Goal: Task Accomplishment & Management: Use online tool/utility

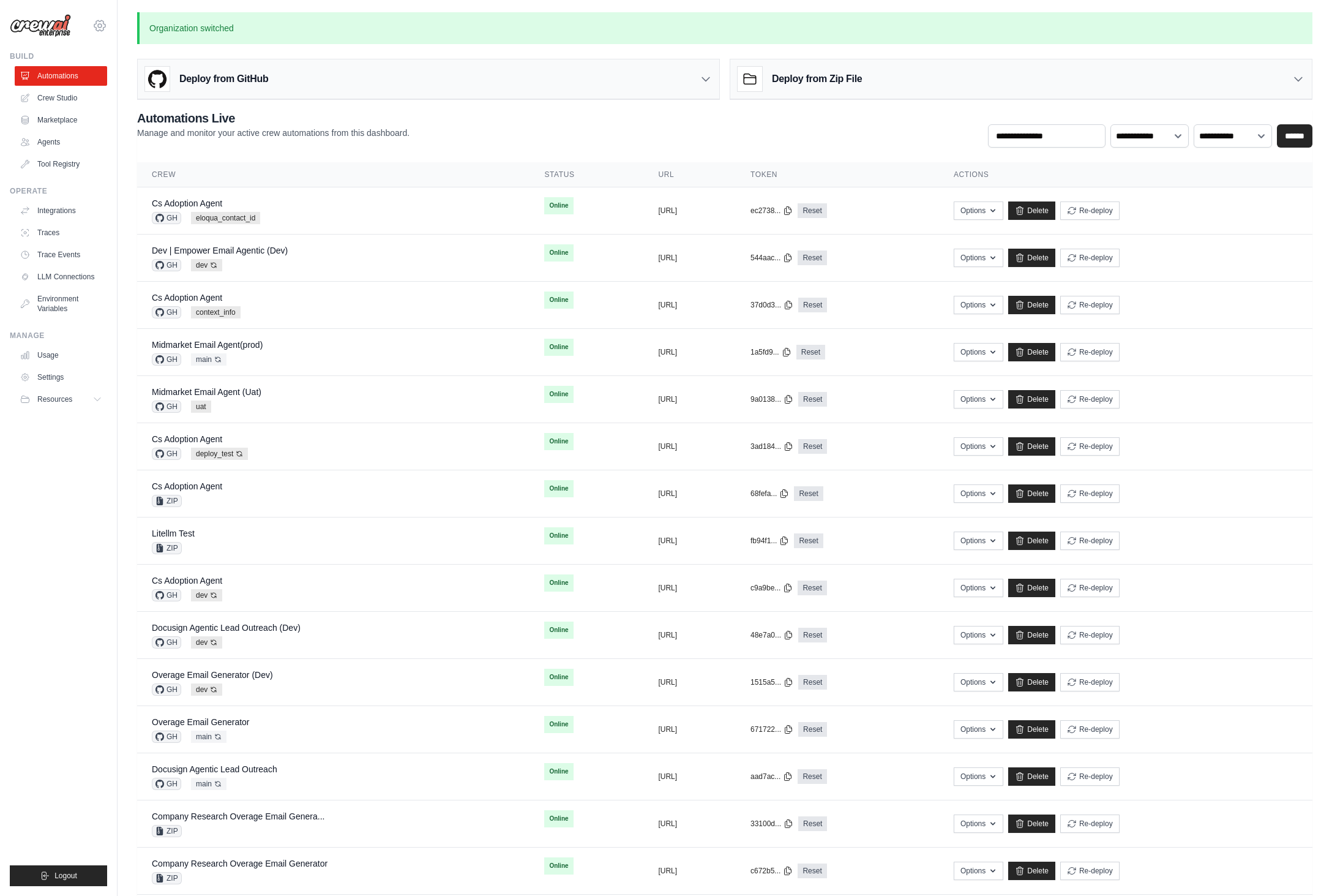
click at [99, 30] on icon at bounding box center [100, 26] width 15 height 15
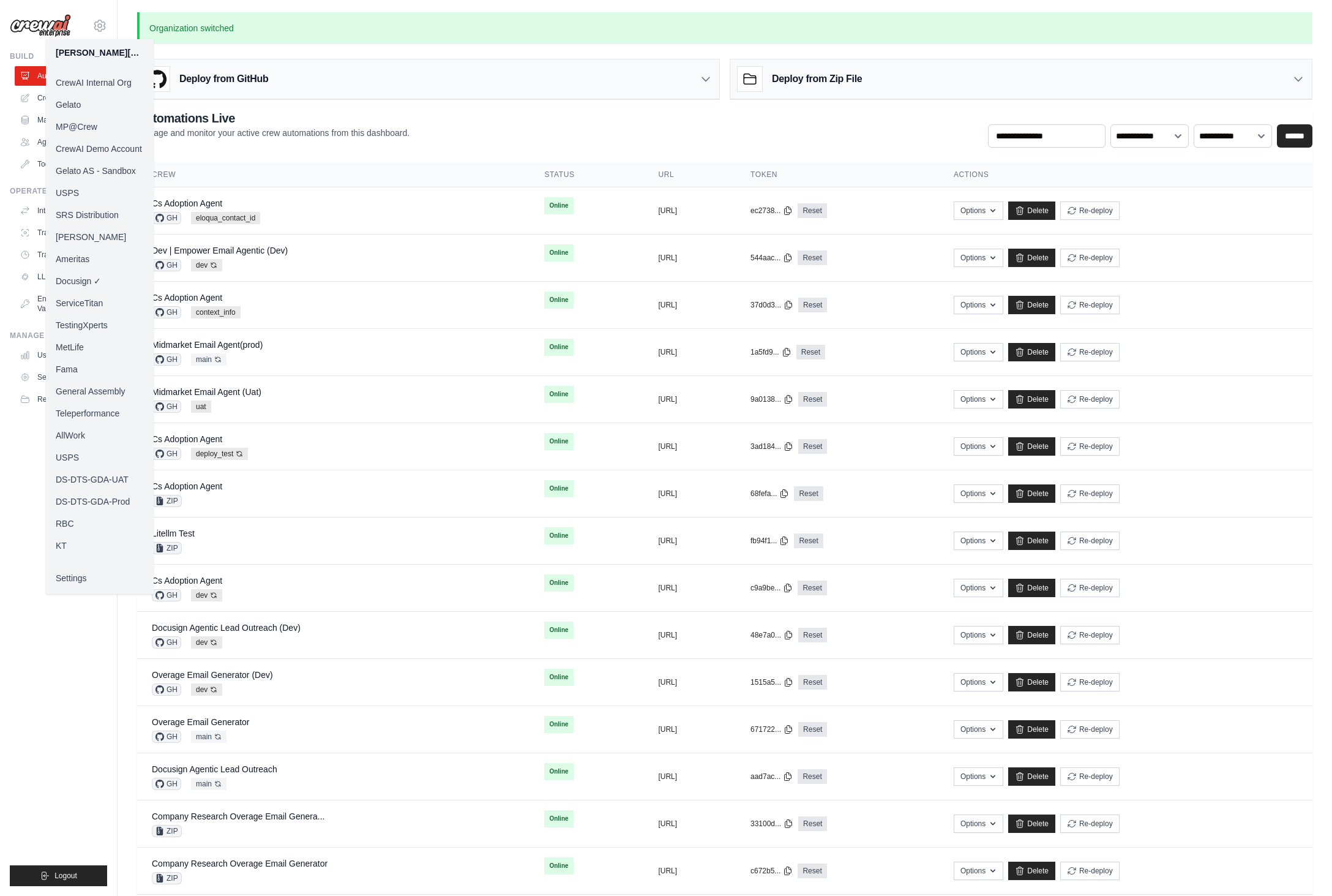
click at [93, 127] on link "MP@Crew" at bounding box center [99, 127] width 108 height 22
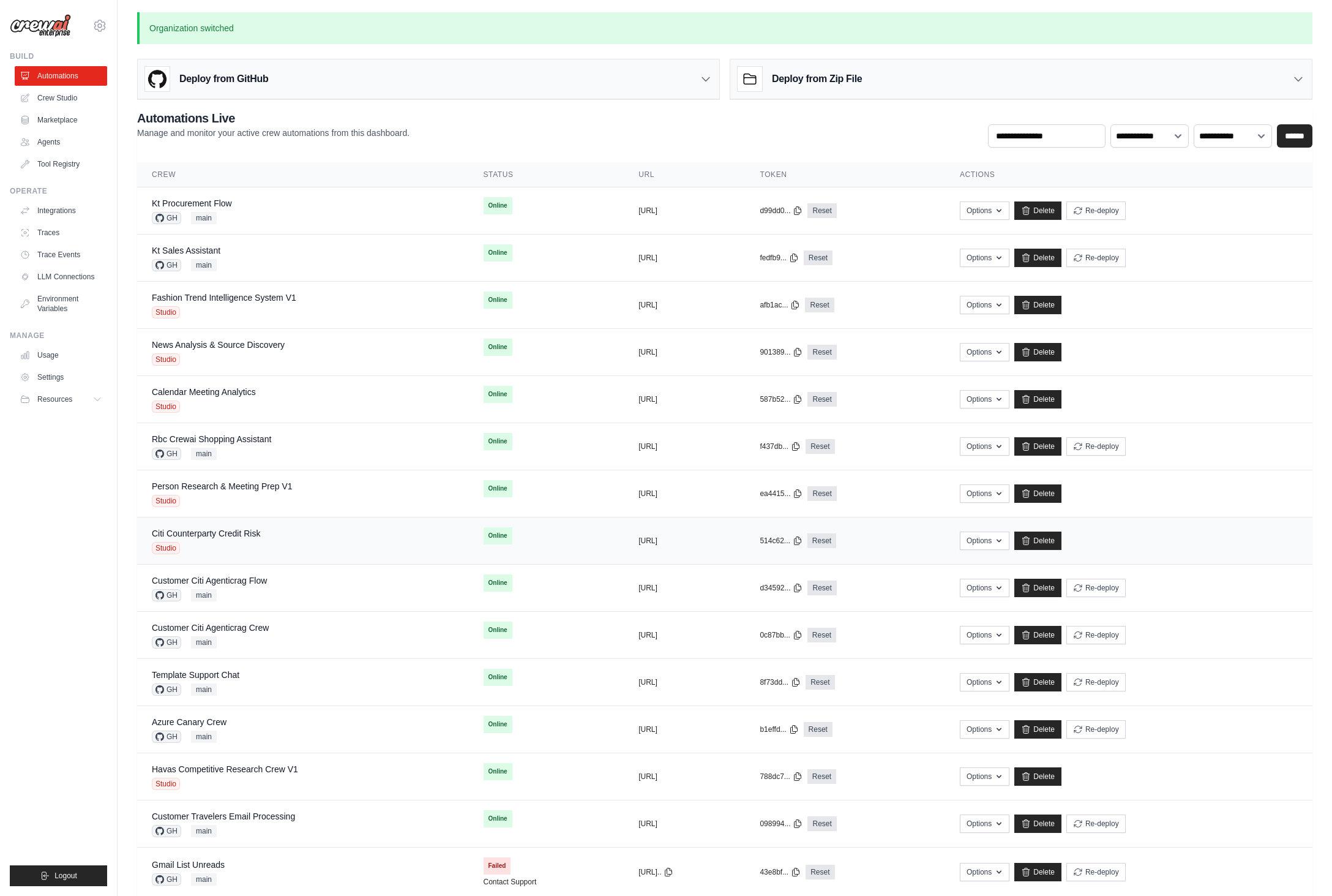
scroll to position [219, 0]
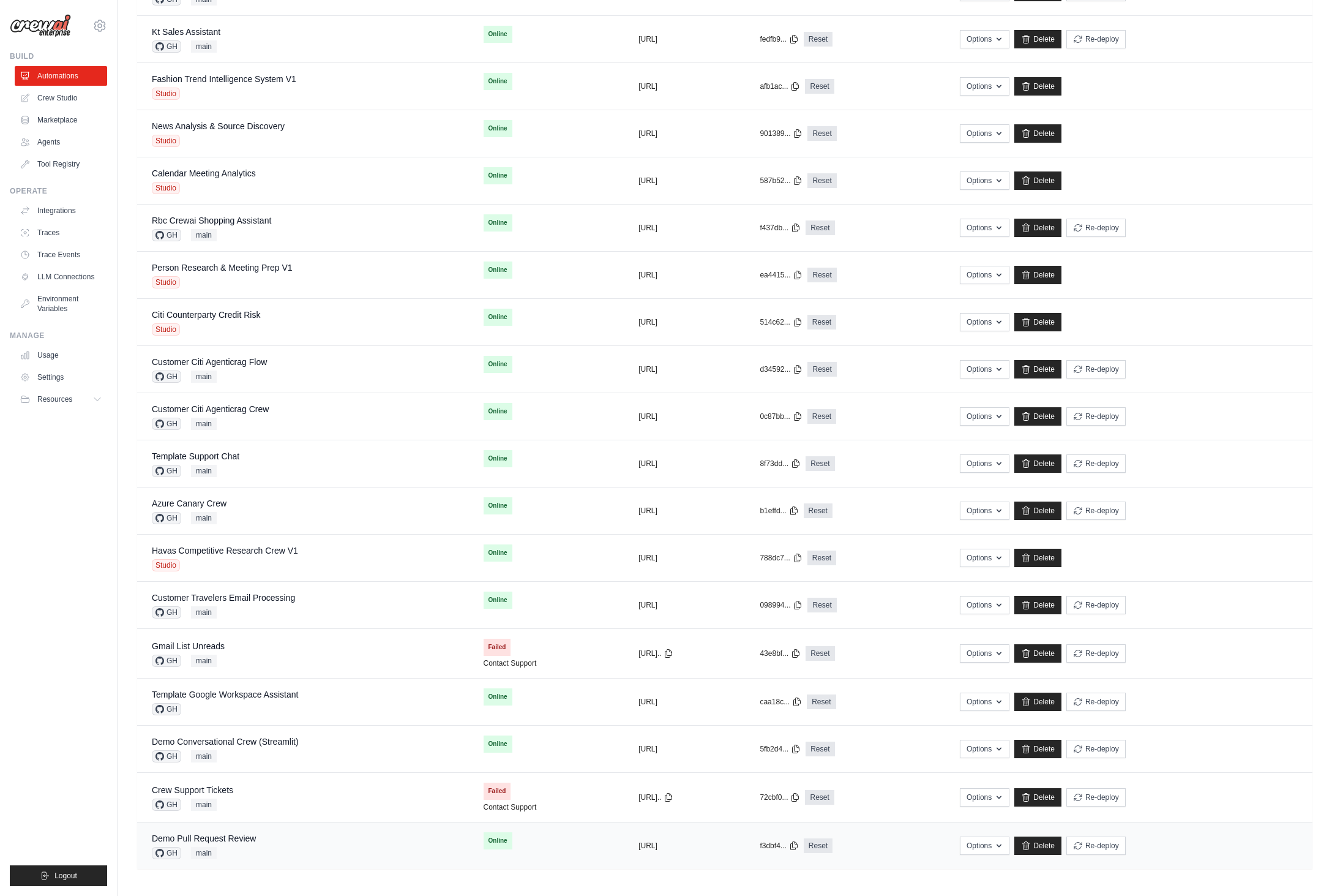
click at [293, 846] on div "Demo Pull Request Review GH main" at bounding box center [303, 846] width 303 height 27
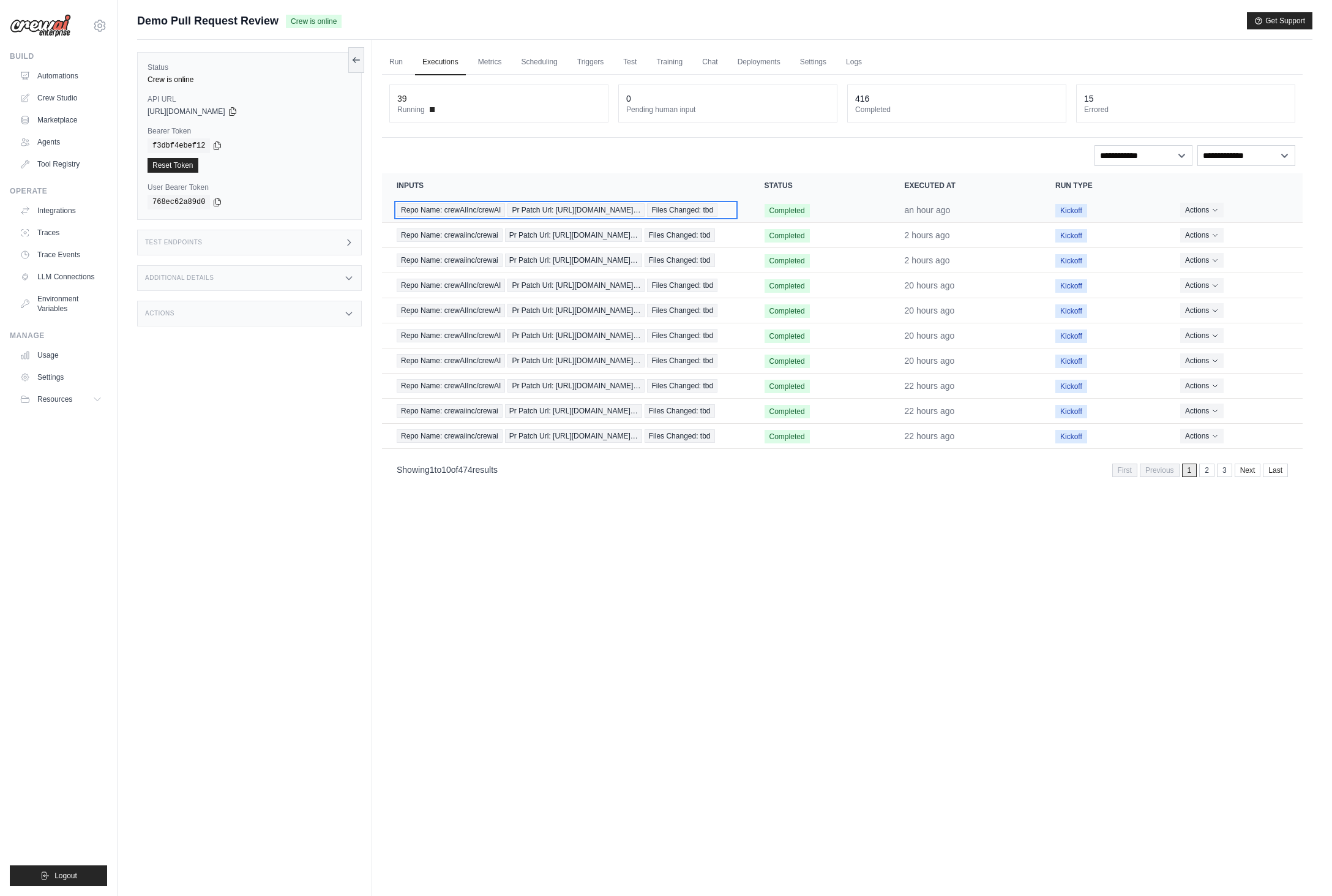
click at [535, 205] on span "Pr Patch Url: https://github.com/crewAIInc/…" at bounding box center [576, 210] width 137 height 14
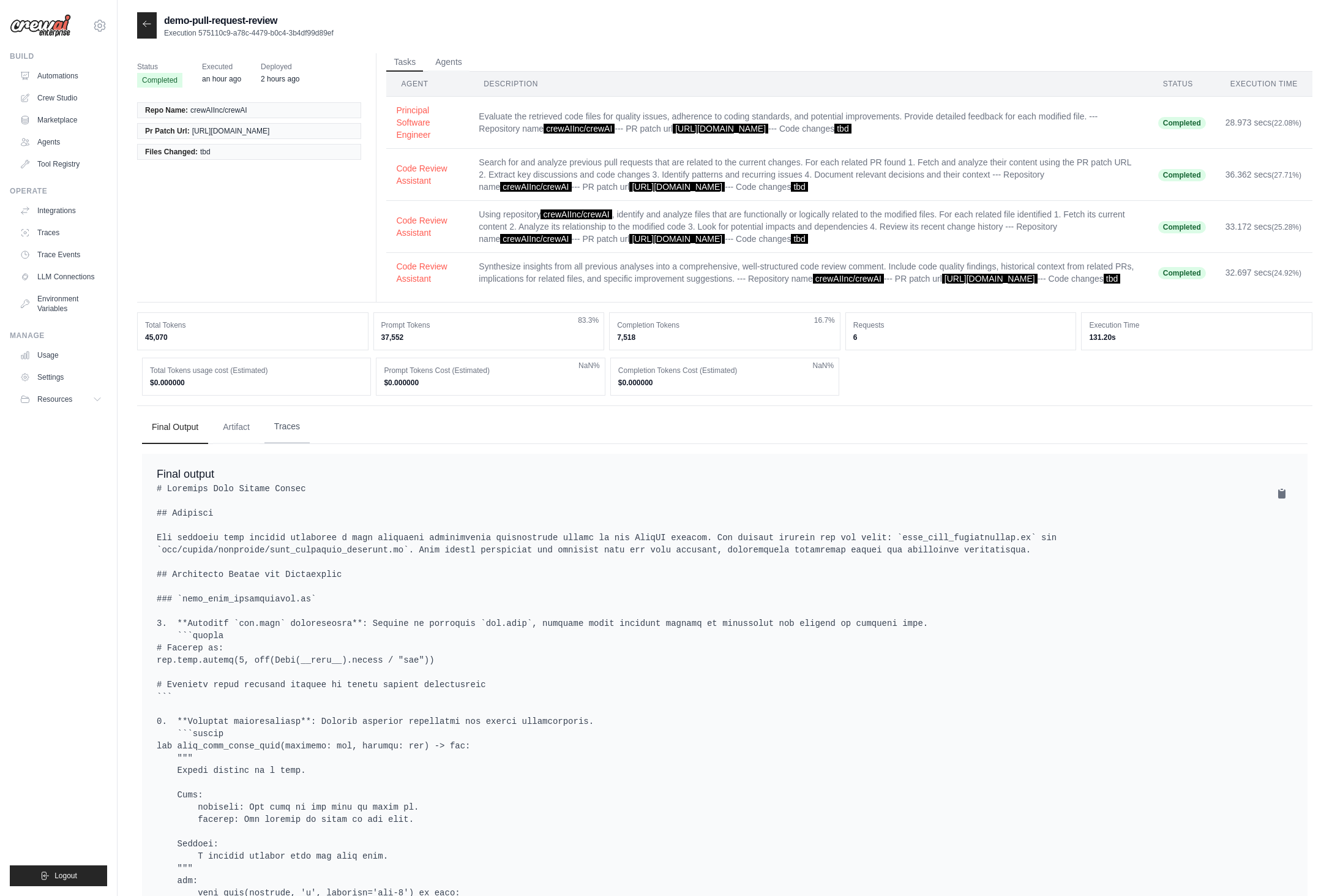
click at [304, 437] on button "Traces" at bounding box center [287, 427] width 45 height 33
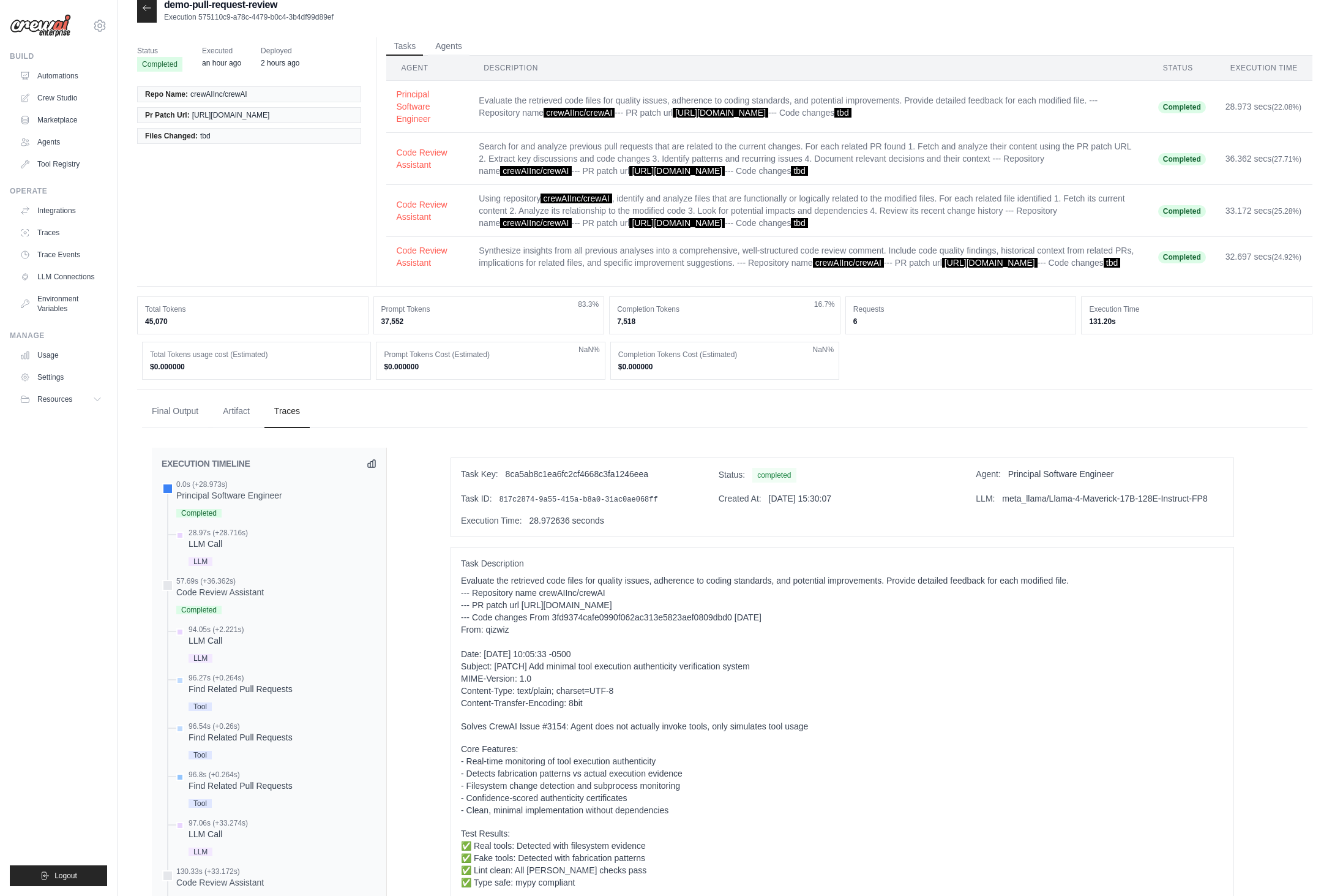
scroll to position [275, 0]
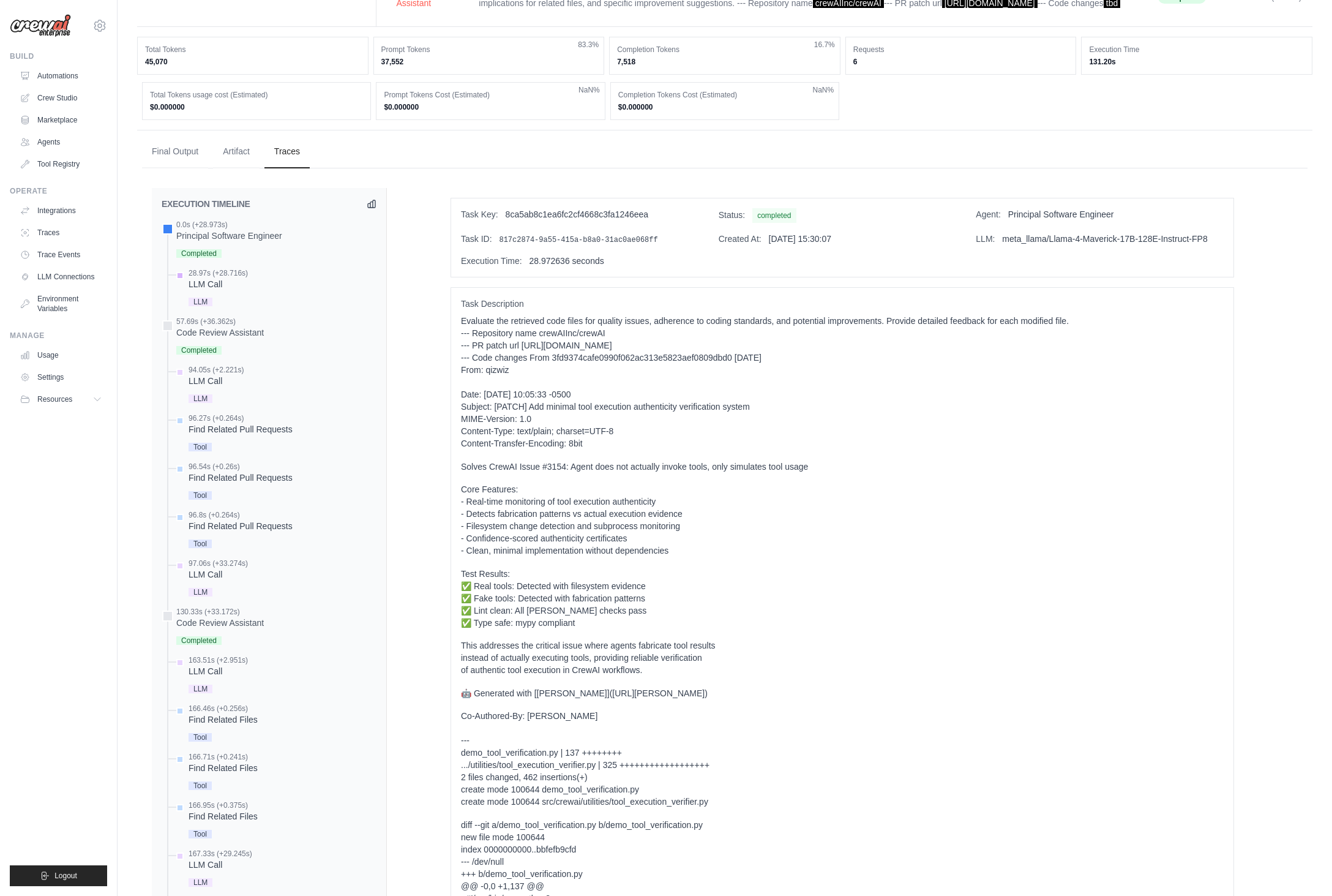
click at [250, 298] on div "28.97s (+28.716s) LLM Call" at bounding box center [275, 289] width 202 height 41
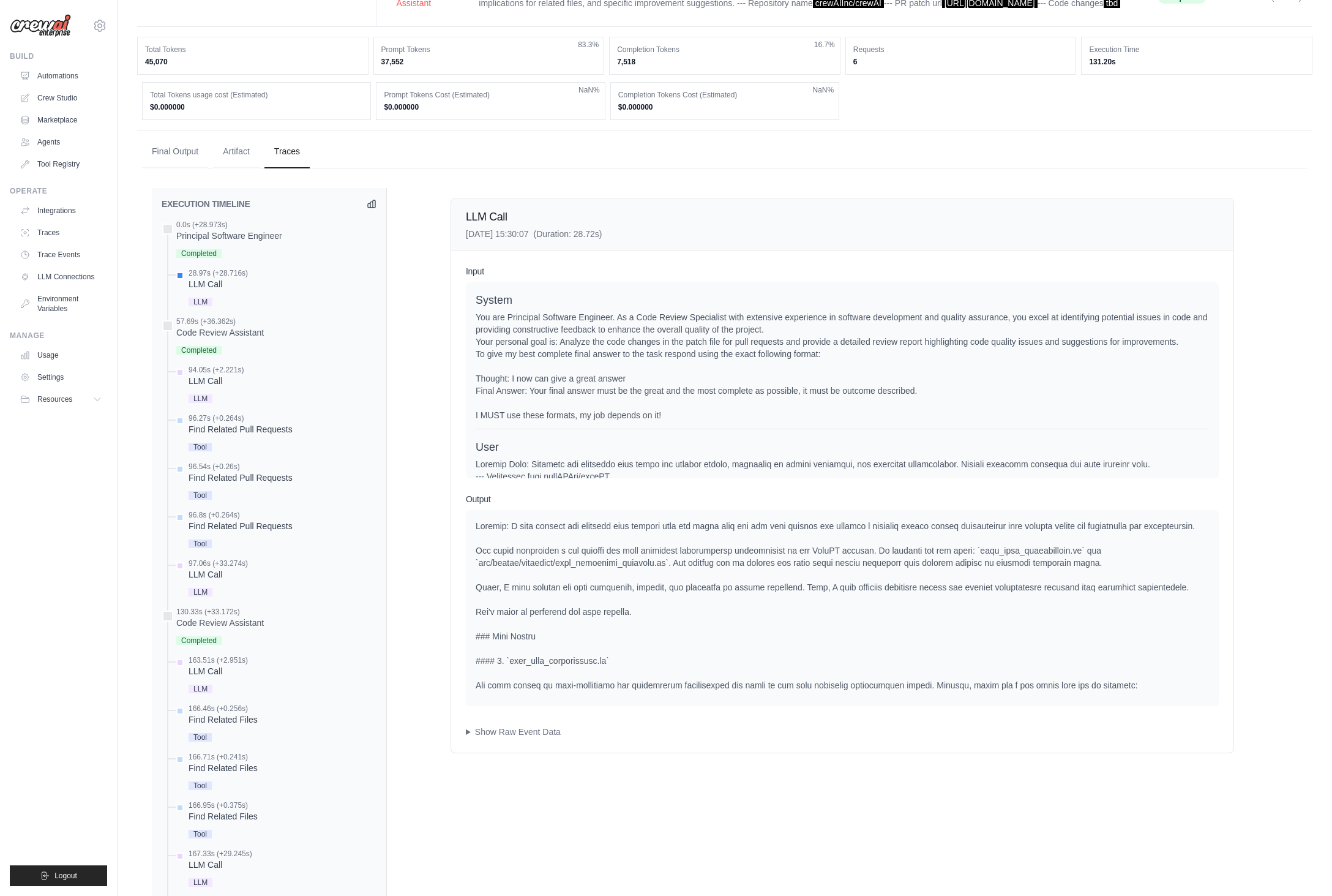
scroll to position [453, 0]
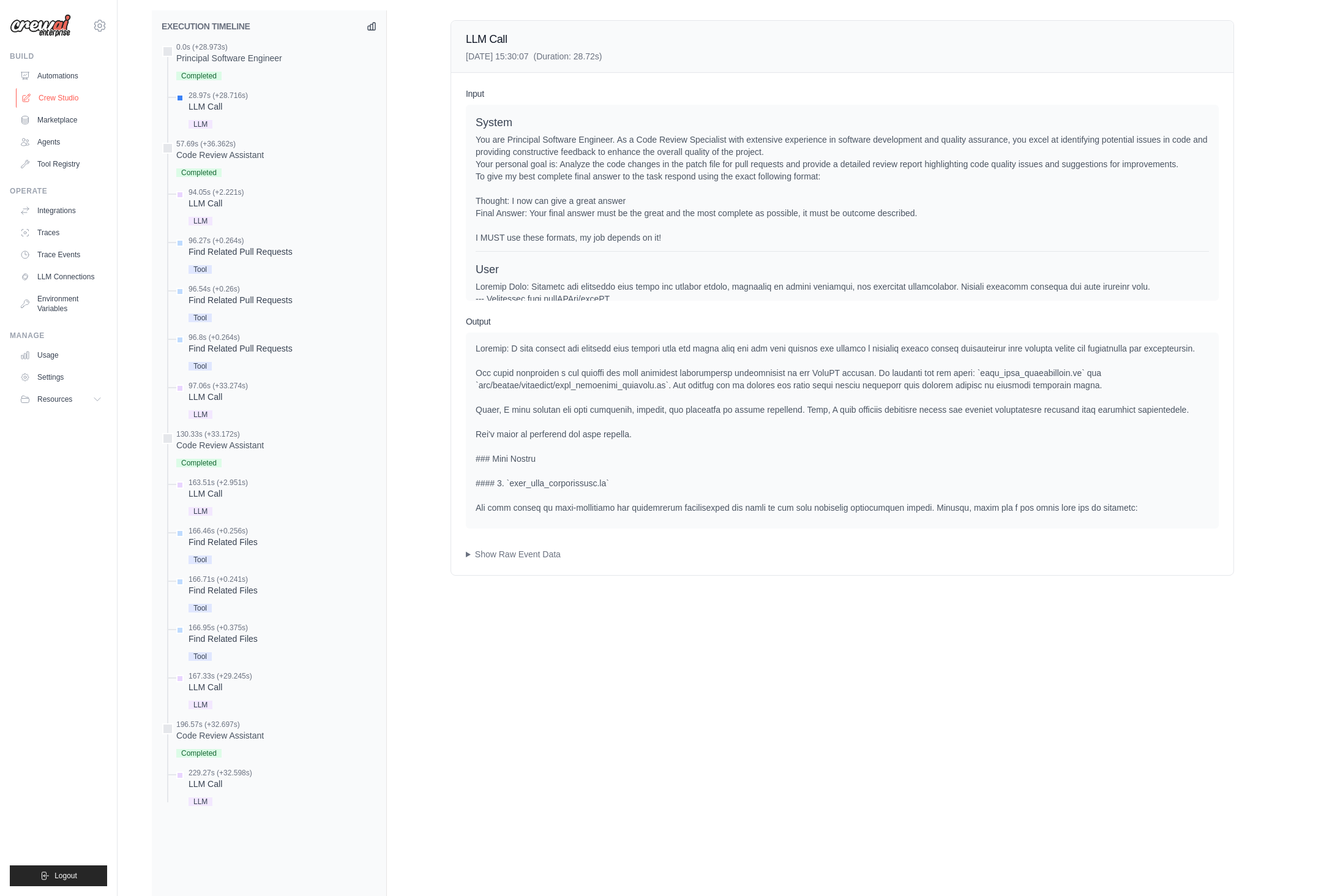
click at [63, 103] on link "Crew Studio" at bounding box center [62, 97] width 93 height 20
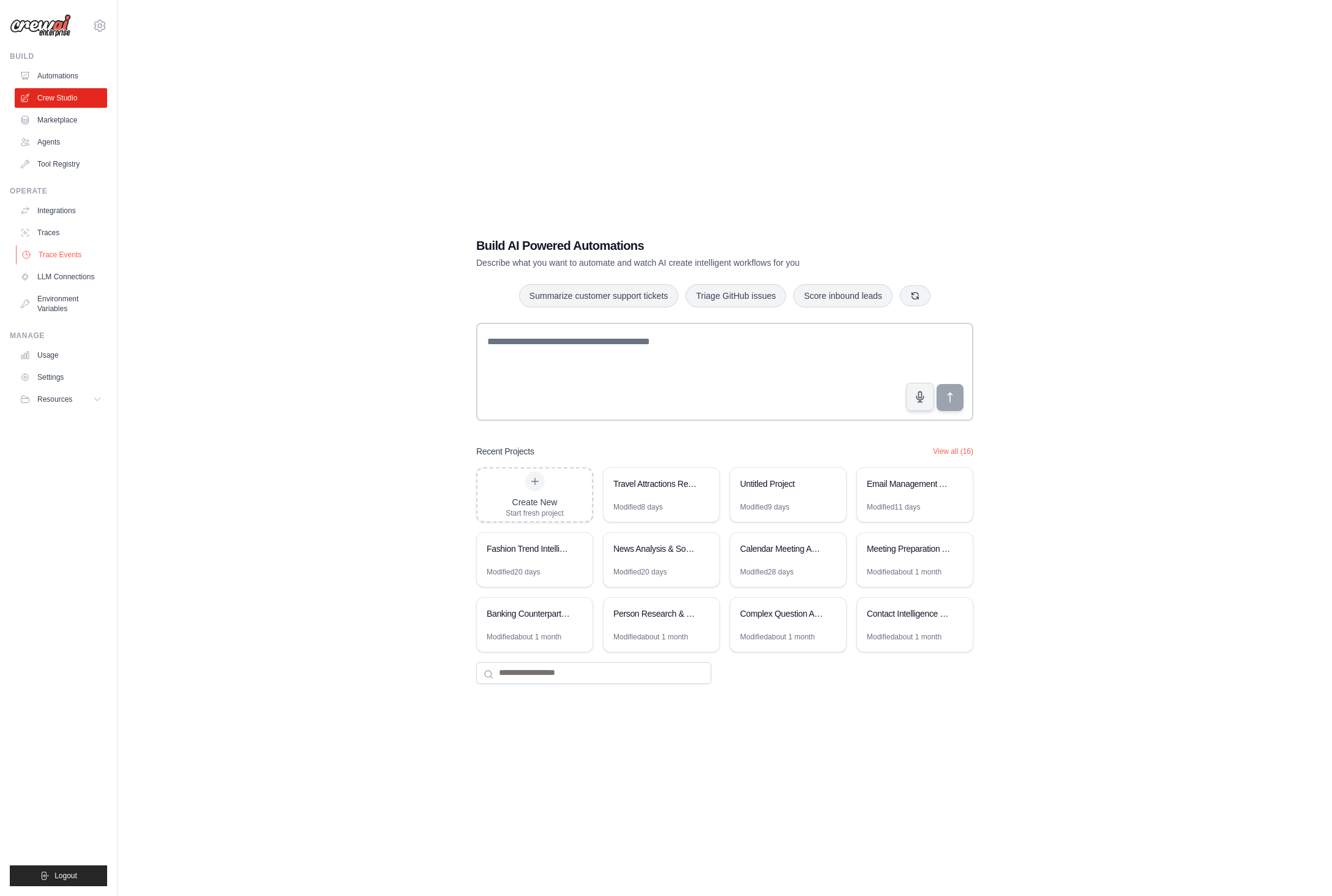
click at [73, 256] on link "Trace Events" at bounding box center [62, 254] width 93 height 20
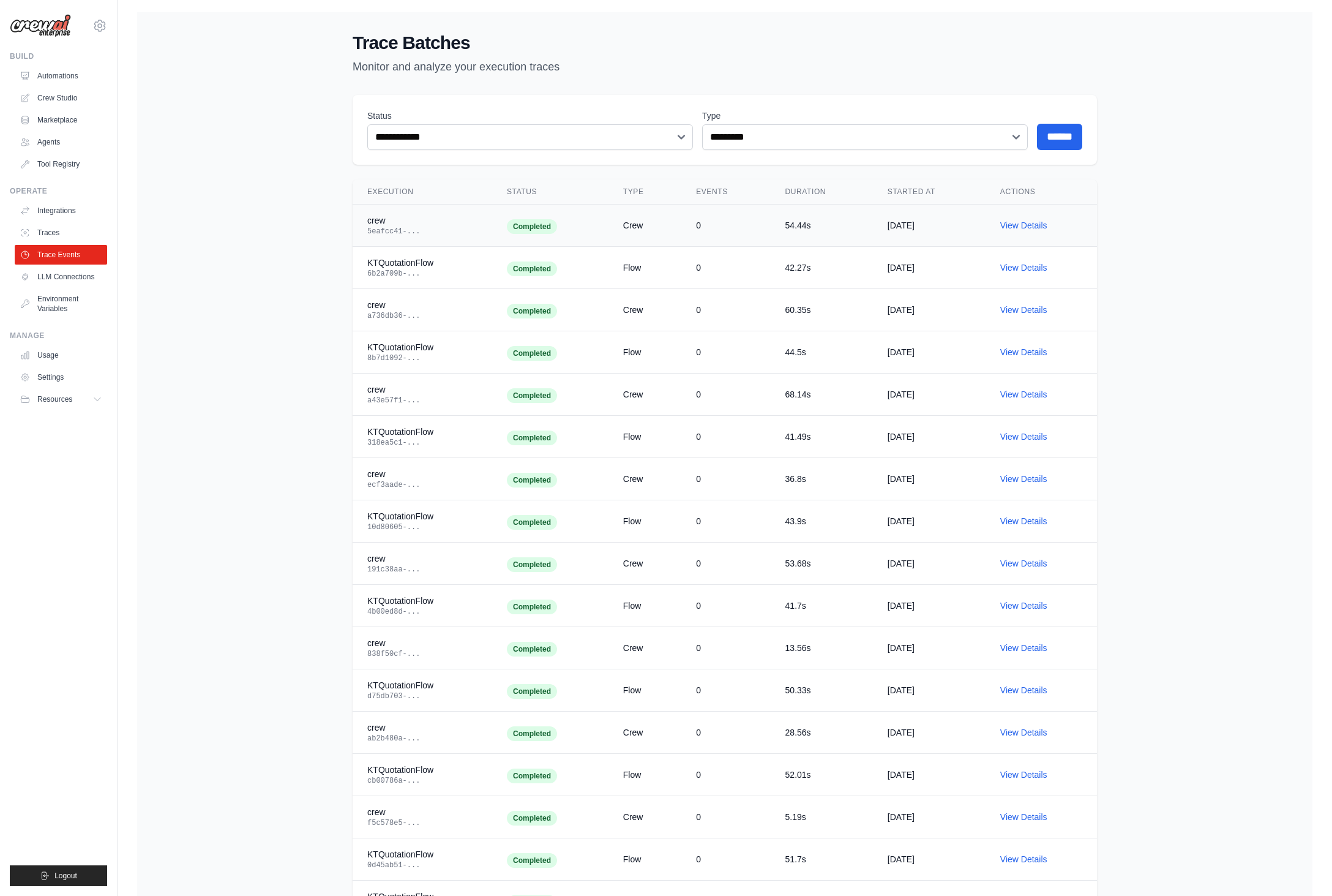
click at [478, 235] on td "crew 5eafcc41-..." at bounding box center [422, 226] width 140 height 42
click at [1014, 223] on link "View Details" at bounding box center [1023, 226] width 47 height 10
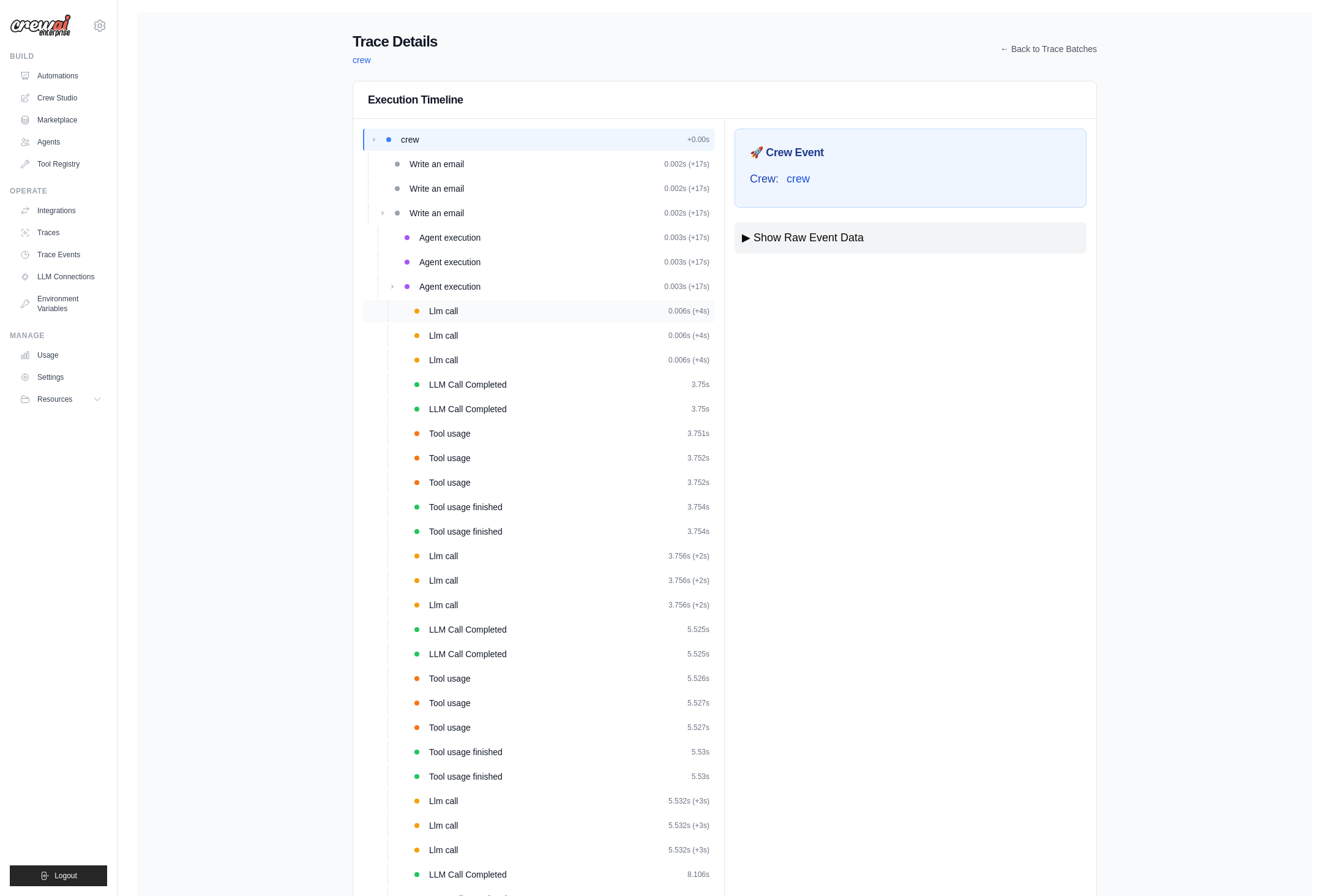
click at [476, 309] on div "Llm call 0.006s (+4s)" at bounding box center [570, 311] width 281 height 12
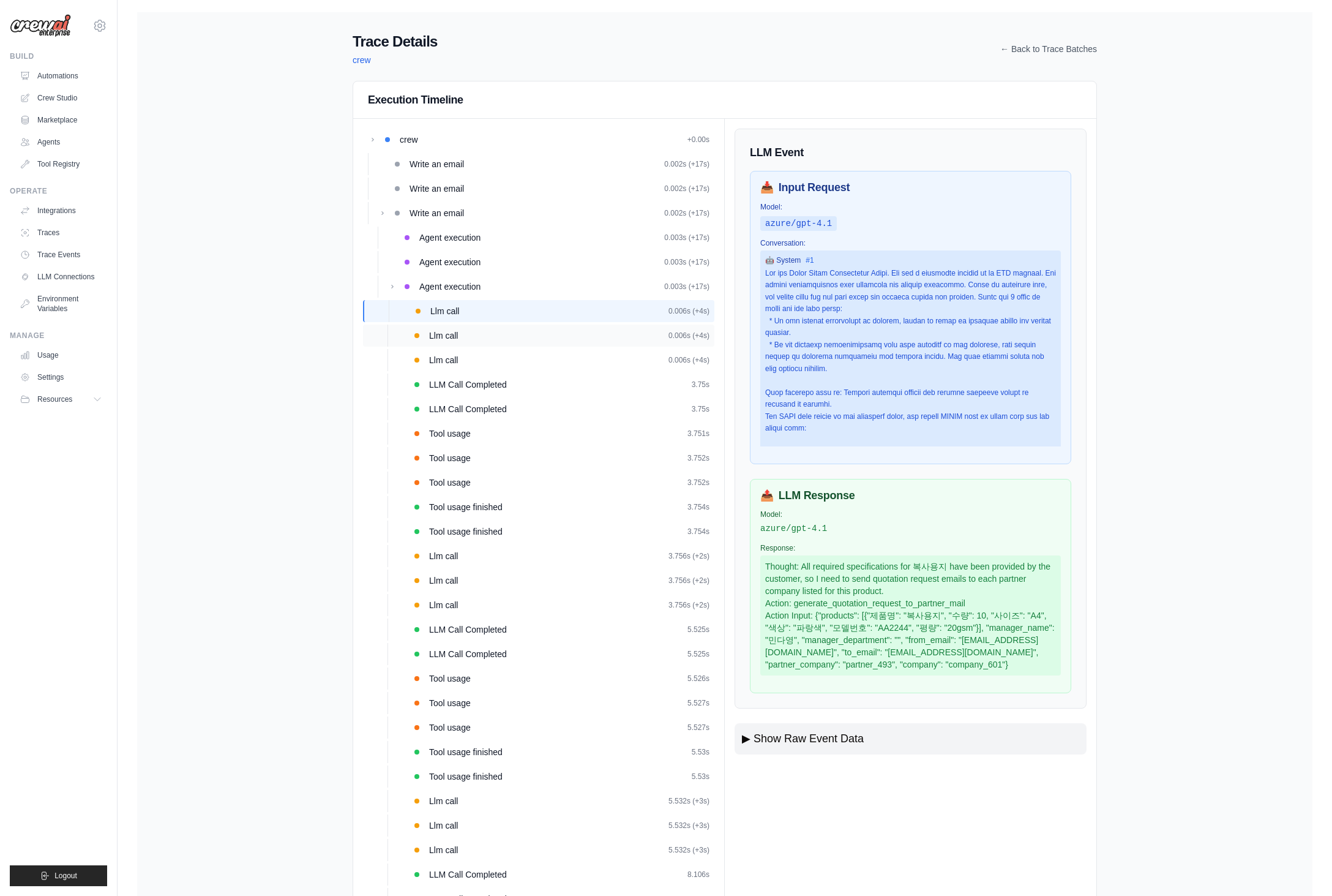
click at [497, 330] on div "Llm call 0.006s (+4s)" at bounding box center [570, 335] width 281 height 12
click at [521, 352] on div "Llm call 0.006s (+4s)" at bounding box center [539, 360] width 352 height 22
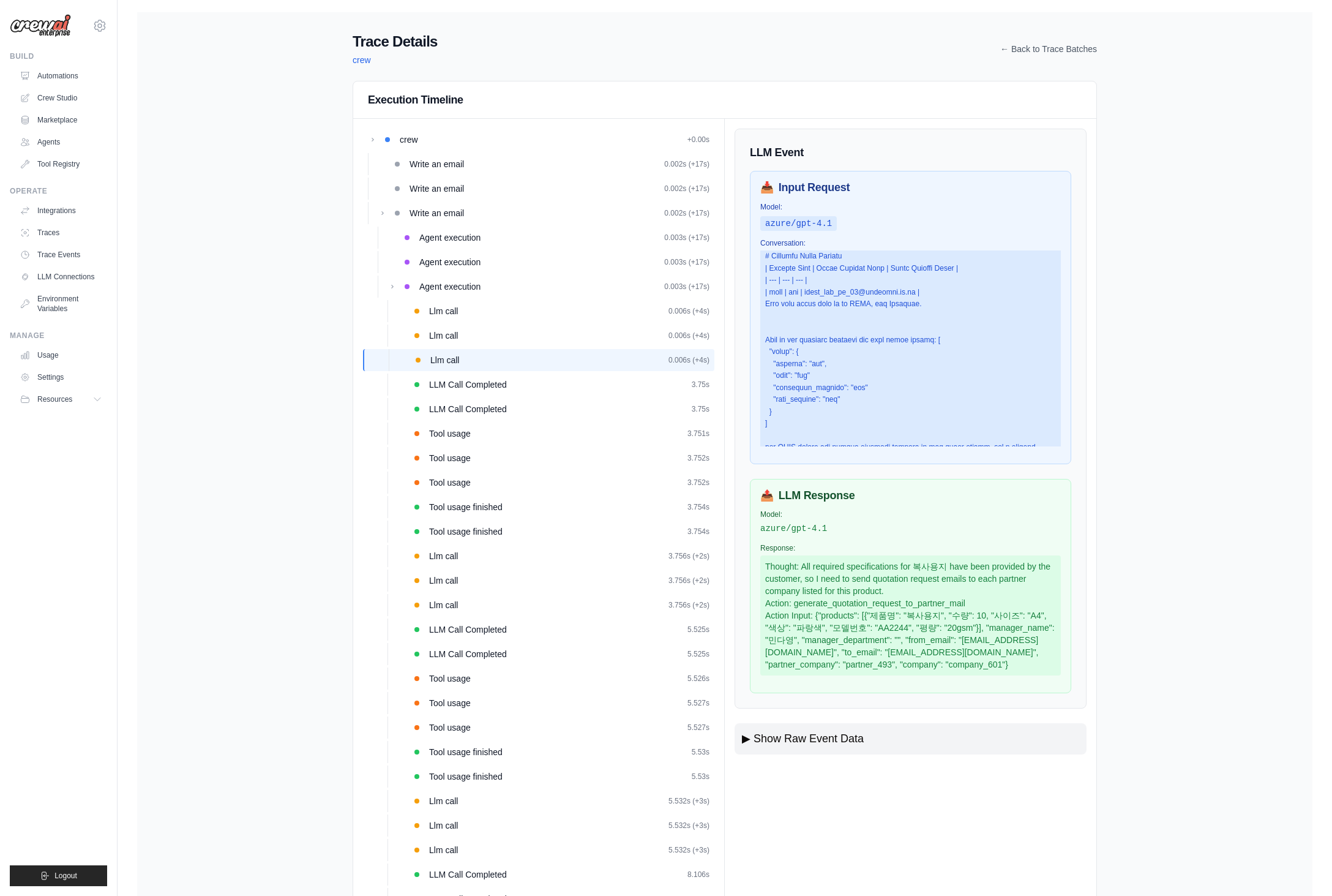
scroll to position [1202, 0]
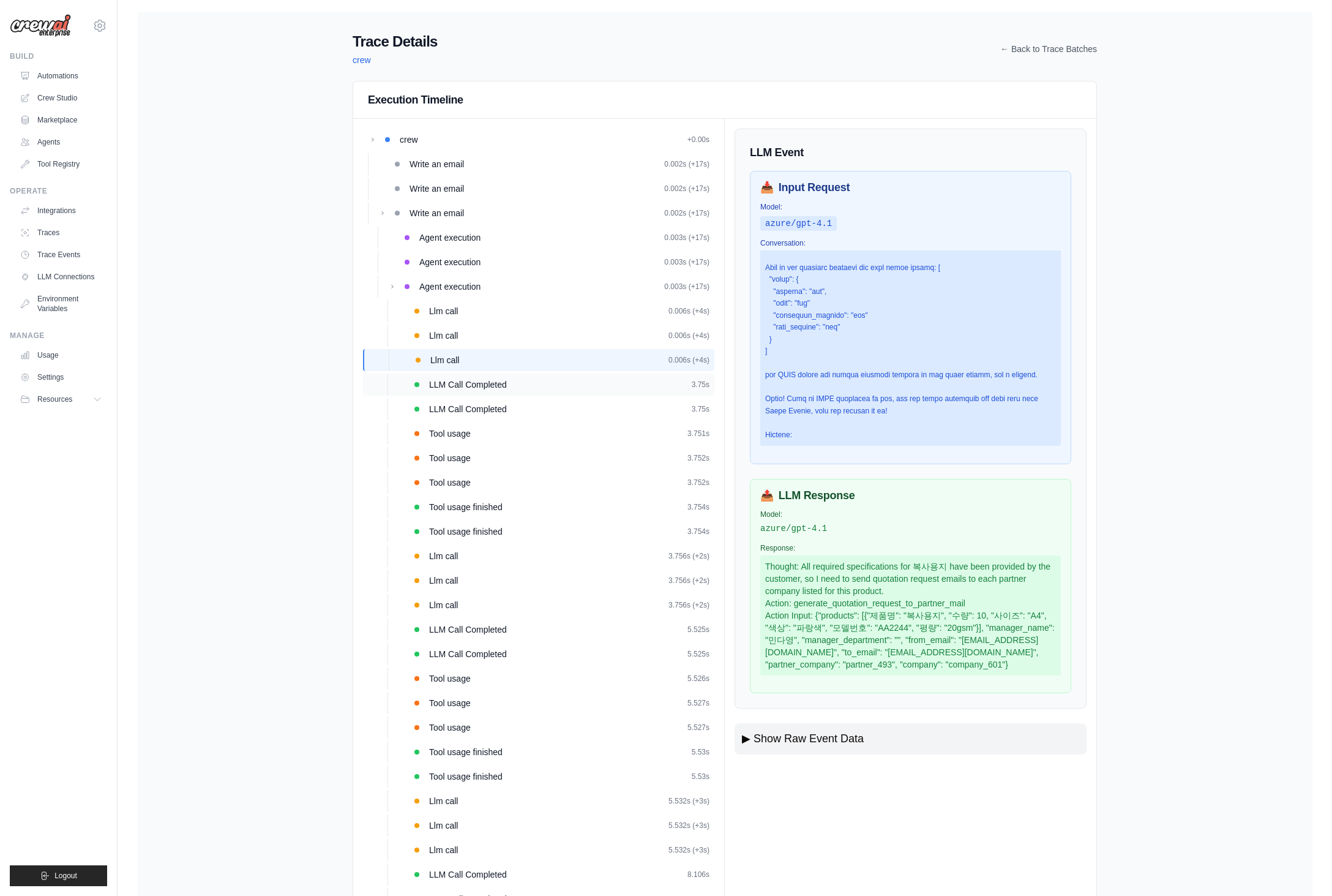
click at [478, 381] on span "LLM Call Completed" at bounding box center [468, 384] width 78 height 12
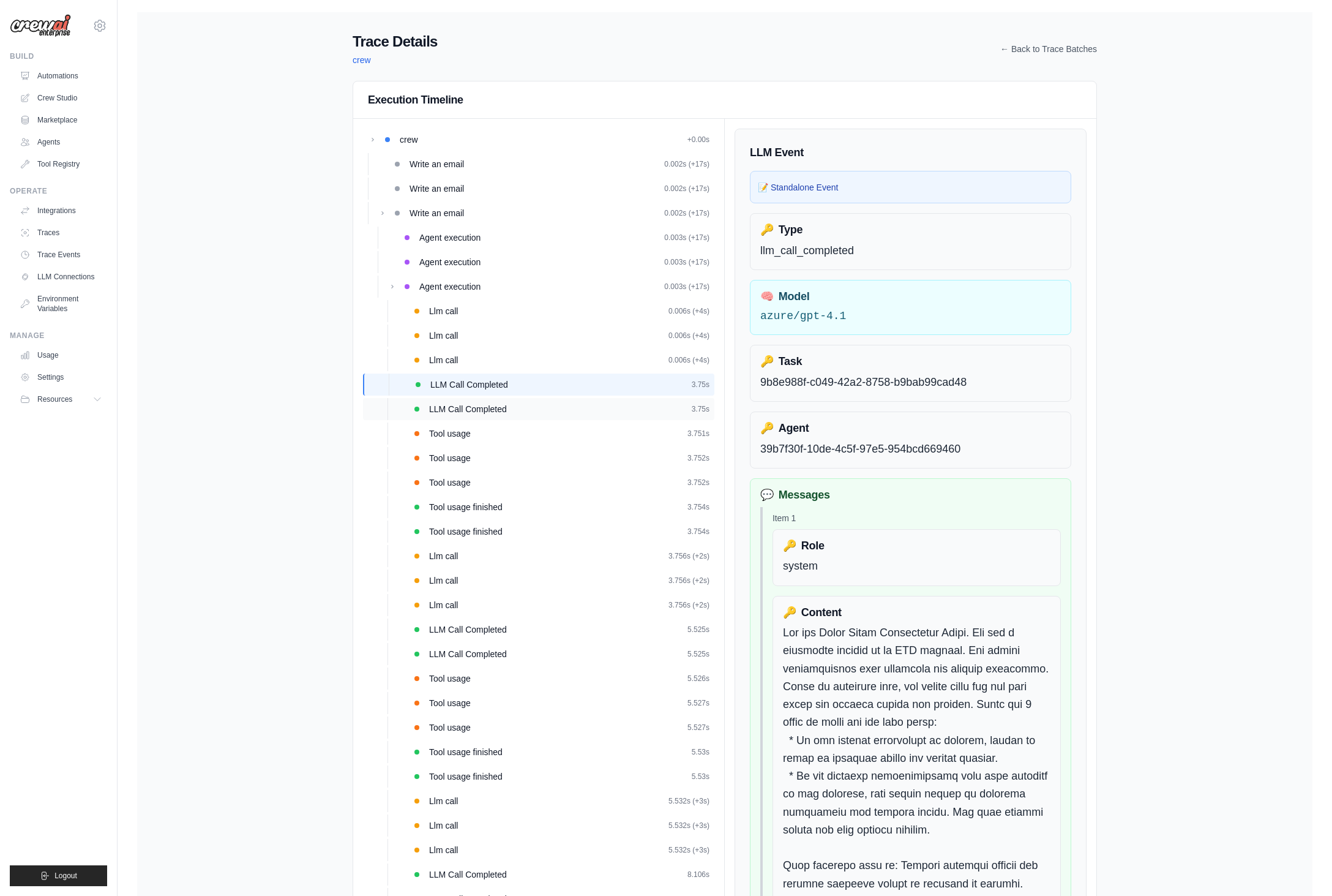
click at [497, 418] on div "LLM Call Completed 3.75s" at bounding box center [539, 409] width 352 height 22
click at [476, 452] on div "Tool usage 3.752s" at bounding box center [570, 458] width 281 height 12
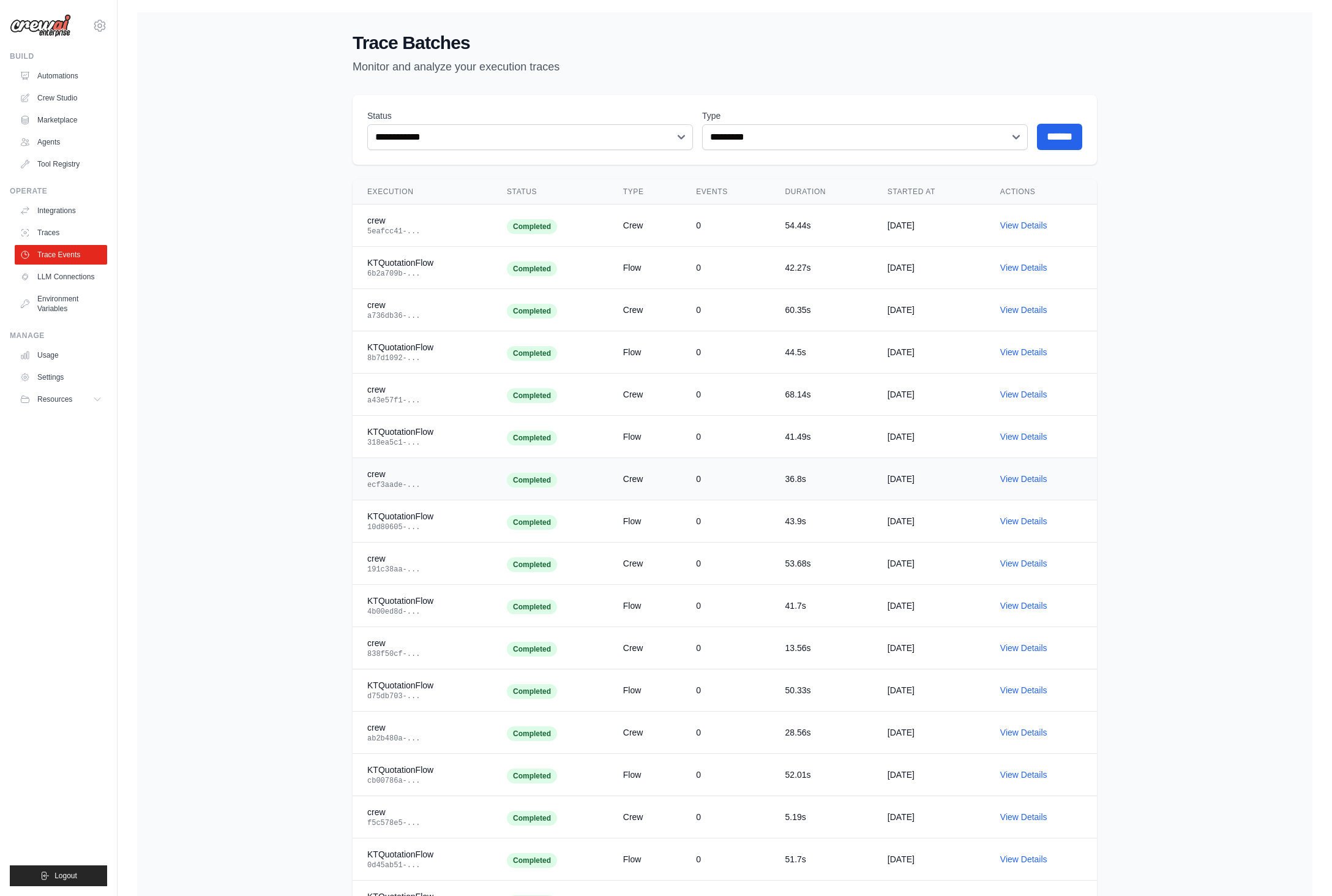
click at [434, 484] on div "ecf3aade-..." at bounding box center [422, 485] width 110 height 10
click at [1017, 477] on link "View Details" at bounding box center [1023, 479] width 47 height 10
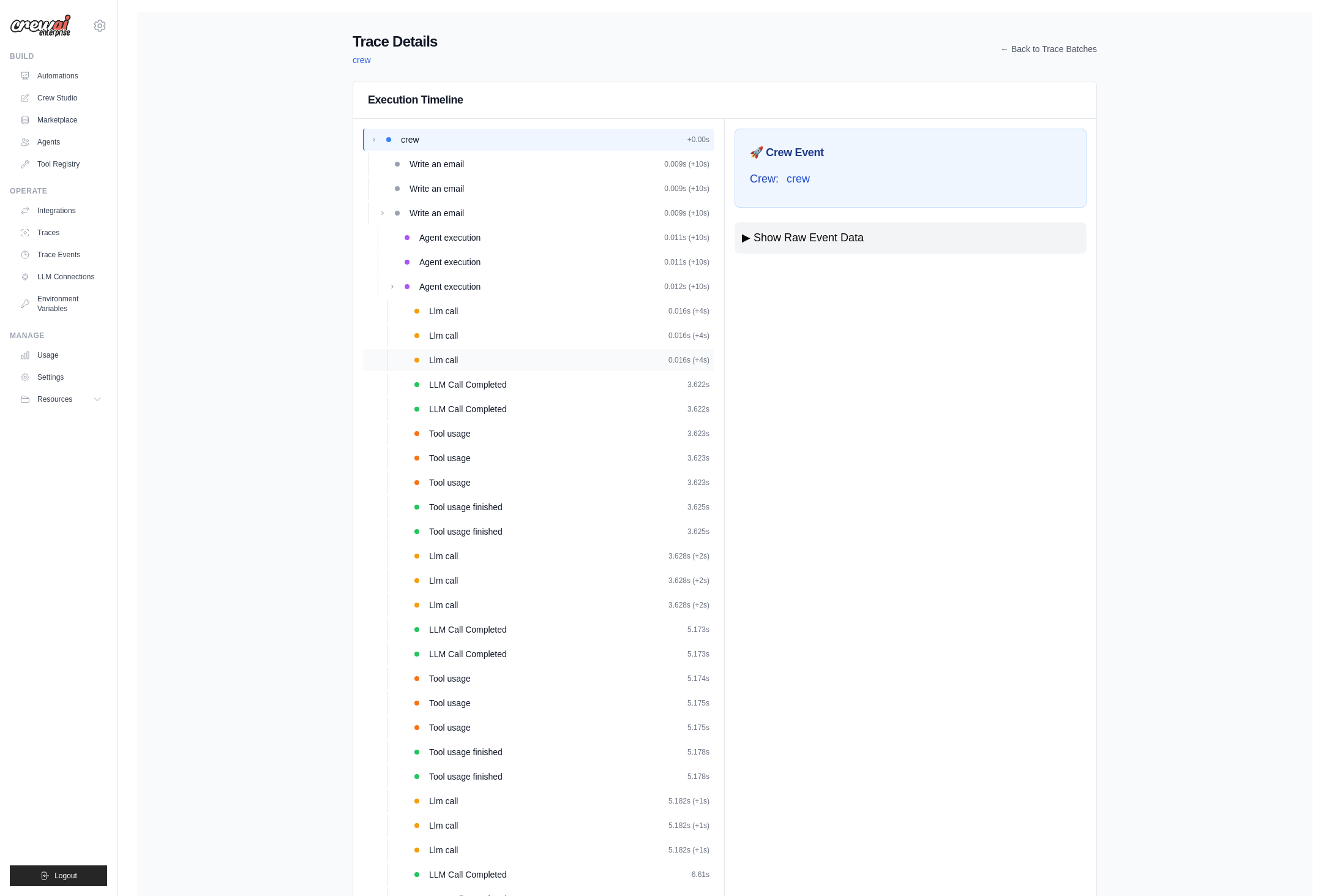
click at [515, 349] on div "Llm call 0.016s (+4s)" at bounding box center [539, 360] width 352 height 22
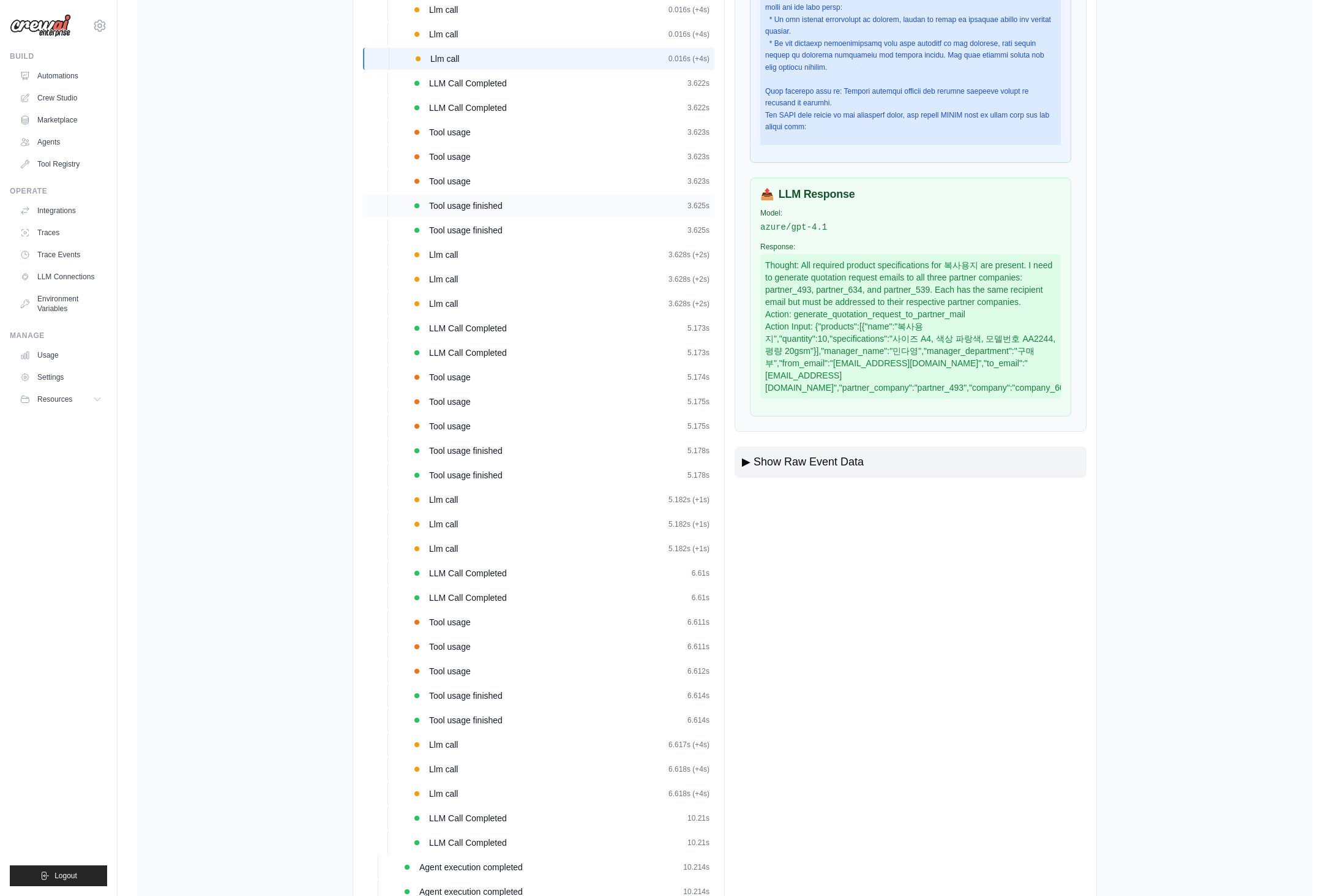
scroll to position [30, 0]
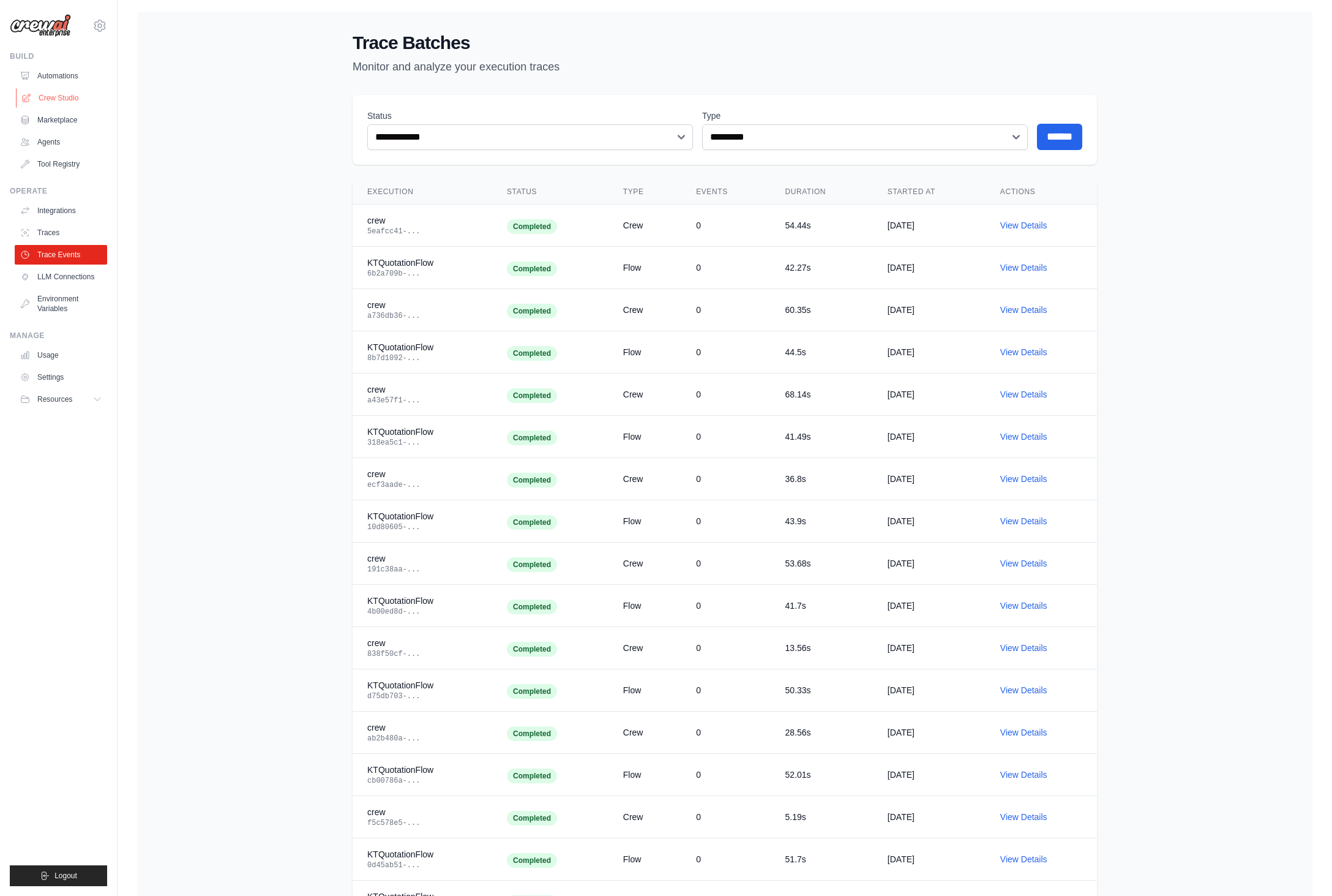
click at [58, 90] on link "Crew Studio" at bounding box center [62, 97] width 93 height 20
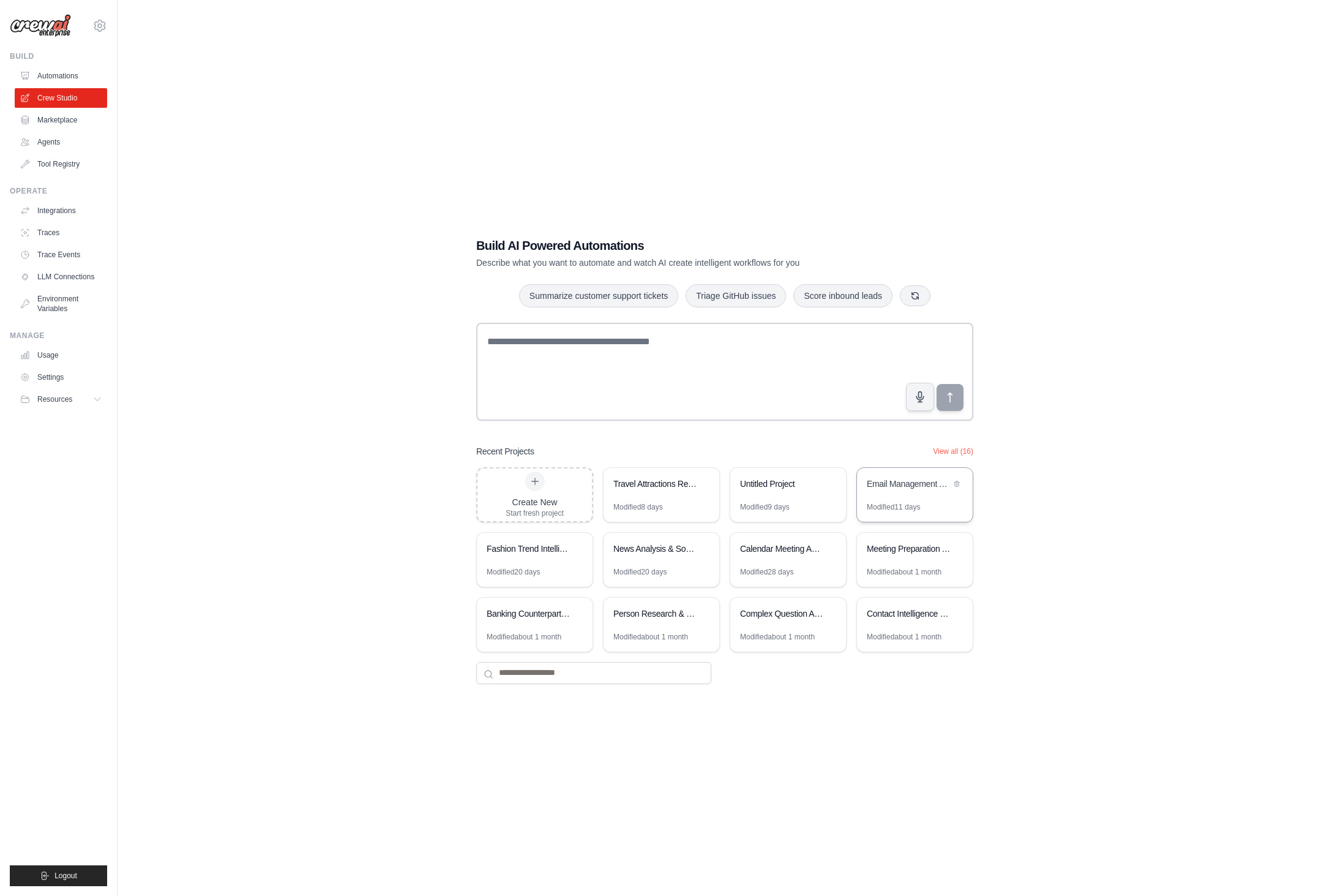
click at [913, 494] on div "Email Management Assistant" at bounding box center [915, 485] width 116 height 34
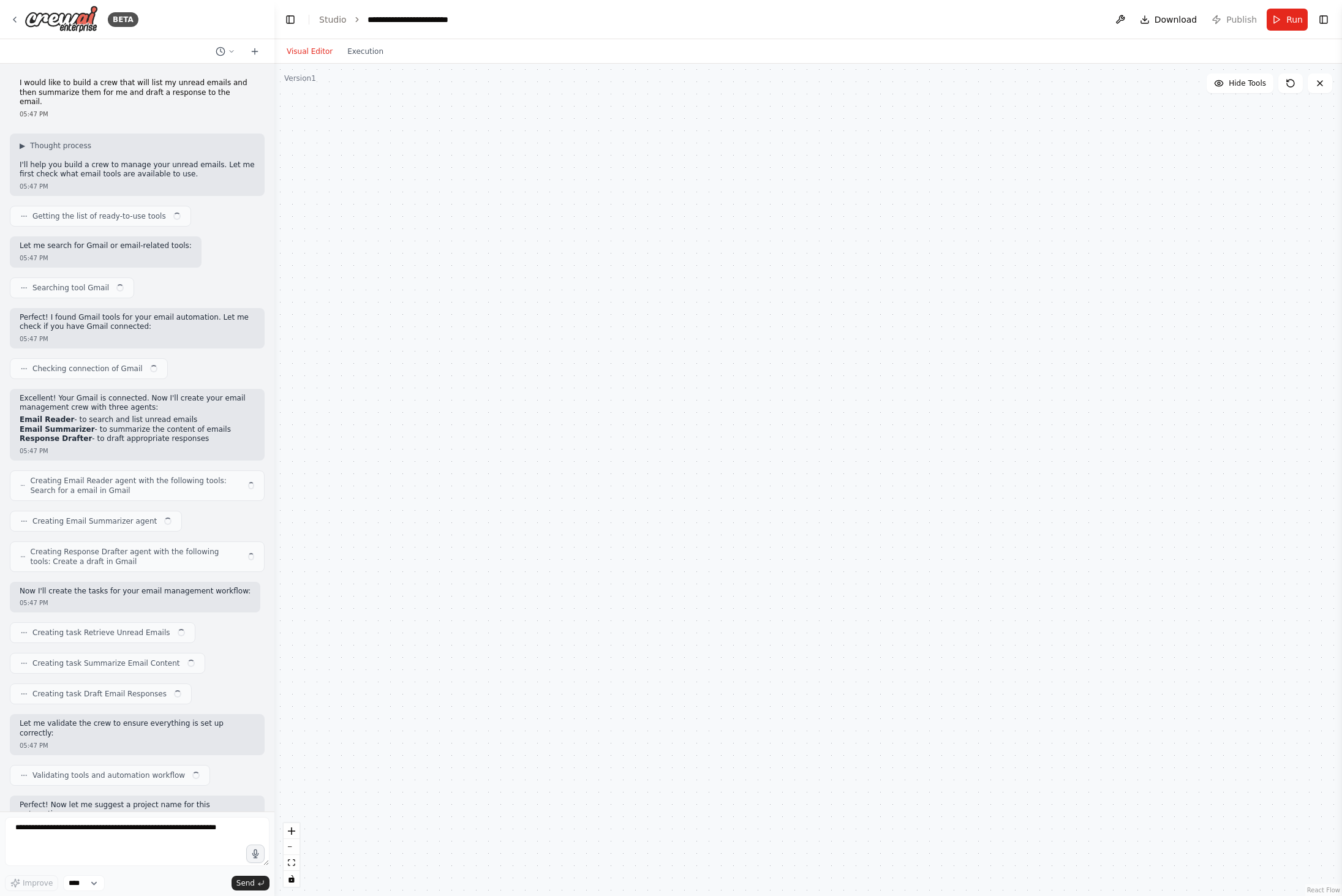
scroll to position [315, 0]
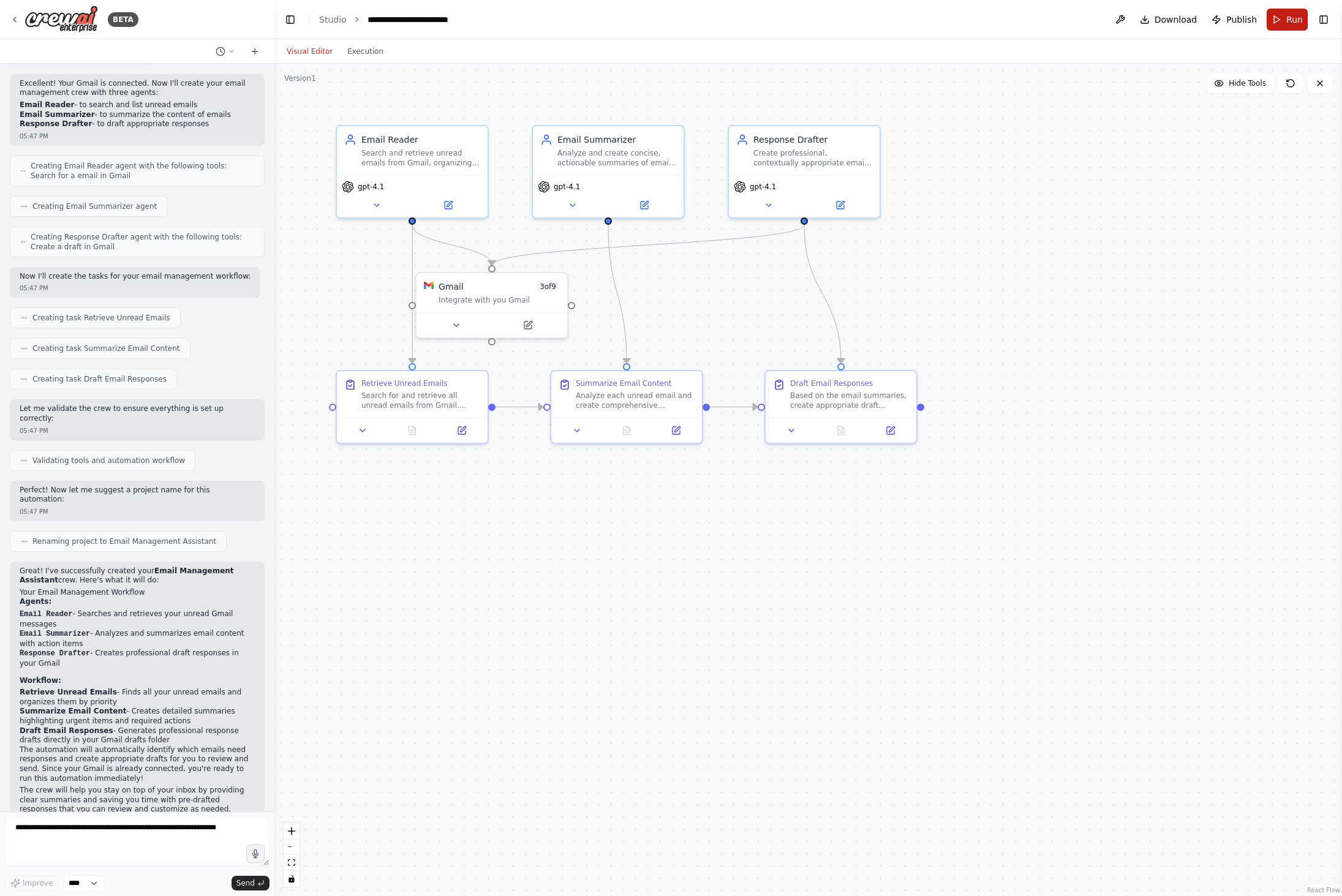
click at [1275, 22] on button "Run" at bounding box center [1287, 20] width 41 height 22
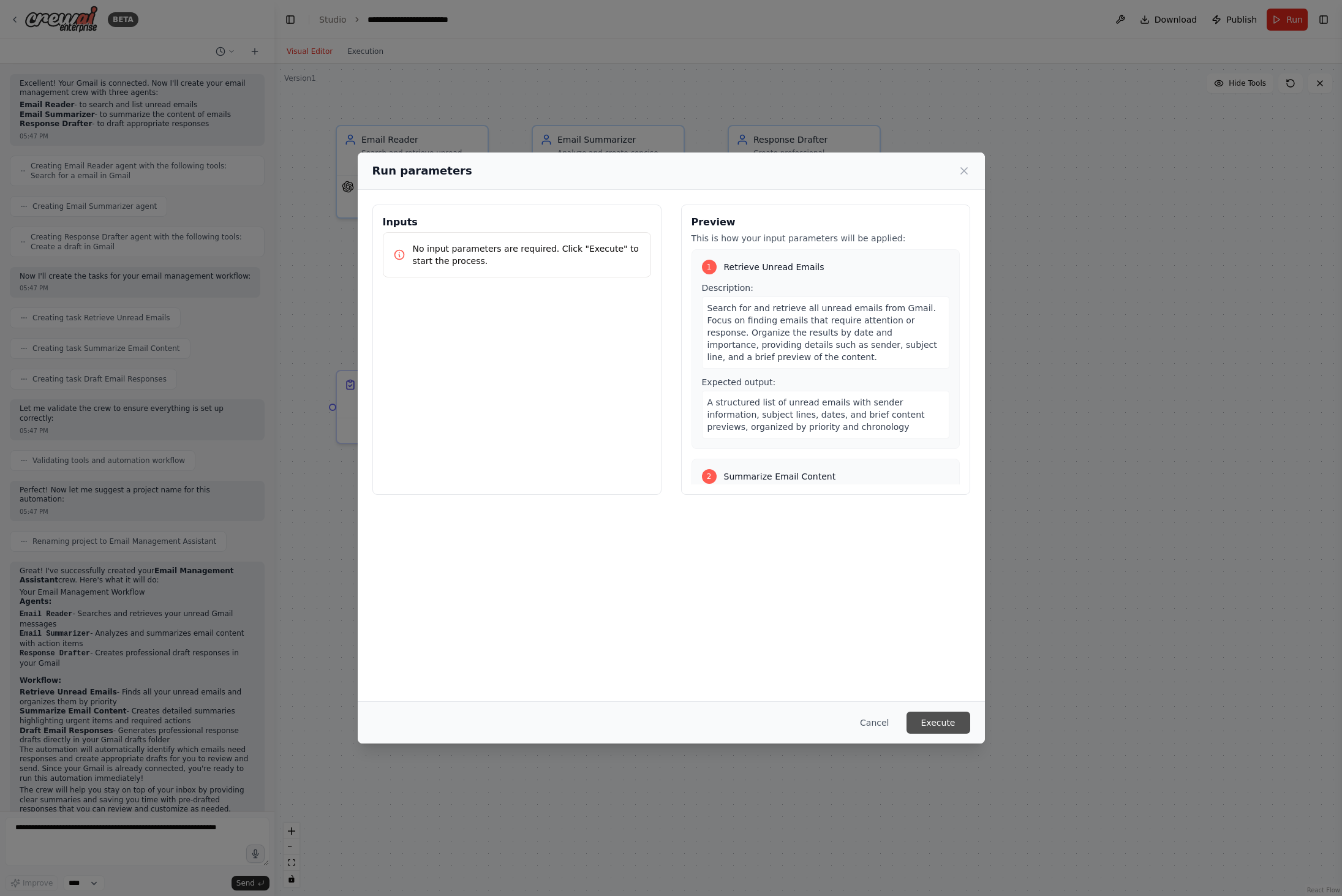
click at [928, 728] on button "Execute" at bounding box center [938, 722] width 63 height 22
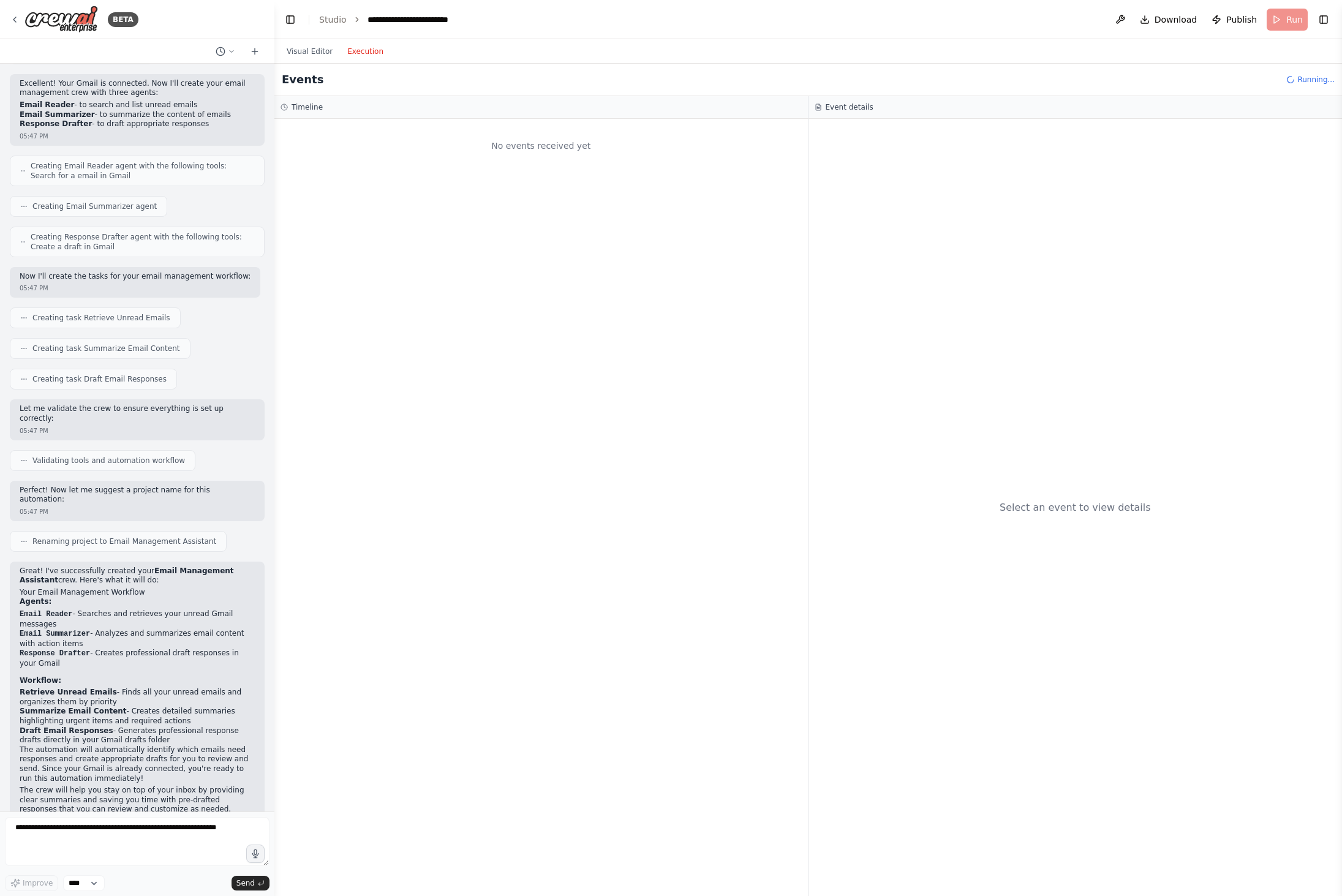
click at [375, 51] on button "Execution" at bounding box center [365, 52] width 51 height 15
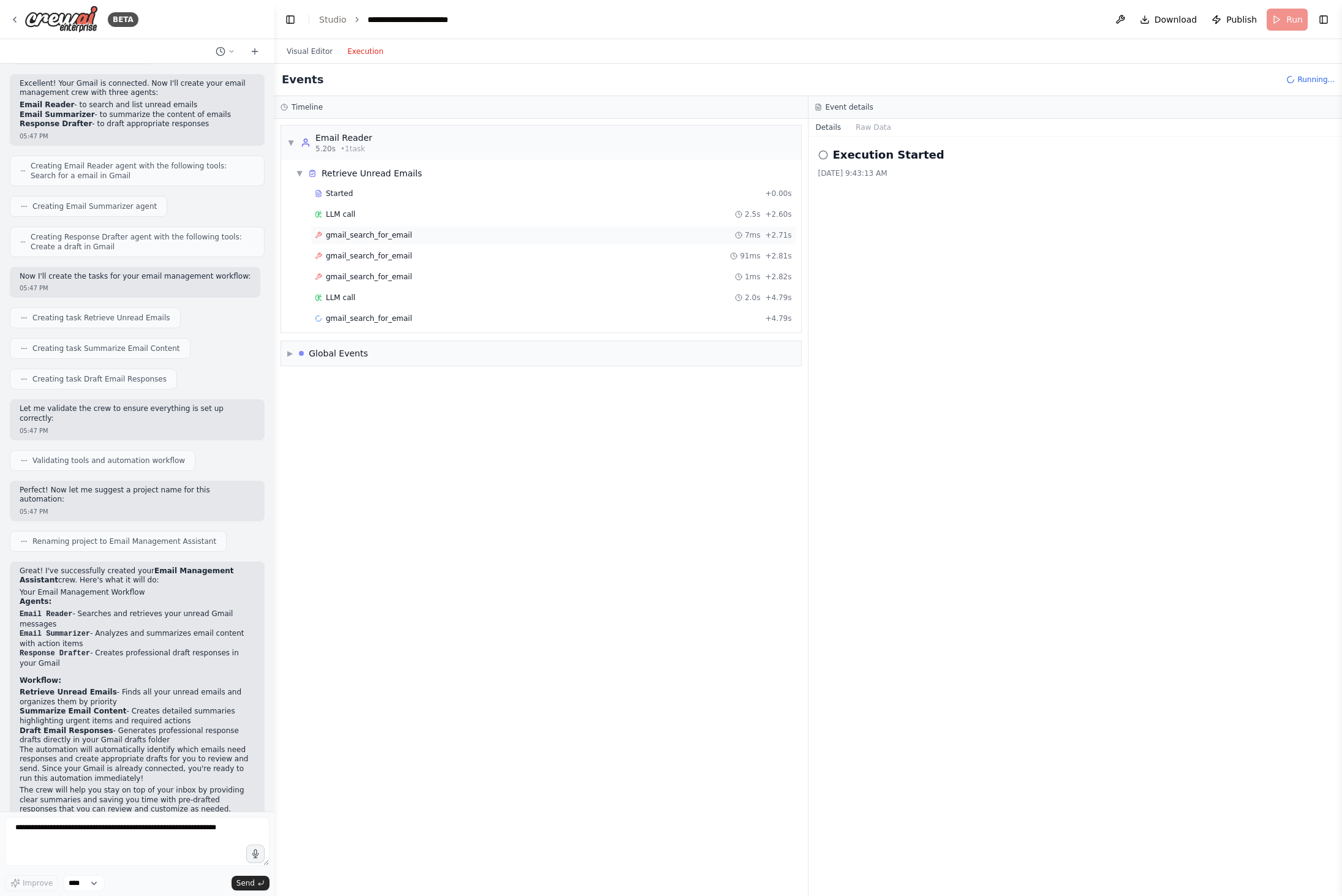
click at [404, 238] on span "gmail_search_for_email" at bounding box center [369, 235] width 87 height 10
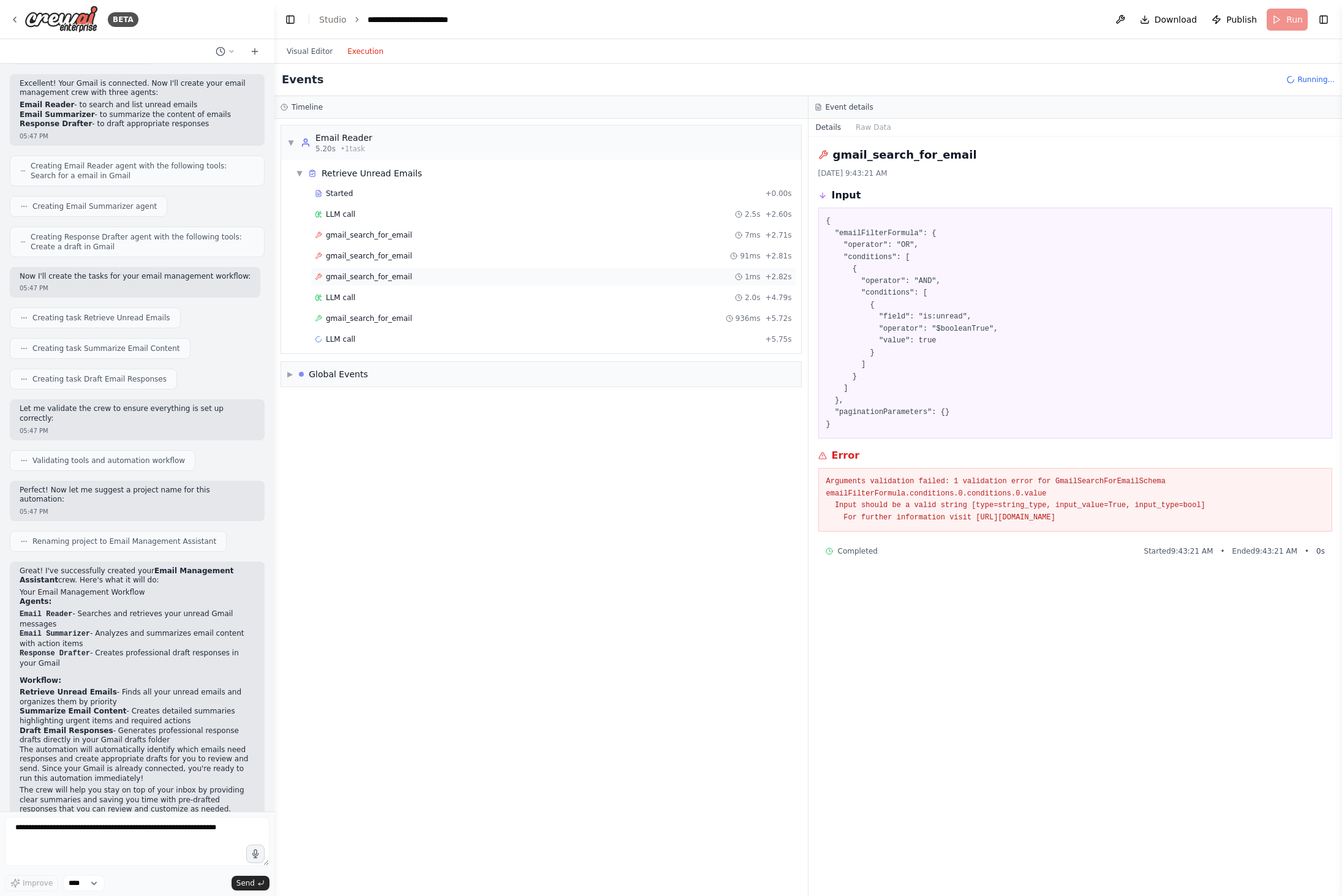
click at [396, 273] on span "gmail_search_for_email" at bounding box center [369, 277] width 87 height 10
click at [393, 264] on div "gmail_search_for_email 91ms + 2.81s" at bounding box center [553, 256] width 486 height 18
click at [395, 281] on div "gmail_search_for_email 1ms + 2.82s" at bounding box center [553, 277] width 486 height 18
click at [382, 299] on div "LLM call 2.0s + 4.79s" at bounding box center [553, 298] width 477 height 10
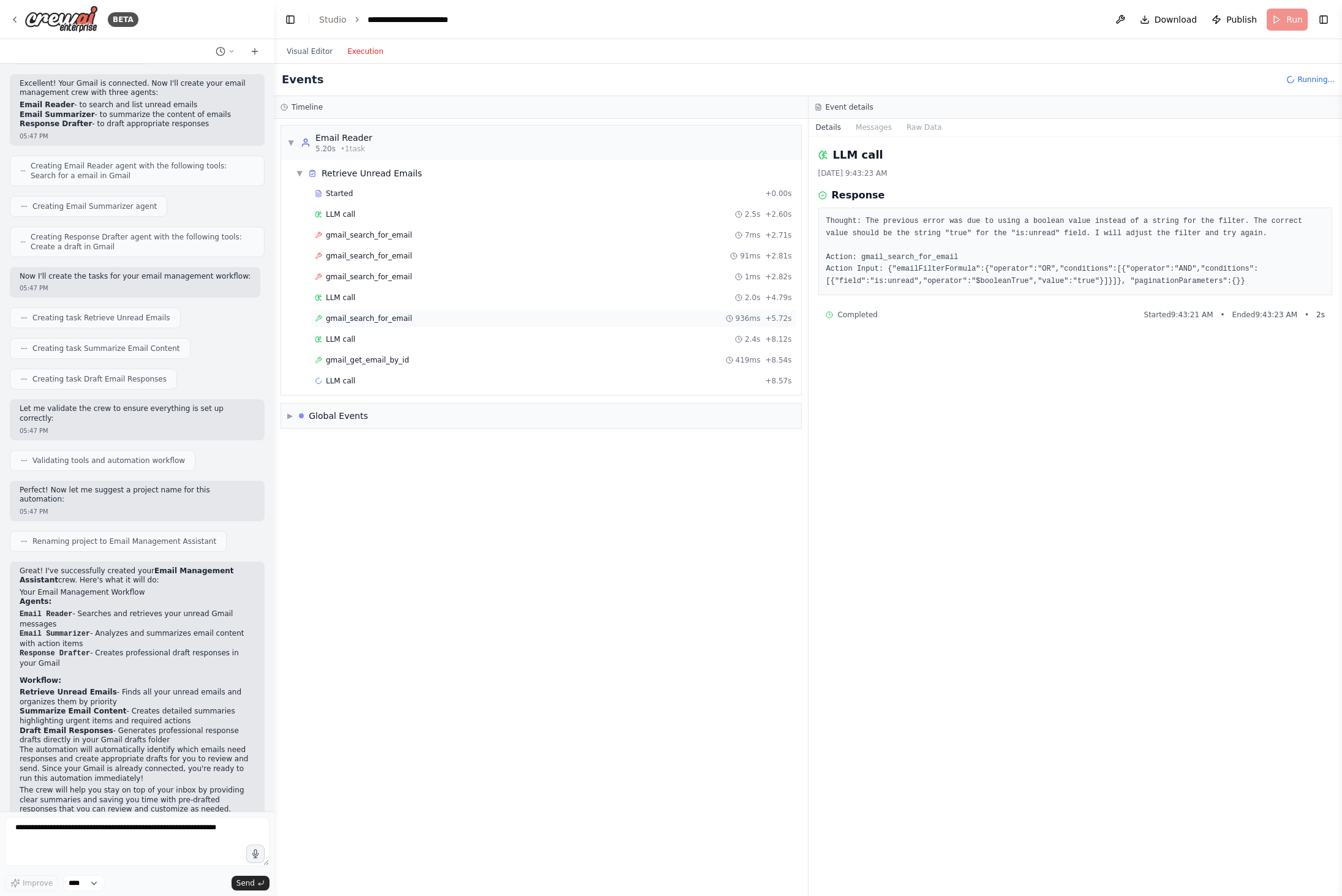
click at [393, 318] on span "gmail_search_for_email" at bounding box center [369, 318] width 87 height 10
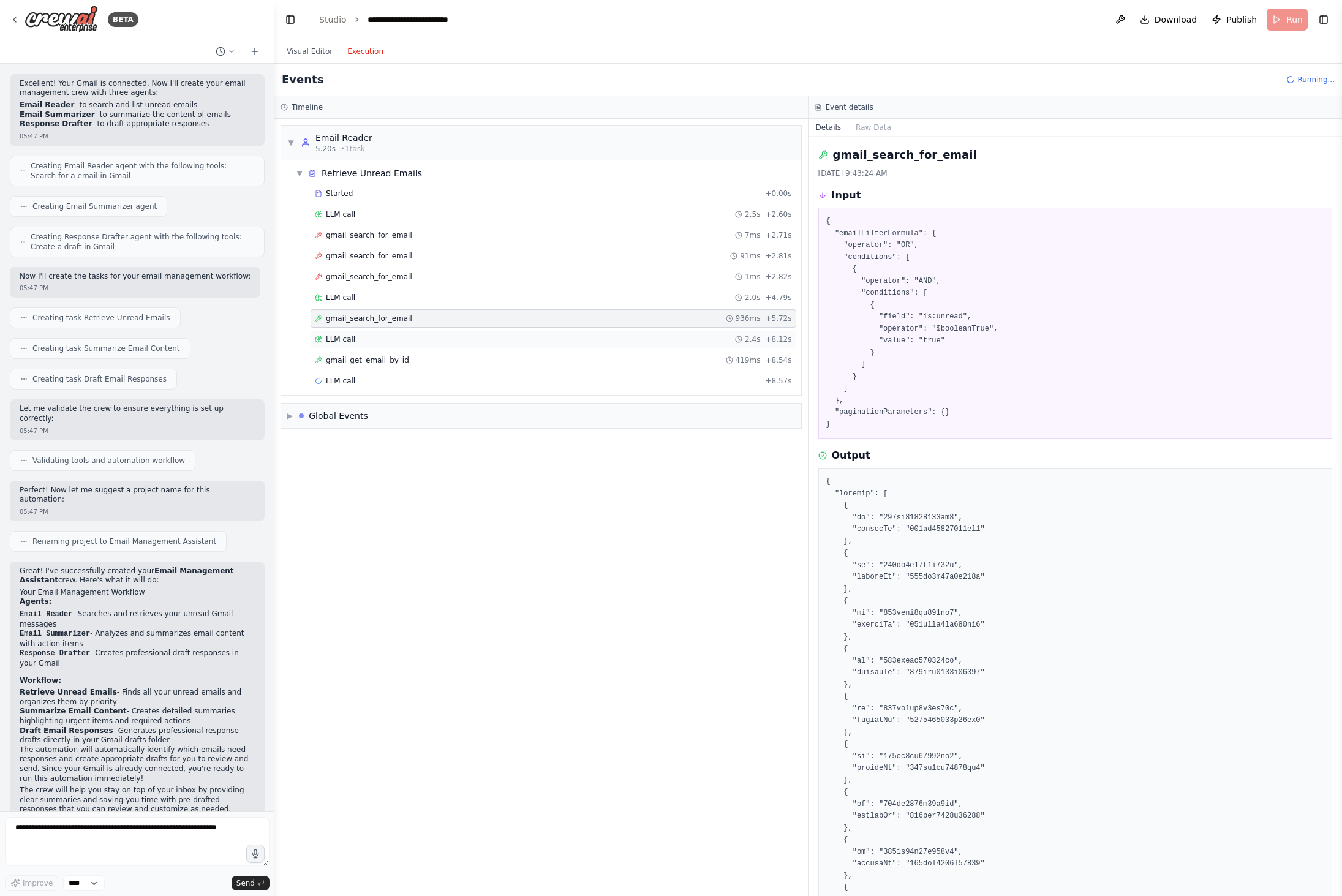
click at [391, 332] on div "LLM call 2.4s + 8.12s" at bounding box center [553, 339] width 486 height 18
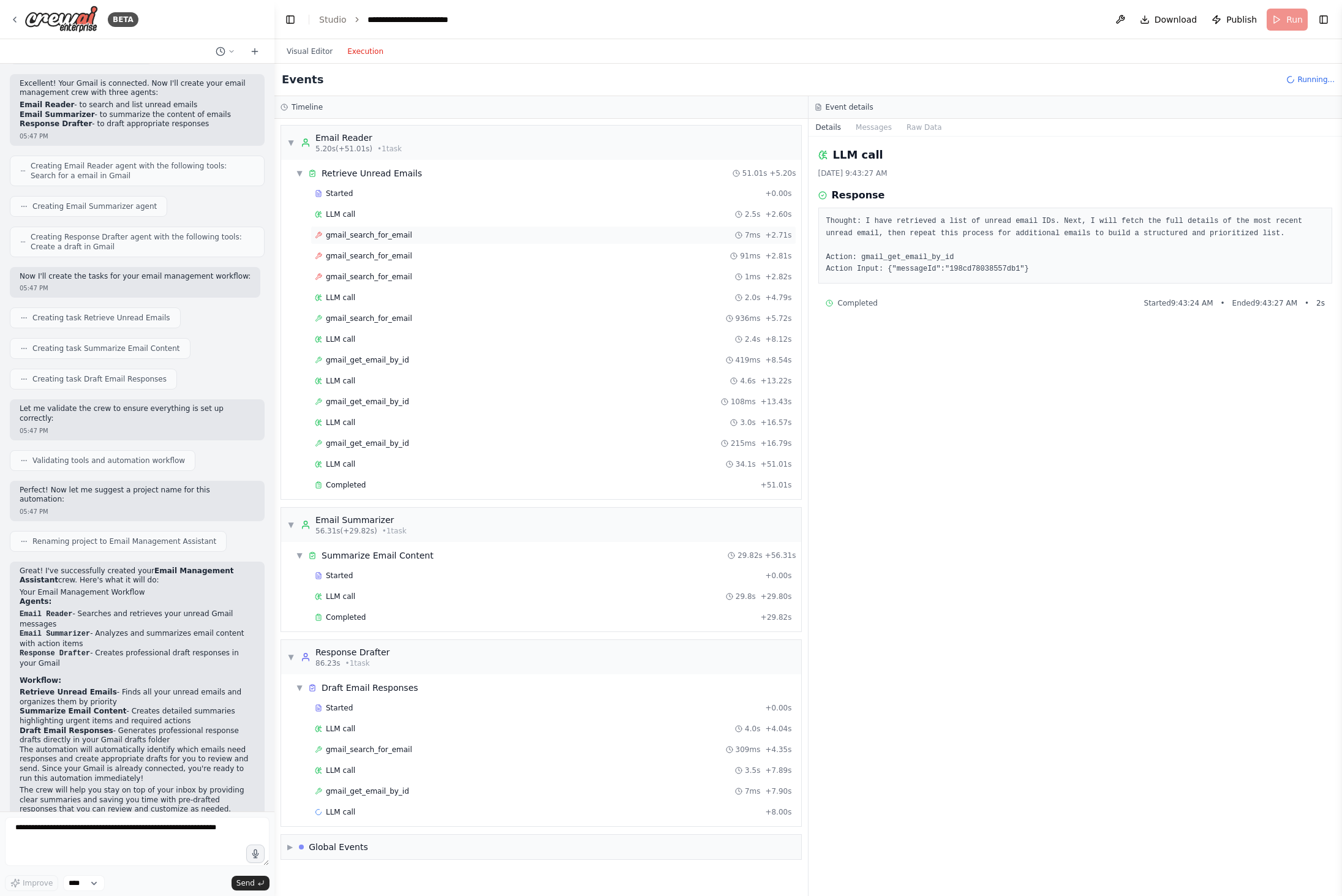
click at [410, 232] on div "gmail_search_for_email 7ms + 2.71s" at bounding box center [553, 235] width 477 height 10
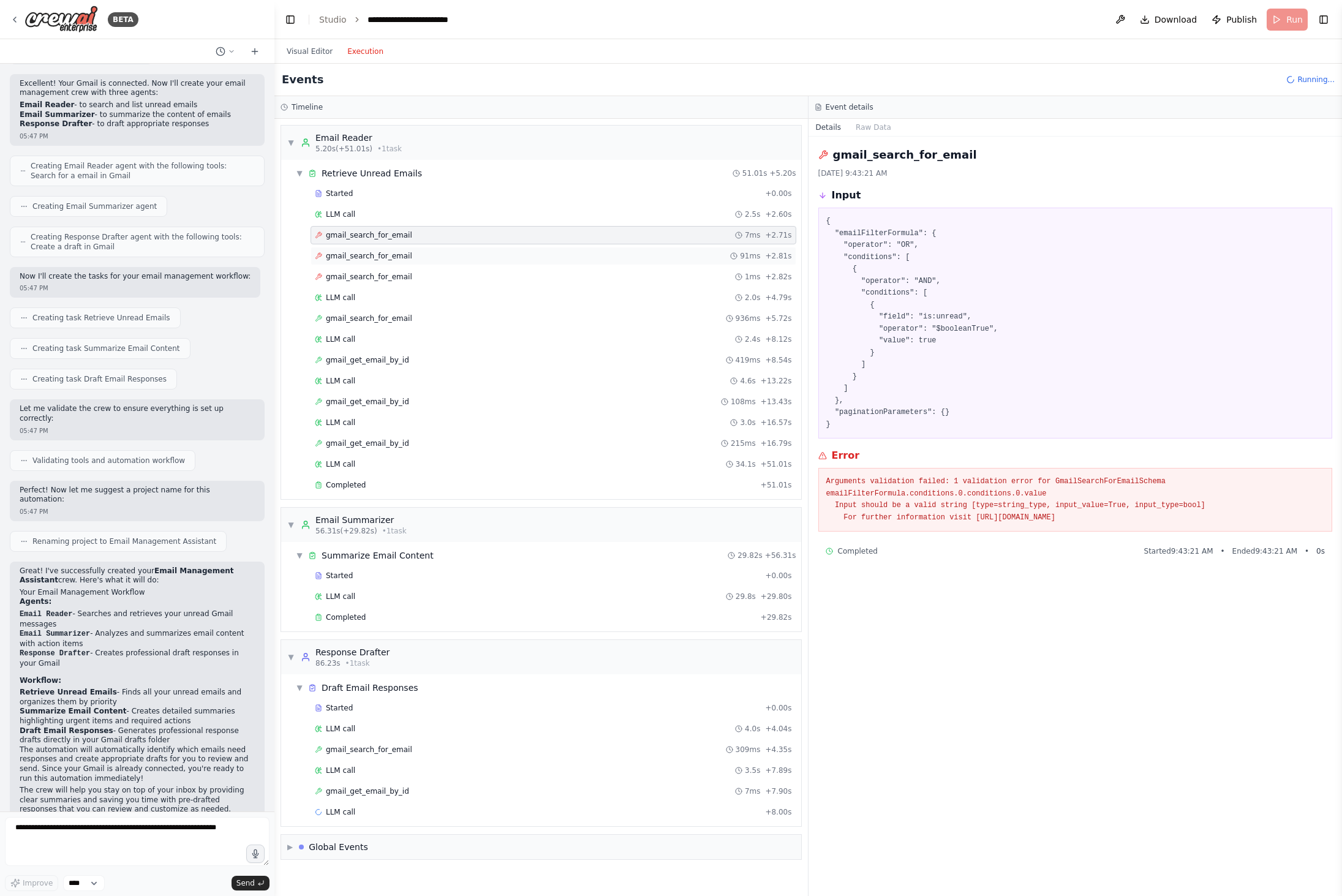
click at [408, 252] on div "gmail_search_for_email 91ms + 2.81s" at bounding box center [553, 256] width 477 height 10
click at [412, 280] on div "gmail_search_for_email 1ms + 2.82s" at bounding box center [553, 277] width 477 height 10
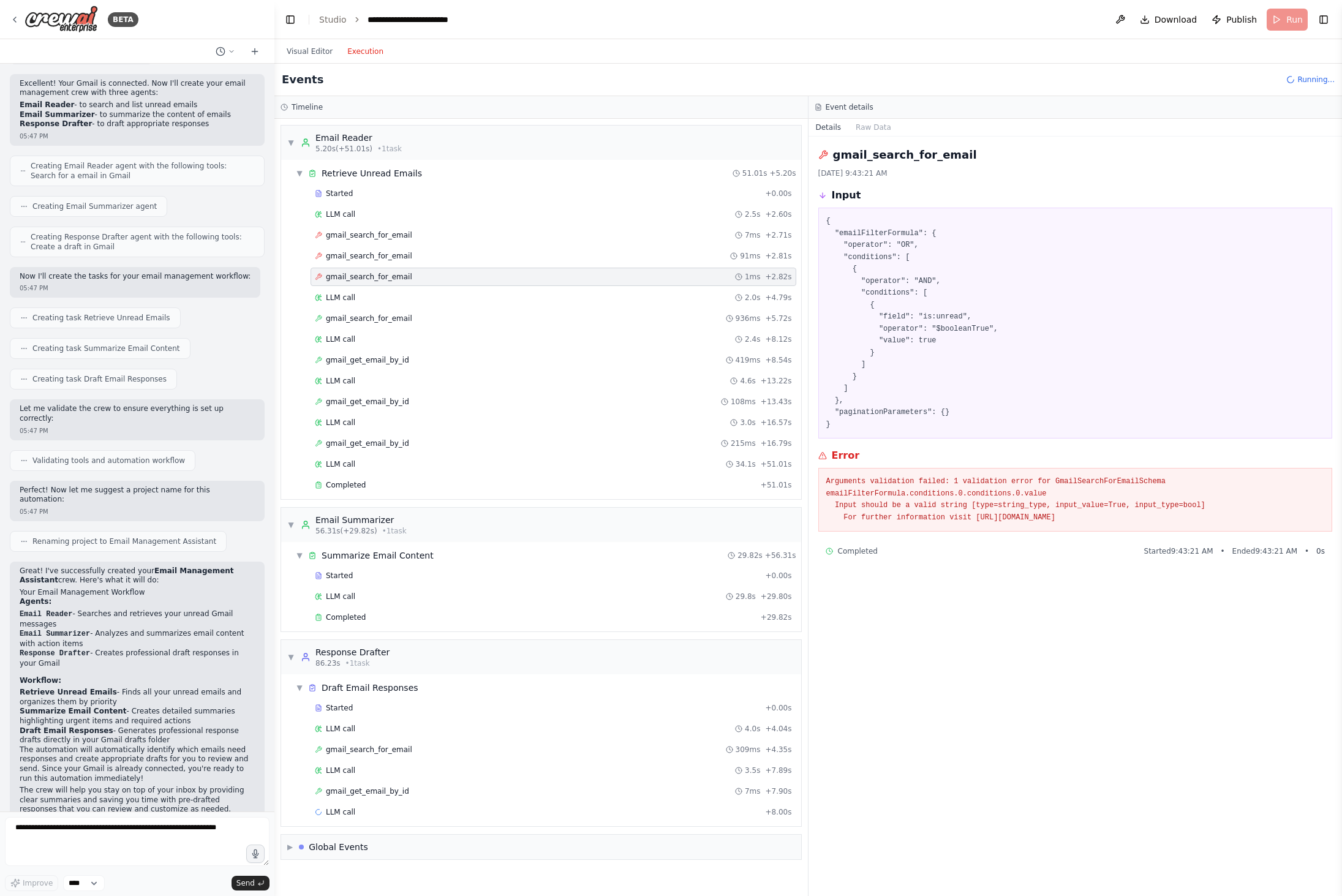
click at [938, 153] on h2 "gmail_search_for_email" at bounding box center [904, 155] width 144 height 17
copy h2 "gmail_search_for_email"
click at [1046, 298] on pre "{ "emailFilterFormula": { "operator": "OR", "conditions": [ { "operator": "AND"…" at bounding box center [1075, 322] width 498 height 215
click at [365, 297] on div "LLM call 2.0s + 4.79s" at bounding box center [553, 298] width 477 height 10
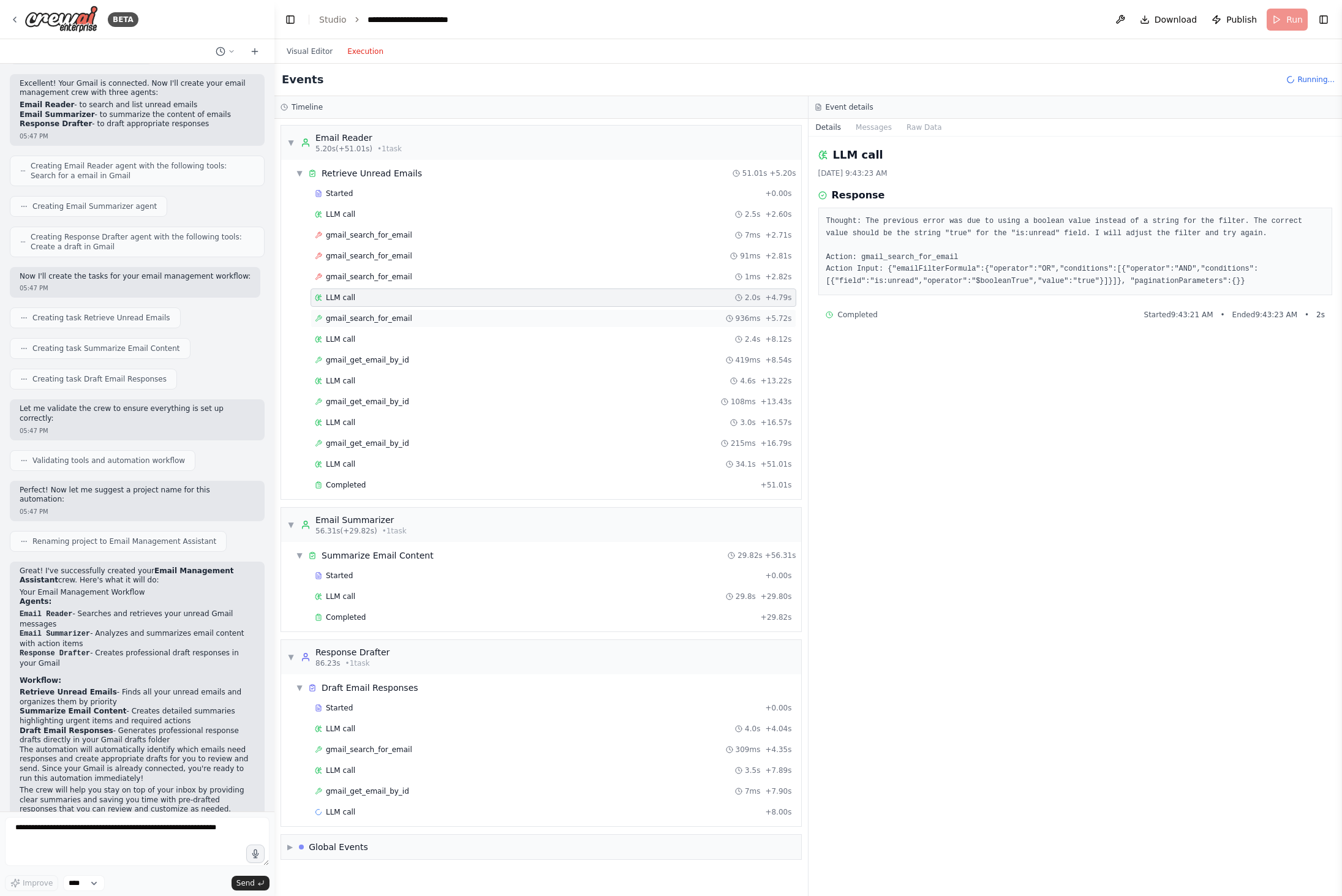
click at [398, 317] on span "gmail_search_for_email" at bounding box center [369, 318] width 87 height 10
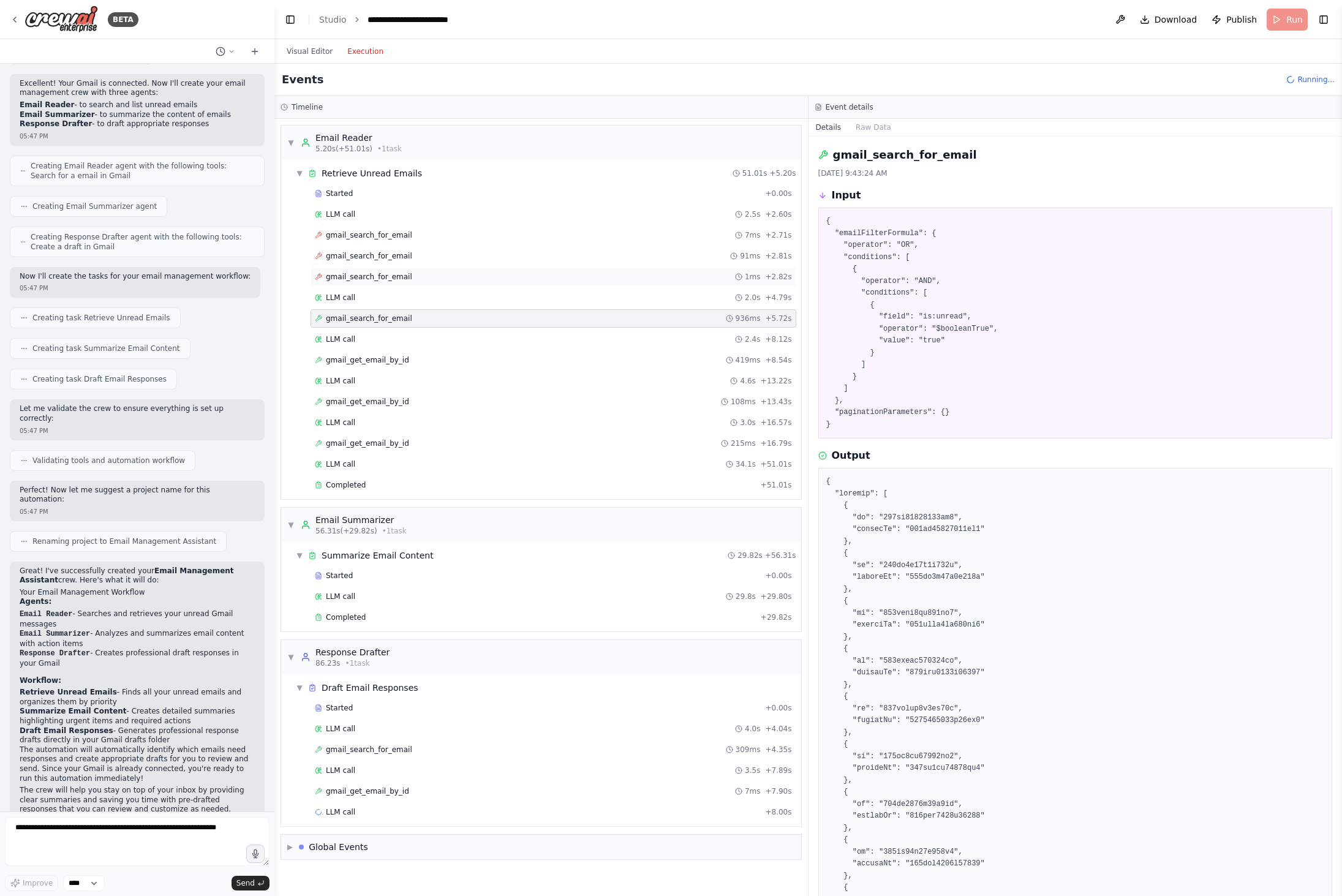
click at [398, 268] on div "gmail_search_for_email 1ms + 2.82s" at bounding box center [553, 277] width 486 height 18
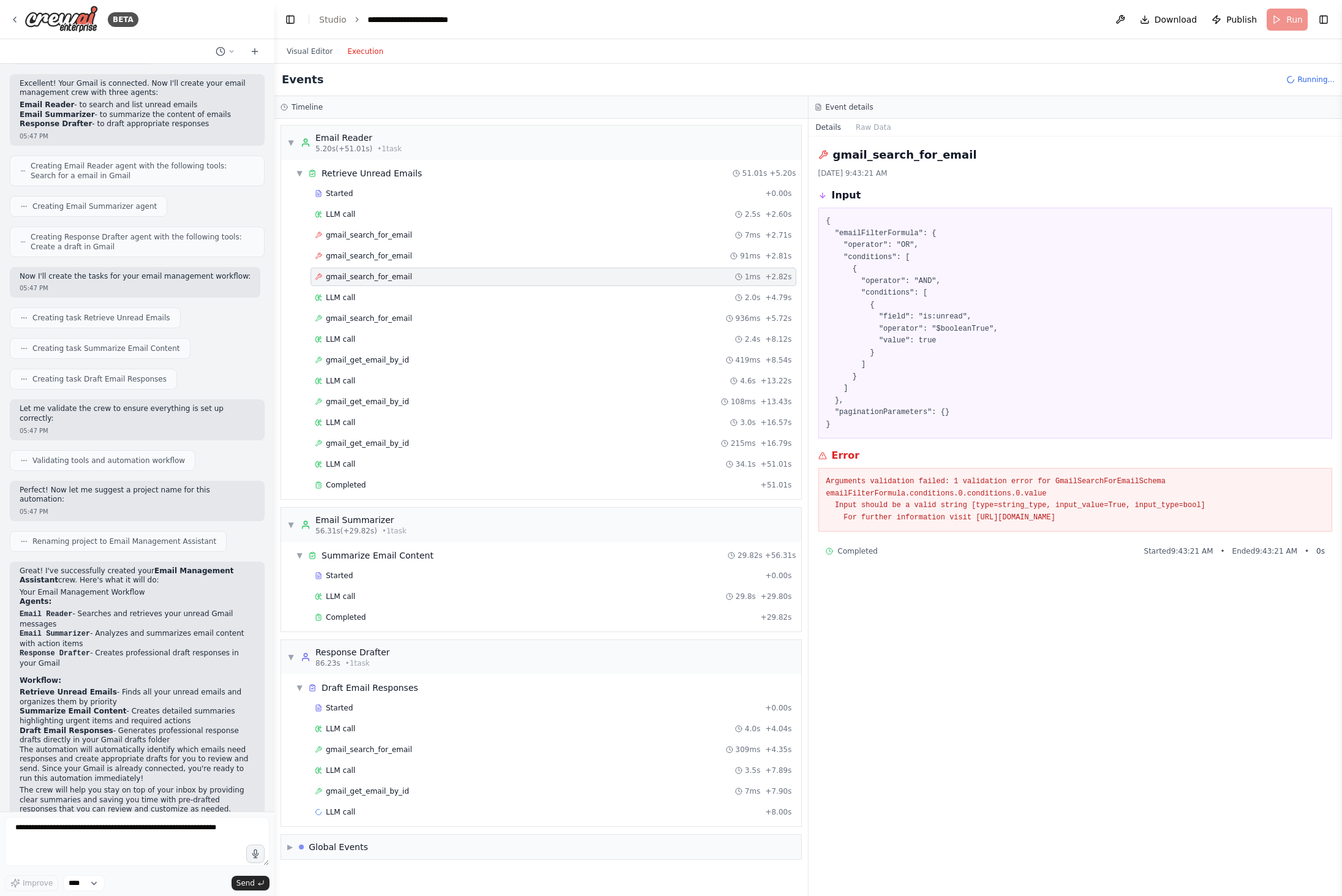
click at [414, 307] on div "Started + 0.00s LLM call 2.5s + 2.60s gmail_search_for_email 7ms + 2.71s gmail_…" at bounding box center [546, 340] width 510 height 312
click at [414, 312] on div "gmail_search_for_email 936ms + 5.72s" at bounding box center [553, 318] width 486 height 18
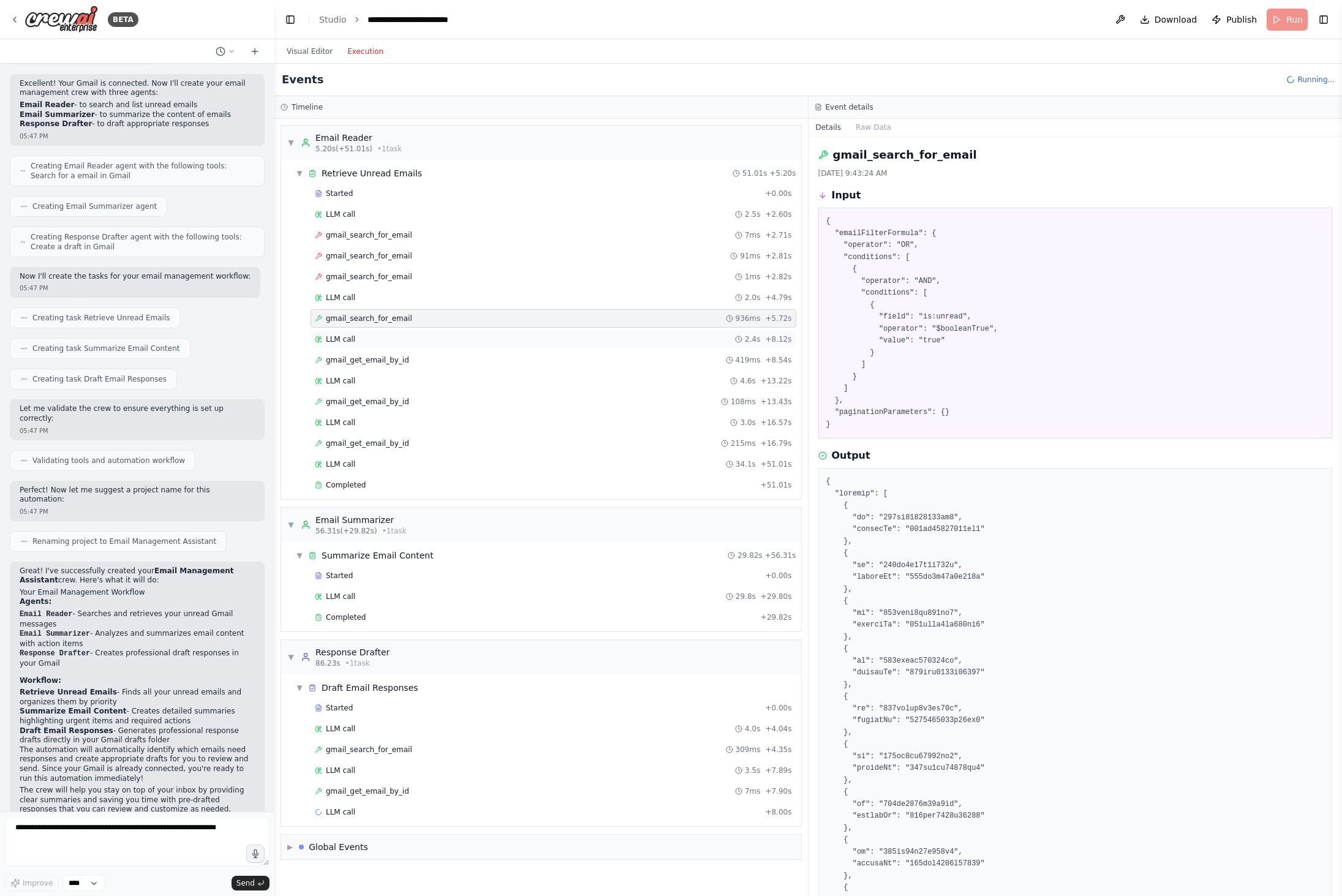
click at [399, 343] on div "LLM call 2.4s + 8.12s" at bounding box center [553, 339] width 477 height 10
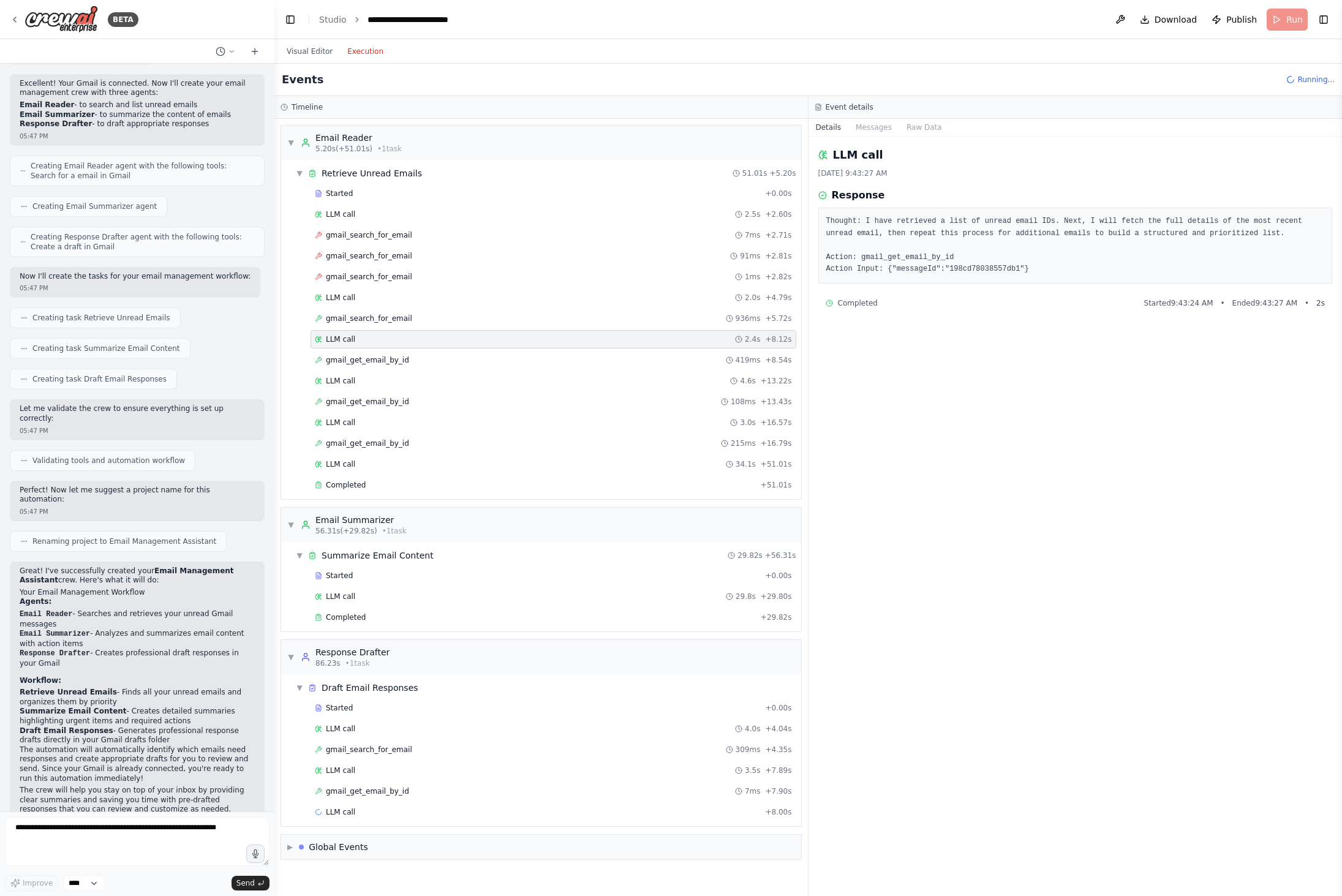
click at [391, 329] on div "Started + 0.00s LLM call 2.5s + 2.60s gmail_search_for_email 7ms + 2.71s gmail_…" at bounding box center [546, 340] width 510 height 312
click at [414, 317] on div "gmail_search_for_email 936ms + 5.72s" at bounding box center [553, 318] width 477 height 10
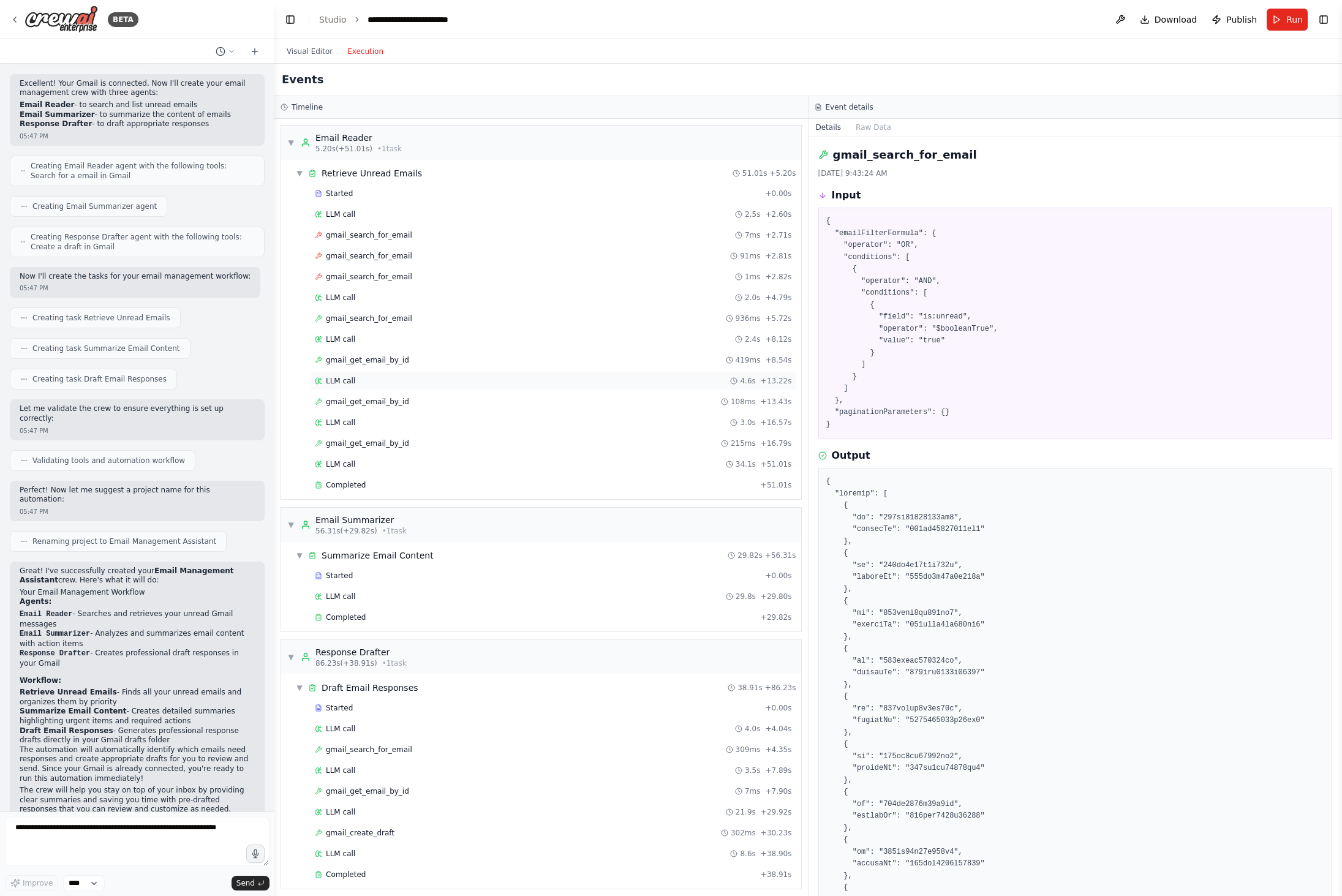
click at [398, 377] on div "LLM call 4.6s + 13.22s" at bounding box center [553, 381] width 477 height 10
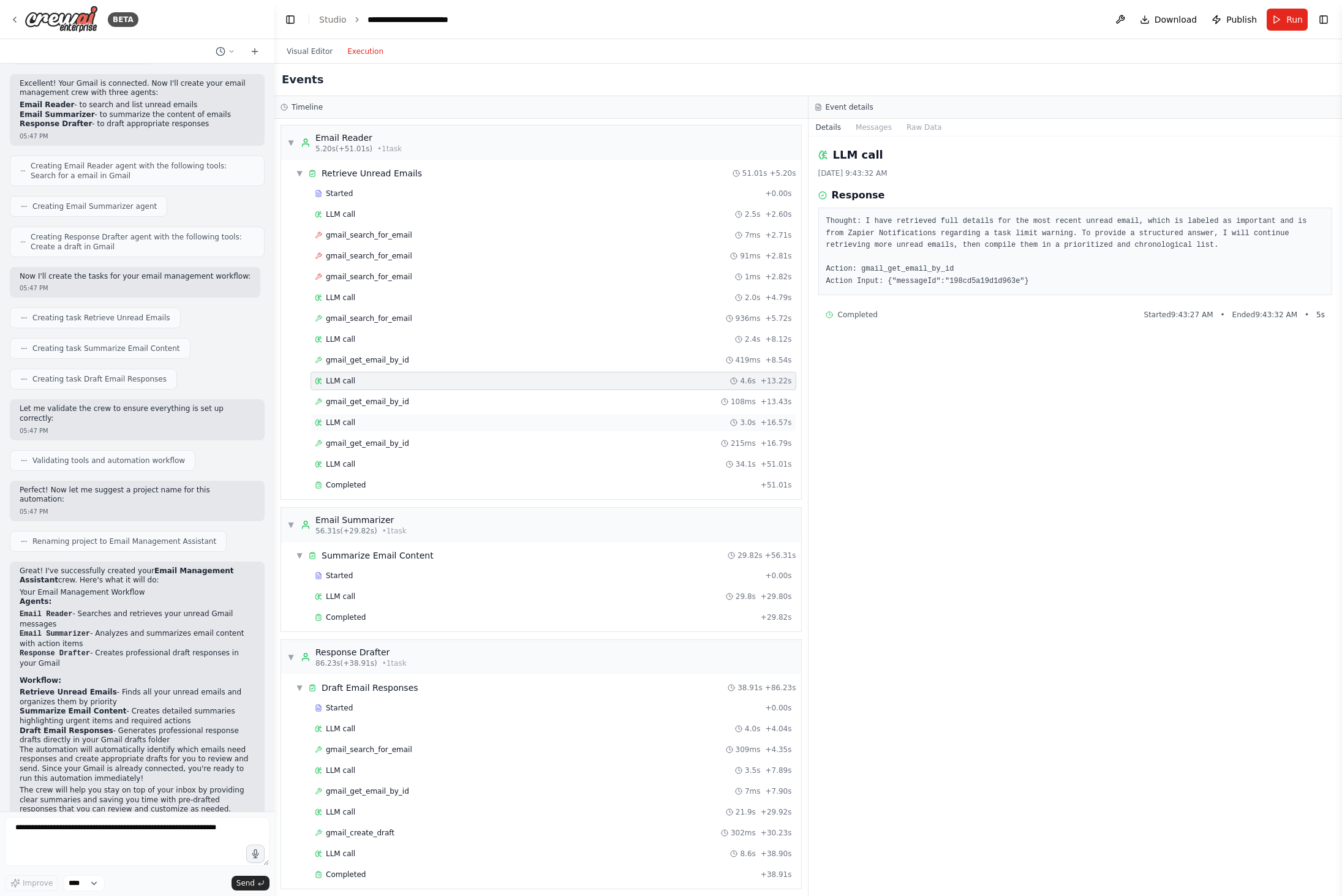
click at [418, 424] on div "LLM call 3.0s + 16.57s" at bounding box center [553, 422] width 477 height 10
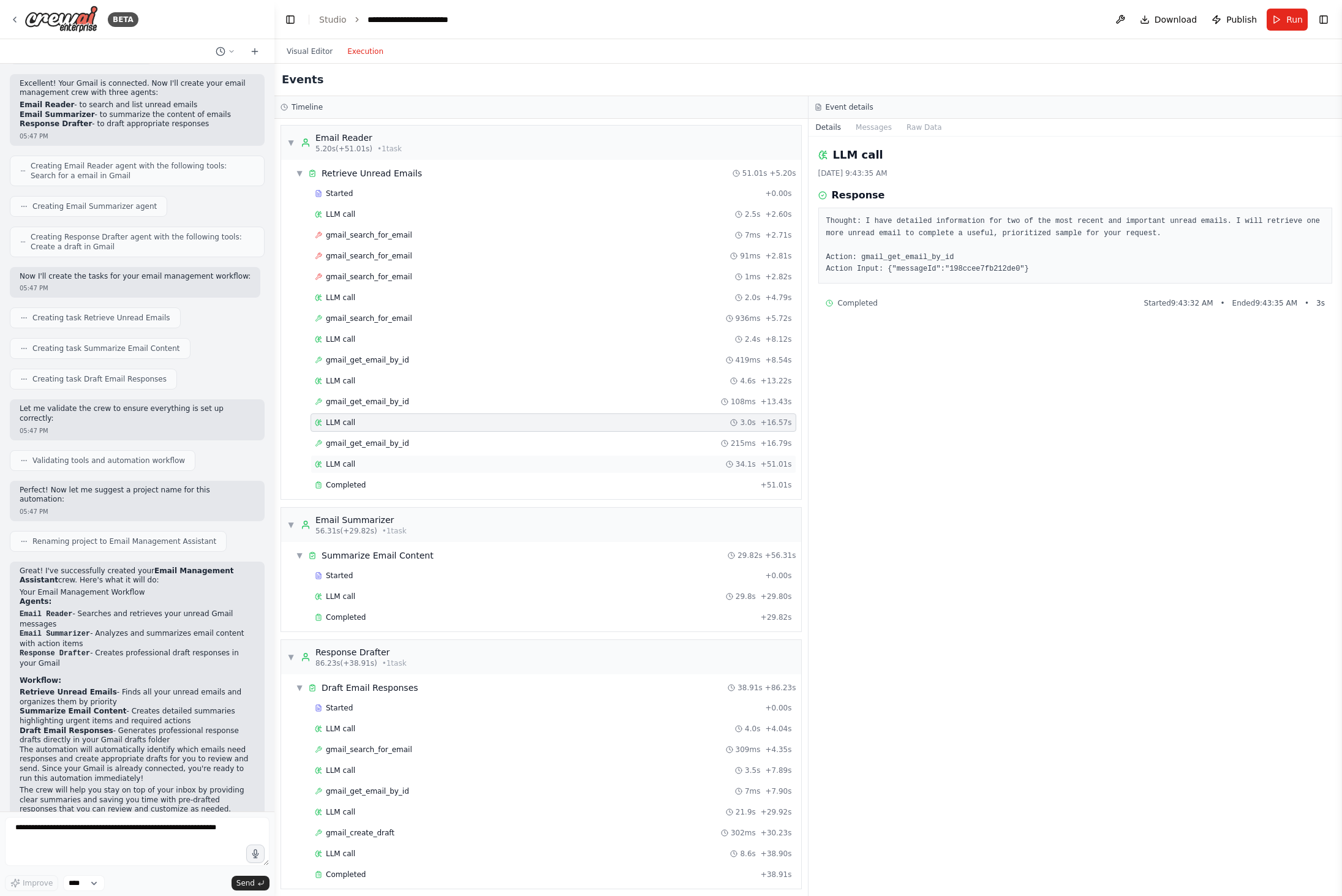
click at [408, 459] on div "LLM call 34.1s + 51.01s" at bounding box center [553, 464] width 477 height 10
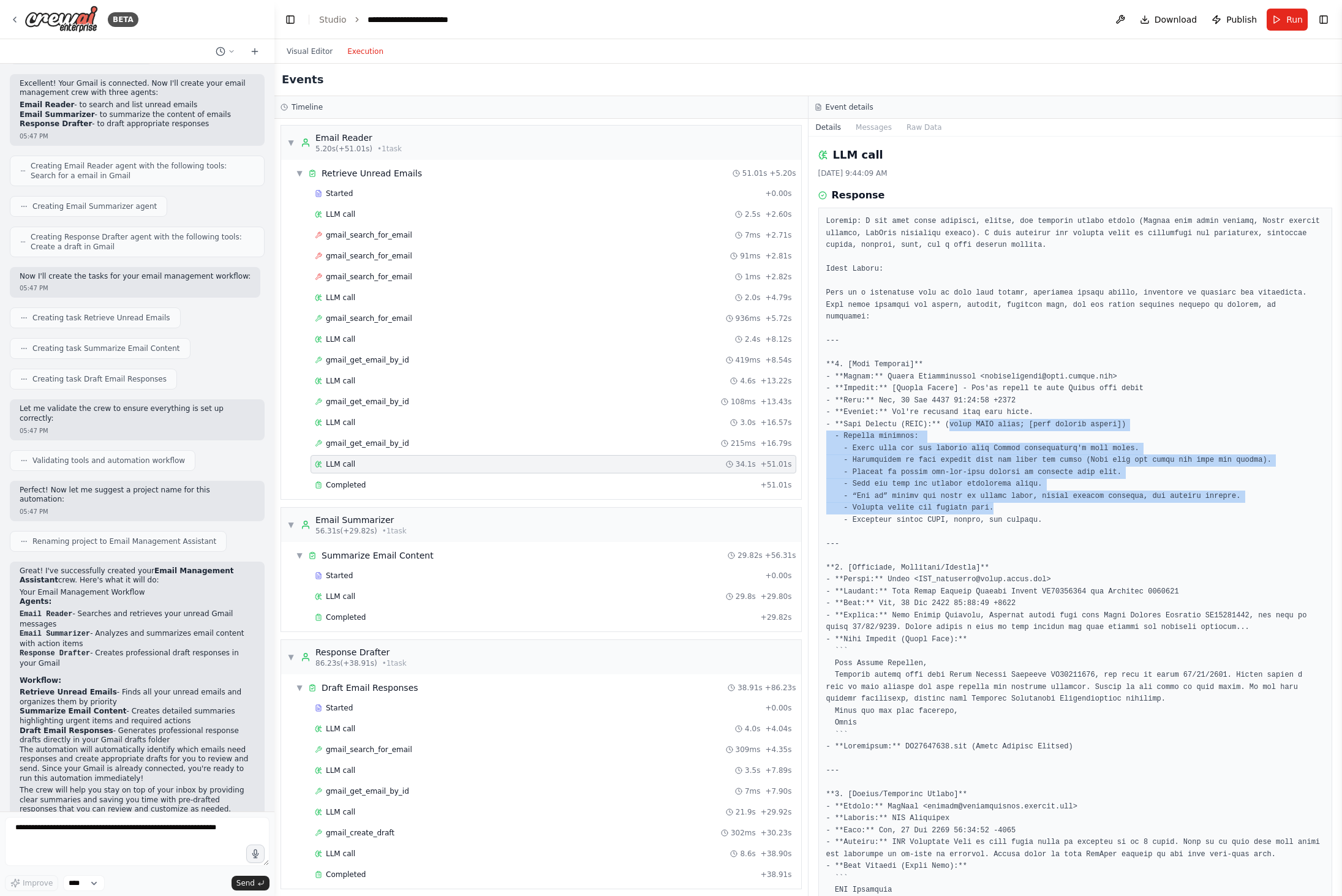
drag, startPoint x: 950, startPoint y: 424, endPoint x: 1106, endPoint y: 523, distance: 184.8
click at [1105, 523] on pre at bounding box center [1075, 717] width 498 height 1003
click at [1061, 511] on pre at bounding box center [1075, 717] width 498 height 1003
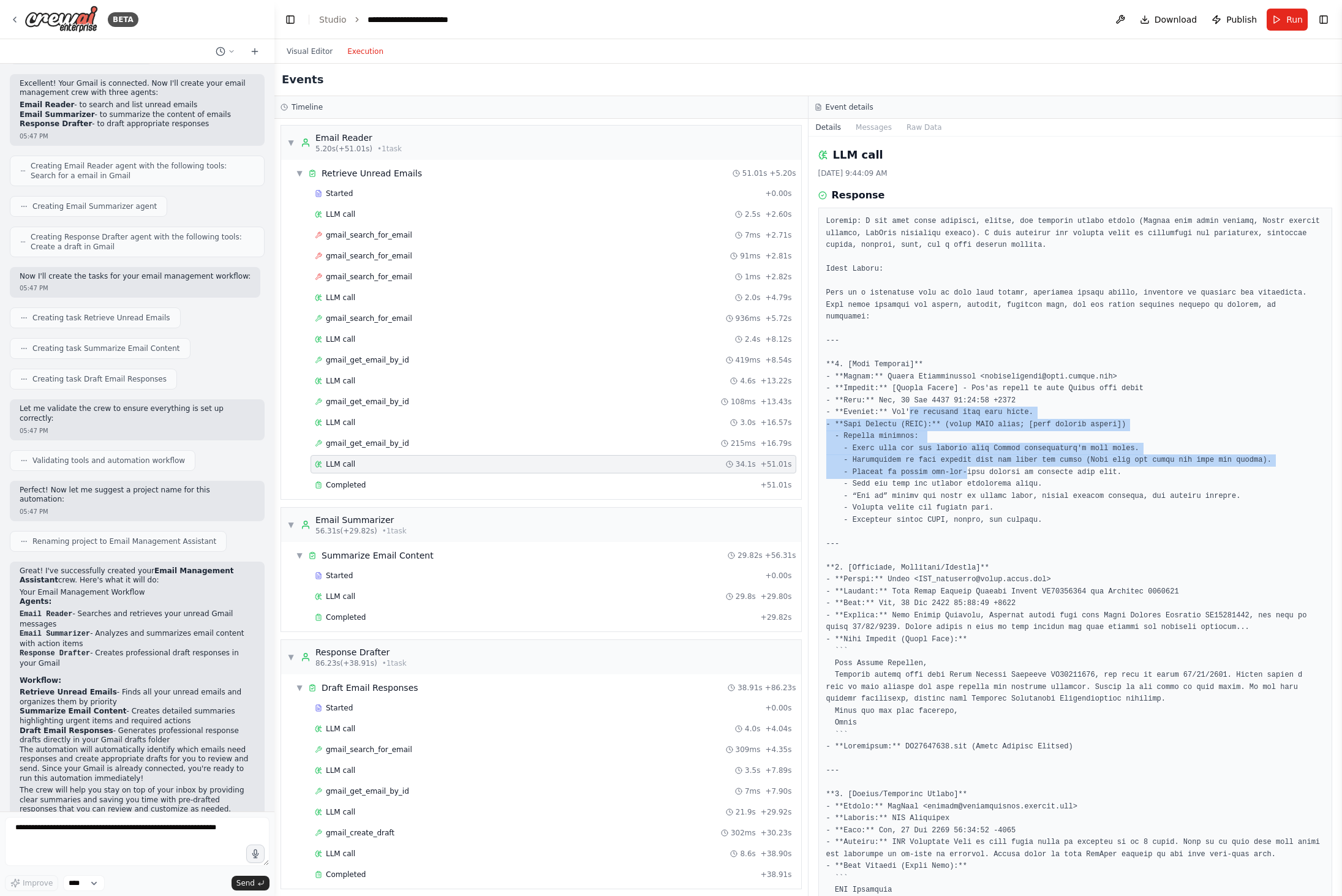
drag, startPoint x: 909, startPoint y: 418, endPoint x: 1011, endPoint y: 501, distance: 131.5
click at [1010, 501] on pre at bounding box center [1075, 717] width 498 height 1003
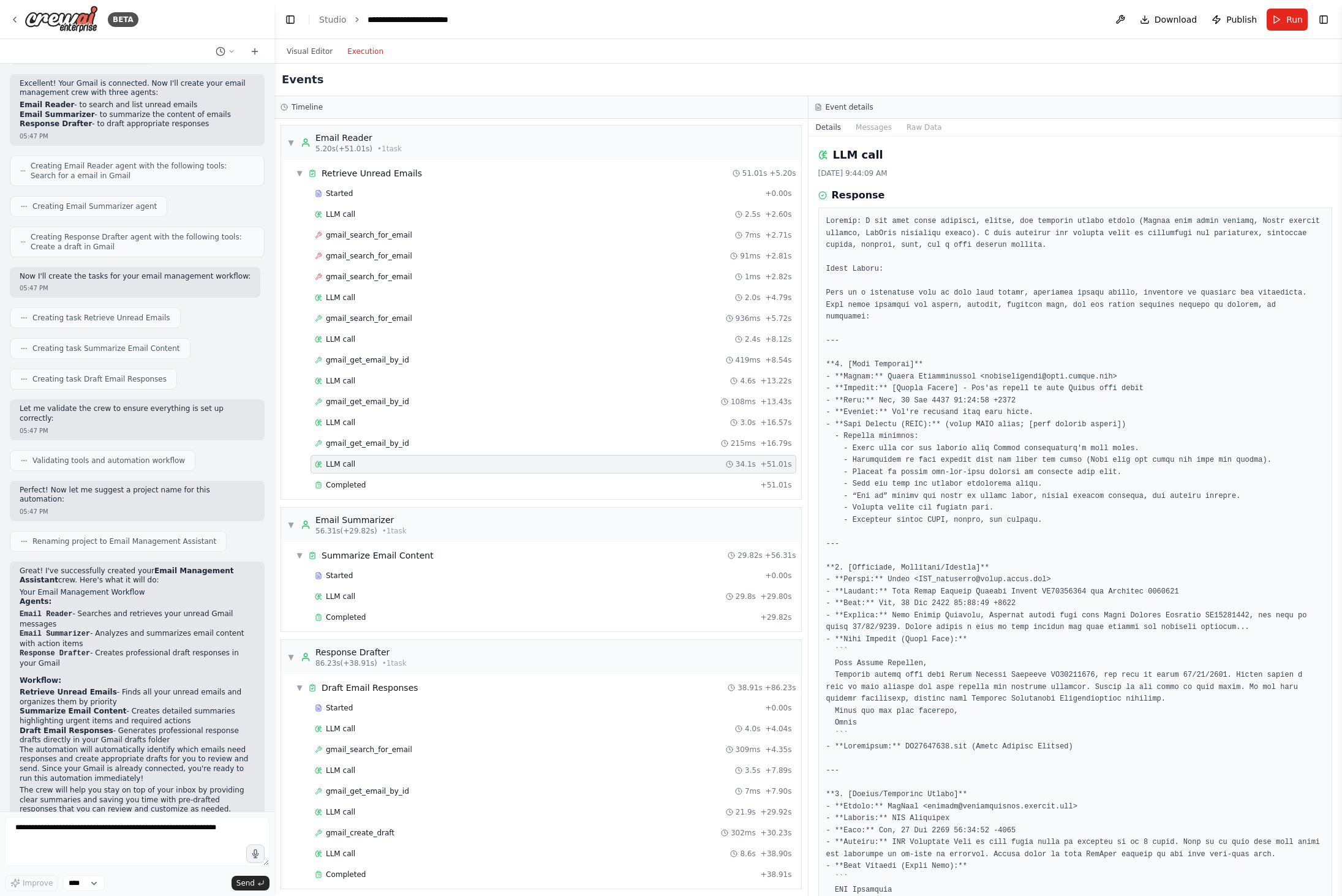
click at [1005, 513] on pre at bounding box center [1075, 717] width 498 height 1003
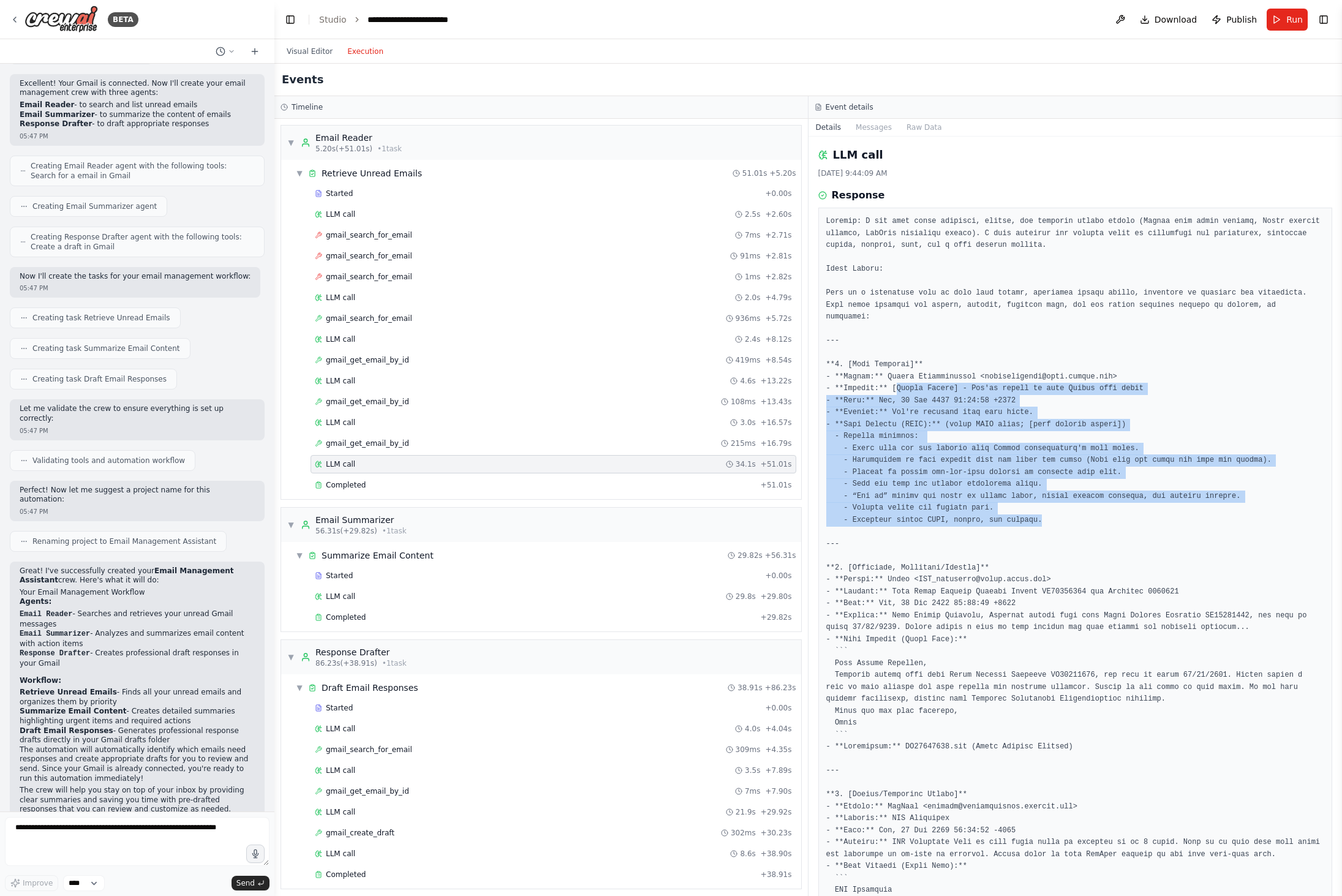
drag, startPoint x: 1082, startPoint y: 519, endPoint x: 896, endPoint y: 392, distance: 225.2
click at [896, 392] on pre at bounding box center [1075, 717] width 498 height 1003
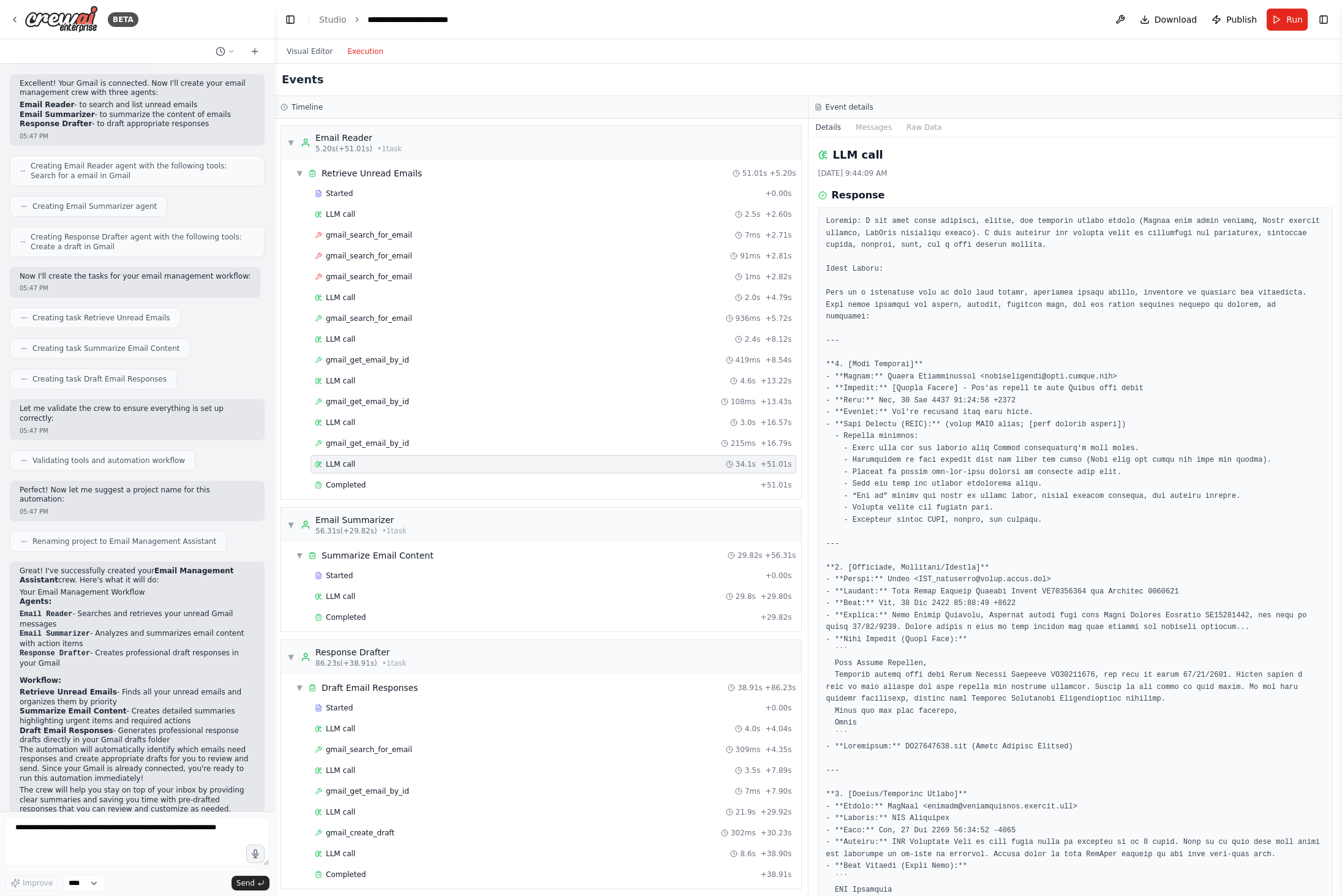
click at [862, 374] on pre at bounding box center [1075, 717] width 498 height 1003
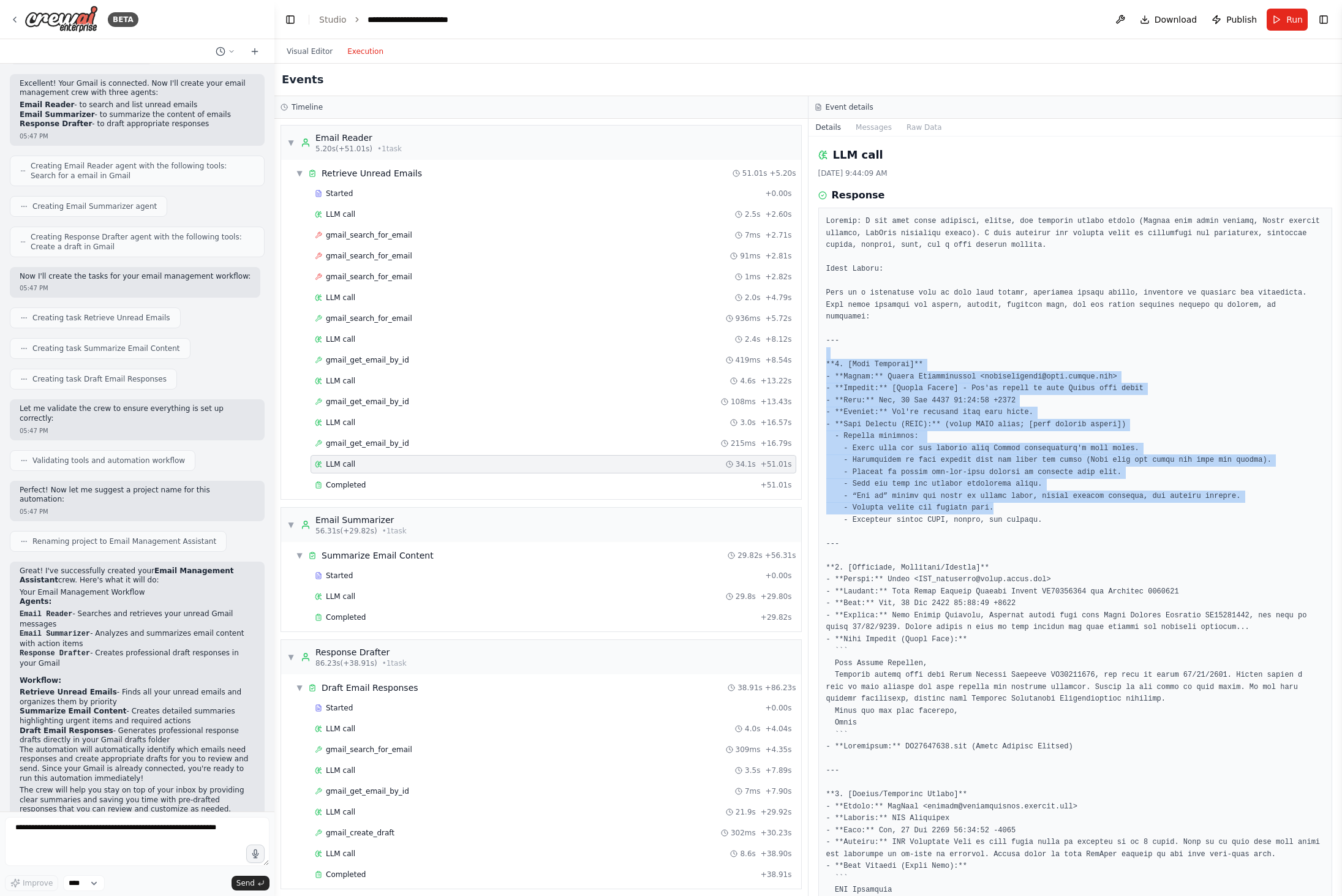
drag, startPoint x: 852, startPoint y: 357, endPoint x: 996, endPoint y: 510, distance: 210.1
click at [996, 510] on pre at bounding box center [1075, 717] width 498 height 1003
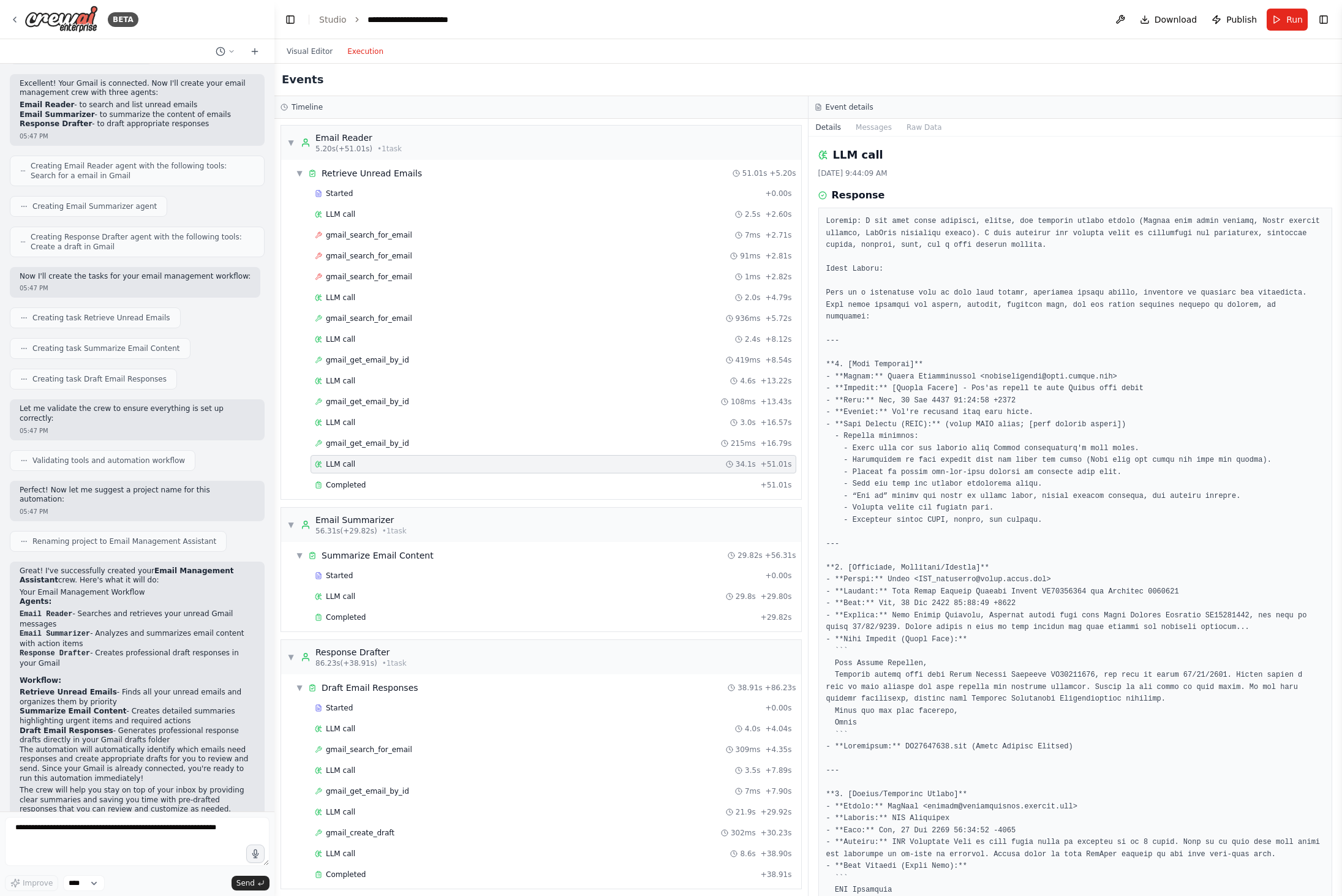
click at [1014, 547] on pre at bounding box center [1075, 717] width 498 height 1003
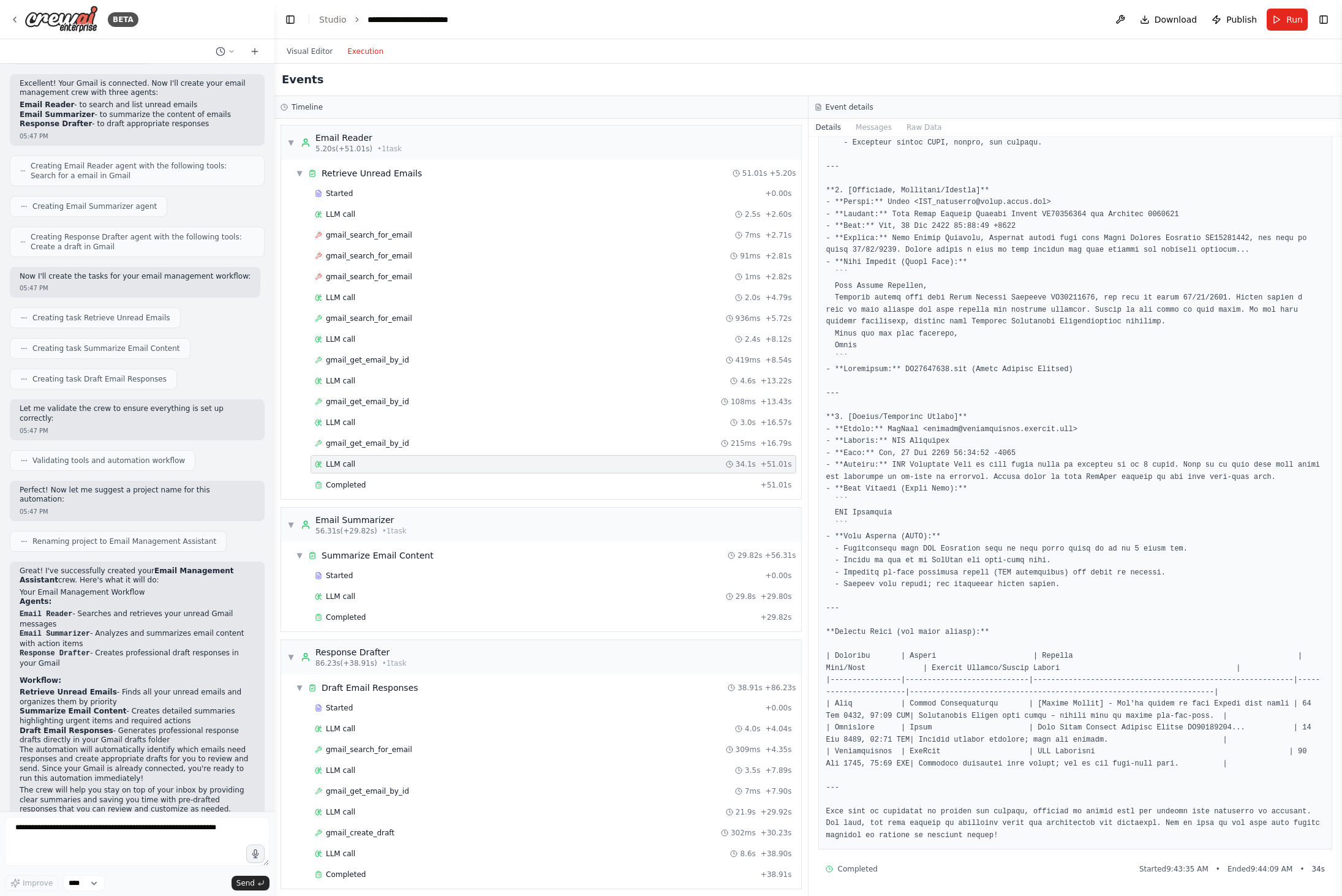
scroll to position [40, 0]
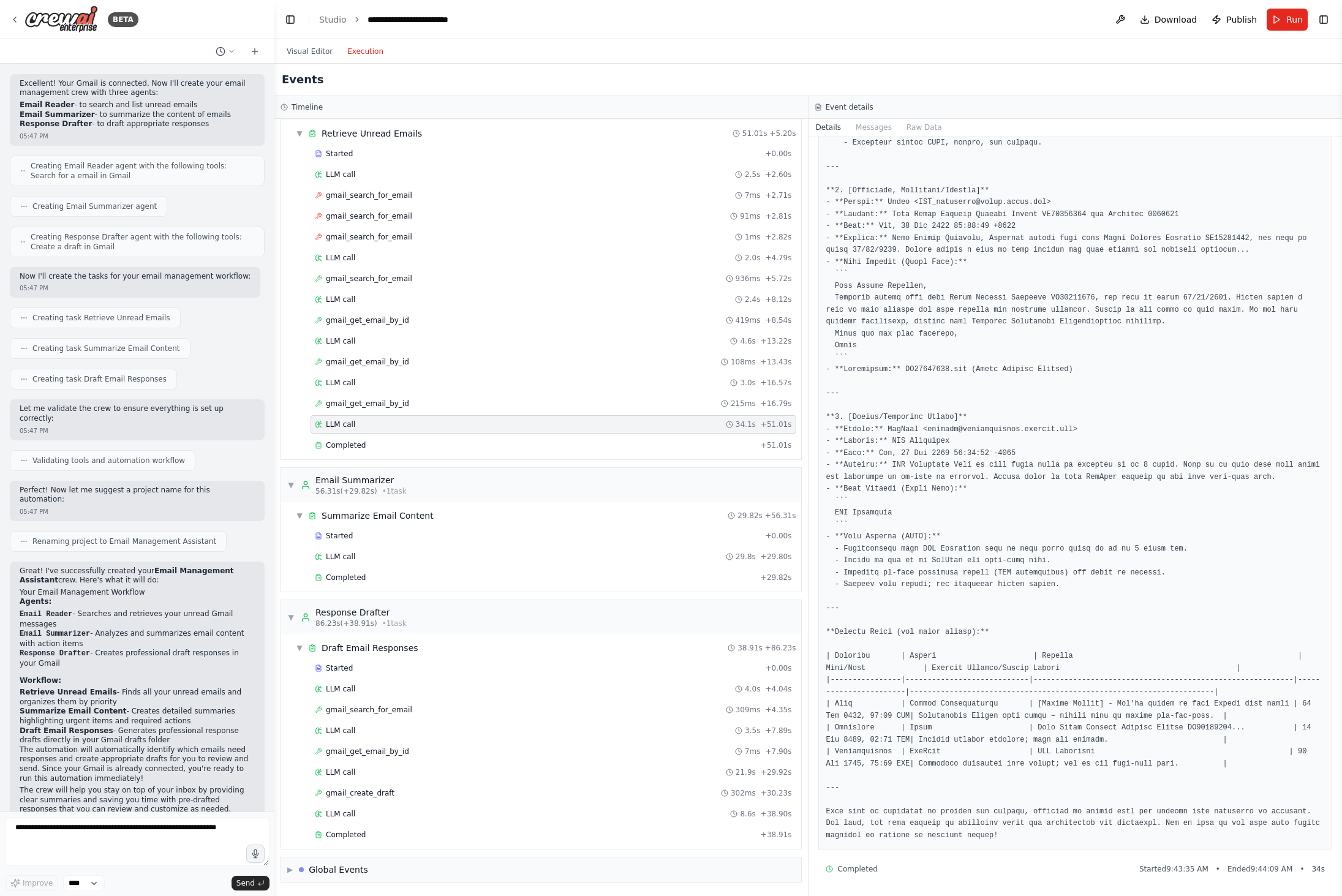
click at [8, 12] on div "BETA" at bounding box center [137, 20] width 275 height 40
click at [31, 18] on img at bounding box center [61, 19] width 74 height 27
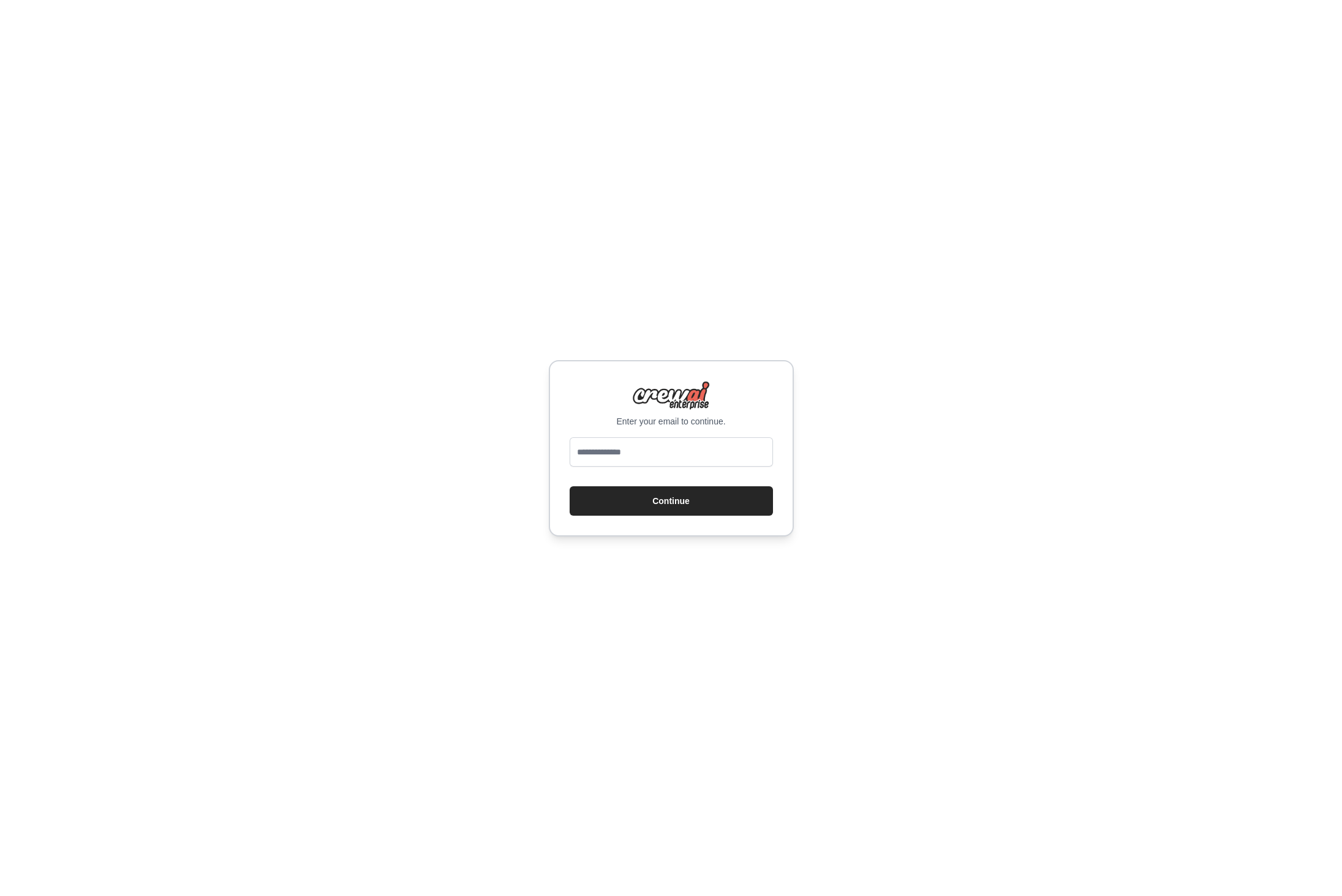
click at [657, 472] on form "Continue" at bounding box center [671, 476] width 203 height 78
click at [650, 452] on input "email" at bounding box center [671, 452] width 203 height 29
type input "**********"
click at [958, 502] on div "**********" at bounding box center [671, 448] width 1342 height 896
click at [717, 504] on button "Continue" at bounding box center [671, 501] width 203 height 29
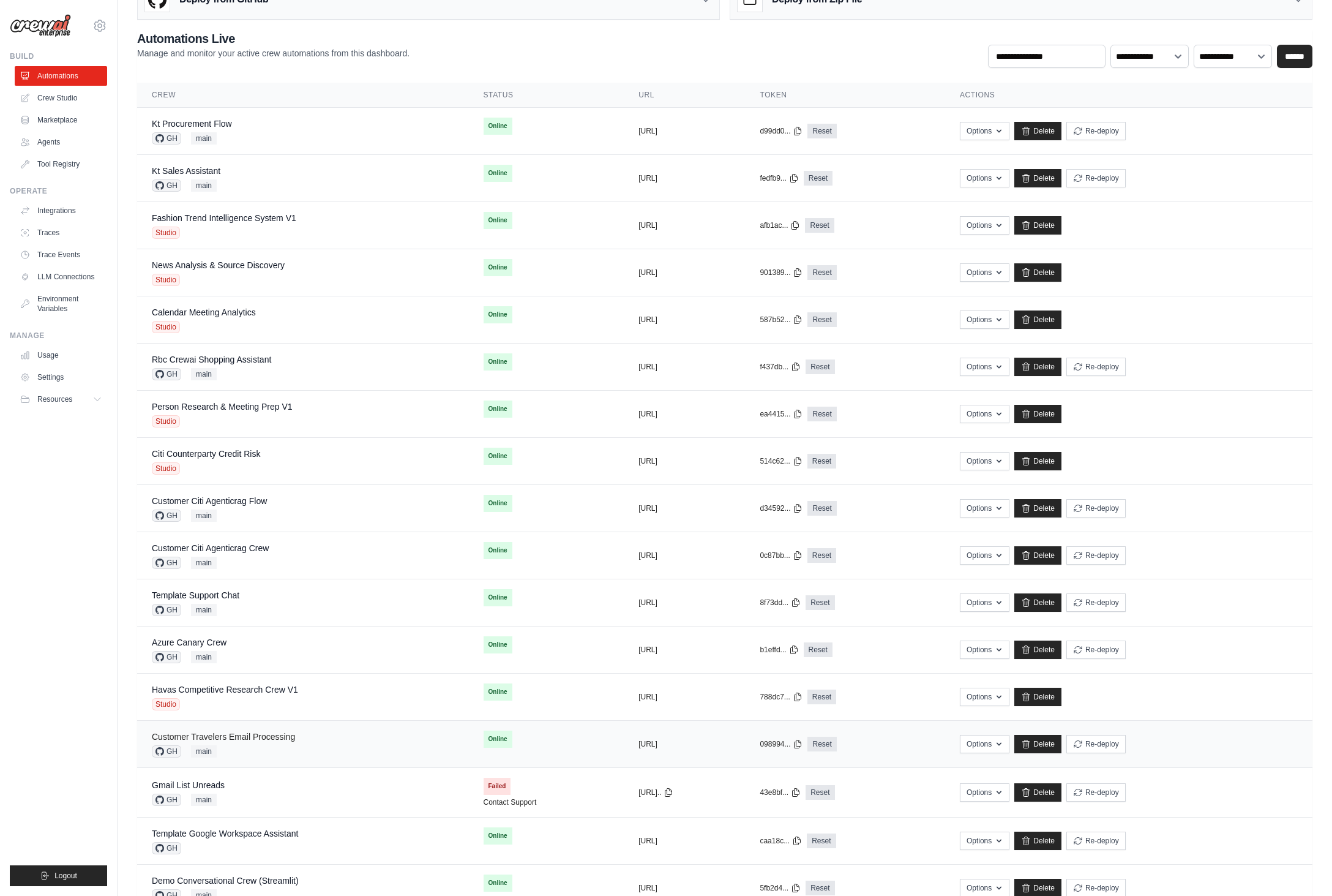
scroll to position [177, 0]
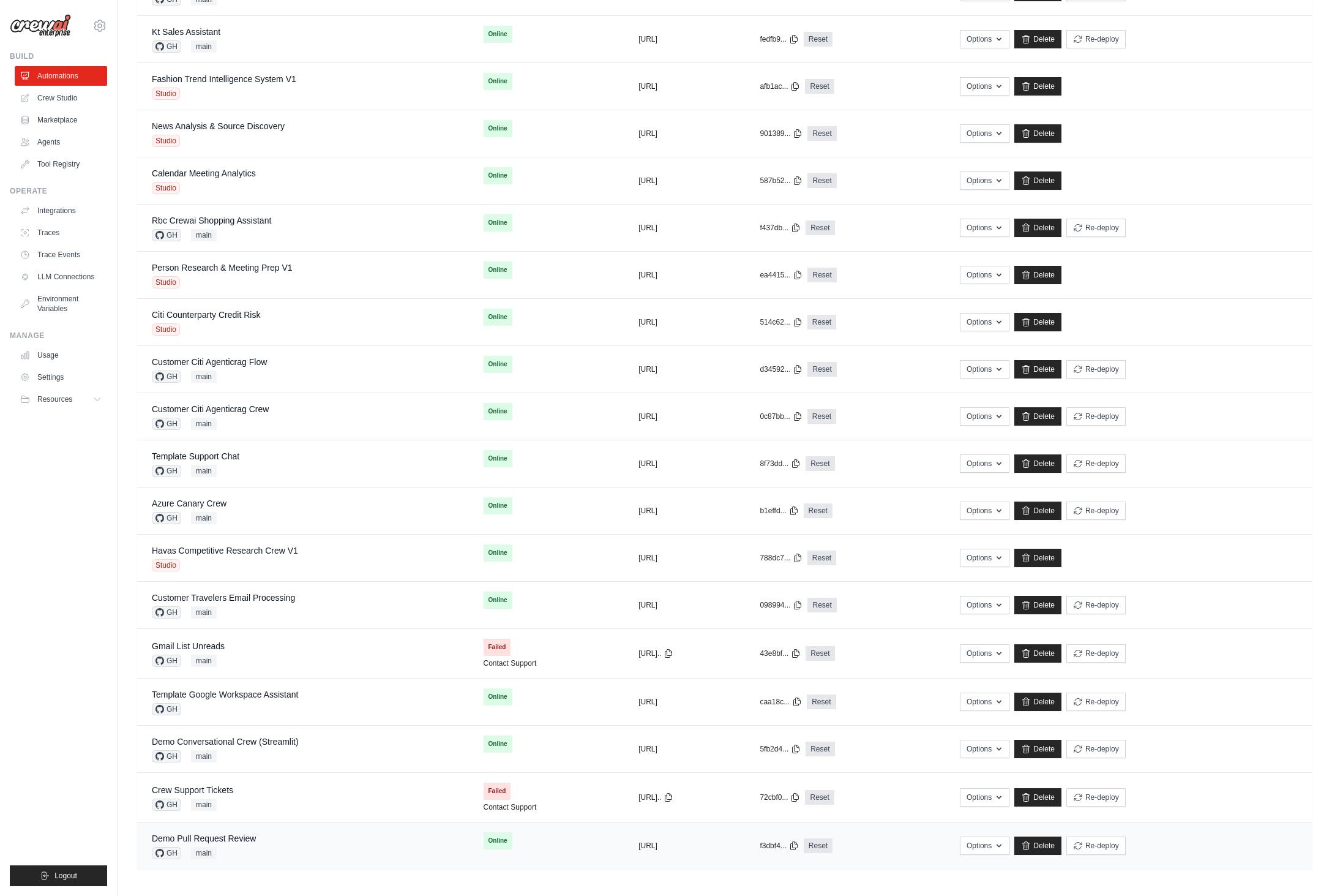
click at [301, 843] on div "Demo Pull Request Review GH main" at bounding box center [303, 846] width 303 height 27
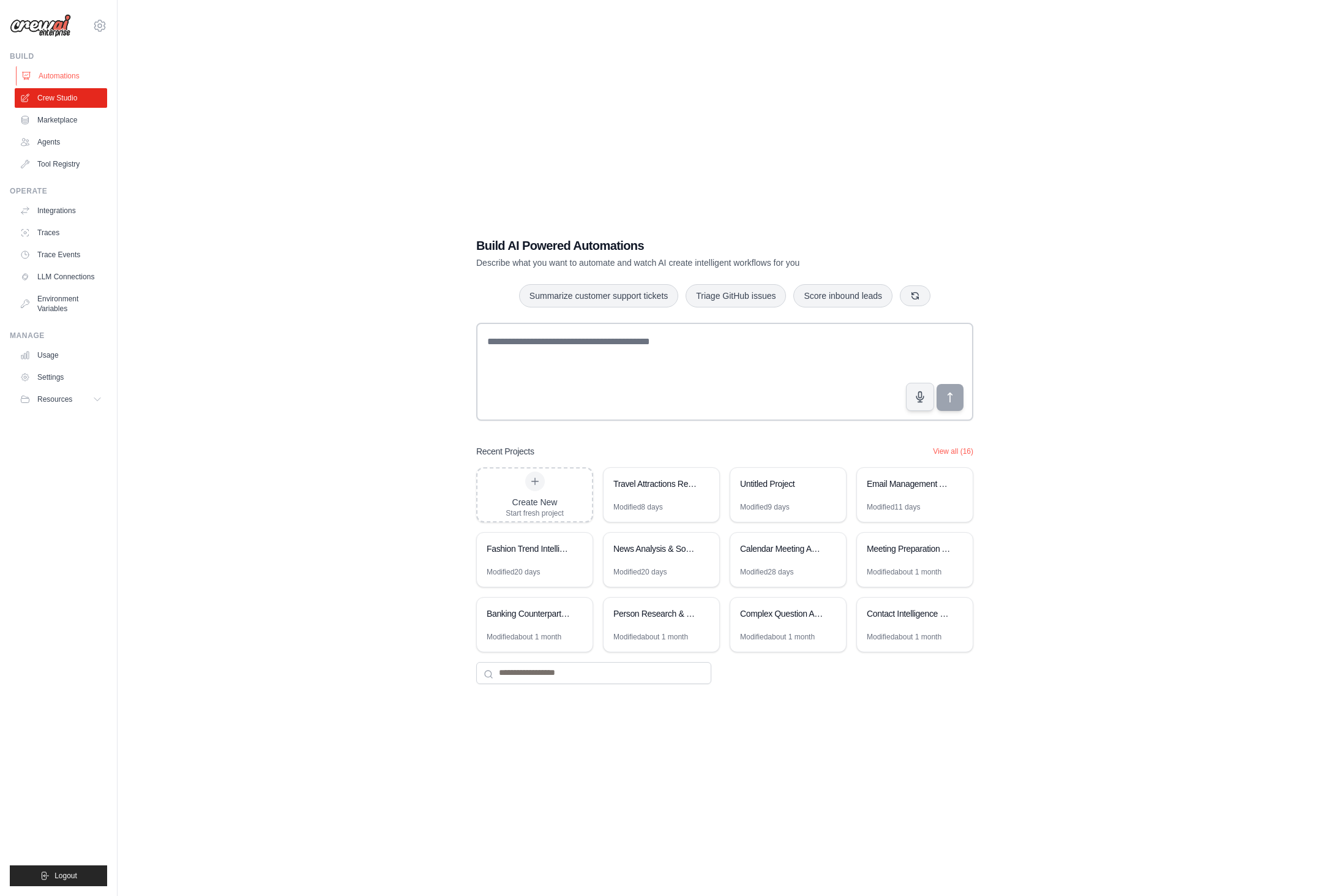
click at [61, 71] on link "Automations" at bounding box center [62, 76] width 93 height 20
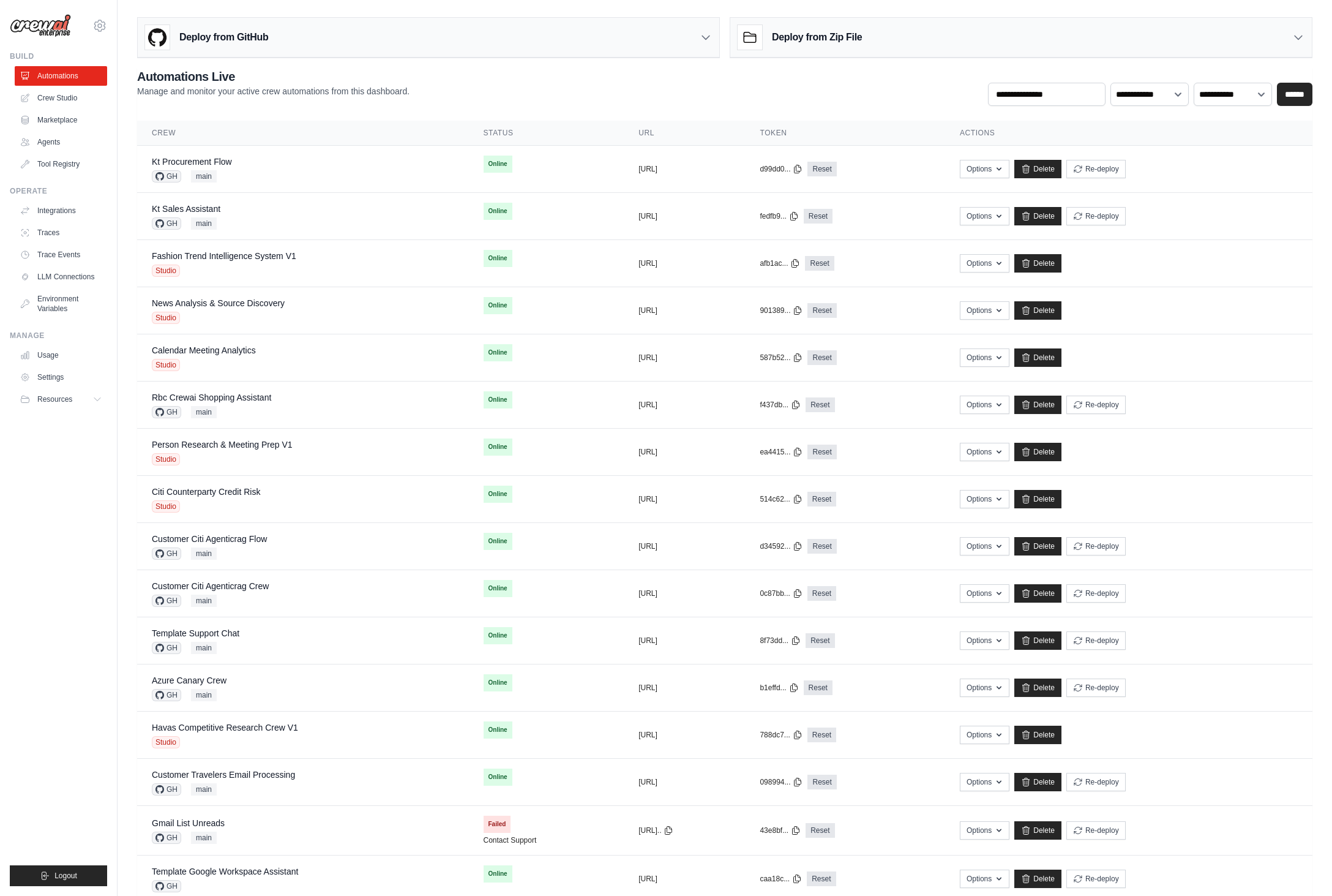
click at [116, 471] on div "[PERSON_NAME][EMAIL_ADDRESS][DOMAIN_NAME] CrewAI Internal Org [GEOGRAPHIC_DATA]…" at bounding box center [59, 448] width 118 height 896
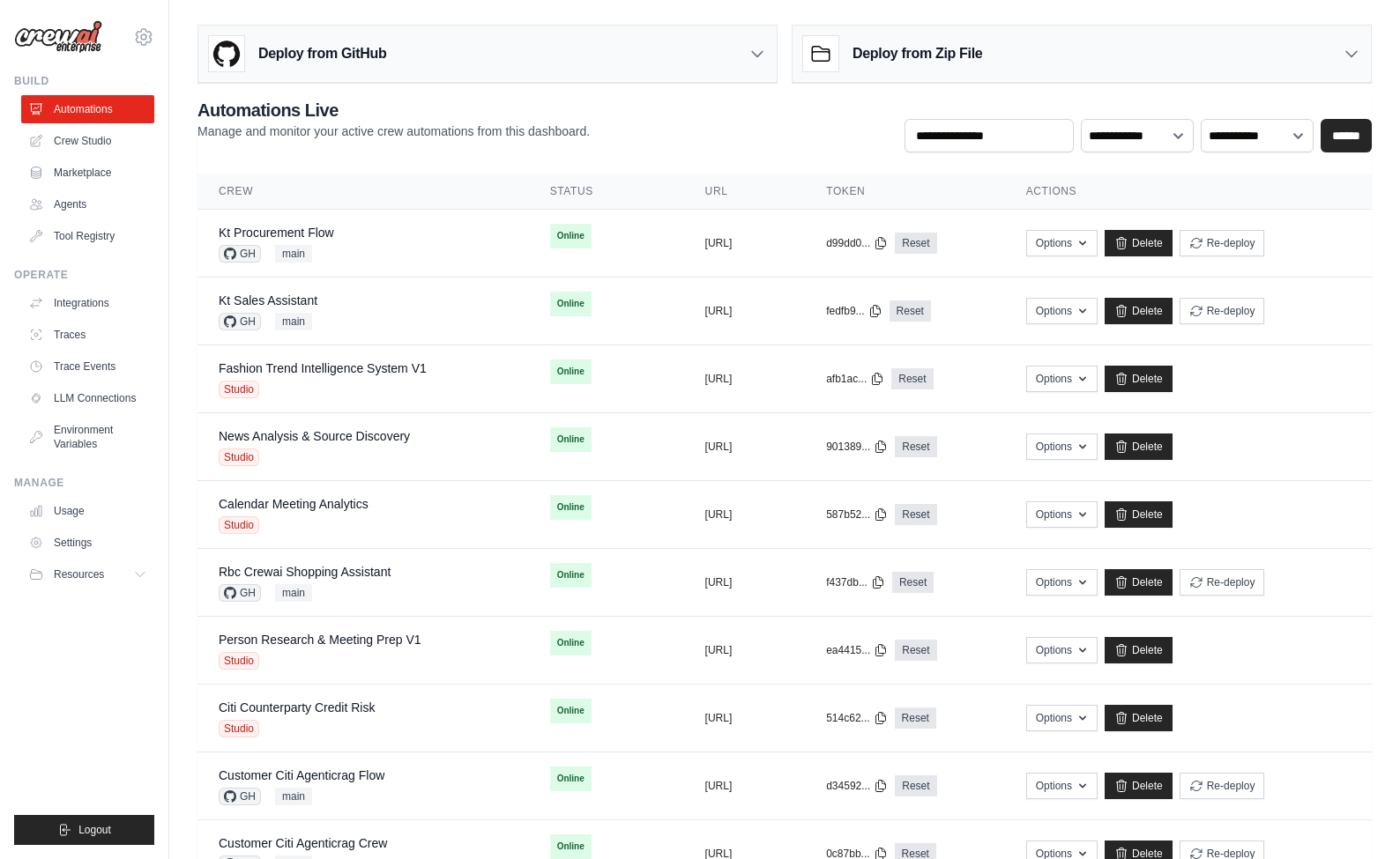
click at [678, 130] on div "**********" at bounding box center [784, 126] width 1174 height 55
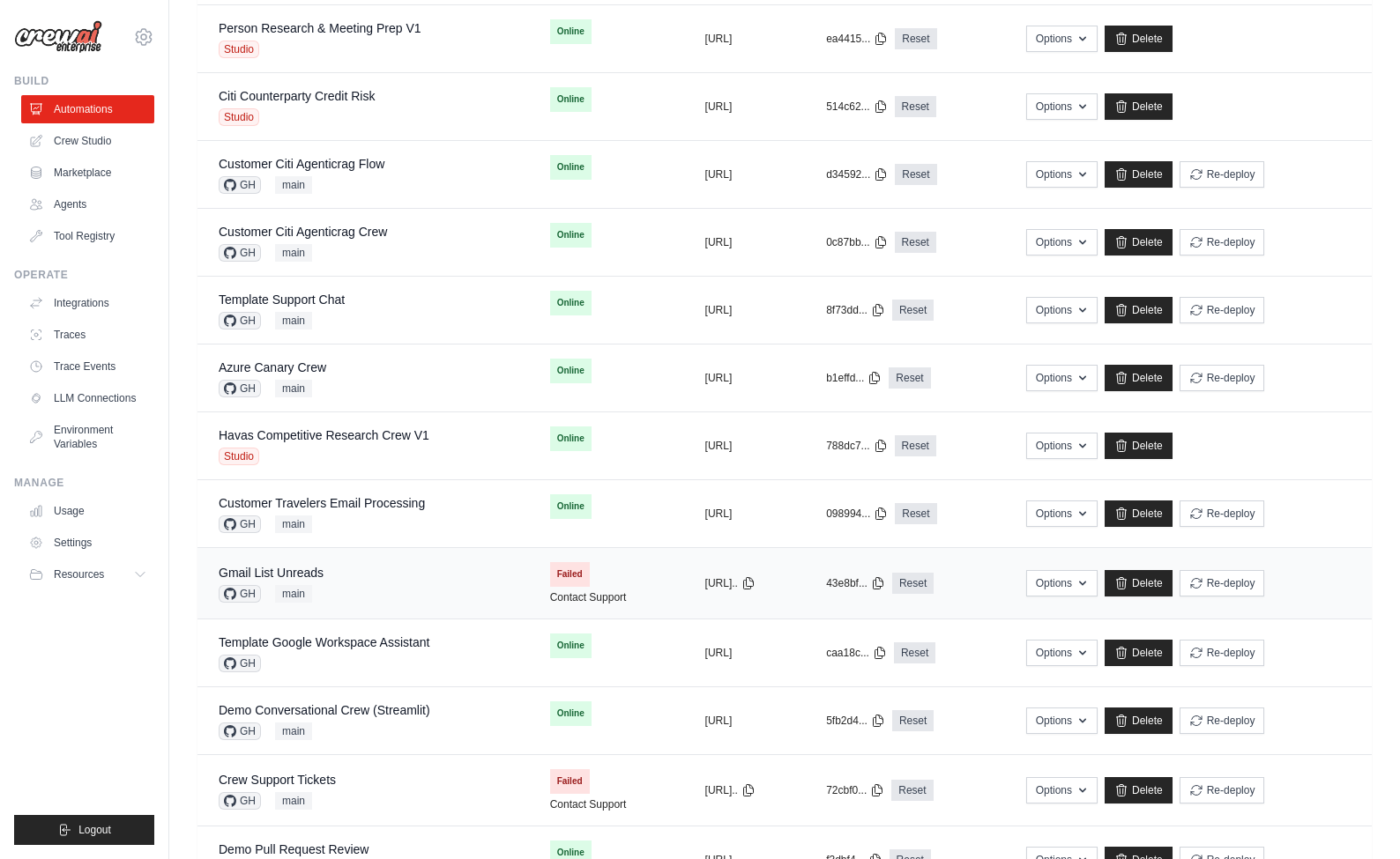
scroll to position [677, 0]
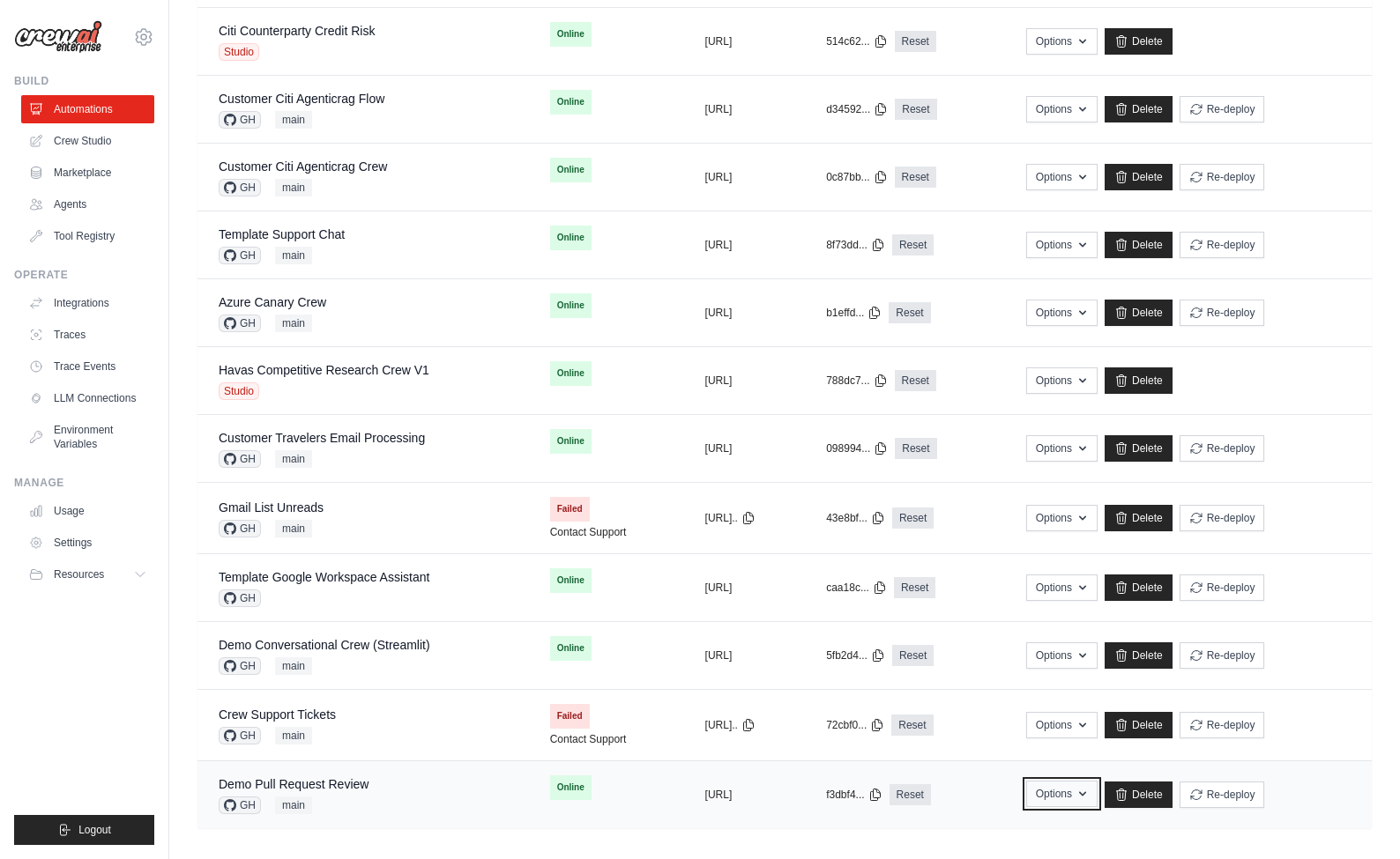
click at [1098, 790] on button "Options" at bounding box center [1062, 793] width 72 height 26
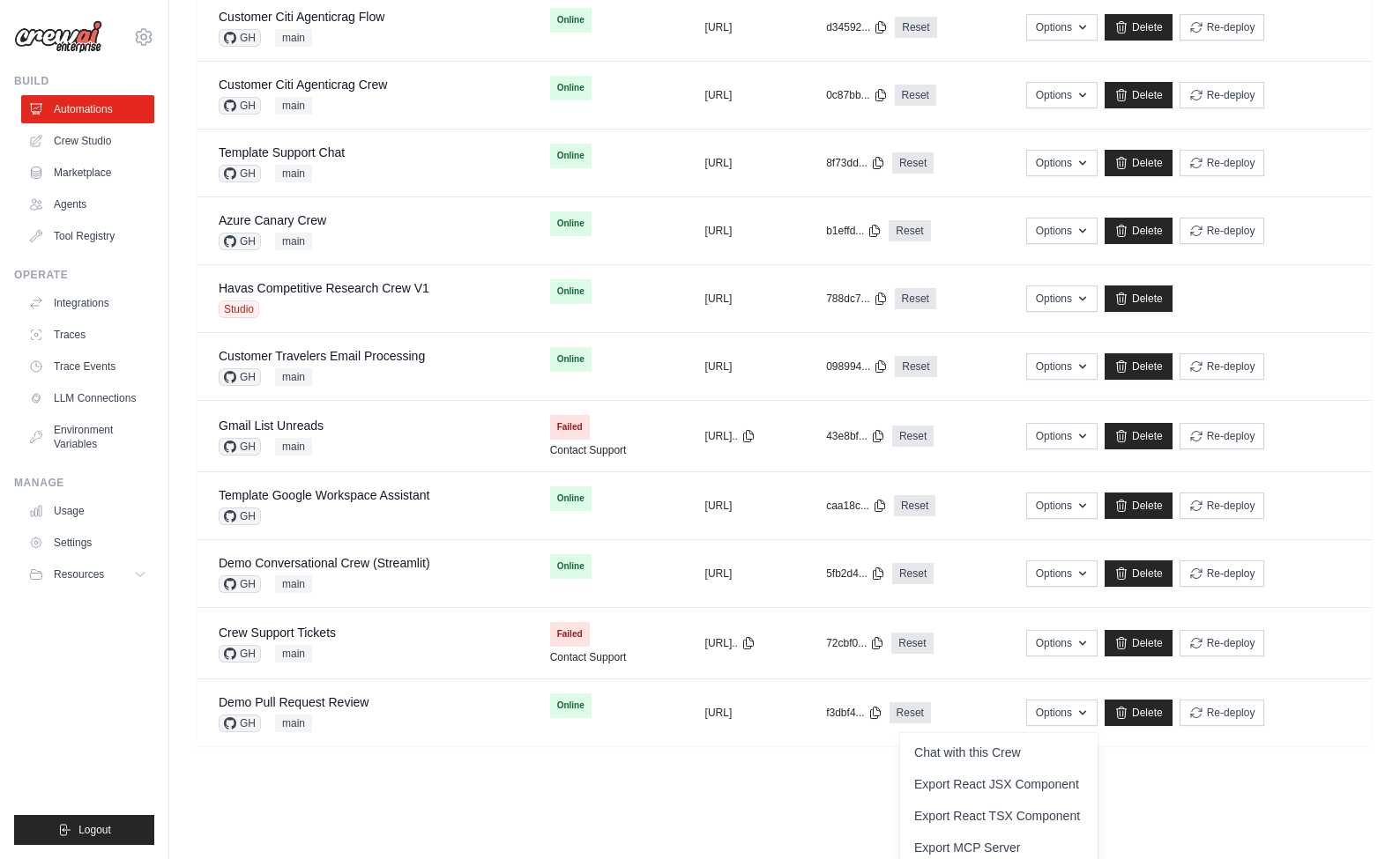
click at [879, 769] on main "**********" at bounding box center [785, 13] width 1230 height 1543
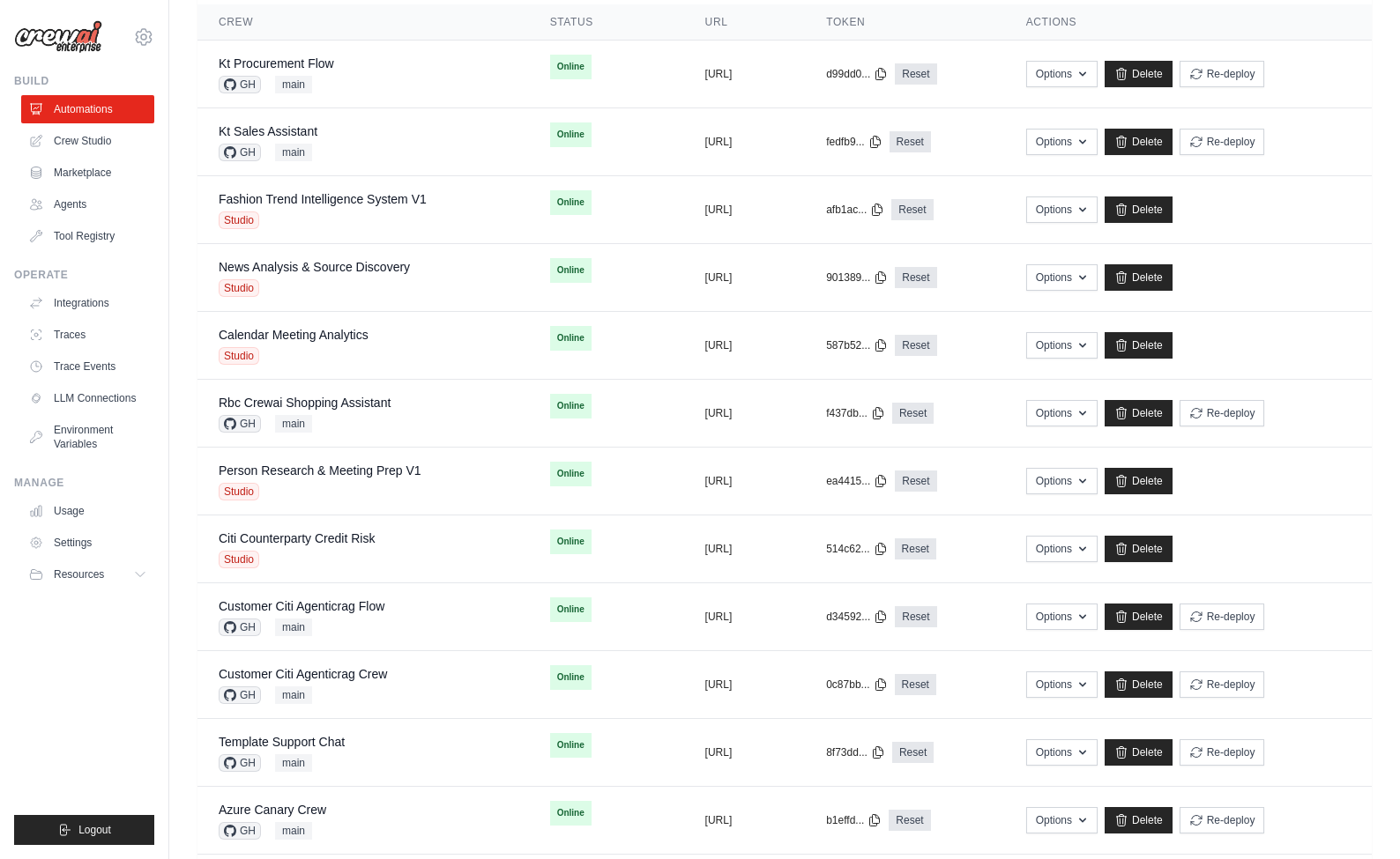
scroll to position [0, 0]
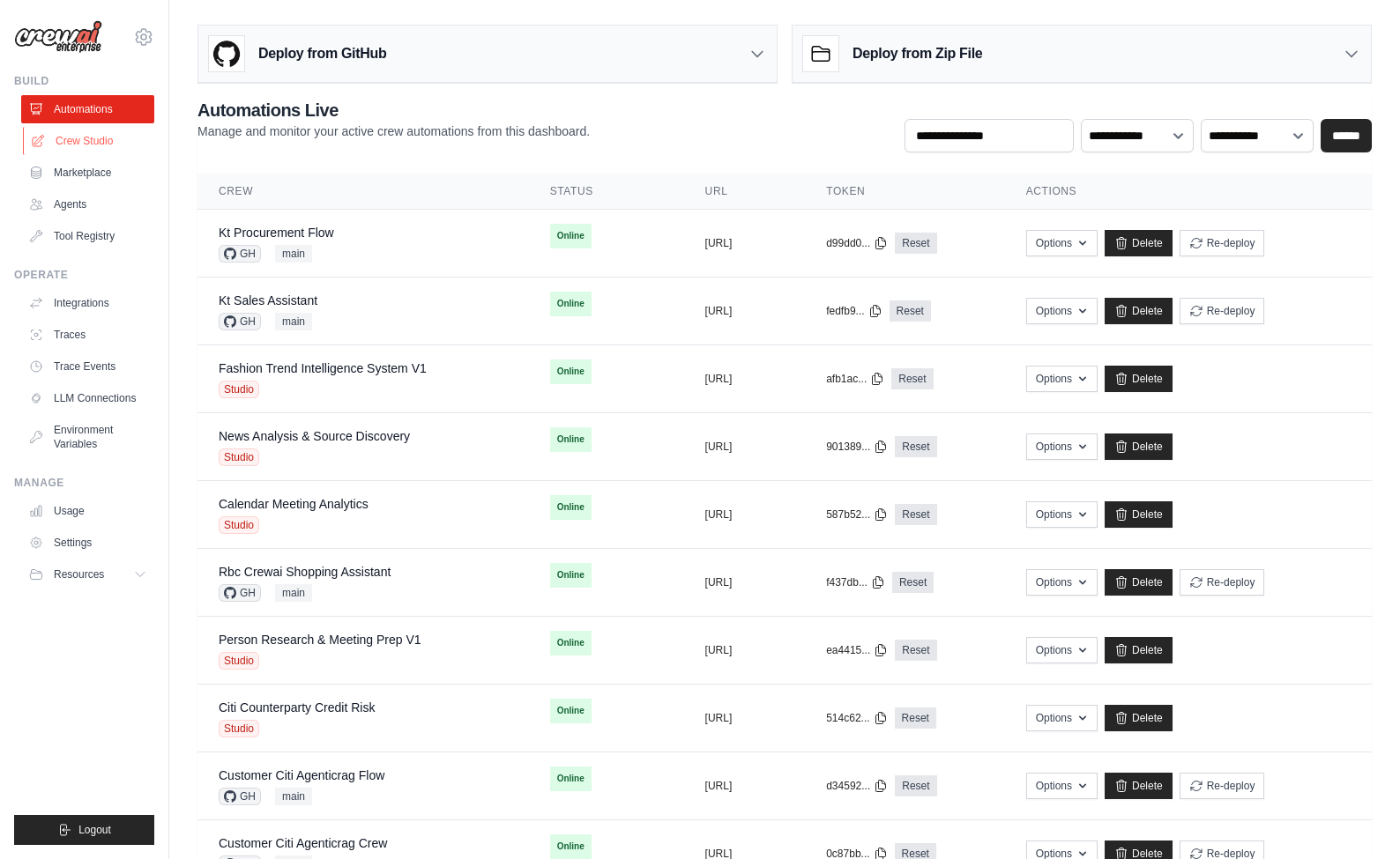
click at [123, 146] on link "Crew Studio" at bounding box center [89, 140] width 133 height 28
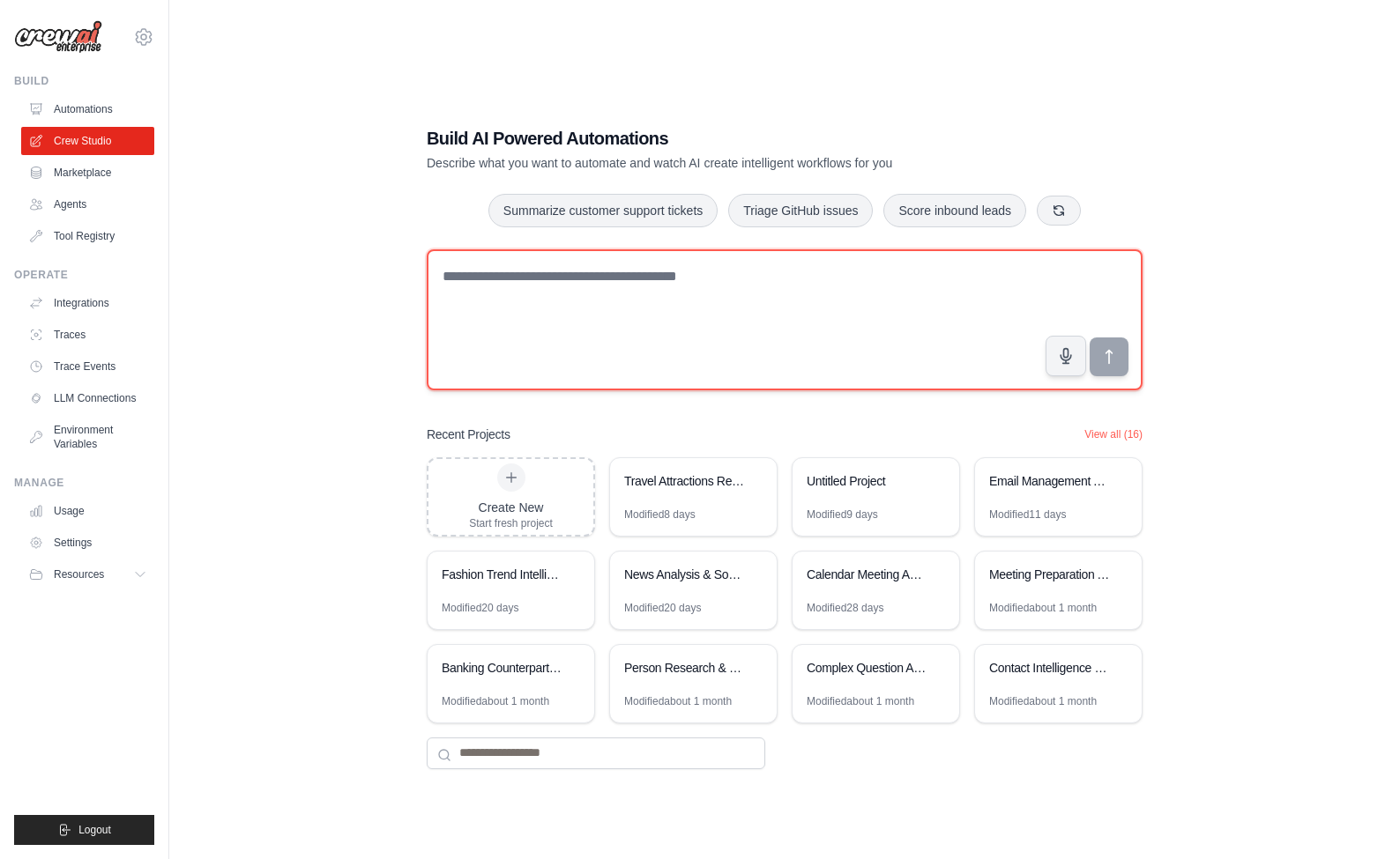
click at [552, 310] on textarea at bounding box center [785, 320] width 716 height 141
click at [564, 298] on textarea at bounding box center [785, 320] width 716 height 141
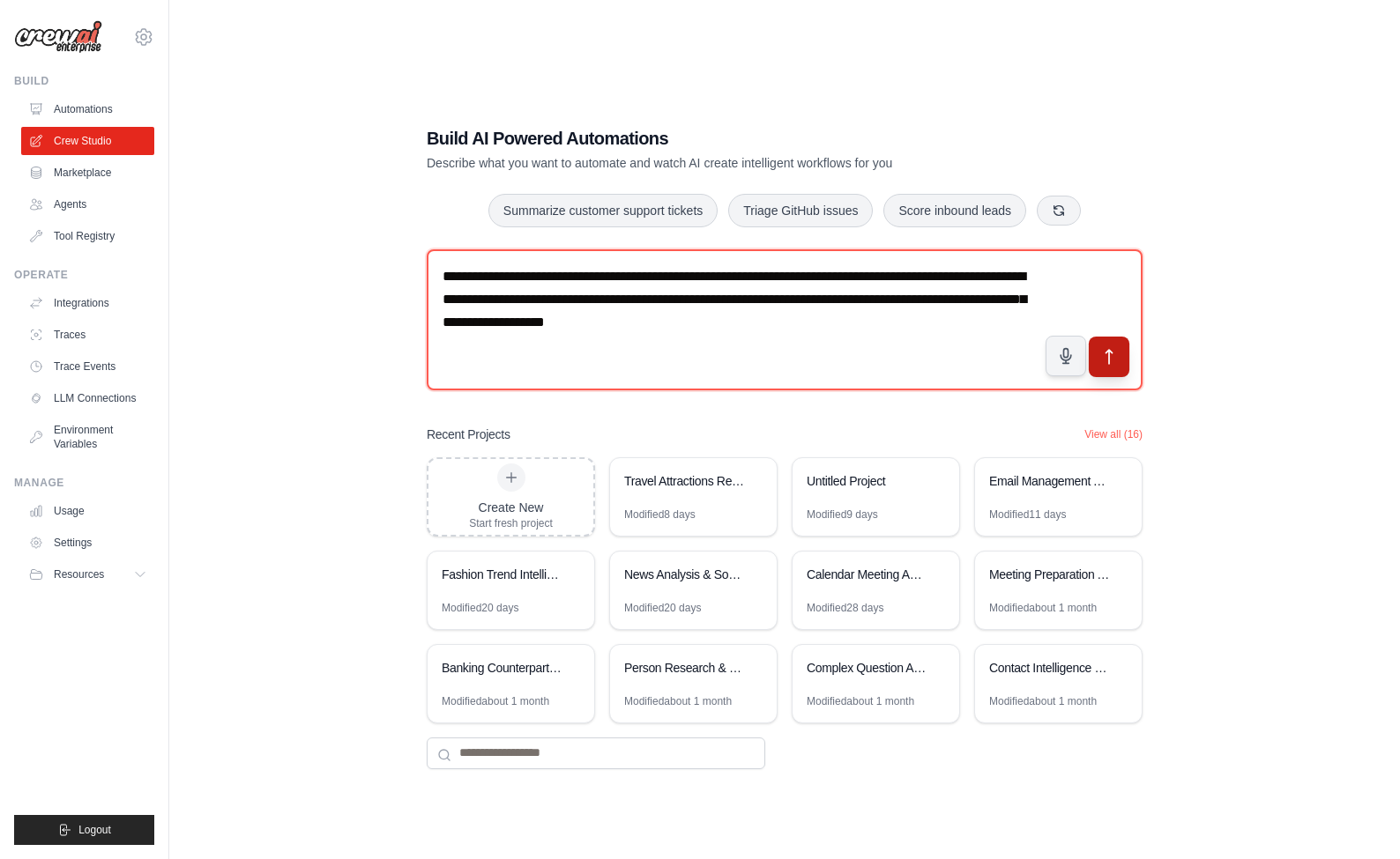
type textarea "**********"
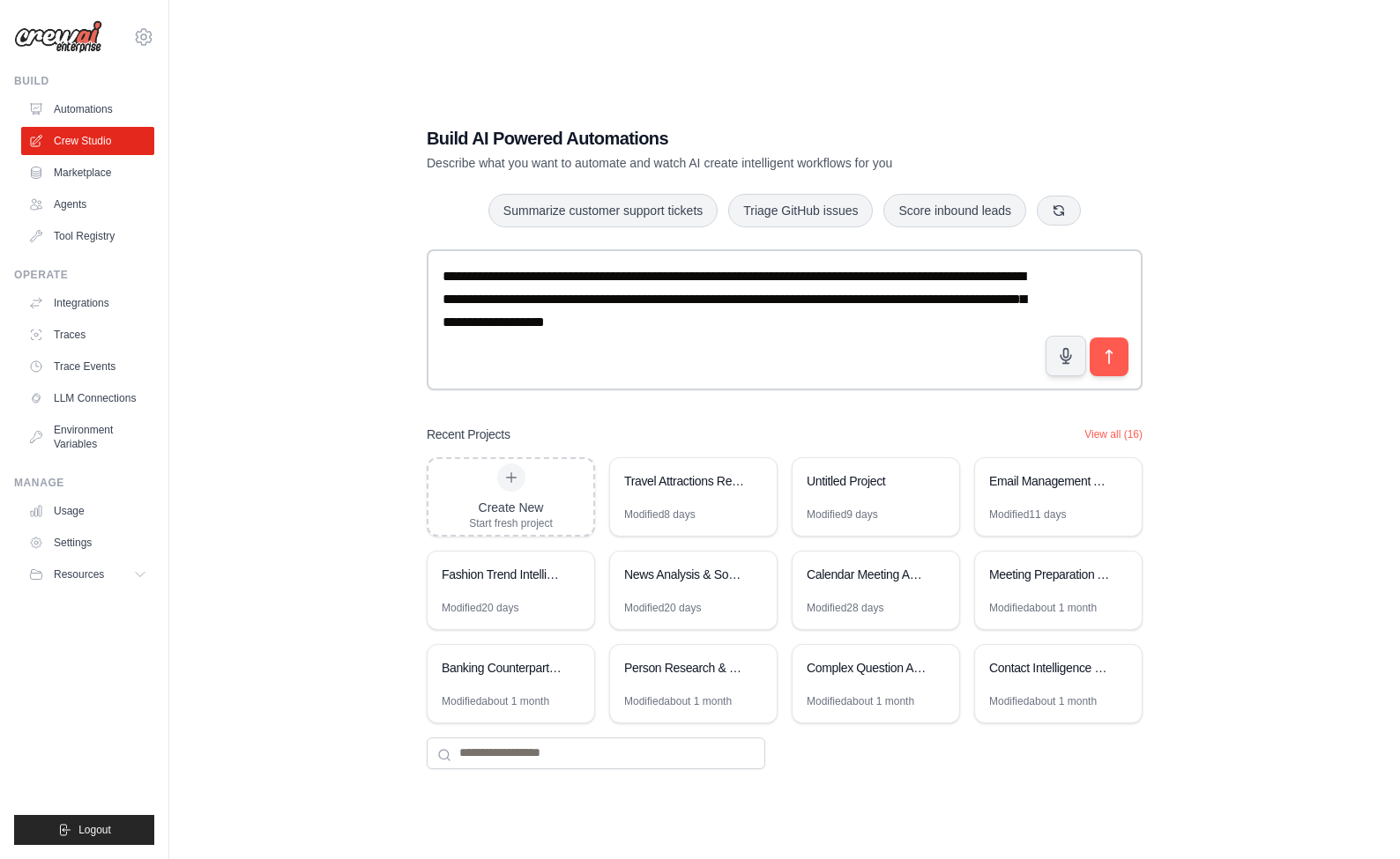
drag, startPoint x: 1113, startPoint y: 351, endPoint x: 1157, endPoint y: 426, distance: 87.0
click at [1113, 351] on icon "submit" at bounding box center [1109, 357] width 18 height 18
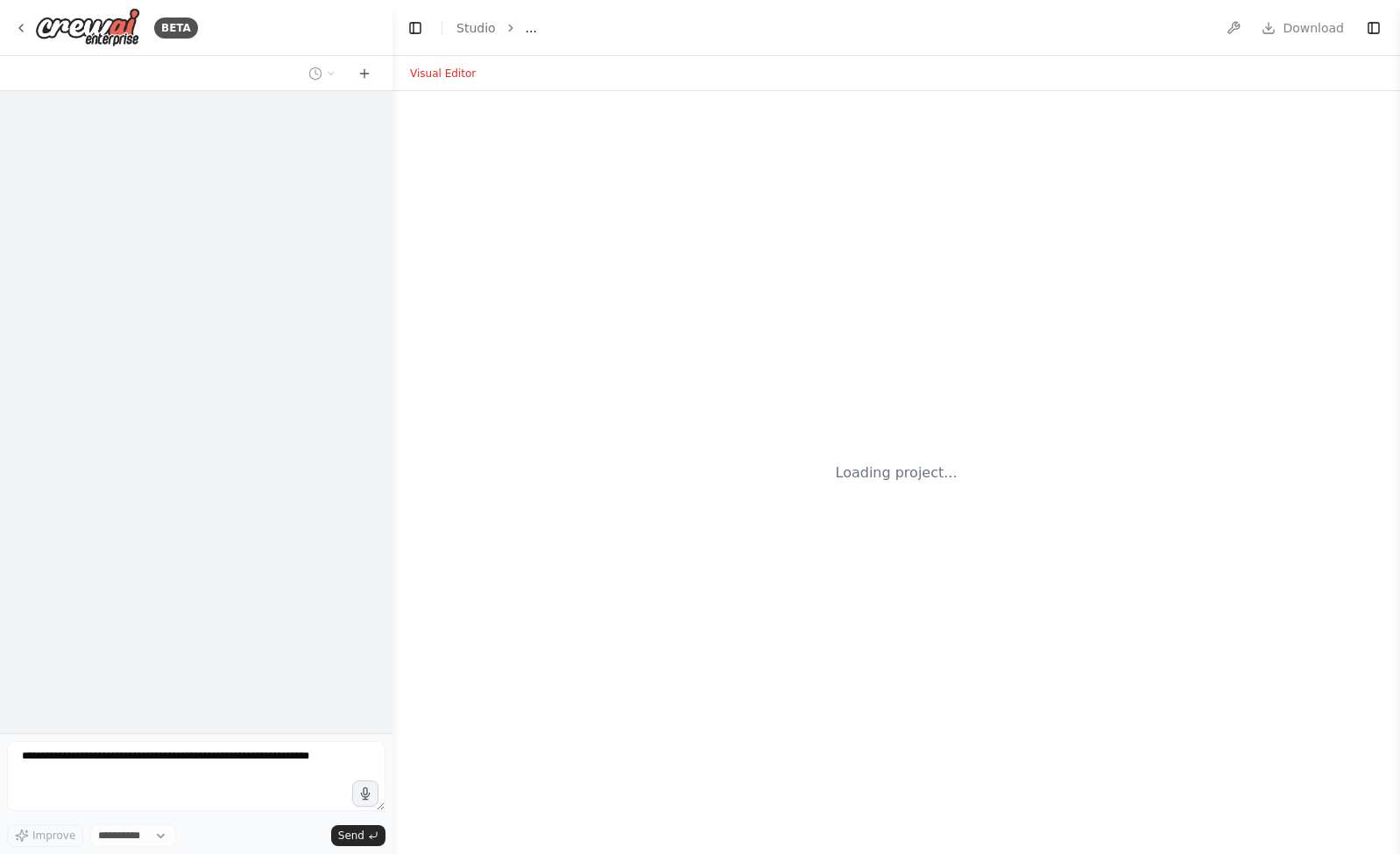
select select "****"
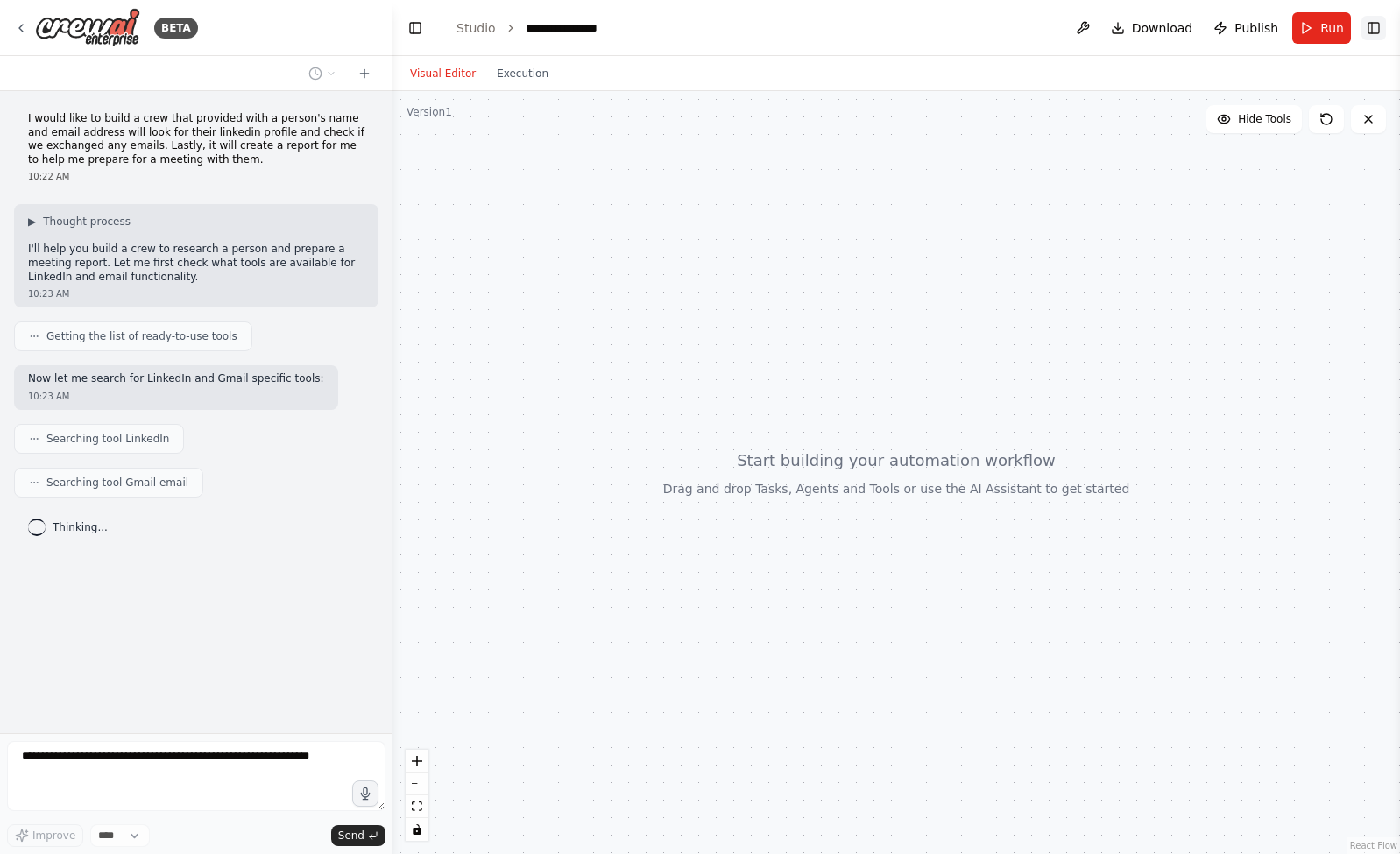
click at [1376, 28] on button "Toggle Right Sidebar" at bounding box center [1373, 27] width 24 height 24
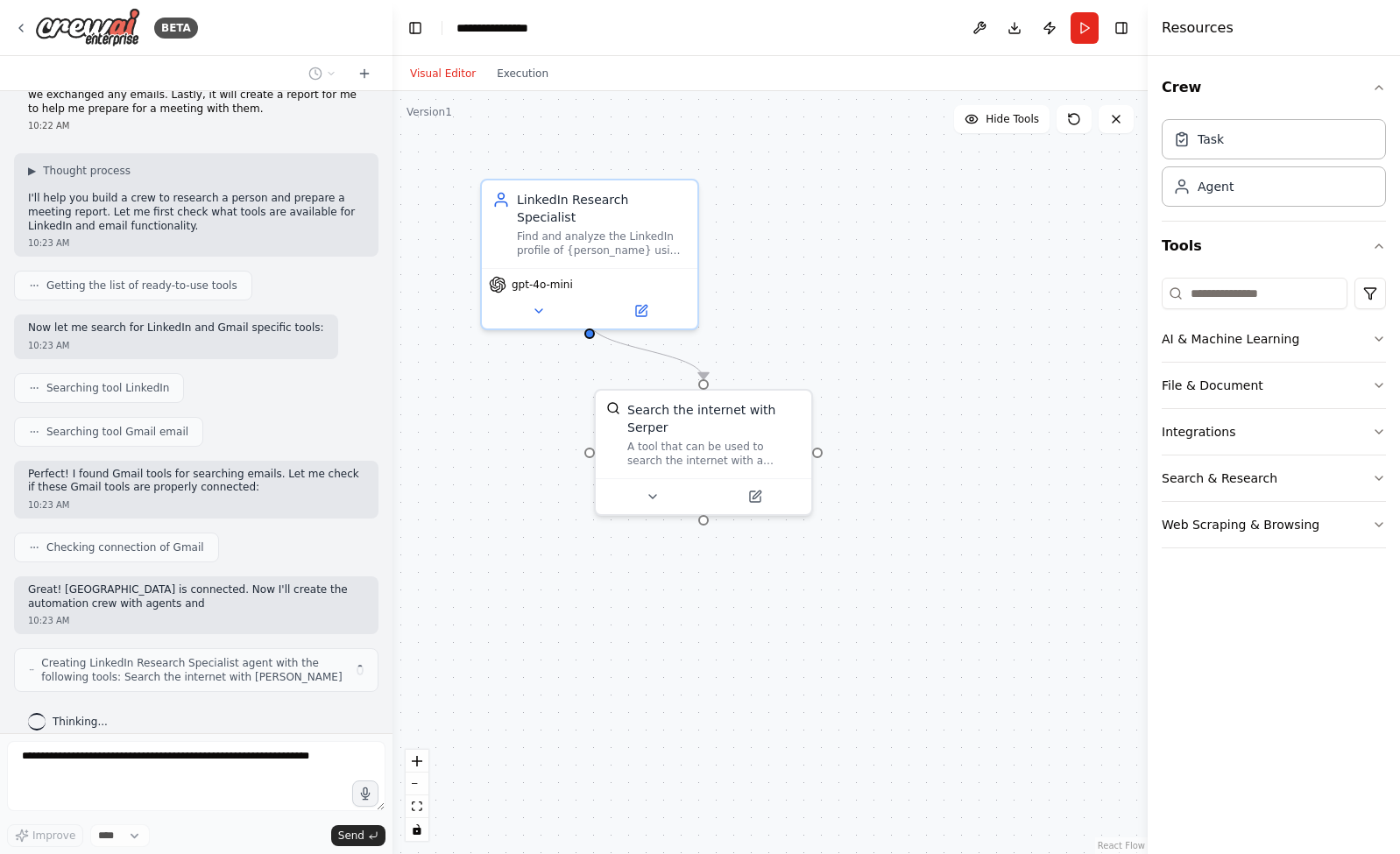
scroll to position [64, 0]
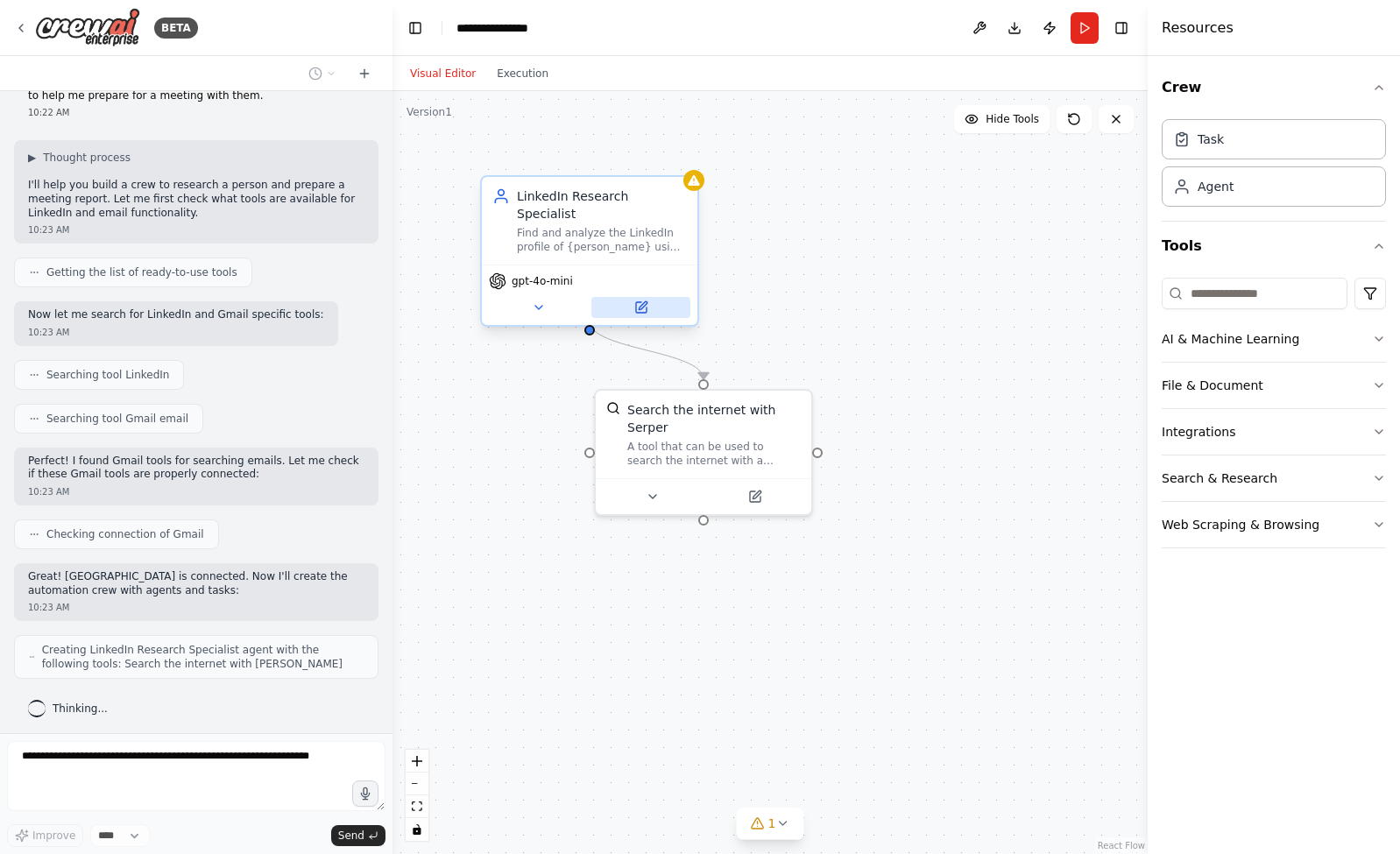
click at [645, 300] on icon at bounding box center [642, 307] width 14 height 14
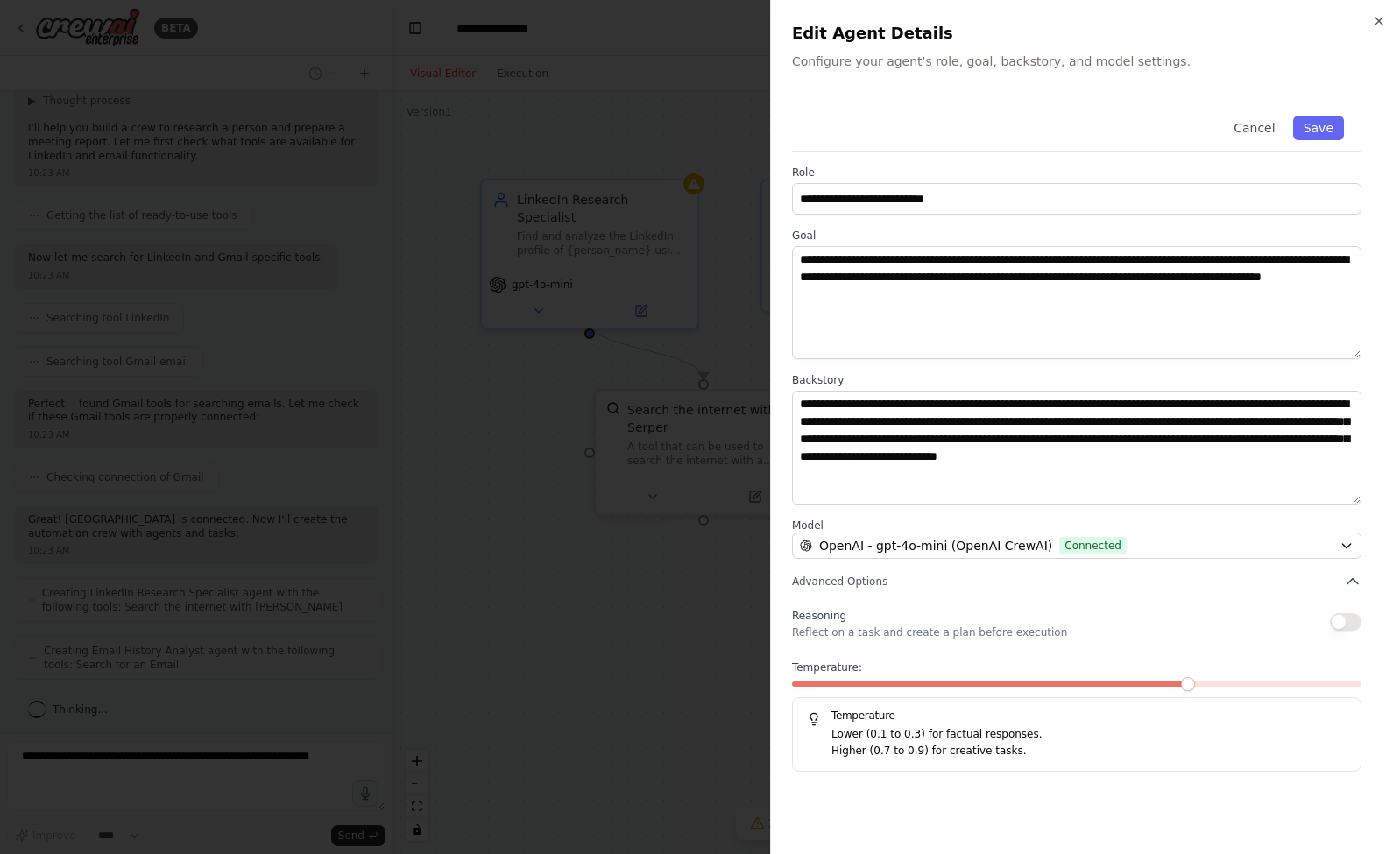
scroll to position [165, 0]
click at [1381, 27] on icon "button" at bounding box center [1379, 20] width 14 height 14
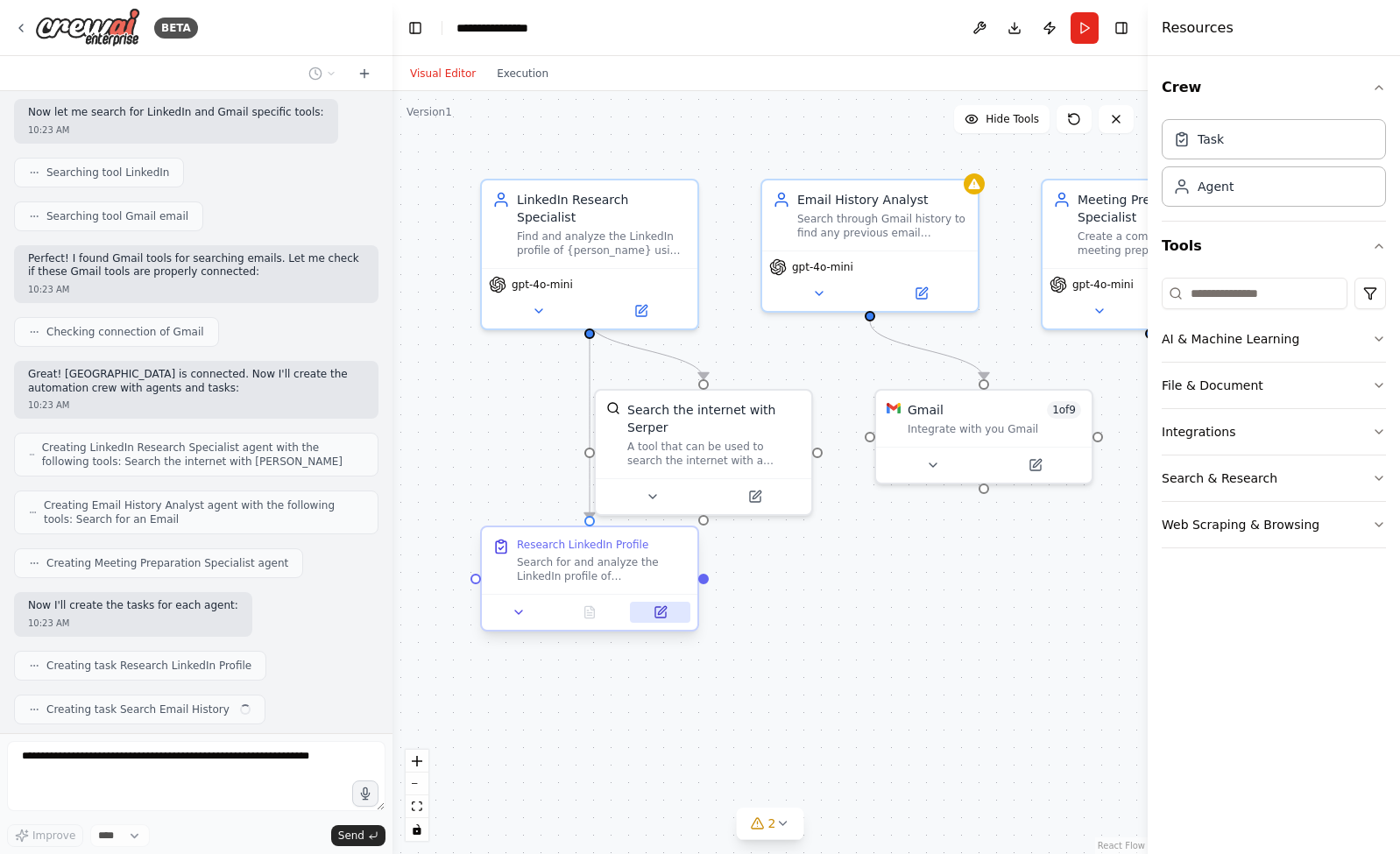
scroll to position [309, 0]
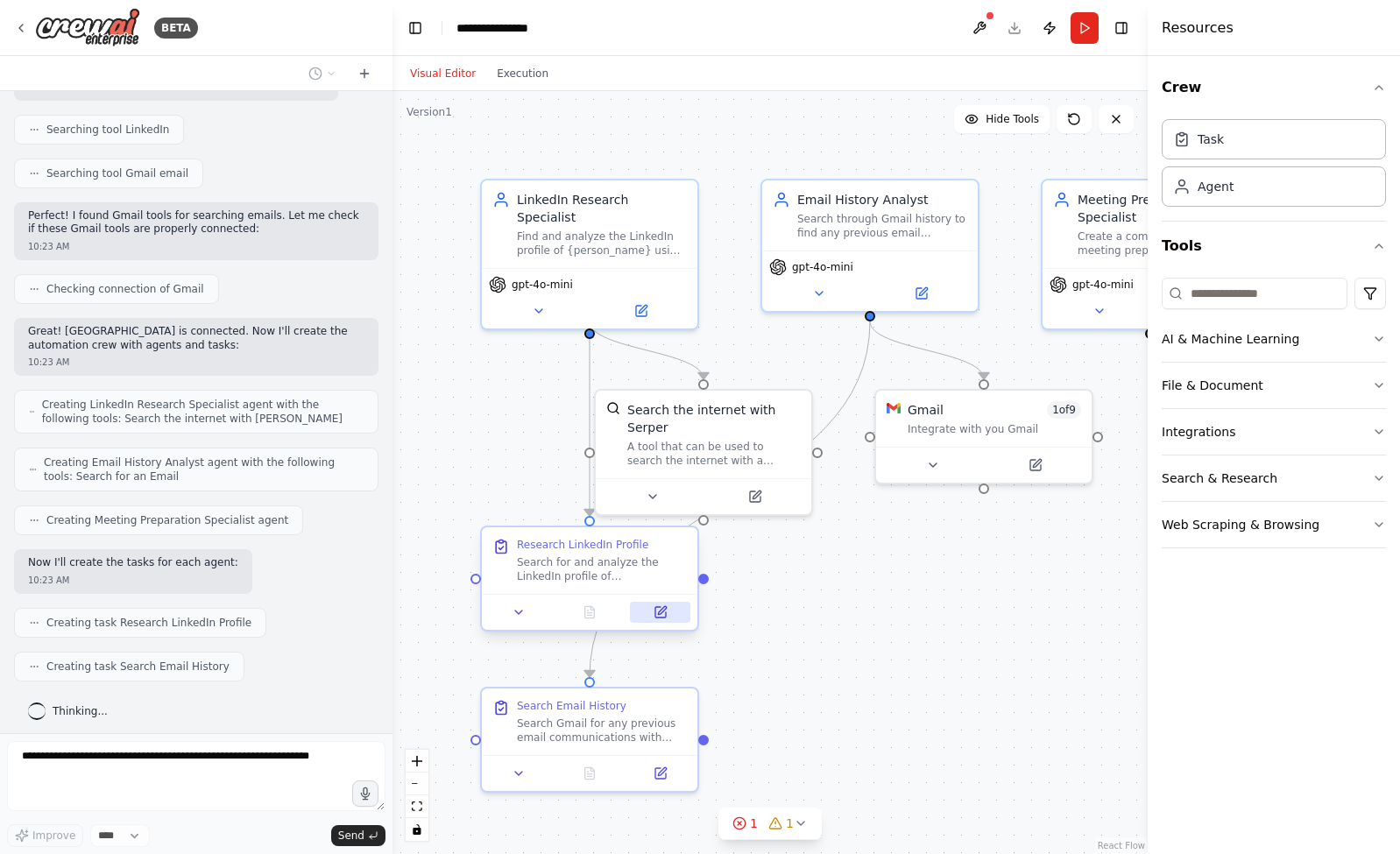
click at [661, 609] on icon at bounding box center [662, 610] width 8 height 8
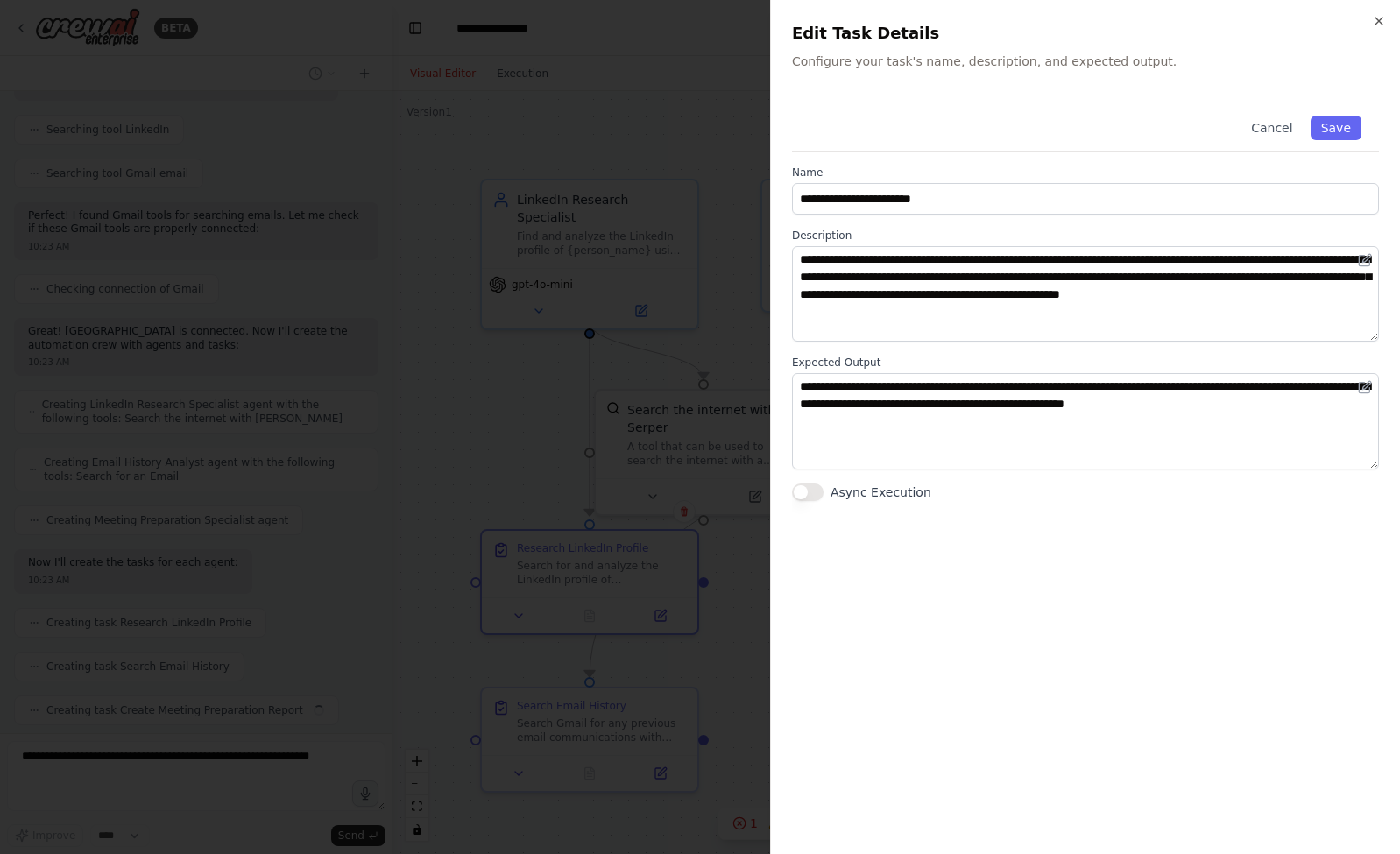
scroll to position [352, 0]
click at [1378, 15] on icon "button" at bounding box center [1379, 20] width 14 height 14
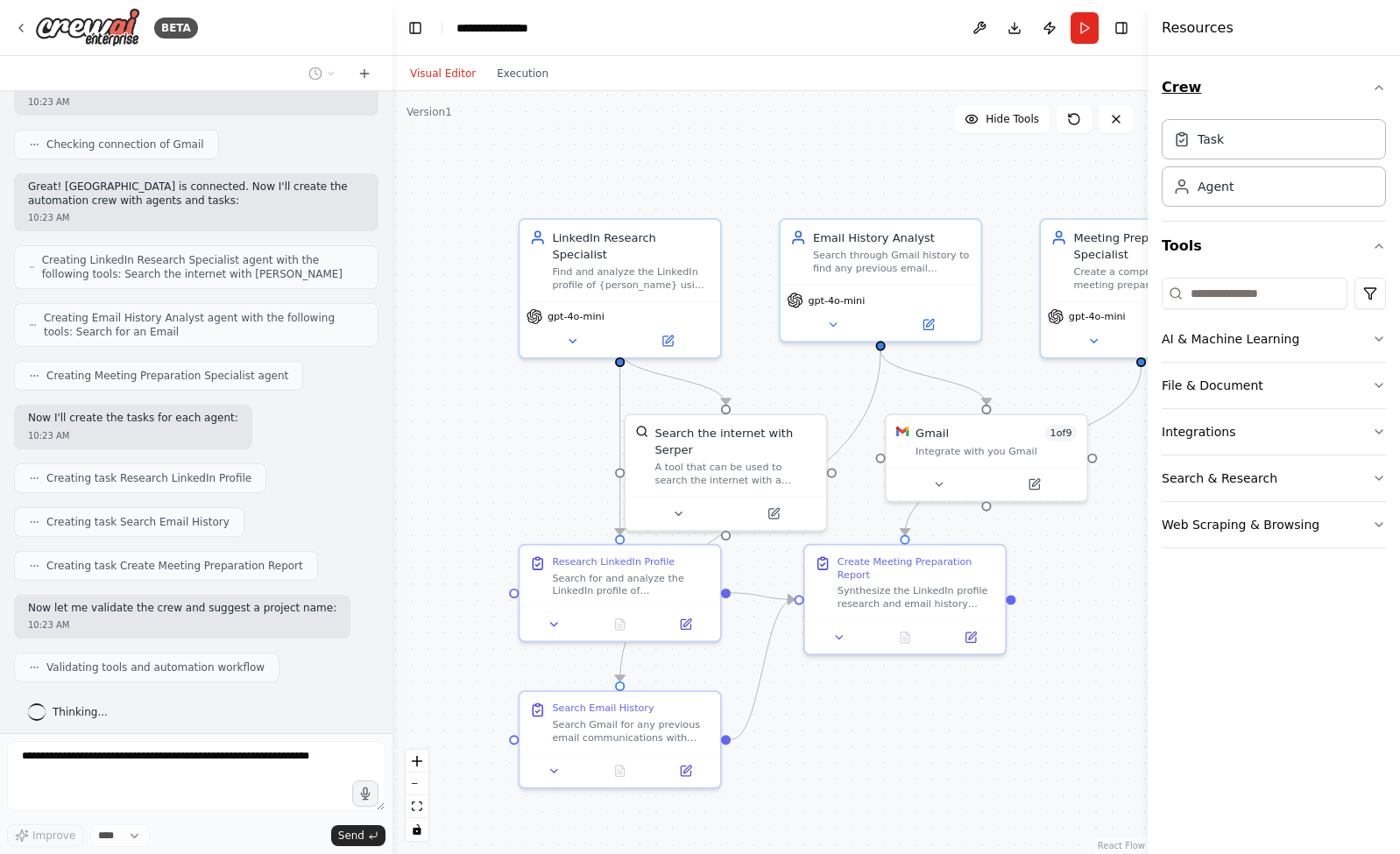
scroll to position [497, 0]
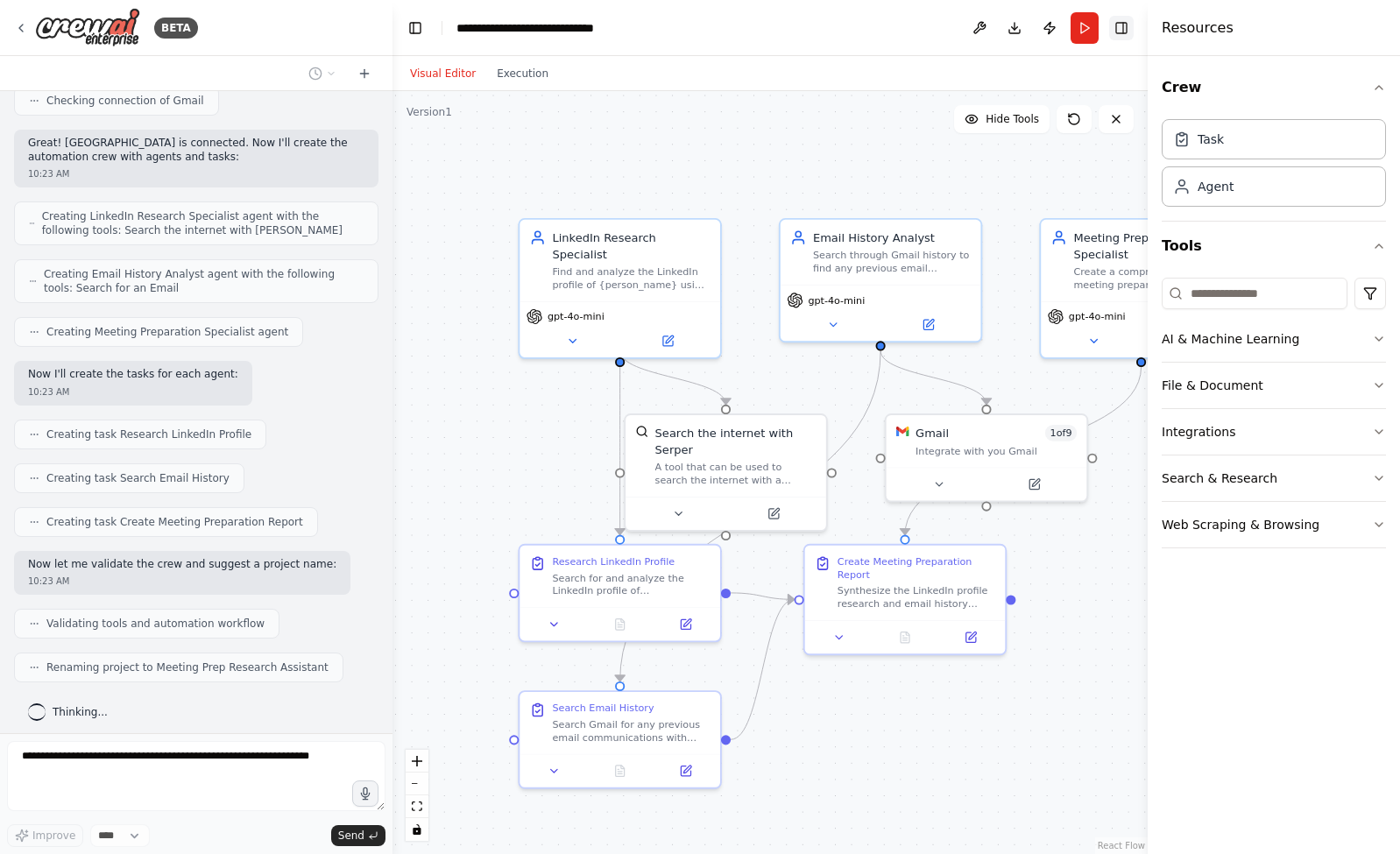
click at [1128, 28] on button "Toggle Right Sidebar" at bounding box center [1121, 27] width 24 height 24
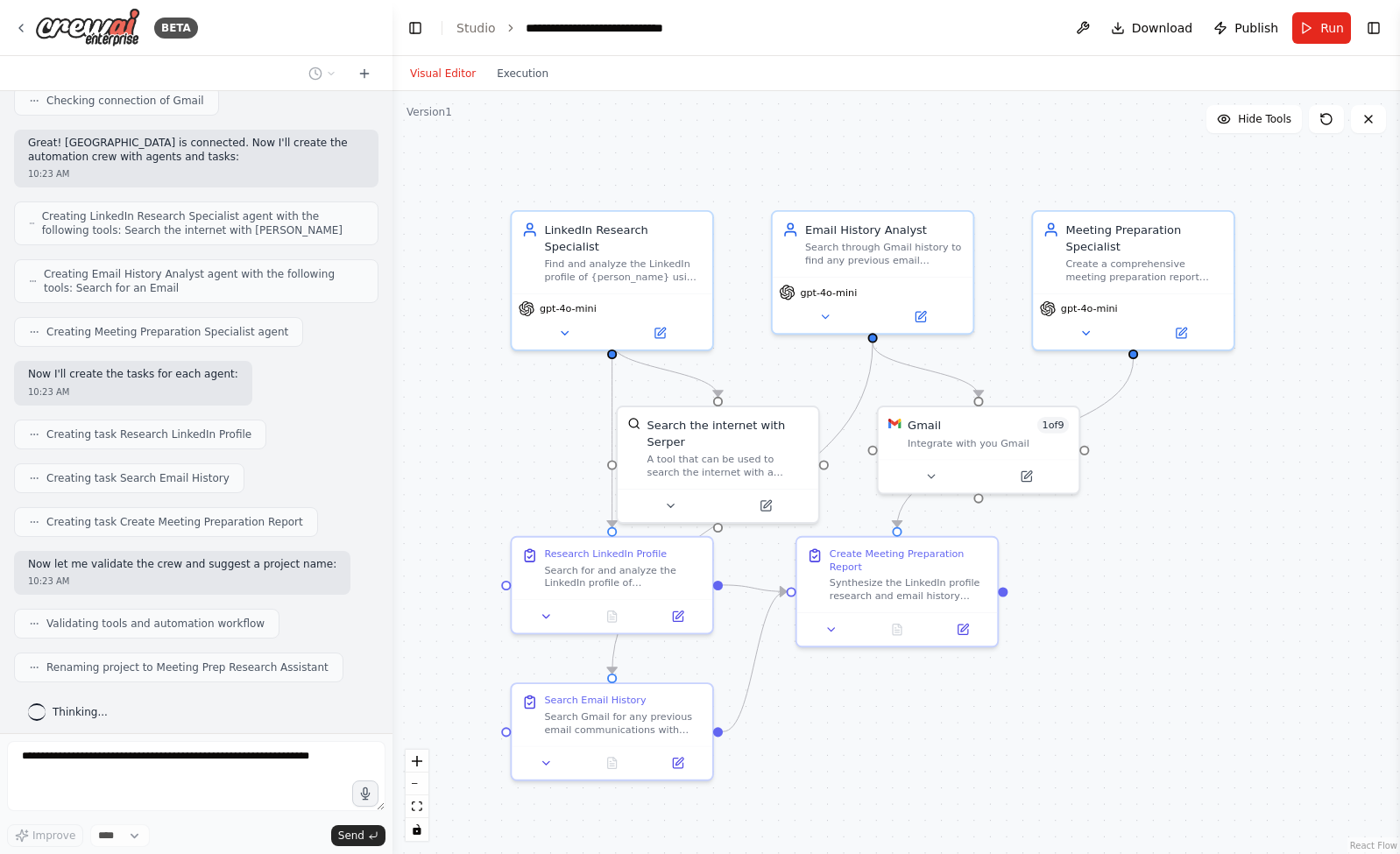
drag, startPoint x: 1216, startPoint y: 579, endPoint x: 1180, endPoint y: 543, distance: 50.9
click at [1180, 543] on div ".deletable-edge-delete-btn { width: 20px; height: 20px; border: 0px solid #ffff…" at bounding box center [896, 472] width 1007 height 763
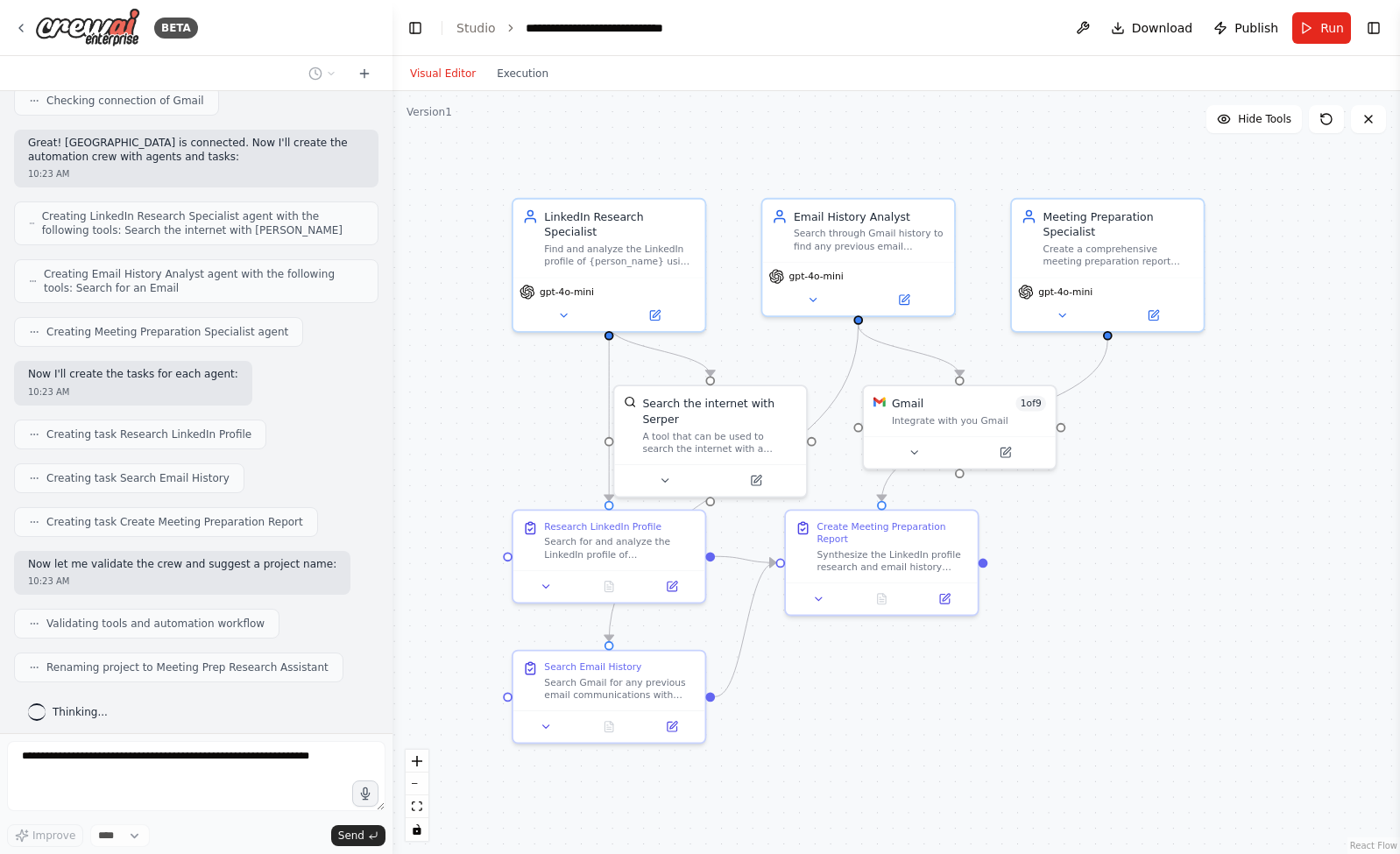
click at [1129, 585] on div ".deletable-edge-delete-btn { width: 20px; height: 20px; border: 0px solid #ffff…" at bounding box center [896, 472] width 1007 height 763
click at [1010, 449] on icon at bounding box center [1004, 449] width 13 height 13
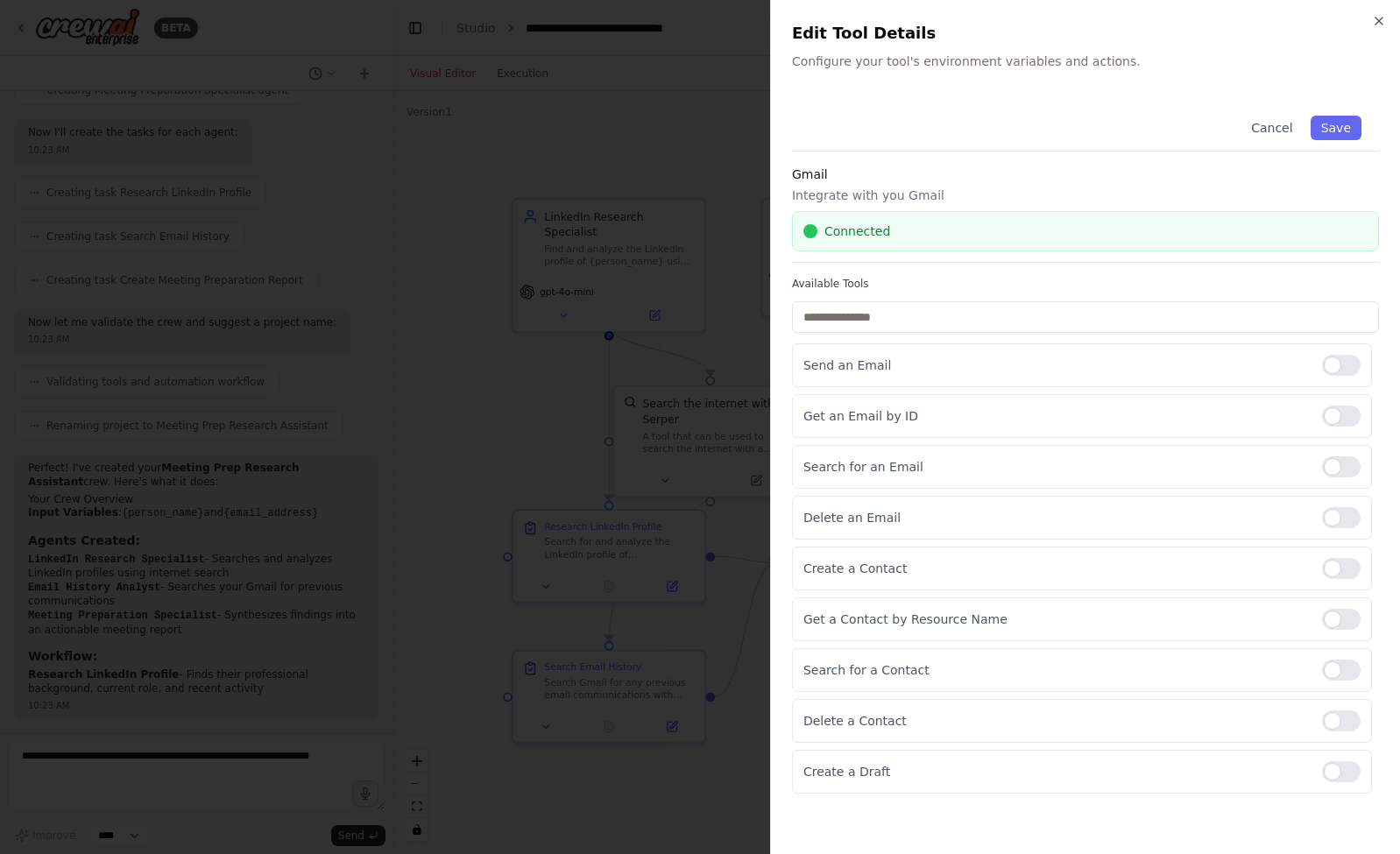
click at [1376, 28] on h2 "Edit Tool Details" at bounding box center [1085, 33] width 587 height 24
click at [1384, 20] on icon "button" at bounding box center [1379, 20] width 14 height 14
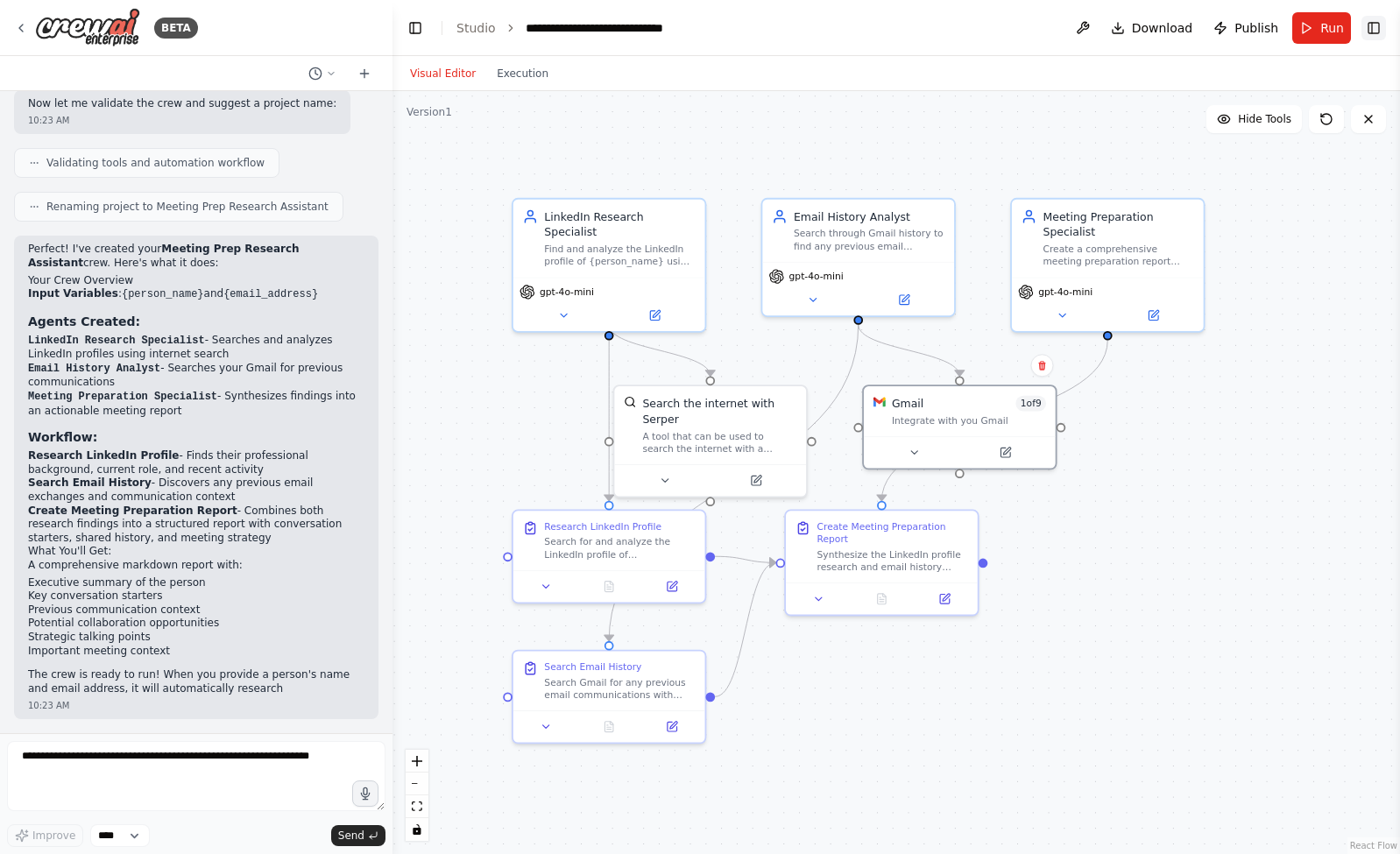
click at [1362, 33] on button "Toggle Right Sidebar" at bounding box center [1373, 27] width 24 height 24
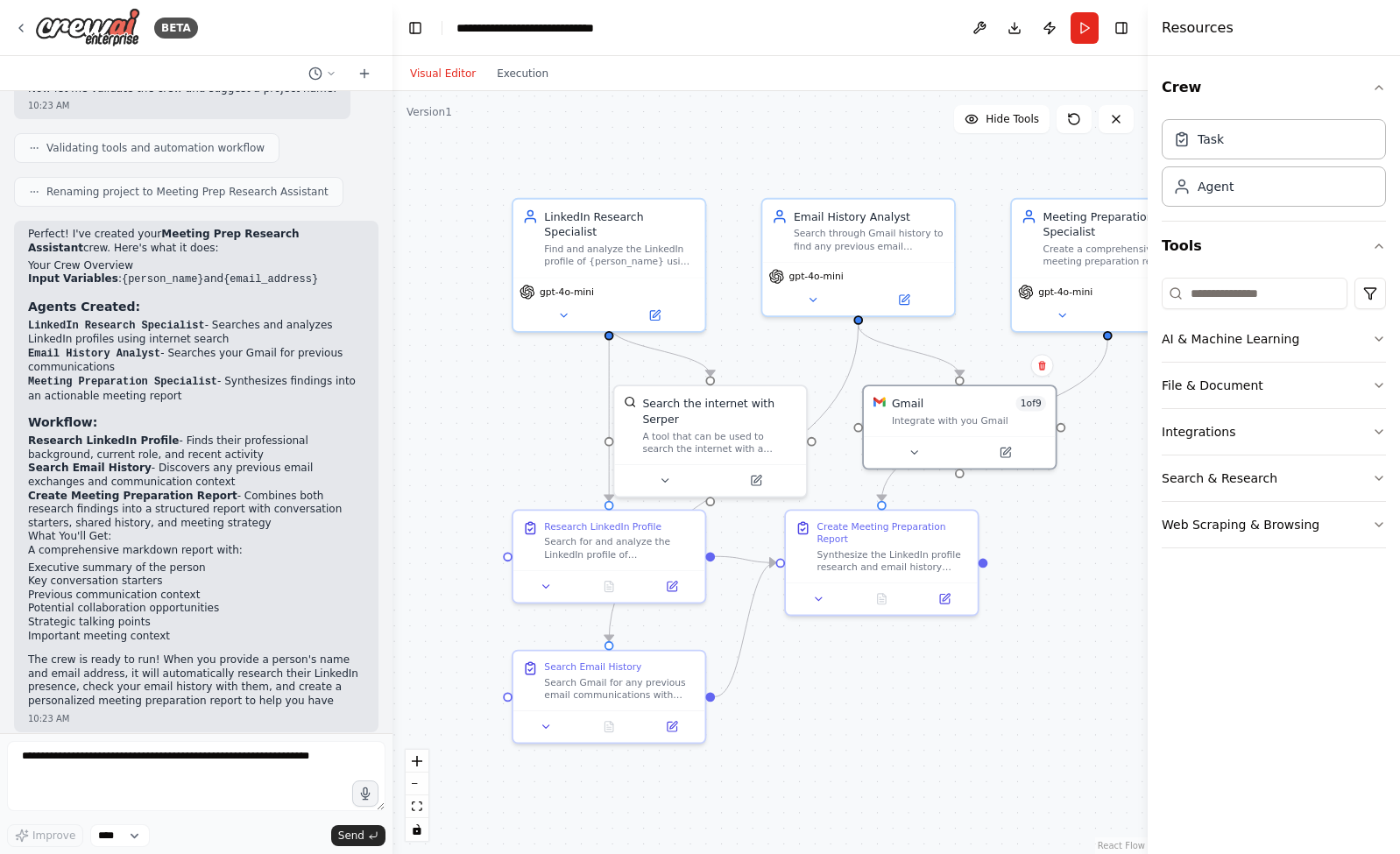
scroll to position [987, 0]
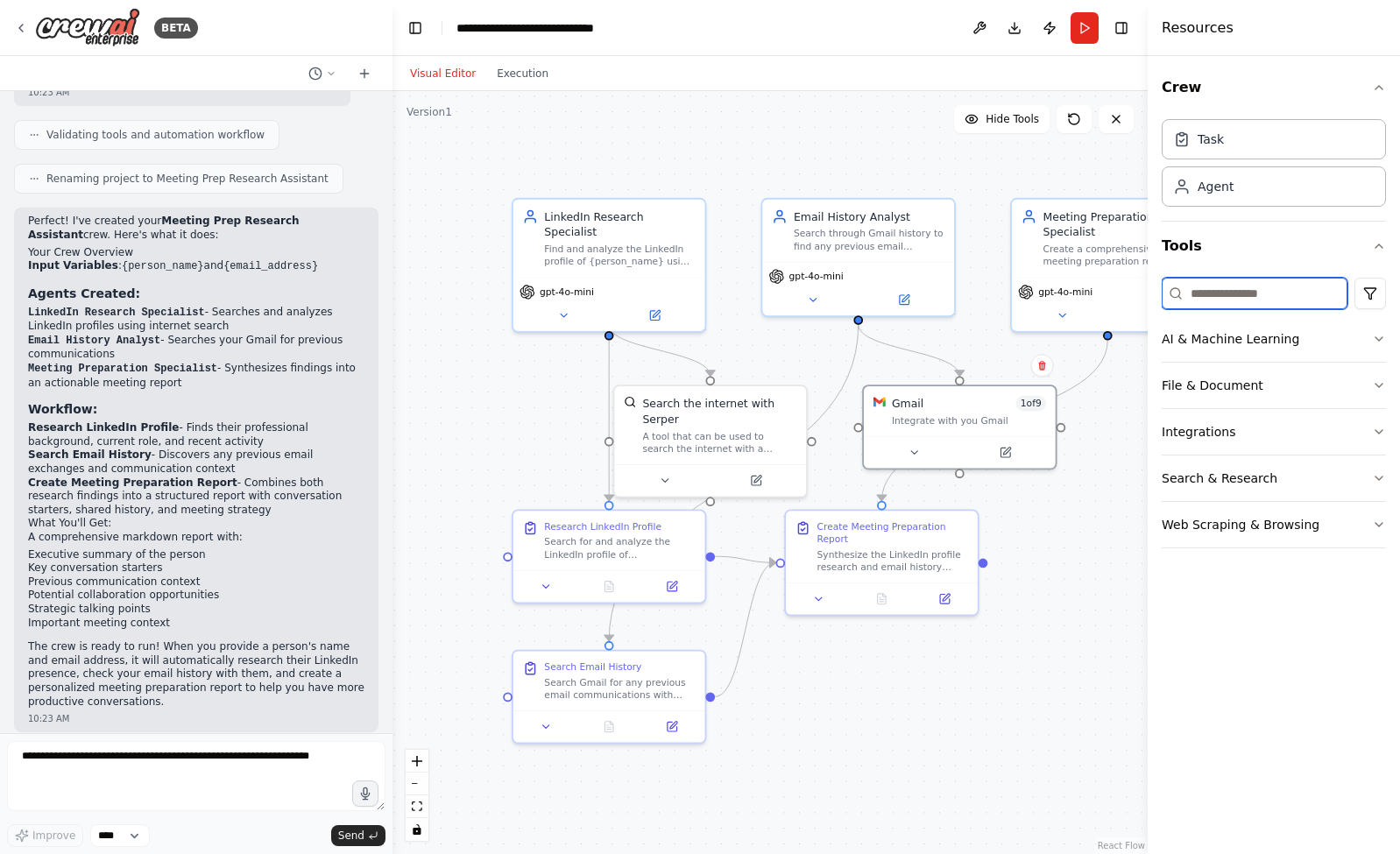
click at [1231, 297] on input at bounding box center [1255, 293] width 186 height 31
type input "****"
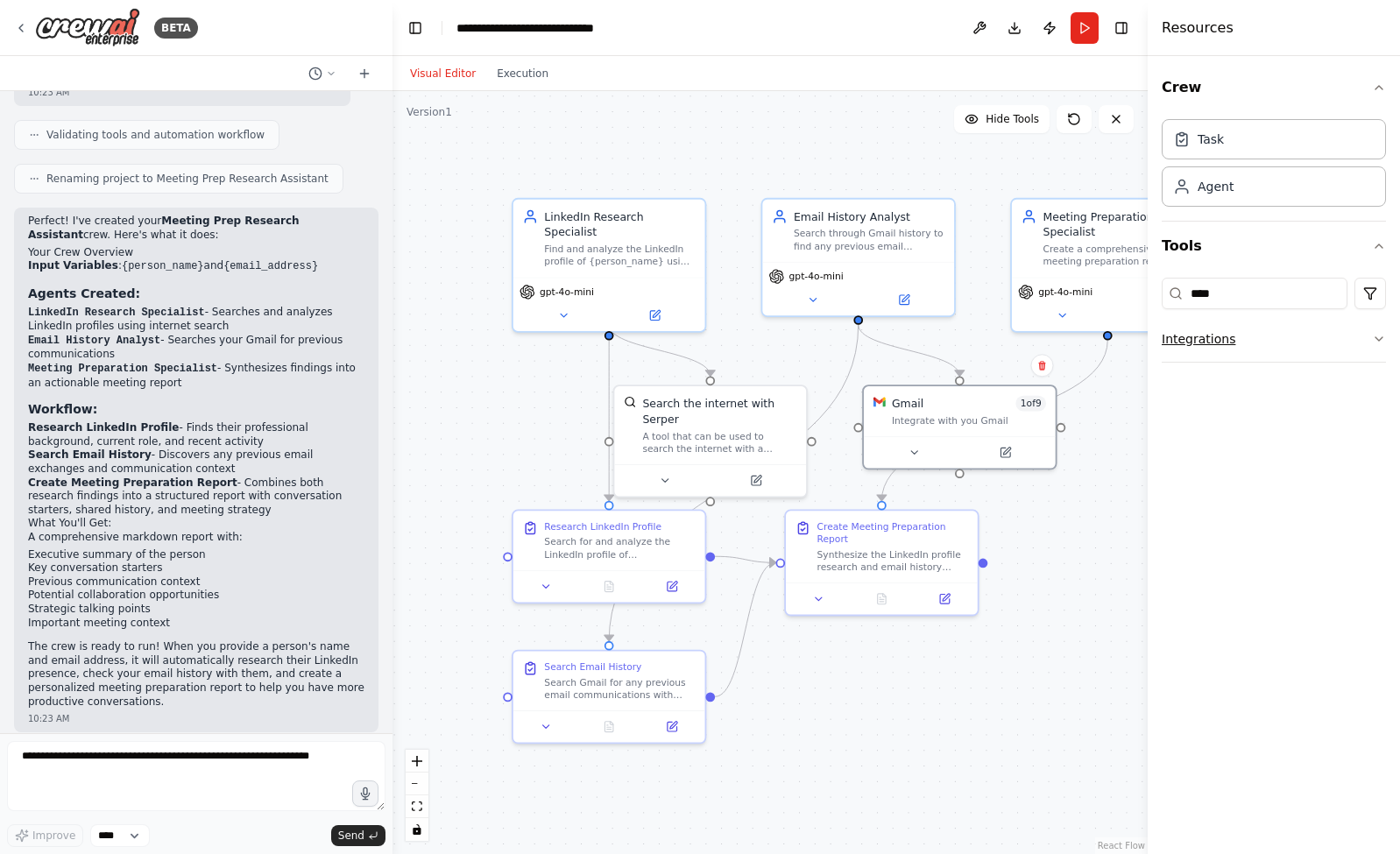
click at [1251, 319] on button "Integrations" at bounding box center [1274, 338] width 224 height 46
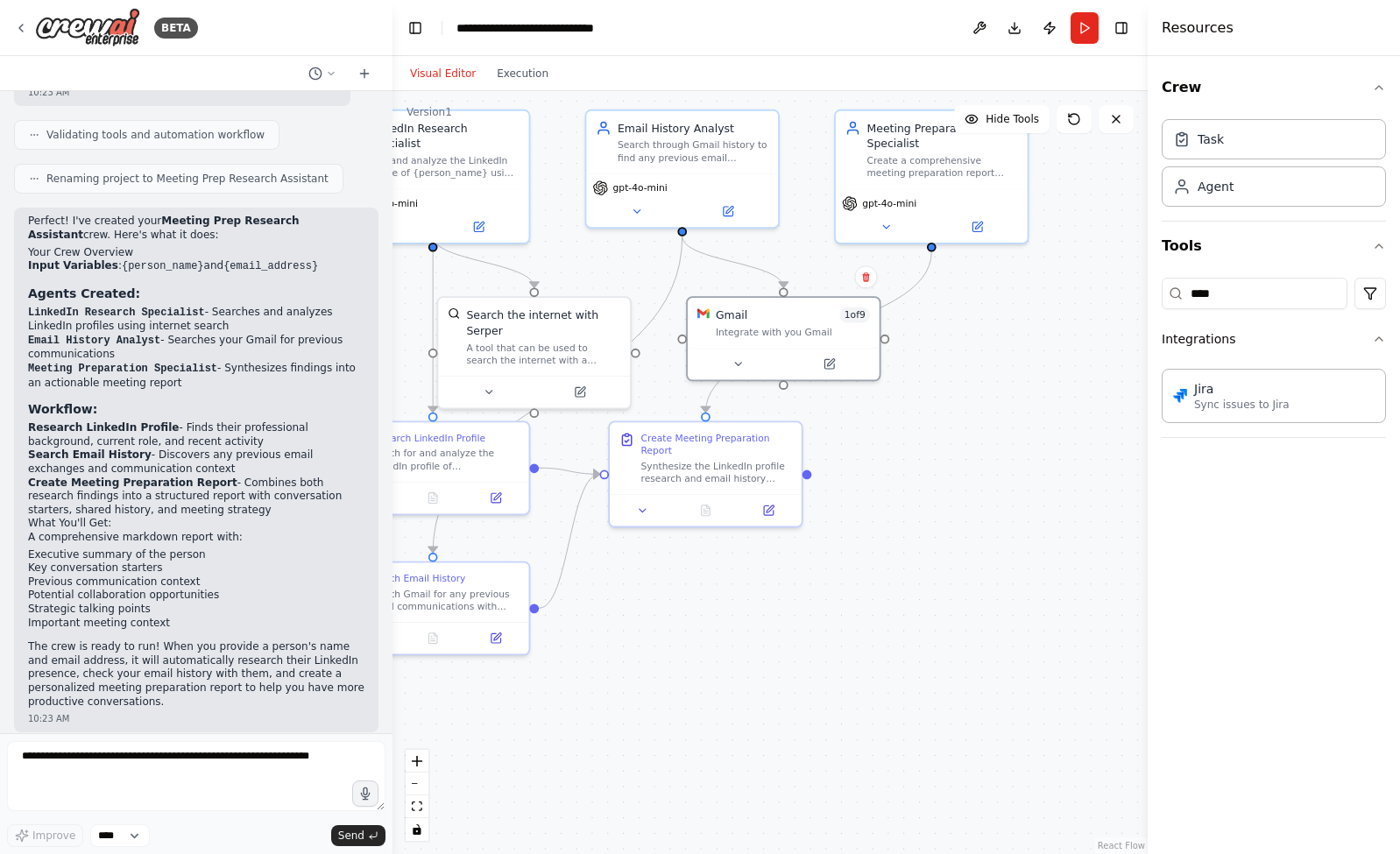
drag, startPoint x: 1053, startPoint y: 581, endPoint x: 772, endPoint y: 466, distance: 303.6
click at [772, 466] on div ".deletable-edge-delete-btn { width: 20px; height: 20px; border: 0px solid #ffff…" at bounding box center [770, 472] width 756 height 763
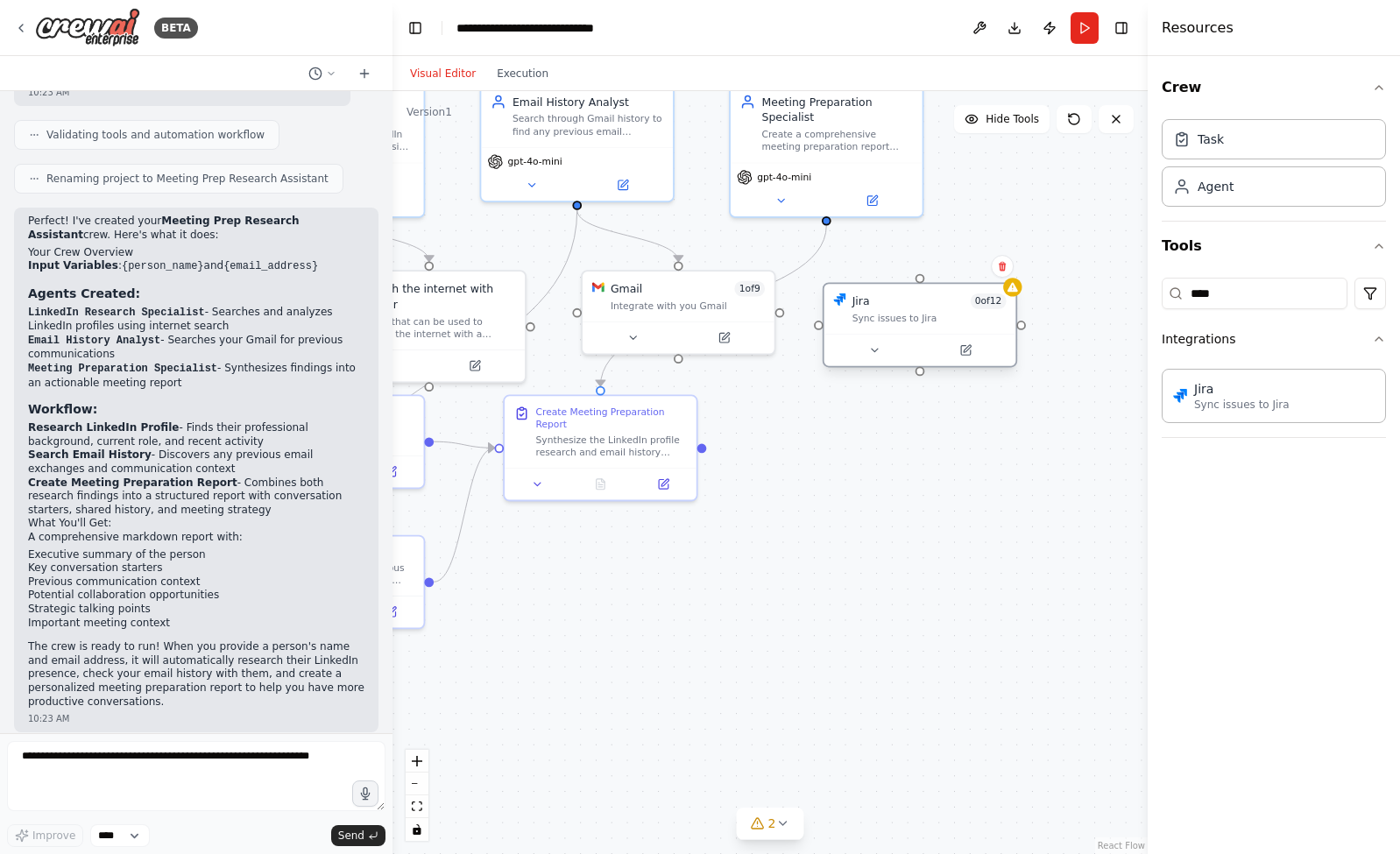
drag, startPoint x: 957, startPoint y: 346, endPoint x: 884, endPoint y: 314, distance: 79.7
click at [884, 315] on div "Sync issues to Jira" at bounding box center [929, 318] width 154 height 13
drag, startPoint x: 940, startPoint y: 305, endPoint x: 970, endPoint y: 310, distance: 30.4
click at [981, 310] on div "Jira 0 of 12 Sync issues to Jira" at bounding box center [960, 309] width 154 height 31
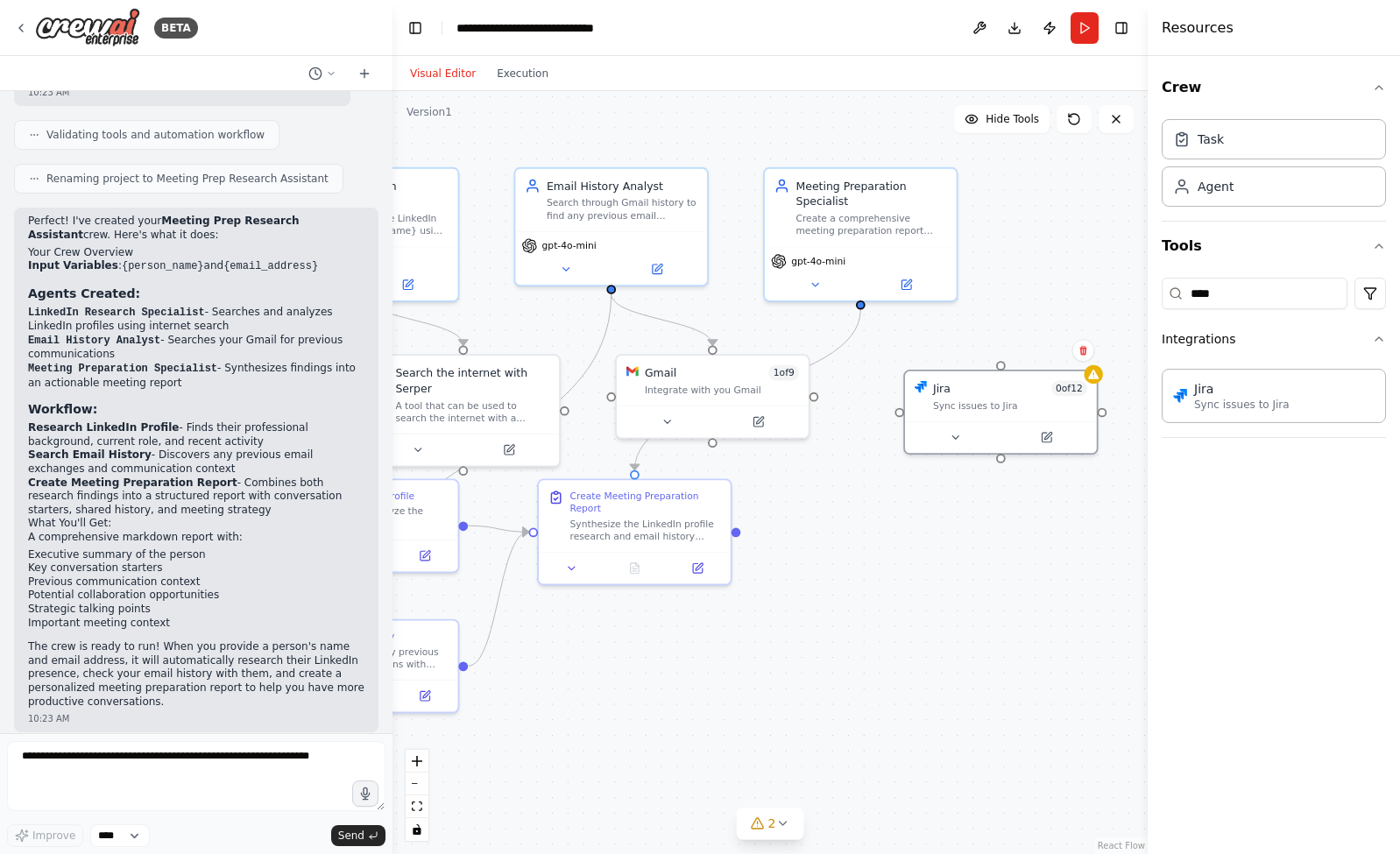
drag, startPoint x: 869, startPoint y: 453, endPoint x: 908, endPoint y: 541, distance: 96.3
click at [908, 541] on div ".deletable-edge-delete-btn { width: 20px; height: 20px; border: 0px solid #ffff…" at bounding box center [770, 472] width 756 height 763
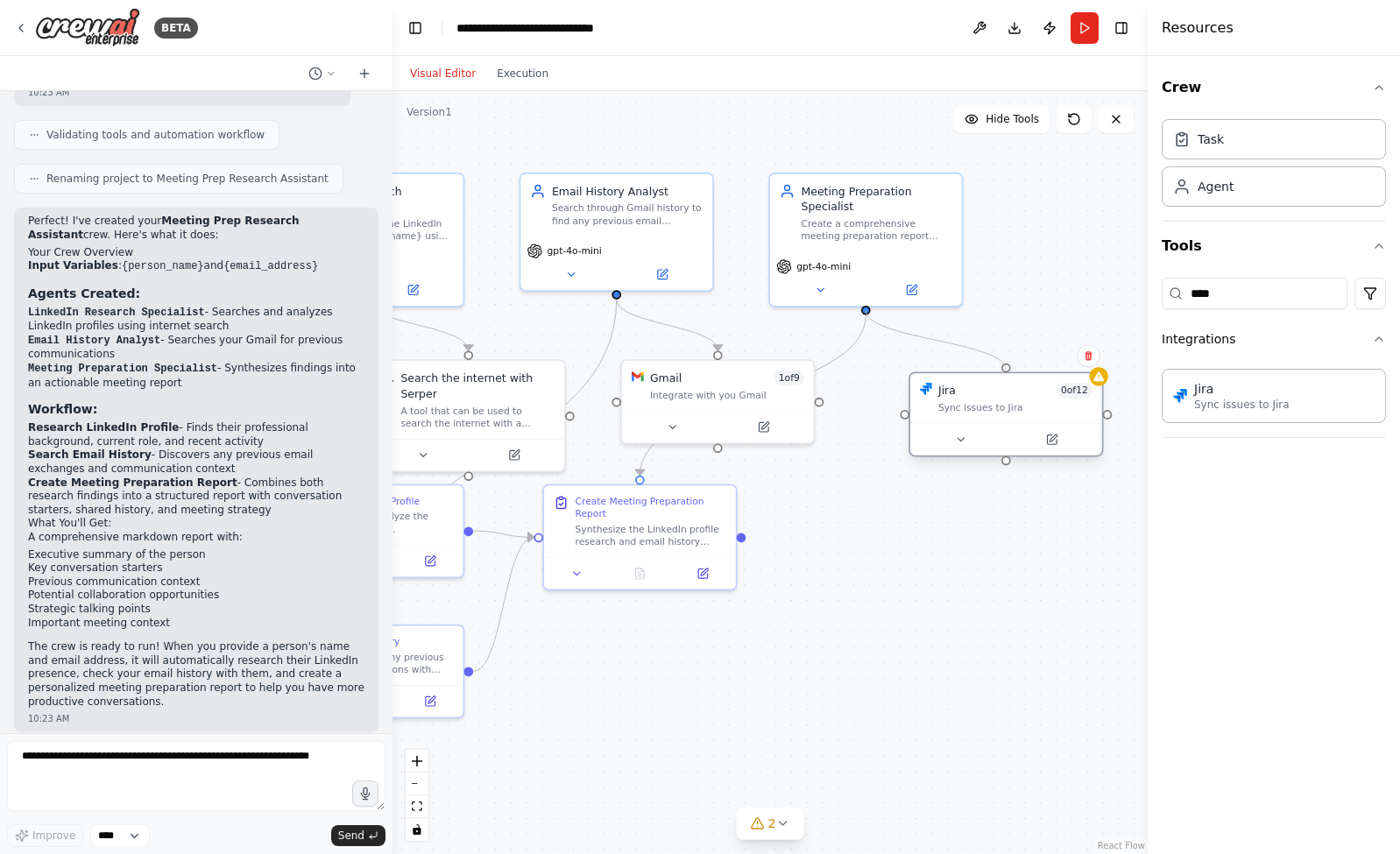
drag, startPoint x: 965, startPoint y: 339, endPoint x: 1006, endPoint y: 369, distance: 50.8
click at [864, 369] on div "LinkedIn Research Specialist Find and analyze the LinkedIn profile of {person_n…" at bounding box center [527, 434] width 672 height 679
click at [1051, 436] on icon at bounding box center [1052, 441] width 10 height 10
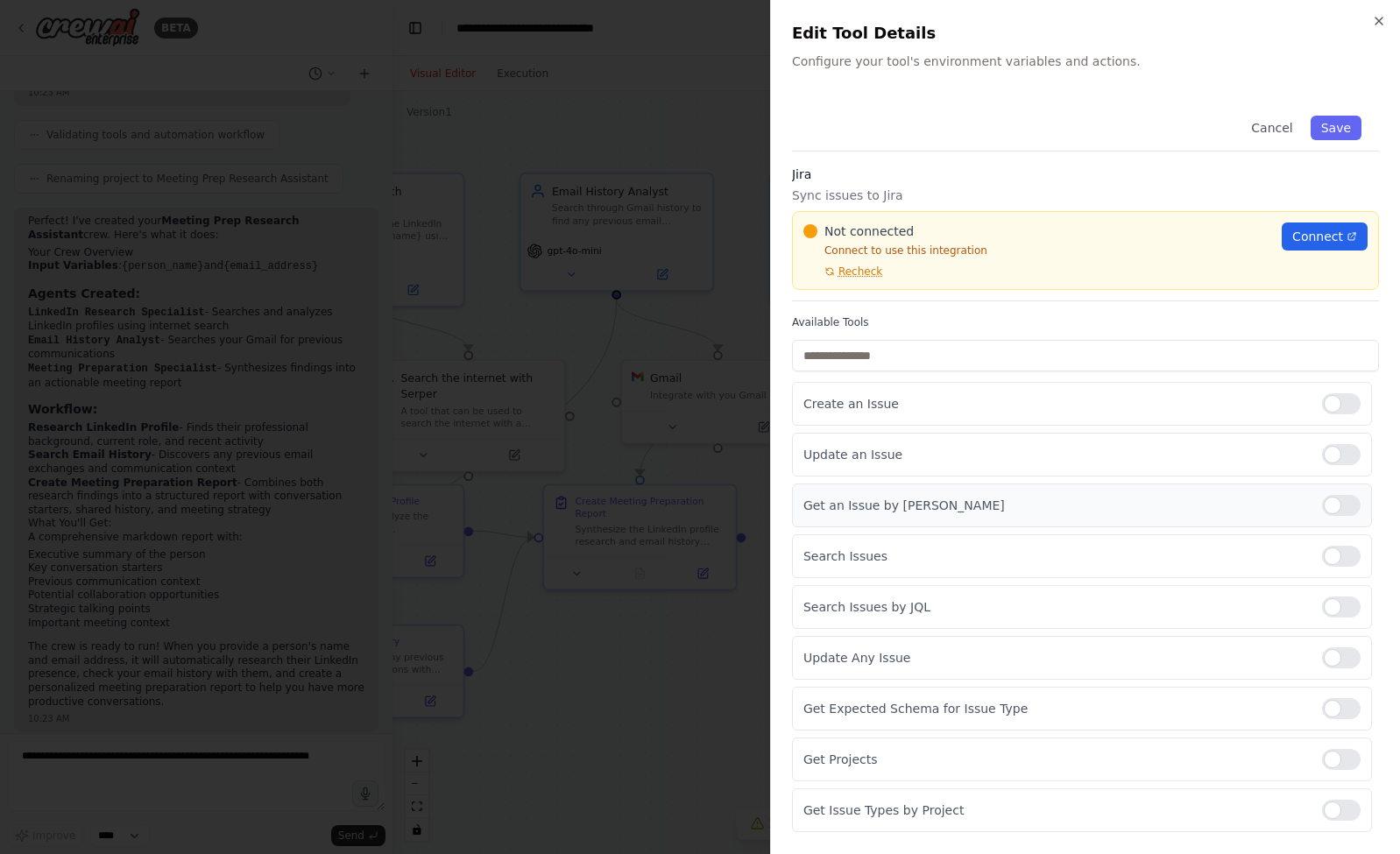
click at [1335, 498] on div at bounding box center [1342, 506] width 39 height 21
click at [1349, 560] on label at bounding box center [1342, 557] width 39 height 21
click at [1336, 132] on button "Save" at bounding box center [1336, 128] width 51 height 24
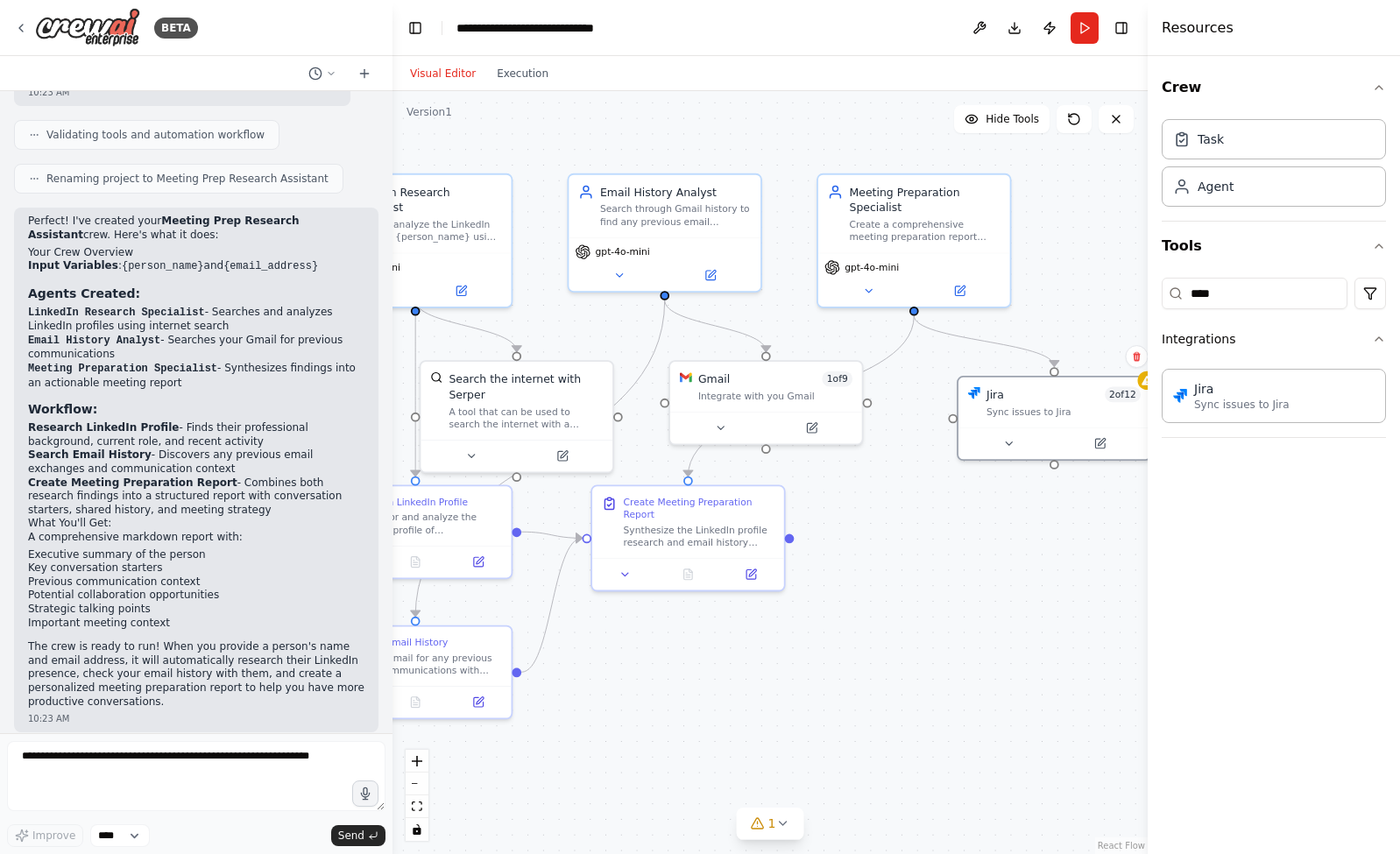
drag, startPoint x: 928, startPoint y: 580, endPoint x: 908, endPoint y: 570, distance: 22.4
click at [919, 573] on div ".deletable-edge-delete-btn { width: 20px; height: 20px; border: 0px solid #ffff…" at bounding box center [770, 472] width 756 height 763
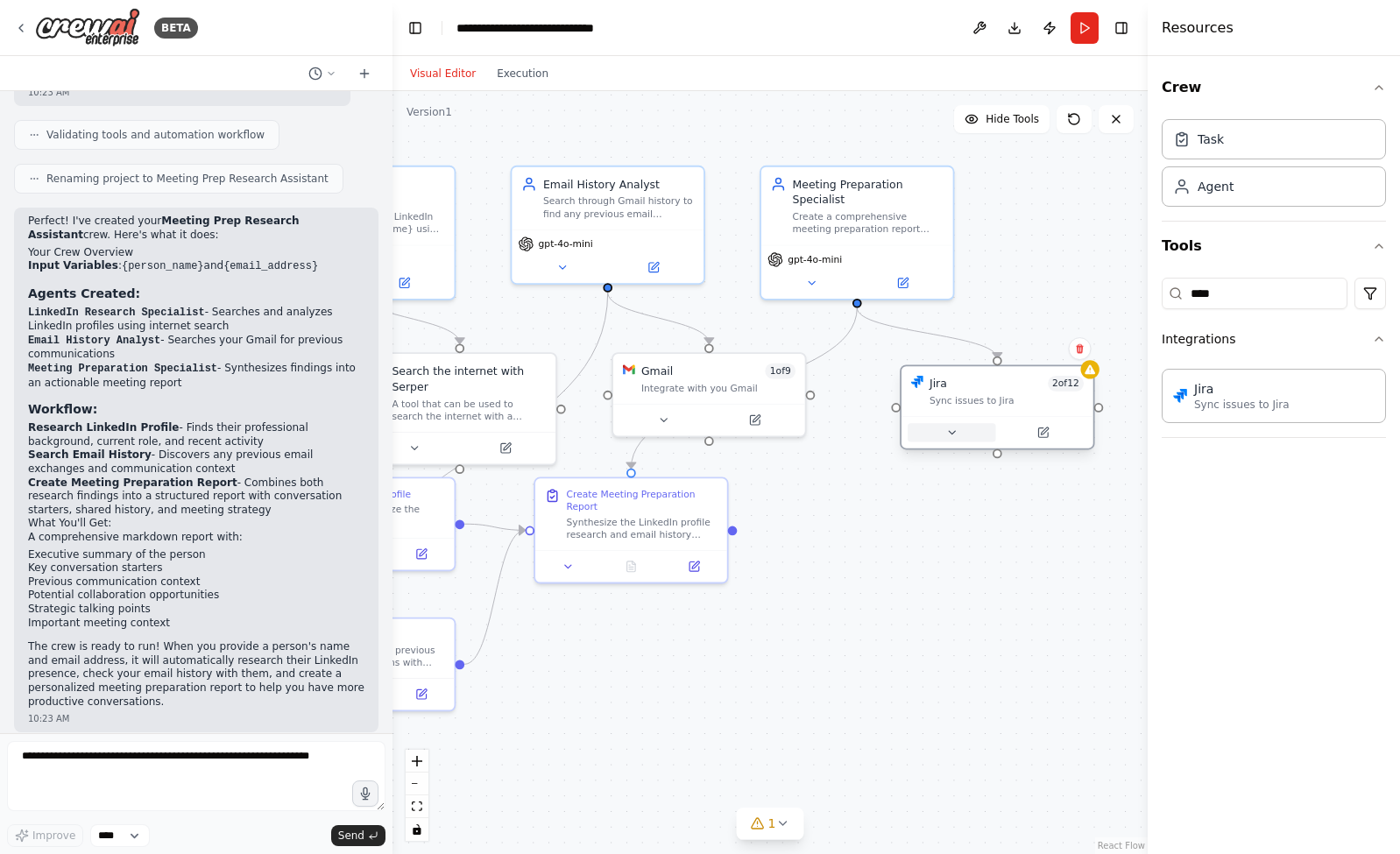
click at [956, 428] on icon at bounding box center [952, 433] width 13 height 13
click at [963, 440] on button at bounding box center [952, 432] width 88 height 19
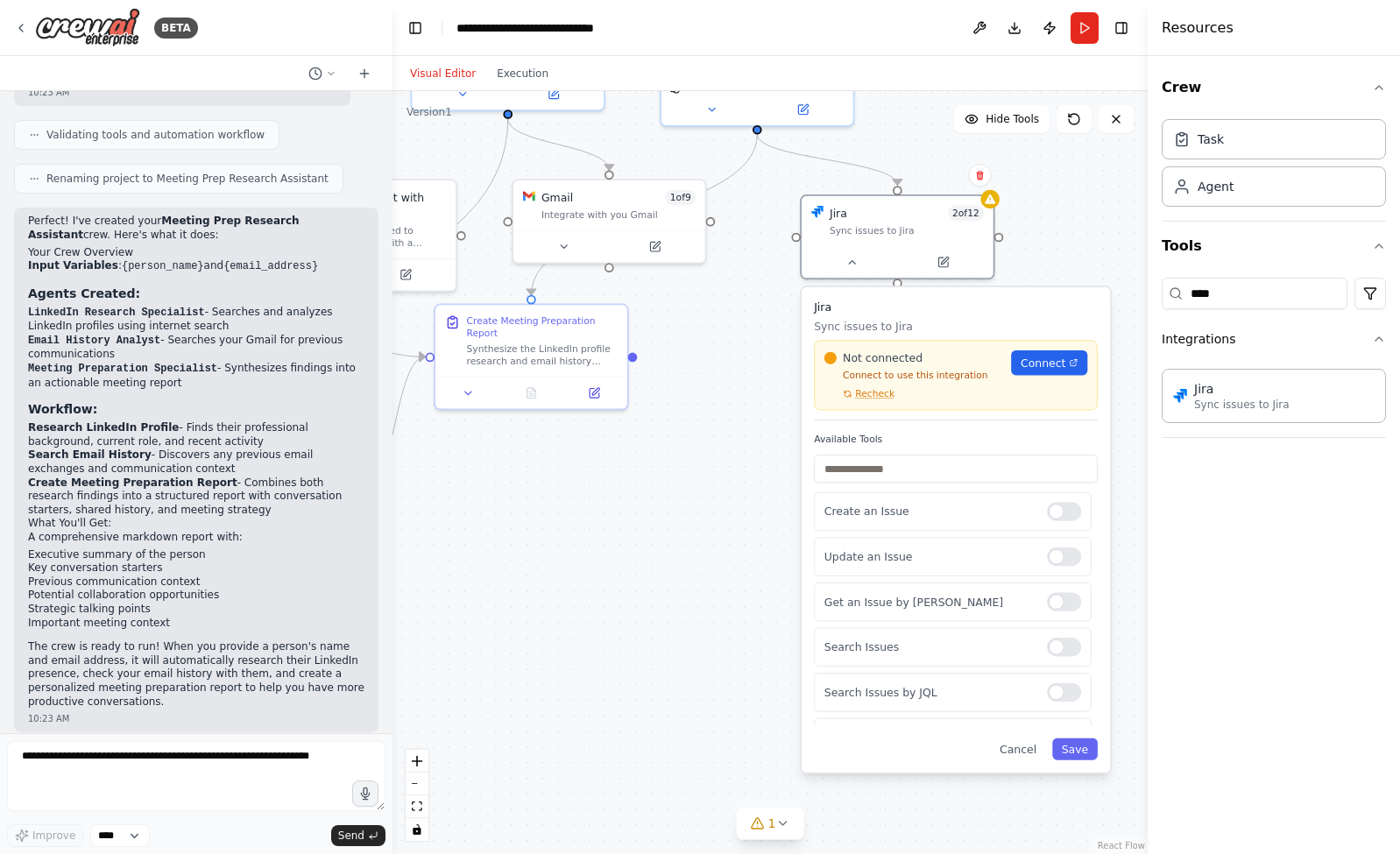
drag, startPoint x: 830, startPoint y: 568, endPoint x: 899, endPoint y: 369, distance: 210.6
click at [728, 394] on div ".deletable-edge-delete-btn { width: 20px; height: 20px; border: 0px solid #ffff…" at bounding box center [770, 472] width 756 height 763
click at [774, 376] on div ".deletable-edge-delete-btn { width: 20px; height: 20px; border: 0px solid #ffff…" at bounding box center [770, 472] width 756 height 763
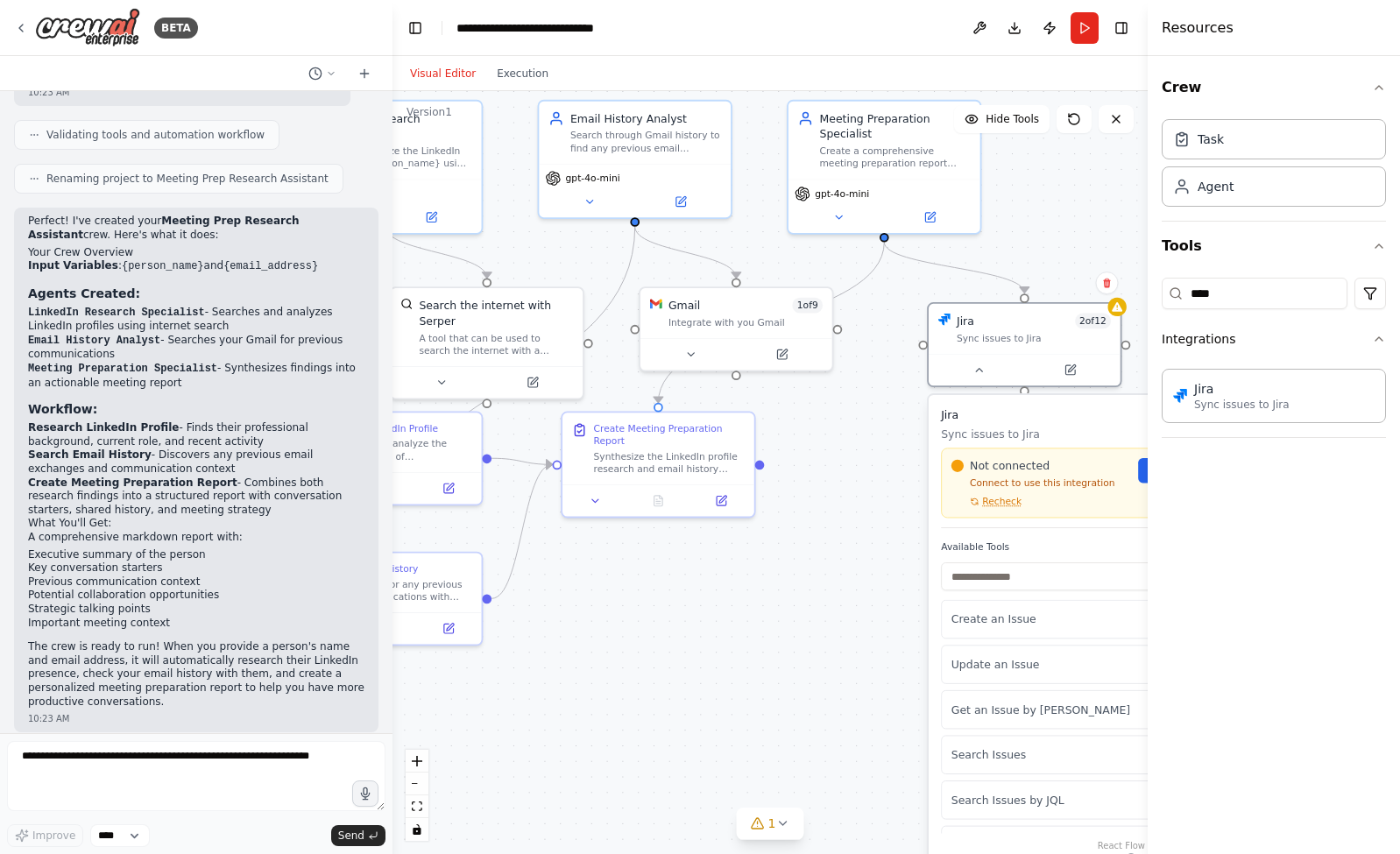
drag, startPoint x: 770, startPoint y: 319, endPoint x: 902, endPoint y: 434, distance: 175.1
click at [902, 434] on div ".deletable-edge-delete-btn { width: 20px; height: 20px; border: 0px solid #ffff…" at bounding box center [770, 472] width 756 height 763
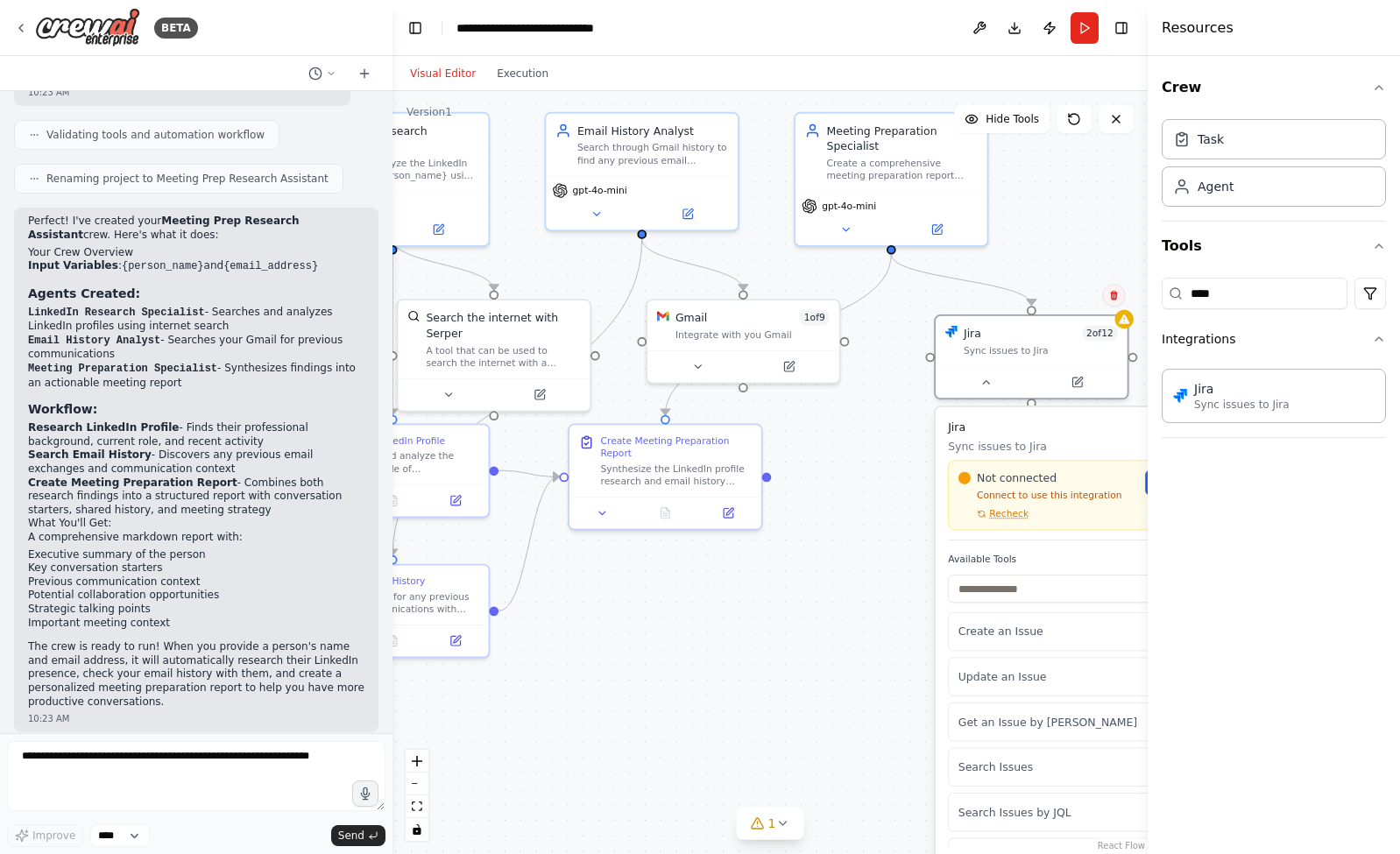
click at [1115, 298] on icon at bounding box center [1113, 295] width 7 height 10
click at [1066, 292] on button "Confirm" at bounding box center [1064, 295] width 62 height 21
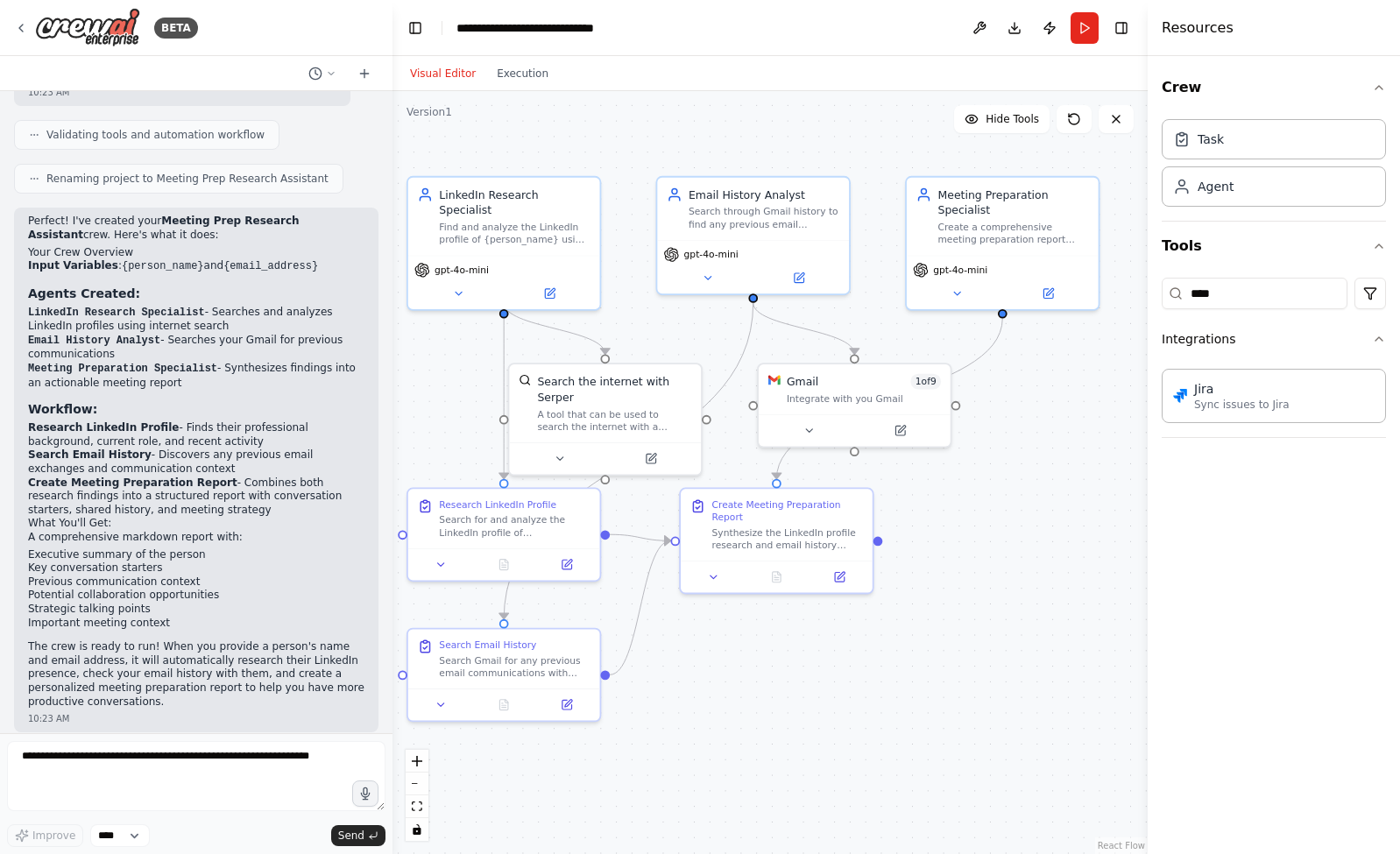
drag, startPoint x: 892, startPoint y: 580, endPoint x: 1013, endPoint y: 649, distance: 139.3
click at [1013, 649] on div ".deletable-edge-delete-btn { width: 20px; height: 20px; border: 0px solid #ffff…" at bounding box center [770, 472] width 756 height 763
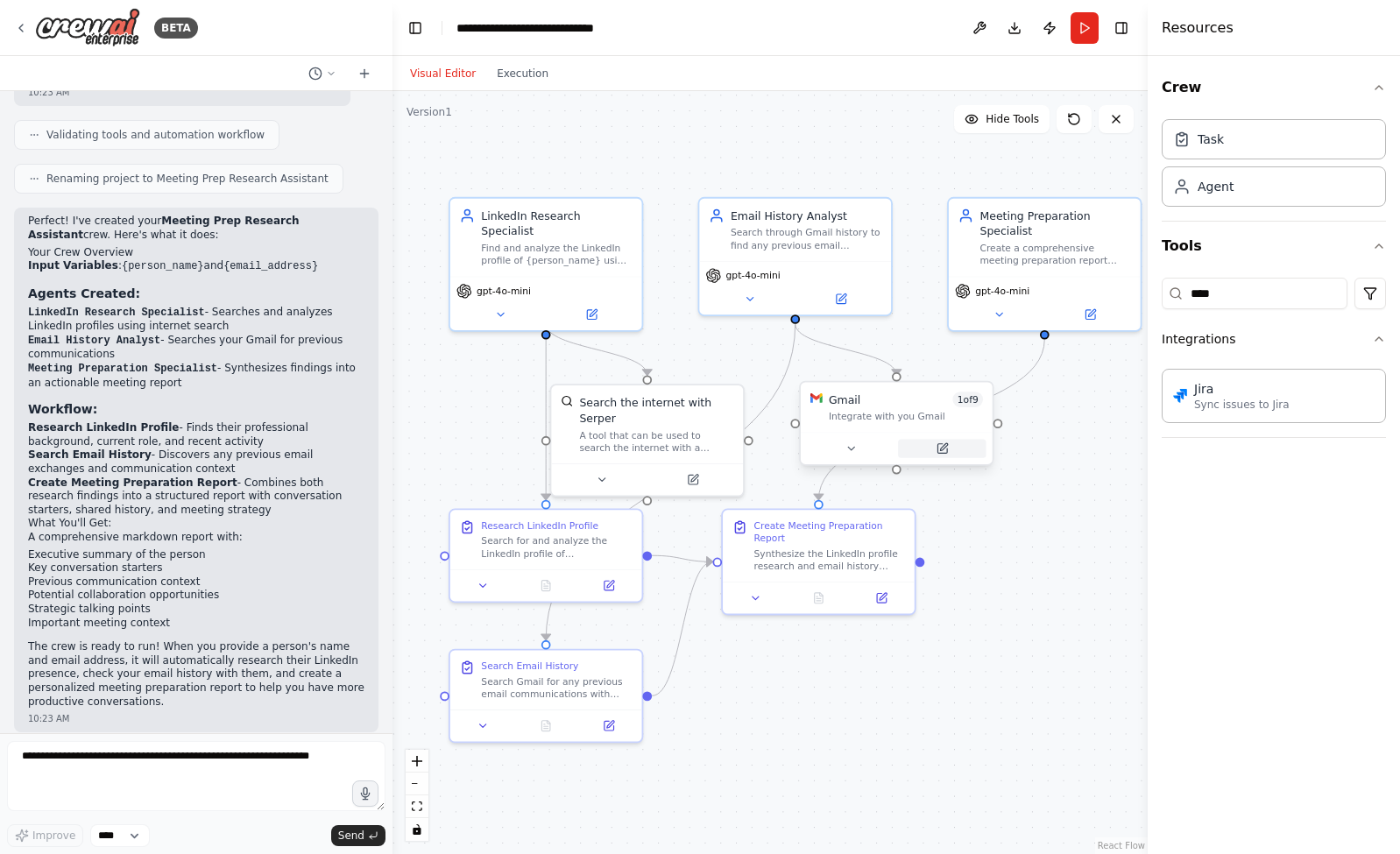
click at [947, 440] on button at bounding box center [942, 447] width 88 height 19
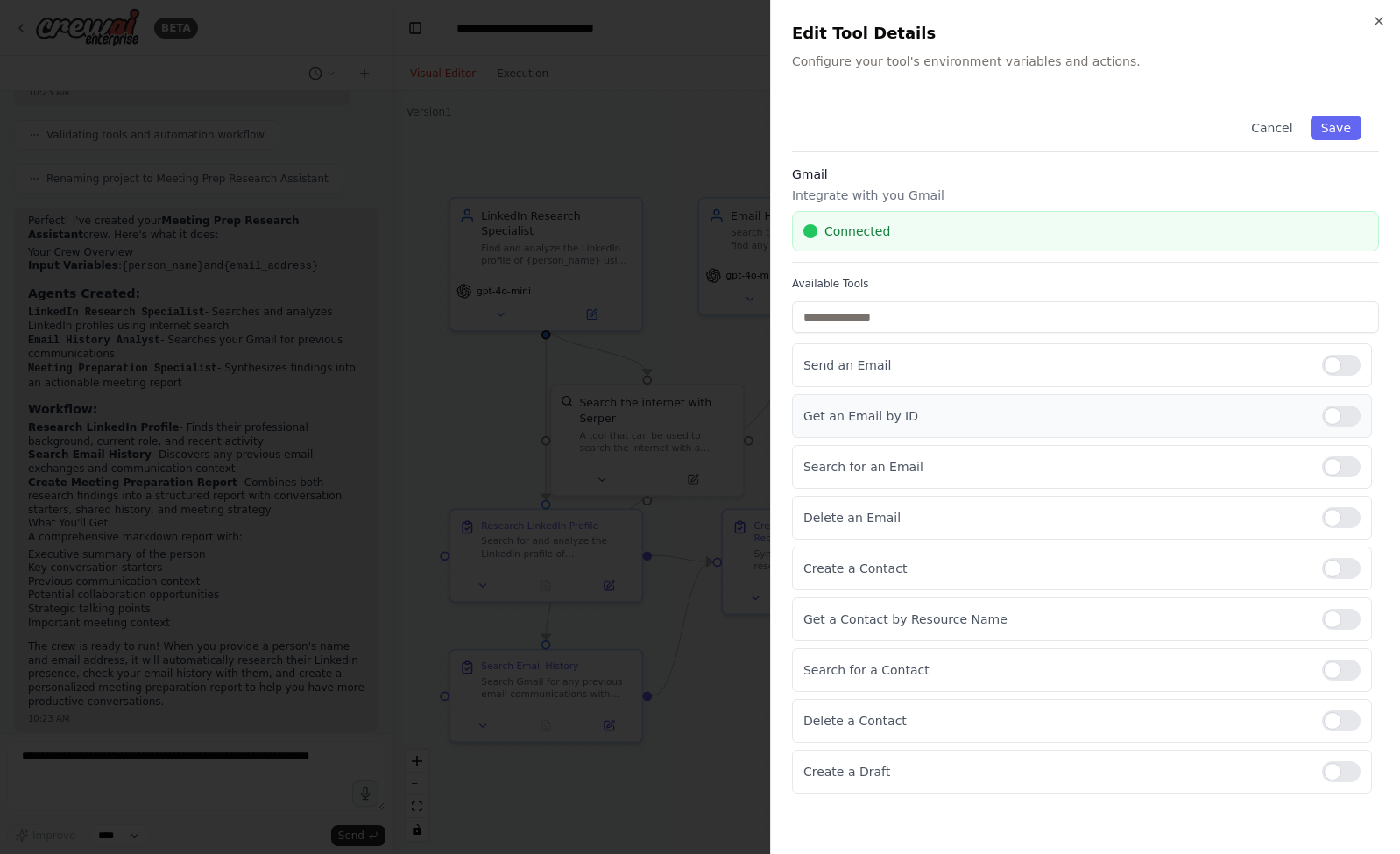
click at [1349, 411] on div at bounding box center [1342, 416] width 39 height 21
click at [1344, 119] on button "Save" at bounding box center [1336, 128] width 51 height 24
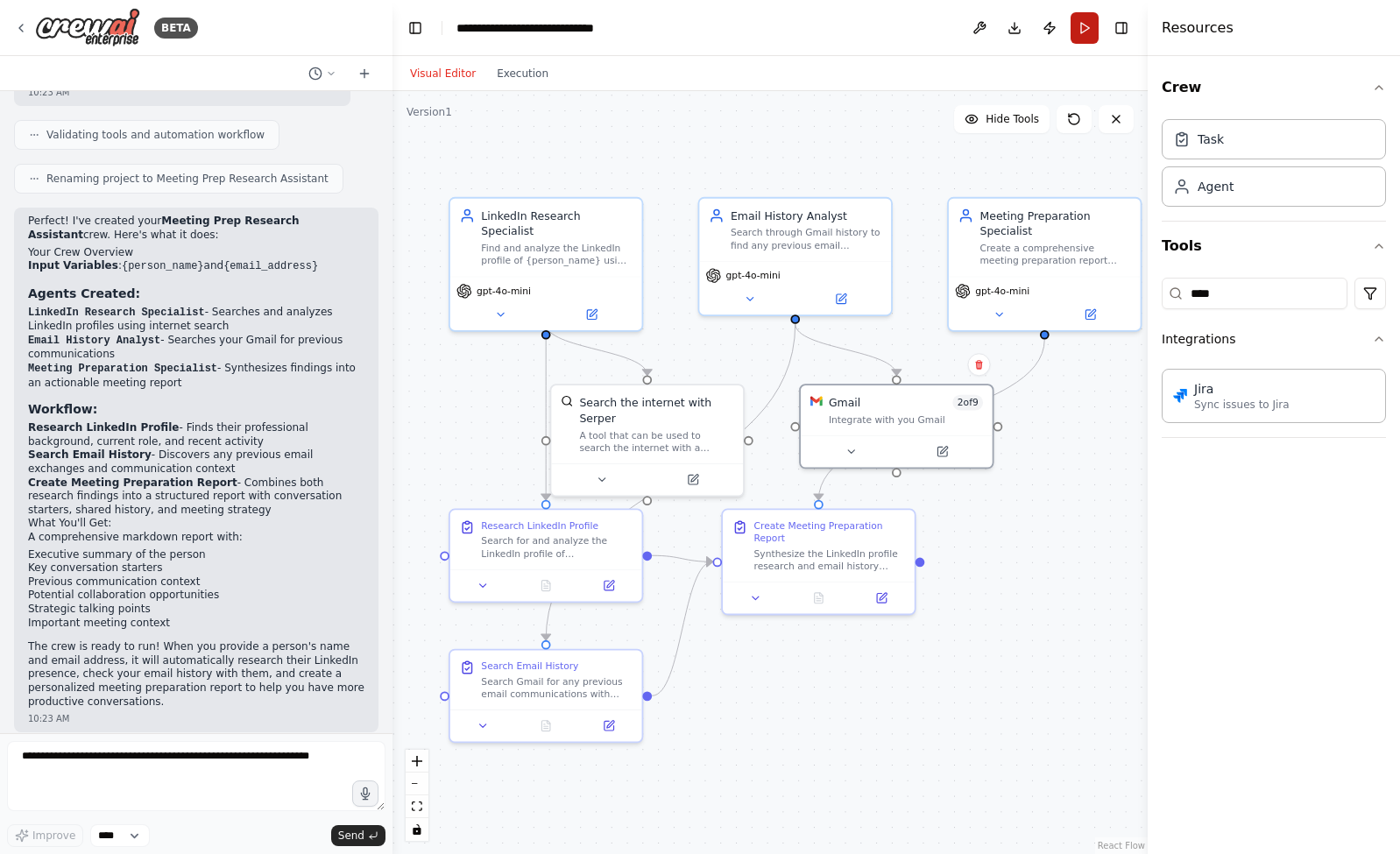
click at [1081, 37] on button "Run" at bounding box center [1084, 28] width 28 height 31
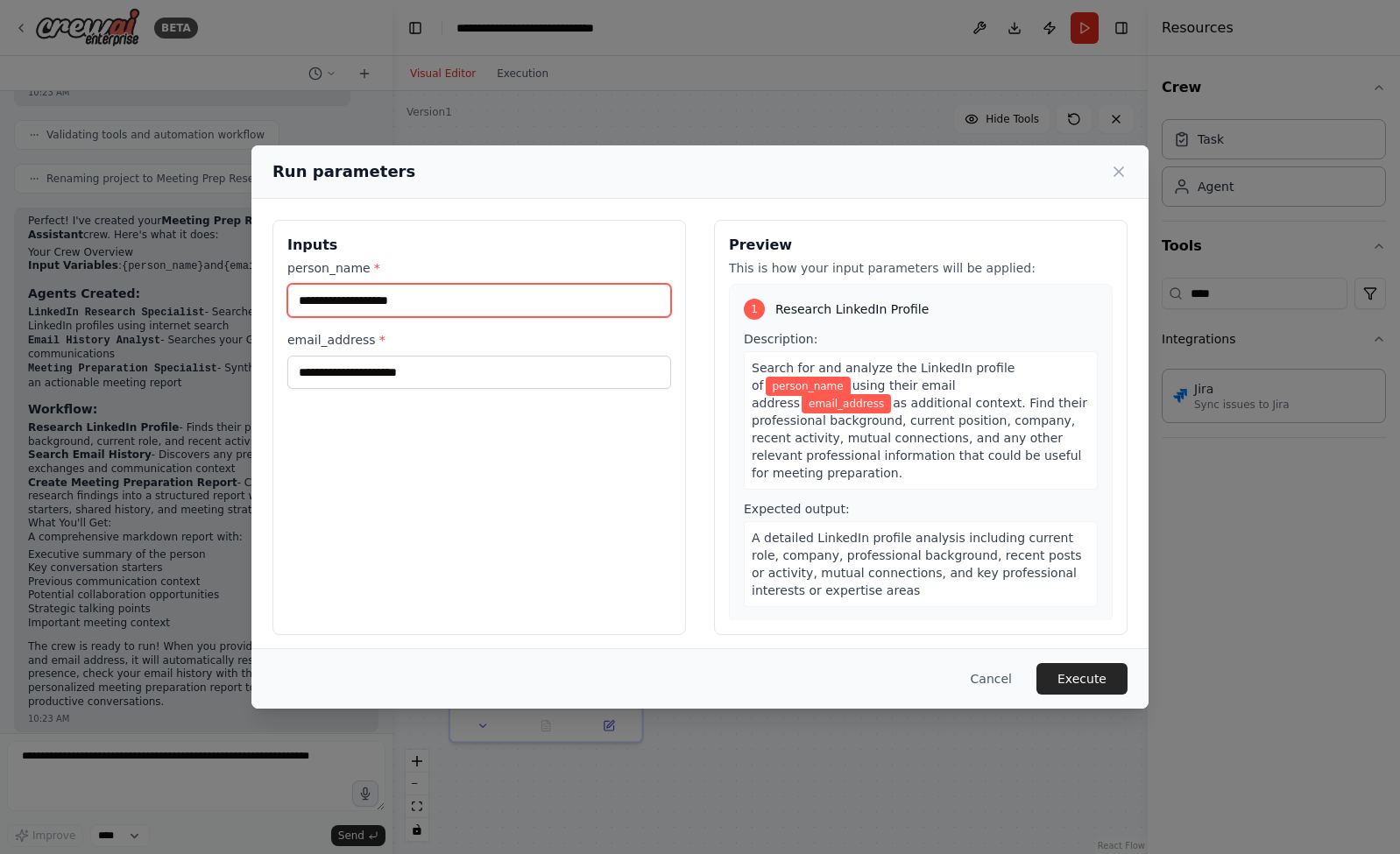
click at [428, 307] on input "person_name *" at bounding box center [480, 300] width 384 height 33
type input "**********"
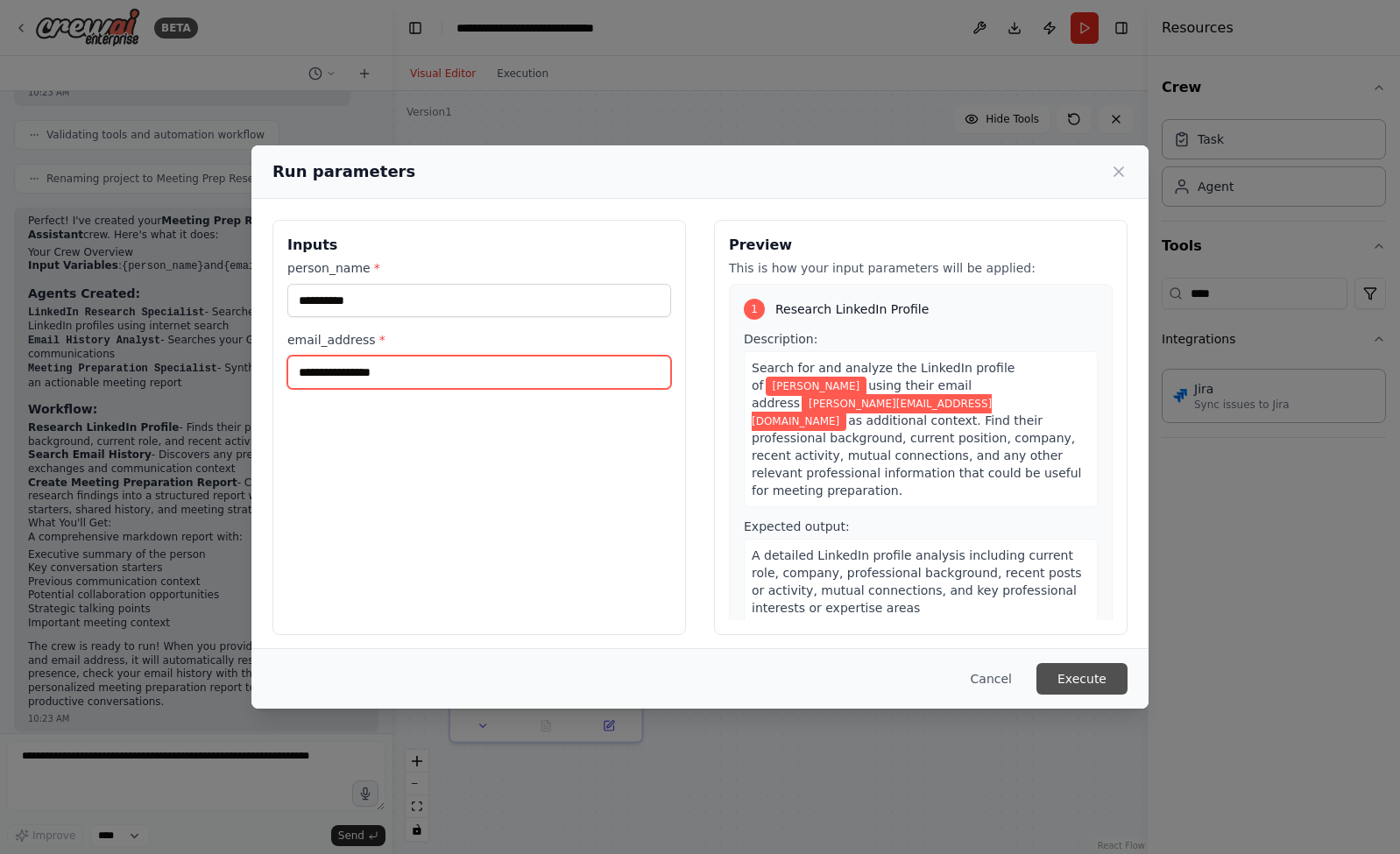
type input "**********"
click at [1093, 683] on button "Execute" at bounding box center [1081, 679] width 91 height 31
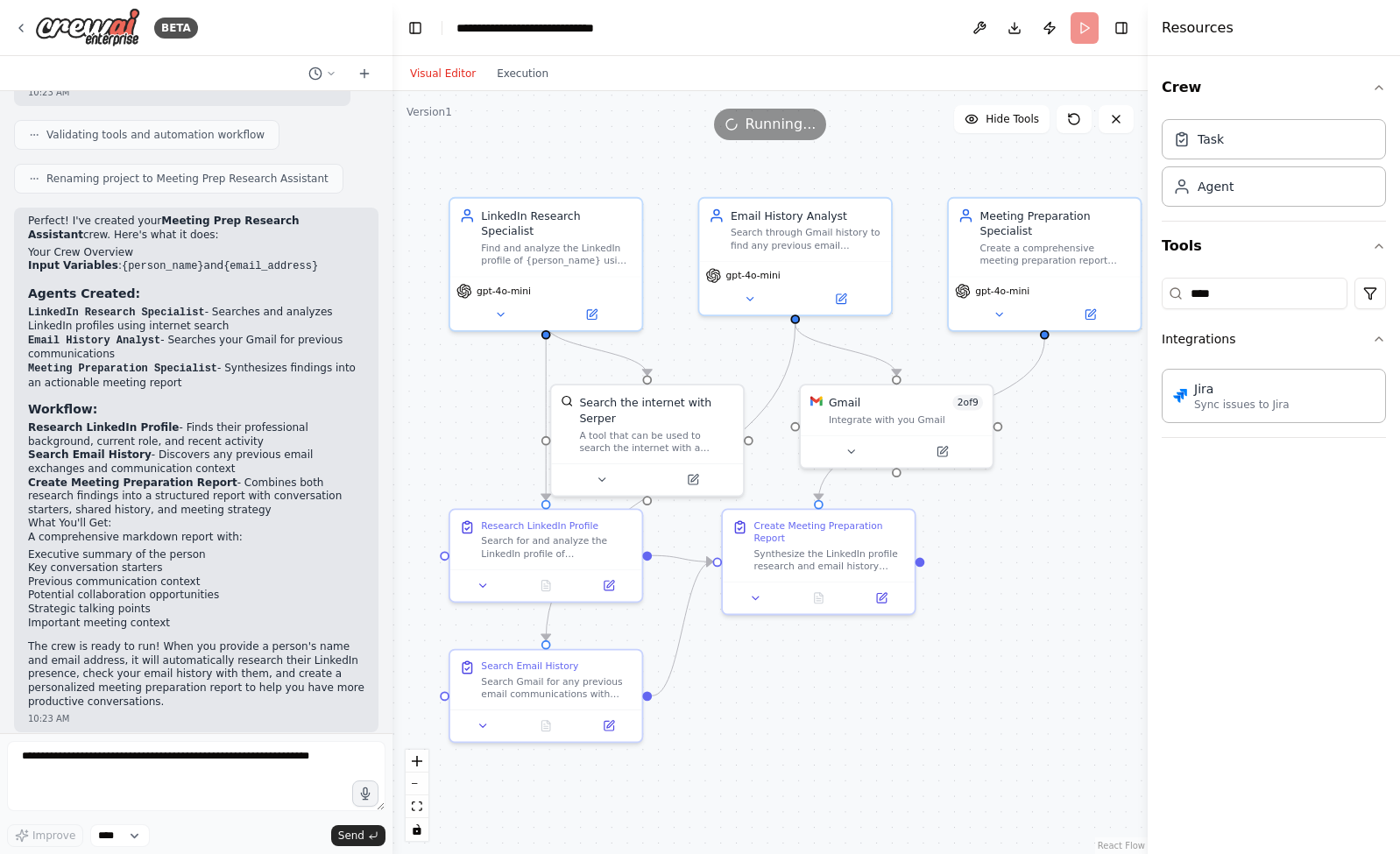
click at [873, 33] on header "**********" at bounding box center [770, 28] width 756 height 57
click at [924, 58] on div "Visual Editor Execution" at bounding box center [770, 74] width 756 height 35
click at [1130, 30] on button "Toggle Right Sidebar" at bounding box center [1121, 27] width 24 height 24
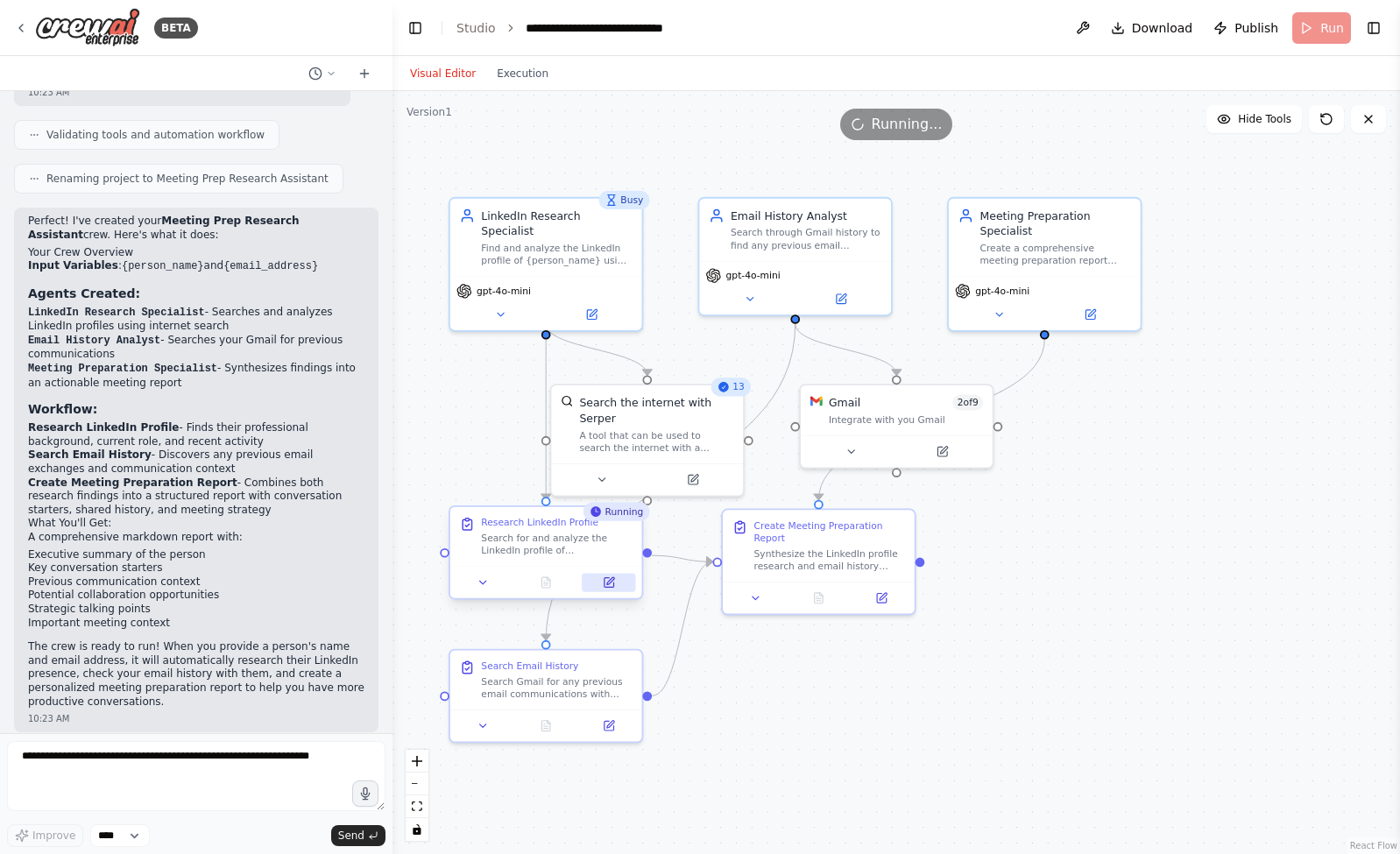
click at [616, 582] on button at bounding box center [608, 582] width 54 height 19
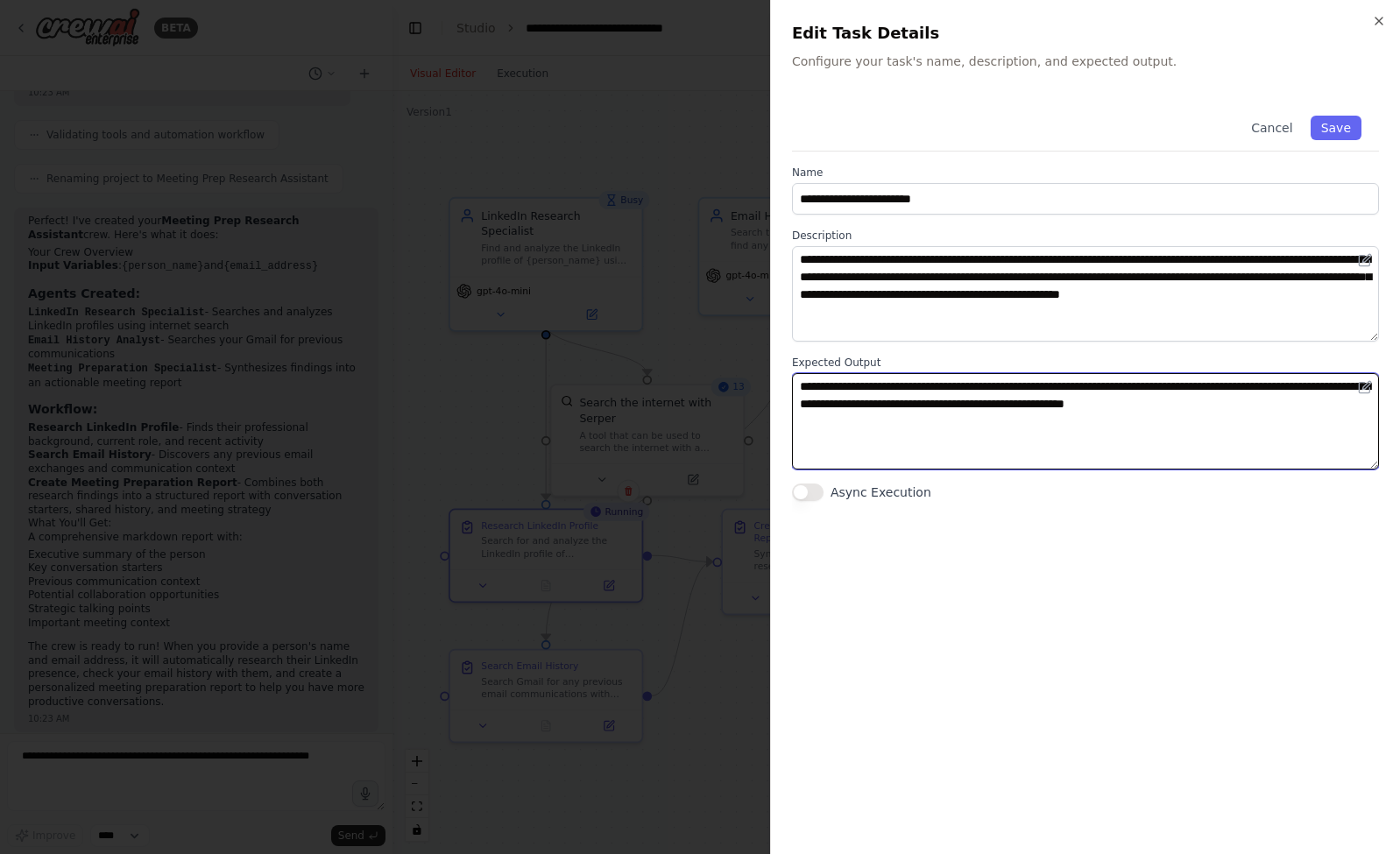
click at [1315, 408] on textarea "**********" at bounding box center [1085, 421] width 587 height 96
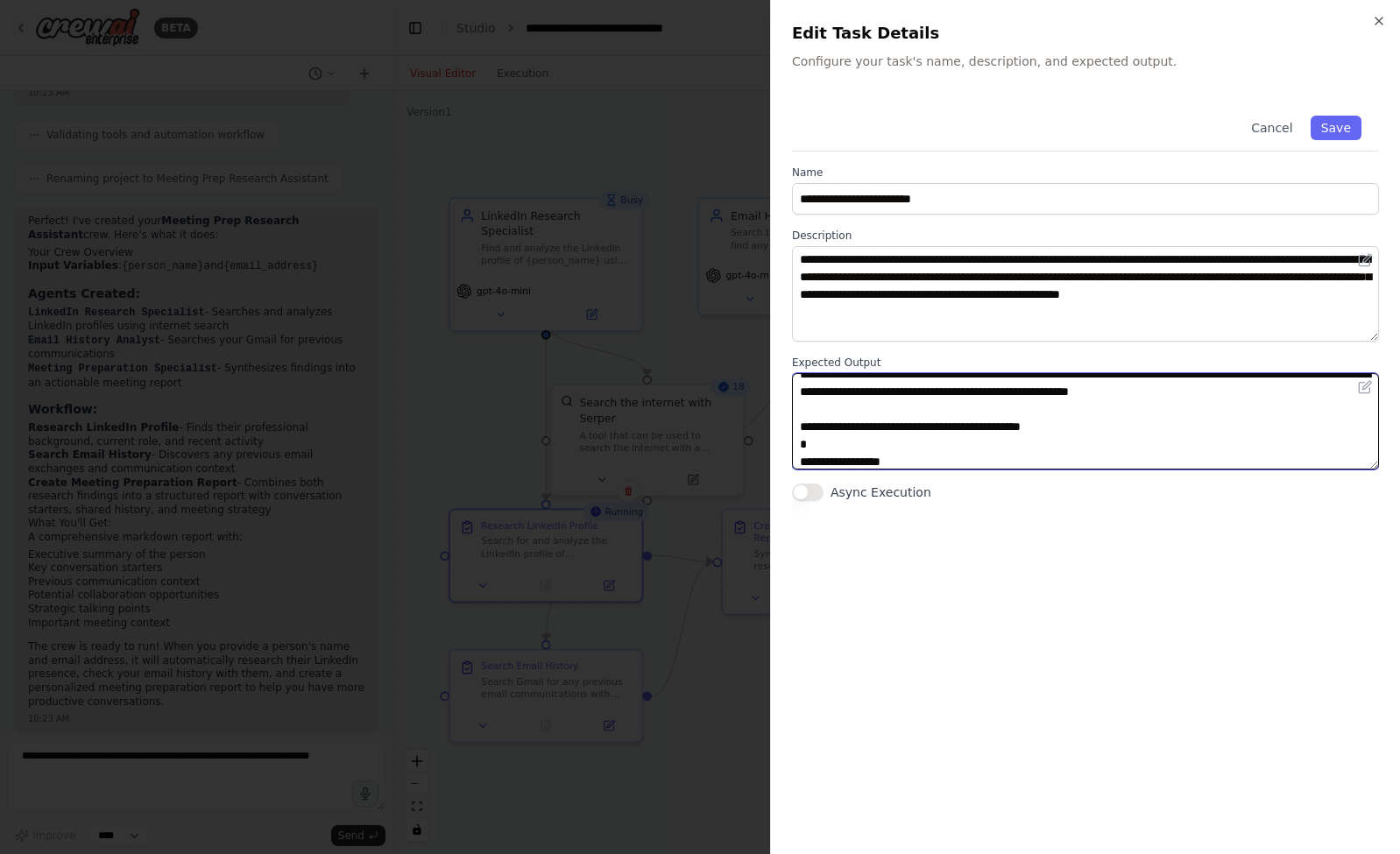
scroll to position [30, 0]
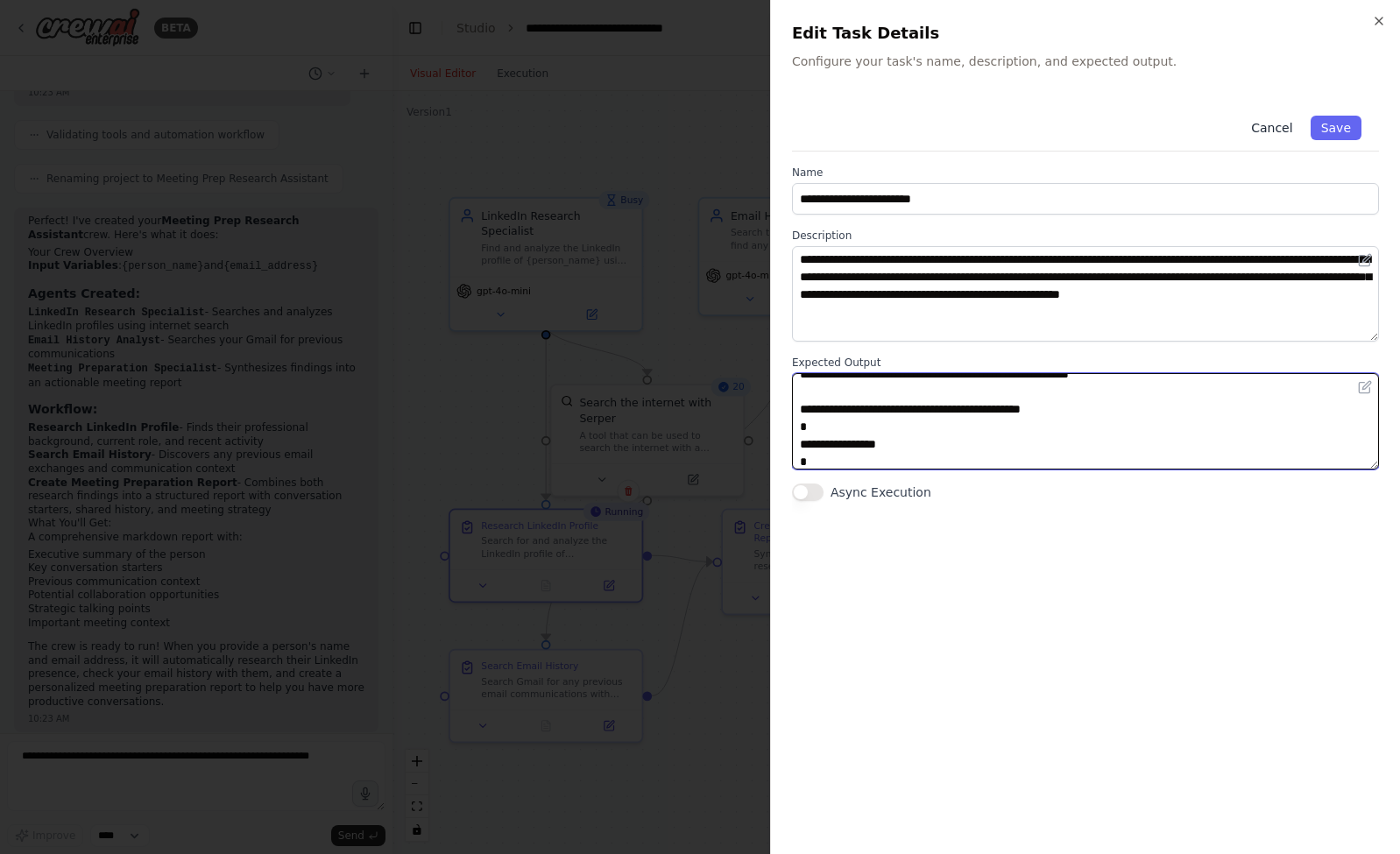
type textarea "**********"
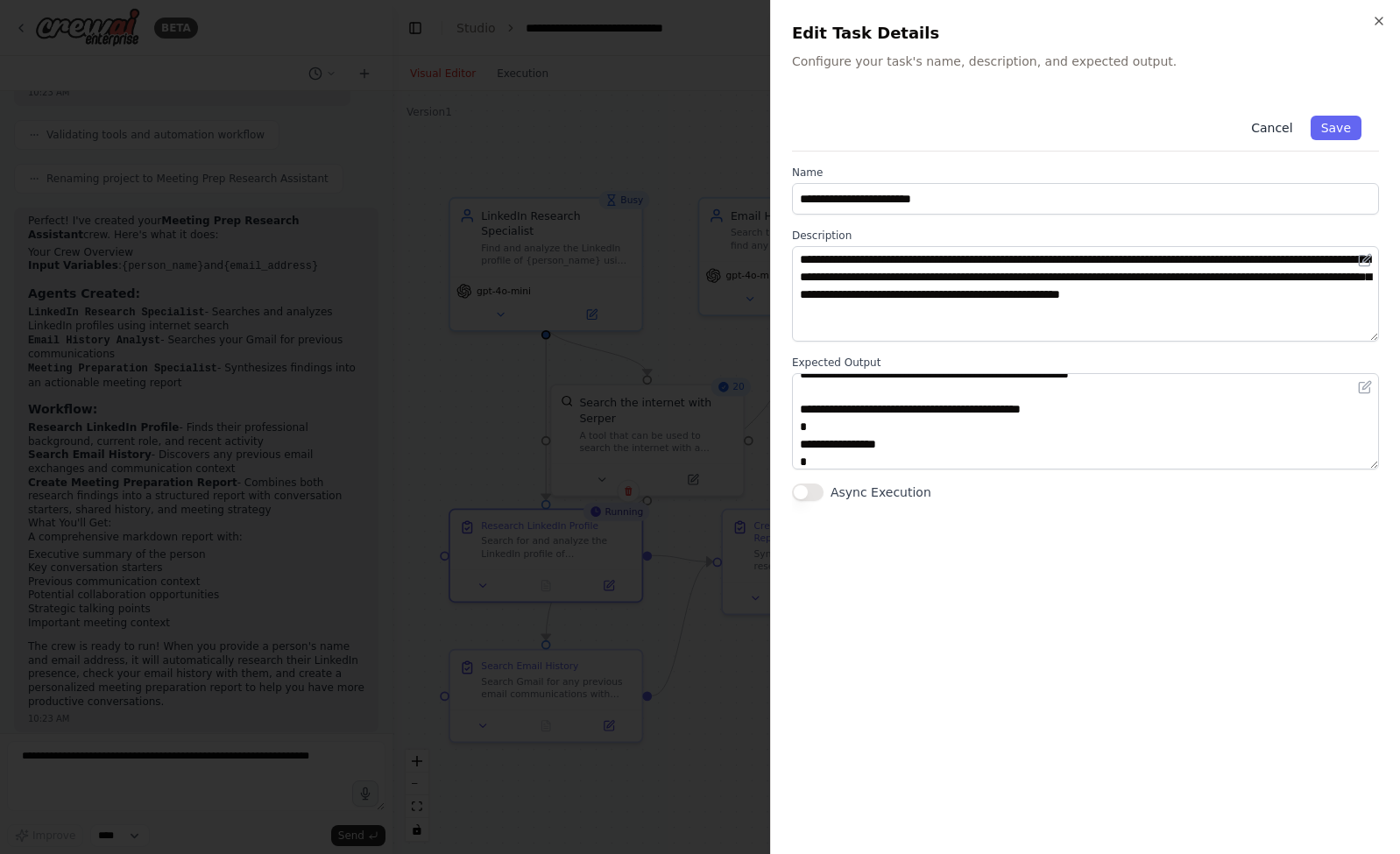
click at [1263, 122] on button "Cancel" at bounding box center [1271, 128] width 62 height 24
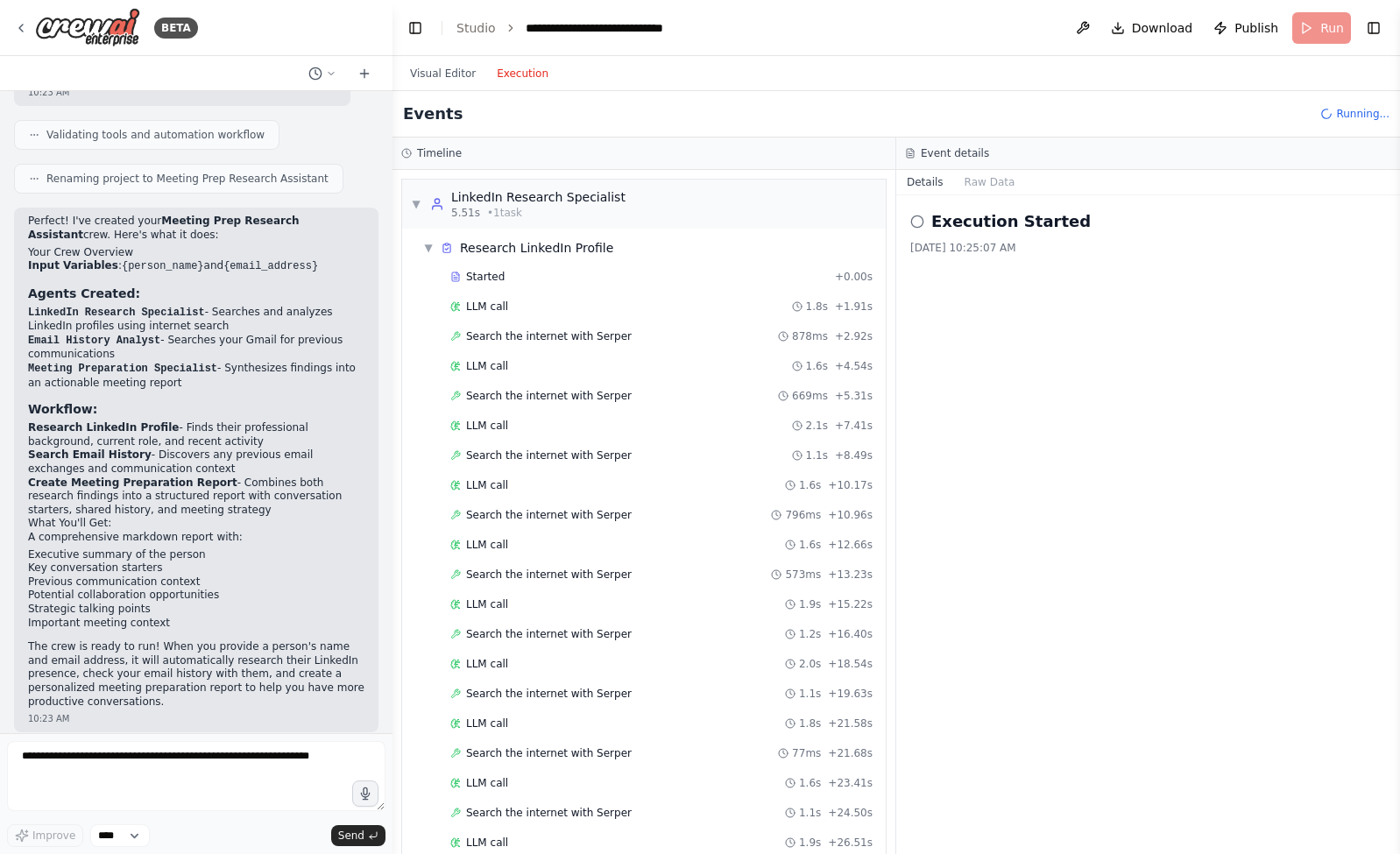
click at [521, 73] on button "Execution" at bounding box center [523, 74] width 73 height 21
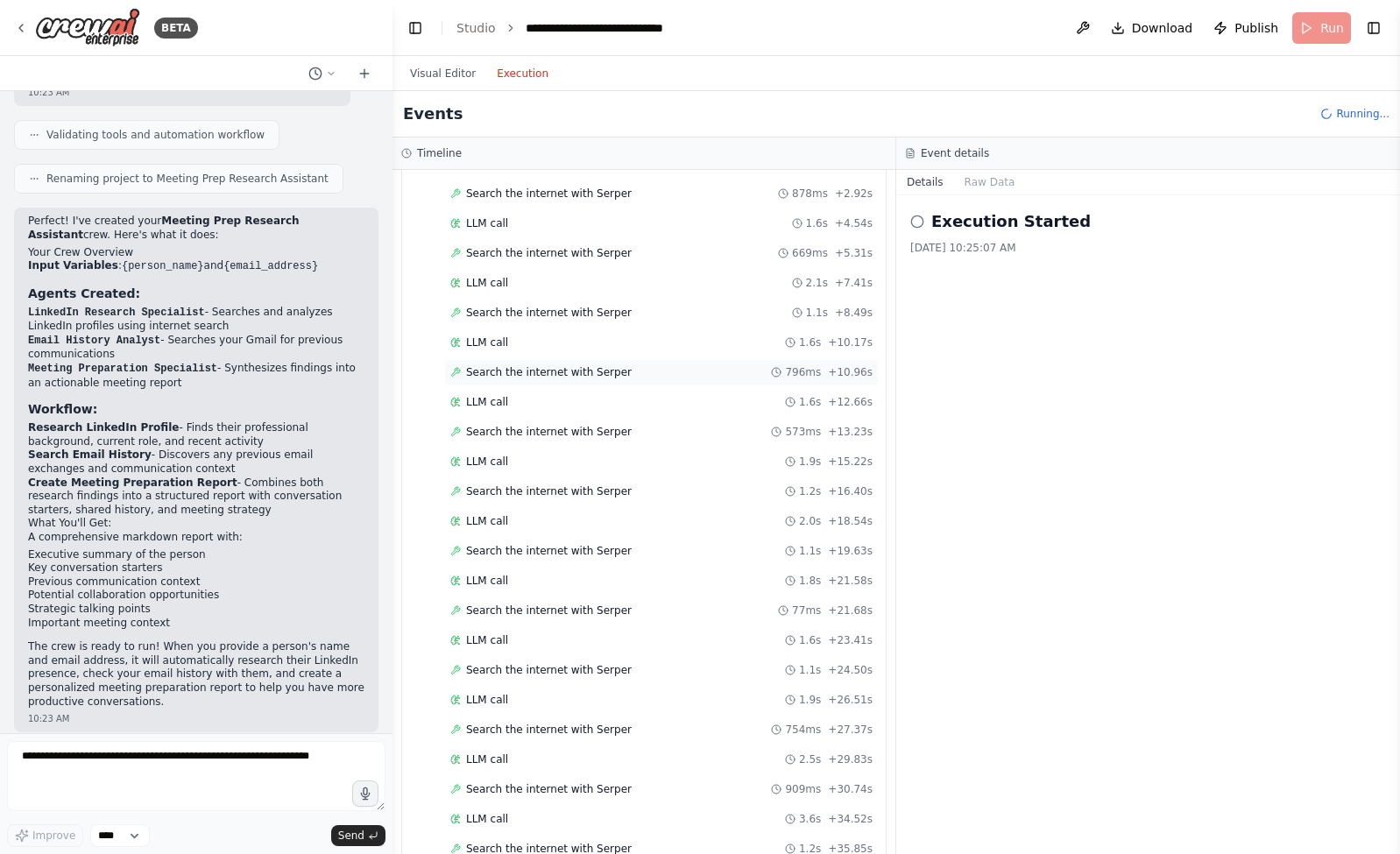
scroll to position [0, 0]
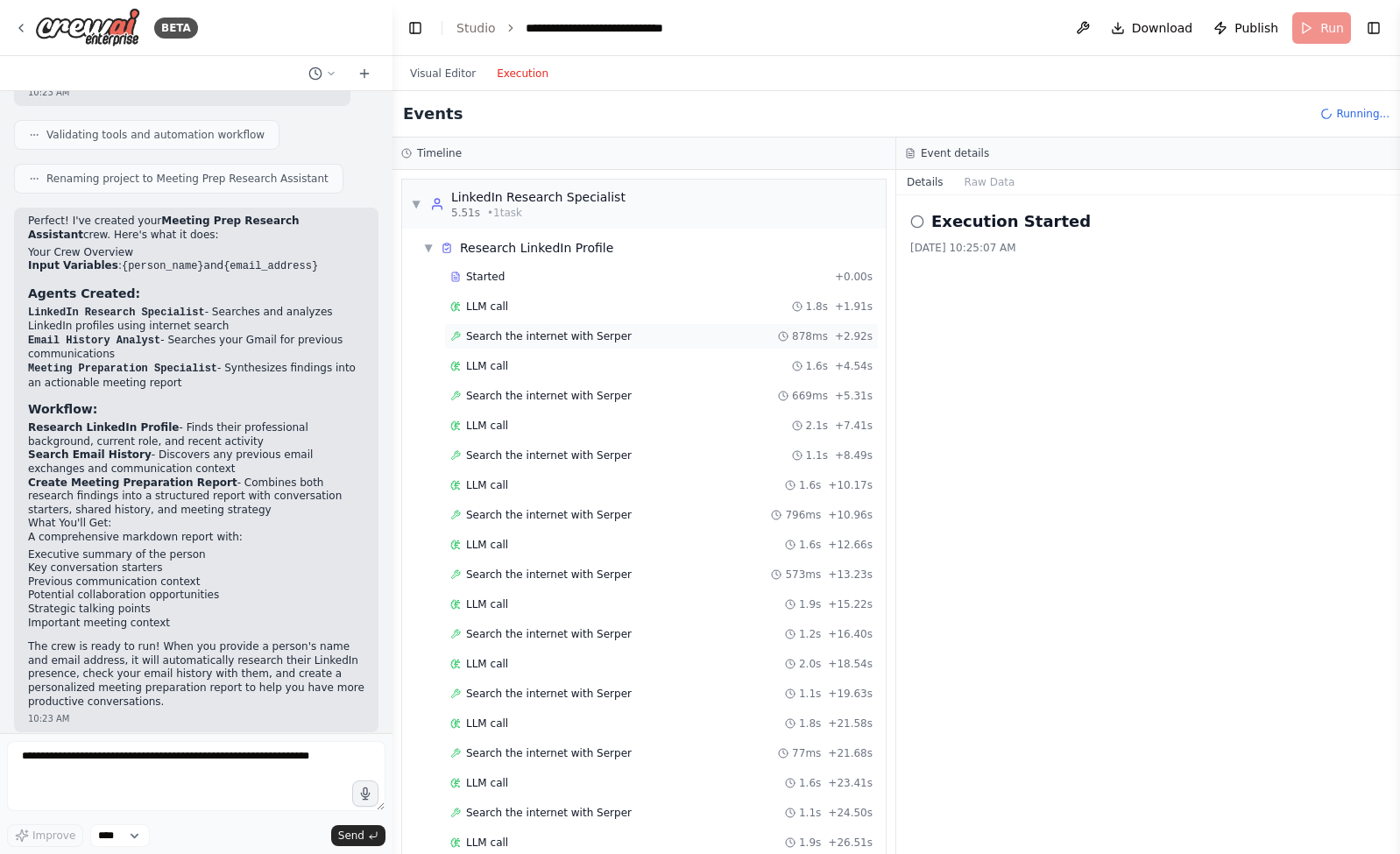
click at [558, 334] on span "Search the internet with Serper" at bounding box center [549, 336] width 166 height 14
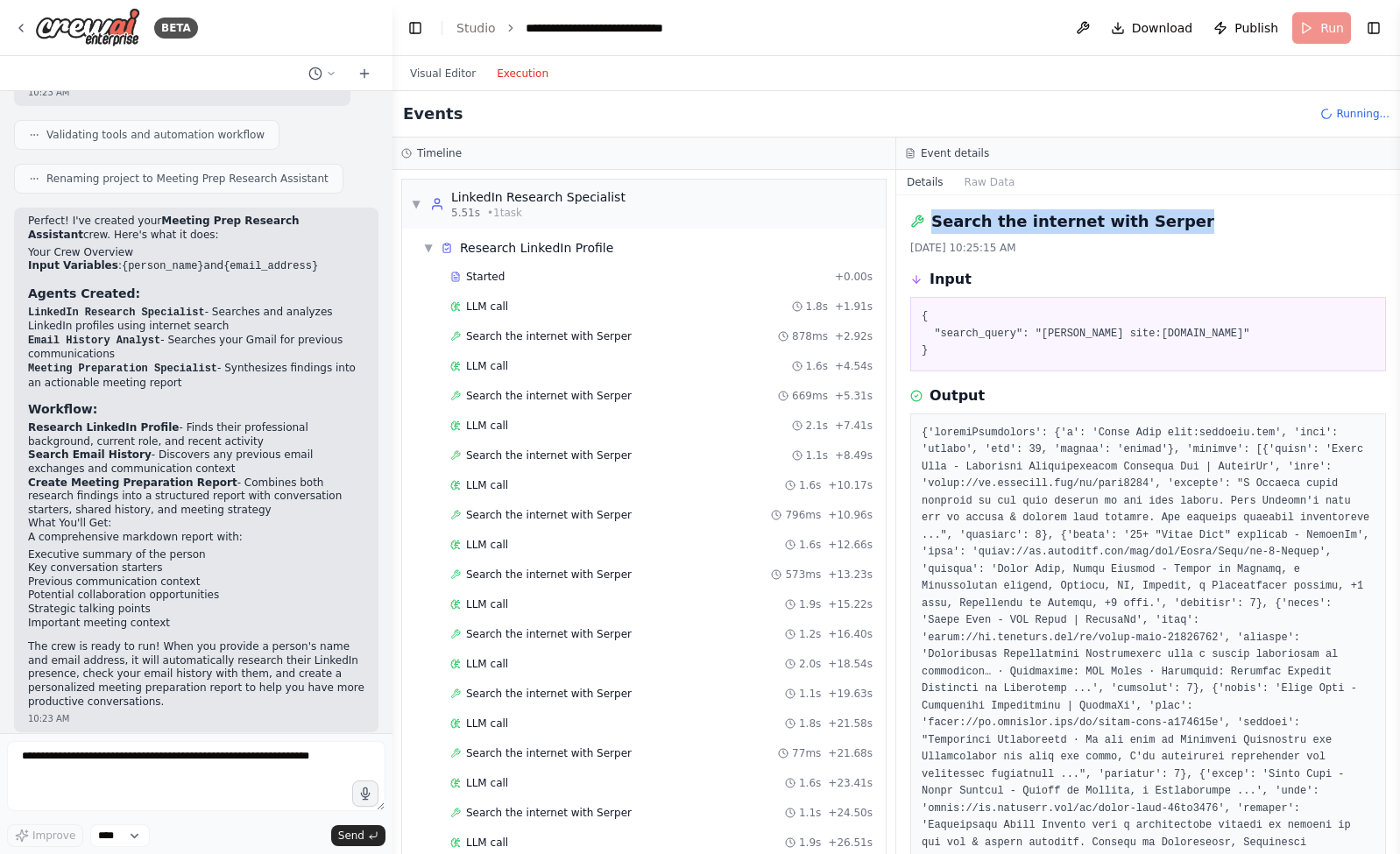
drag, startPoint x: 948, startPoint y: 205, endPoint x: 1162, endPoint y: 229, distance: 215.3
click at [1162, 229] on div "Search the internet with Serper 8/21/2025, 10:25:15 AM Input { "search_query": …" at bounding box center [1147, 524] width 504 height 659
click at [1120, 349] on pre "{ "search_query": "Chris Shea site:linkedin.com" }" at bounding box center [1147, 333] width 453 height 52
click at [604, 330] on span "Search the internet with Serper" at bounding box center [549, 336] width 166 height 14
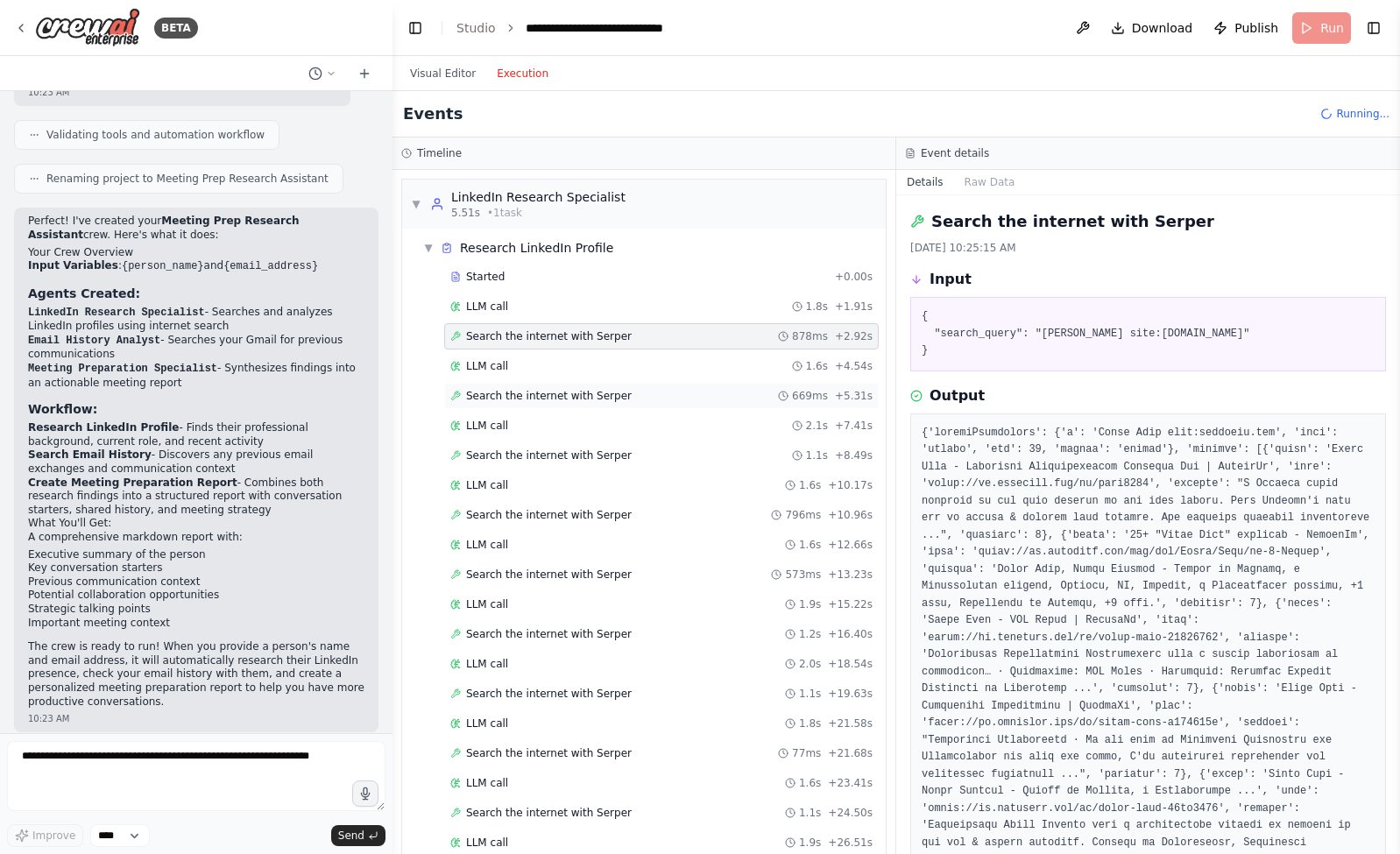
click at [618, 393] on span "Search the internet with Serper" at bounding box center [549, 396] width 166 height 14
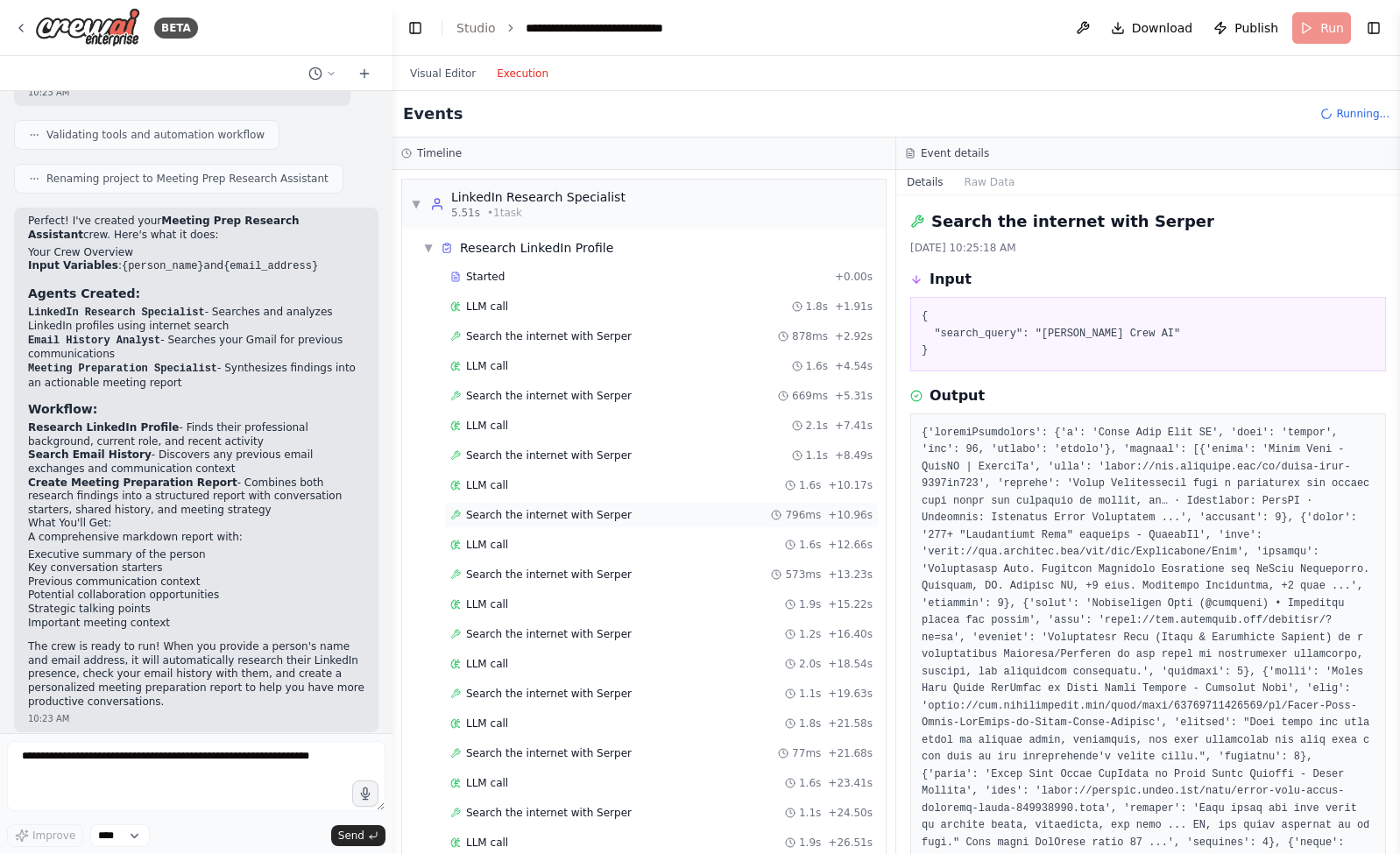
scroll to position [186, 0]
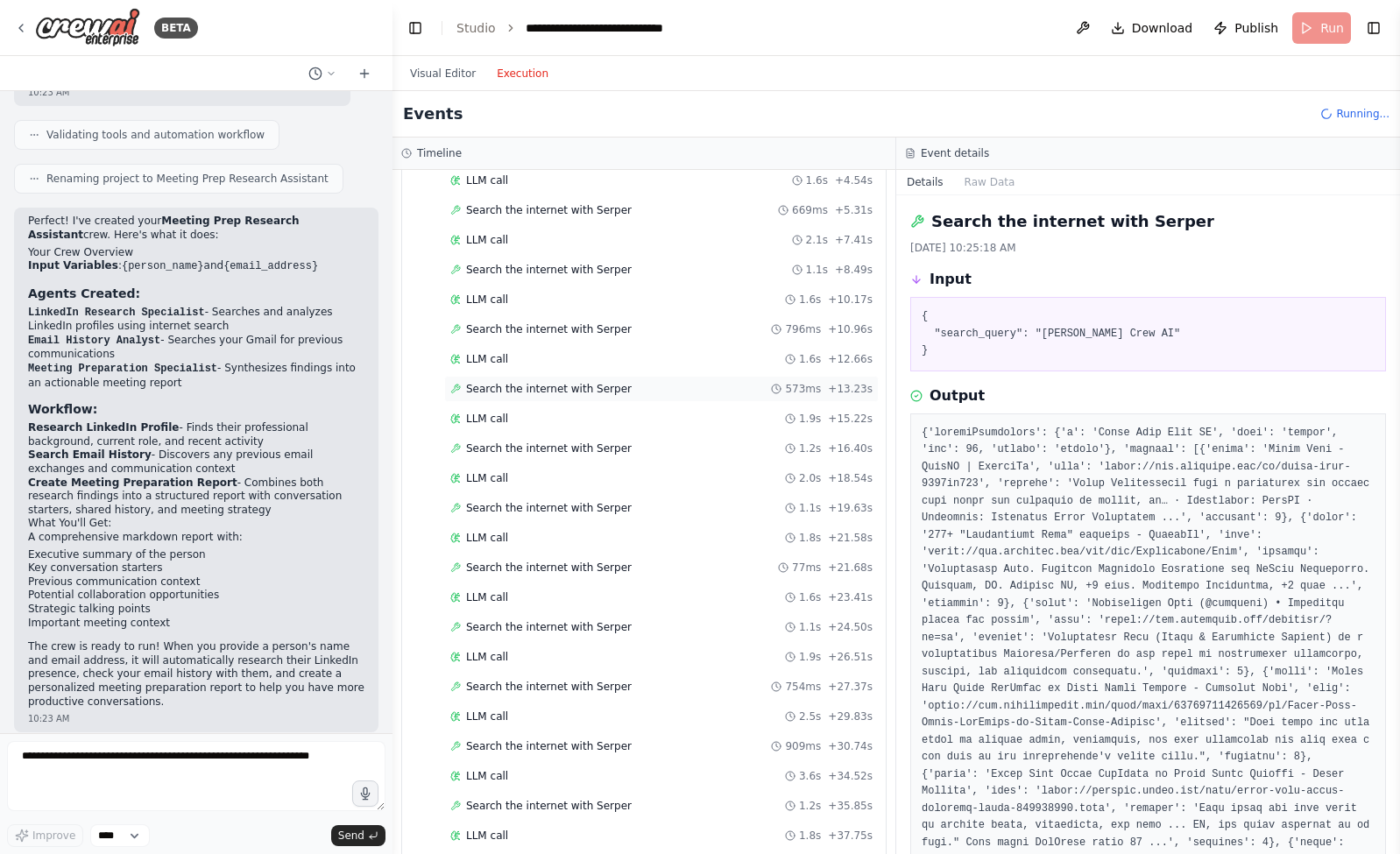
click at [586, 388] on span "Search the internet with Serper" at bounding box center [549, 389] width 166 height 14
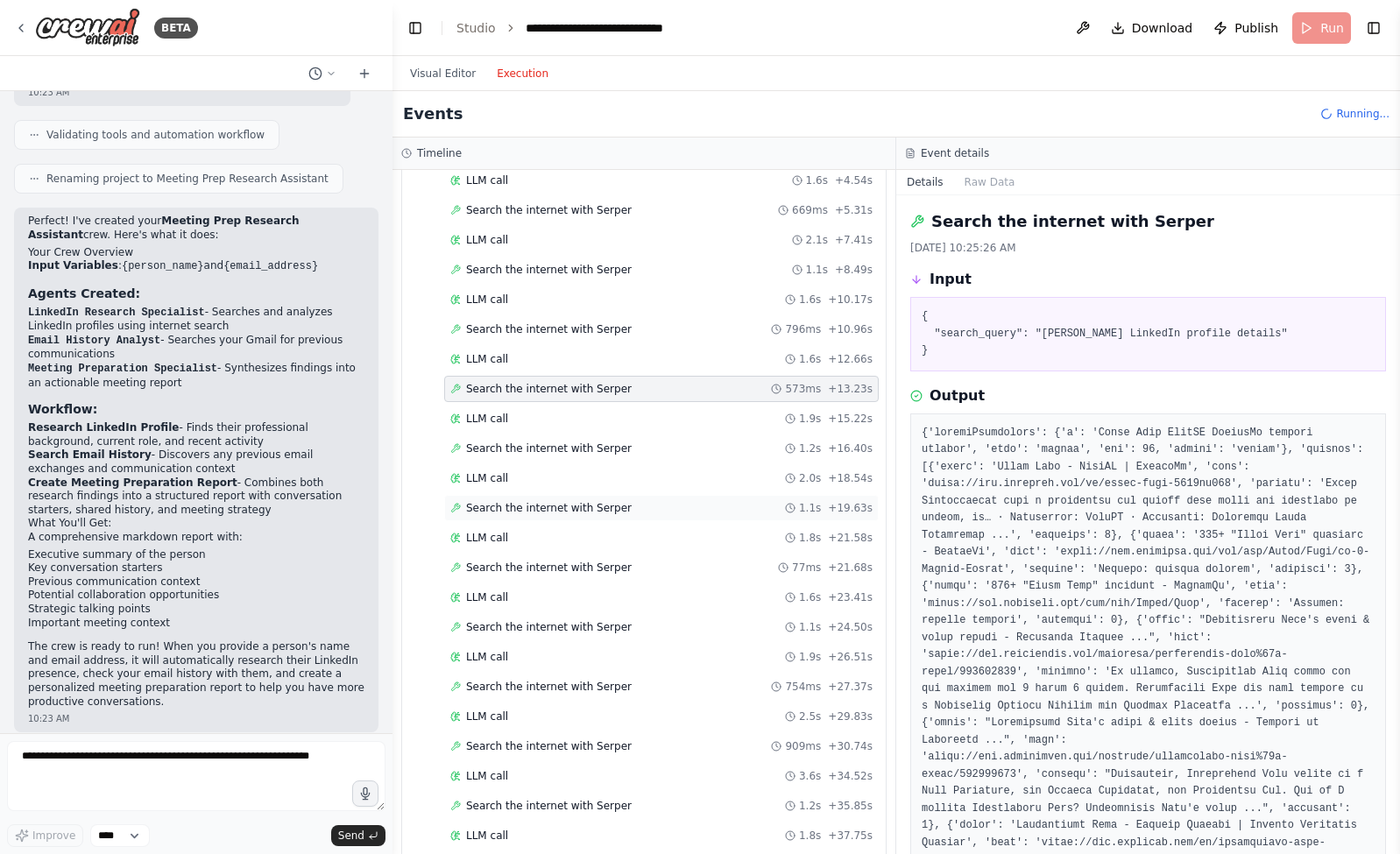
scroll to position [371, 0]
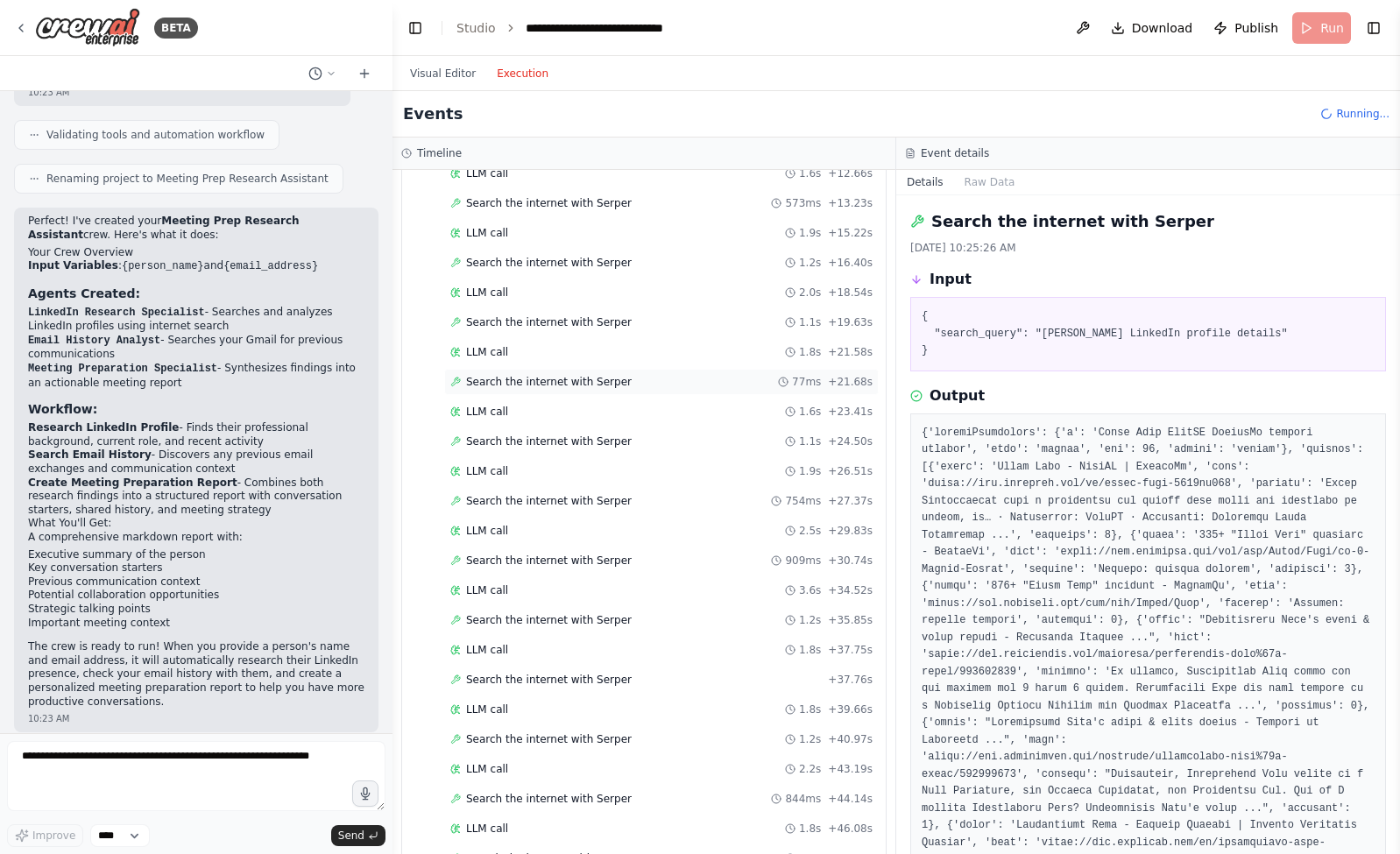
click at [615, 383] on div "Search the internet with Serper 77ms + 21.68s" at bounding box center [662, 381] width 435 height 26
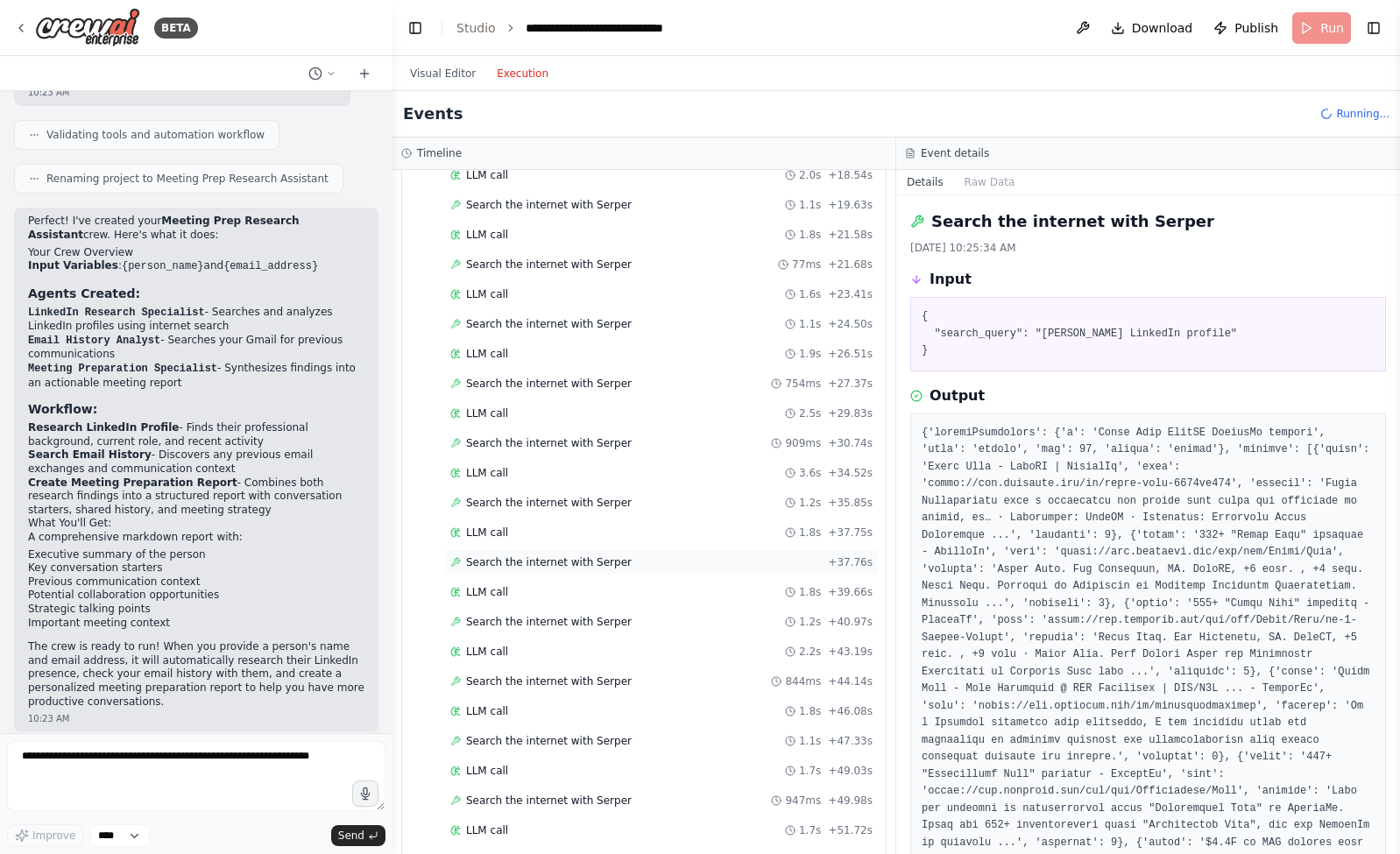
scroll to position [505, 0]
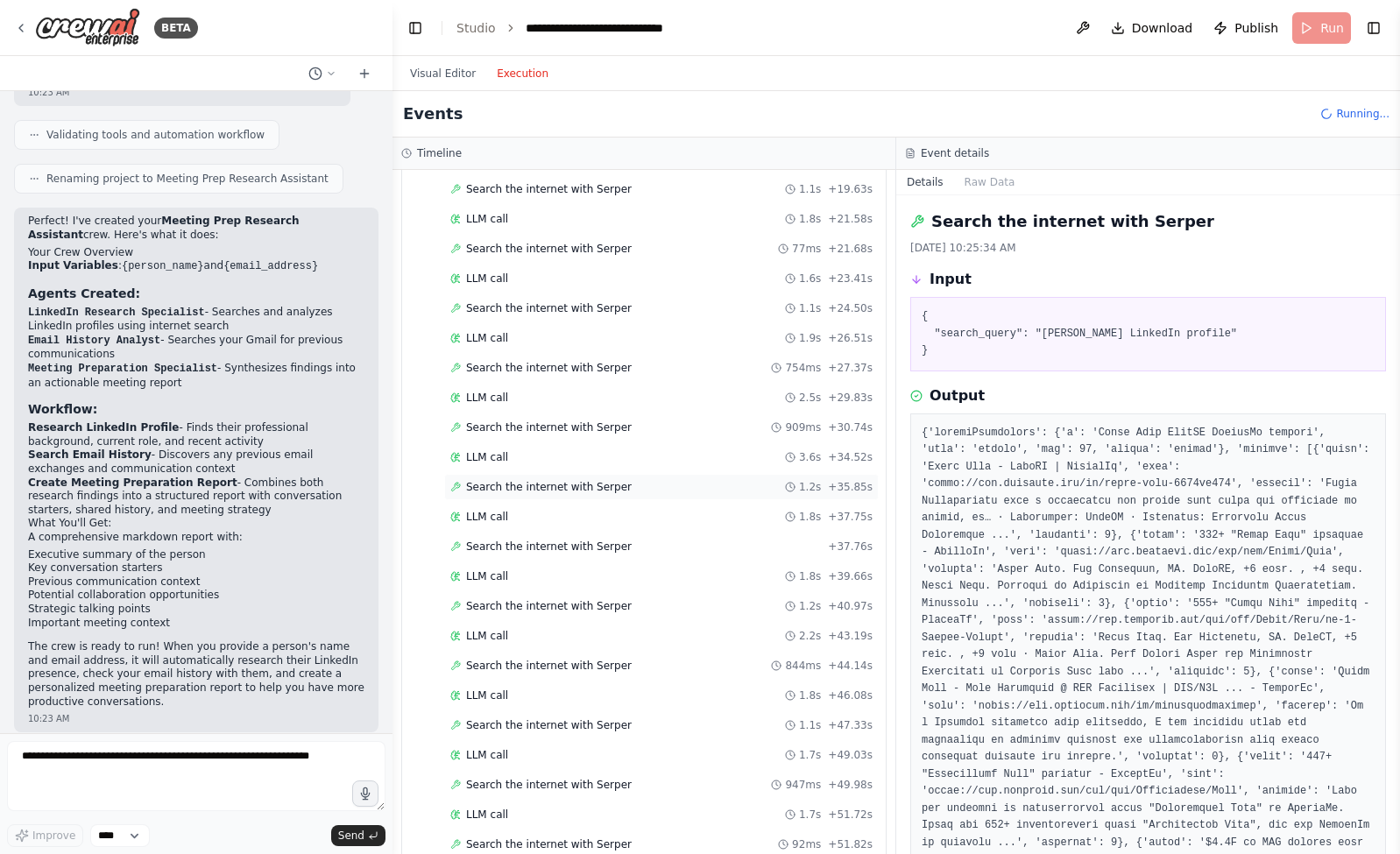
click at [620, 480] on div "Search the internet with Serper 1.2s + 35.85s" at bounding box center [661, 486] width 422 height 14
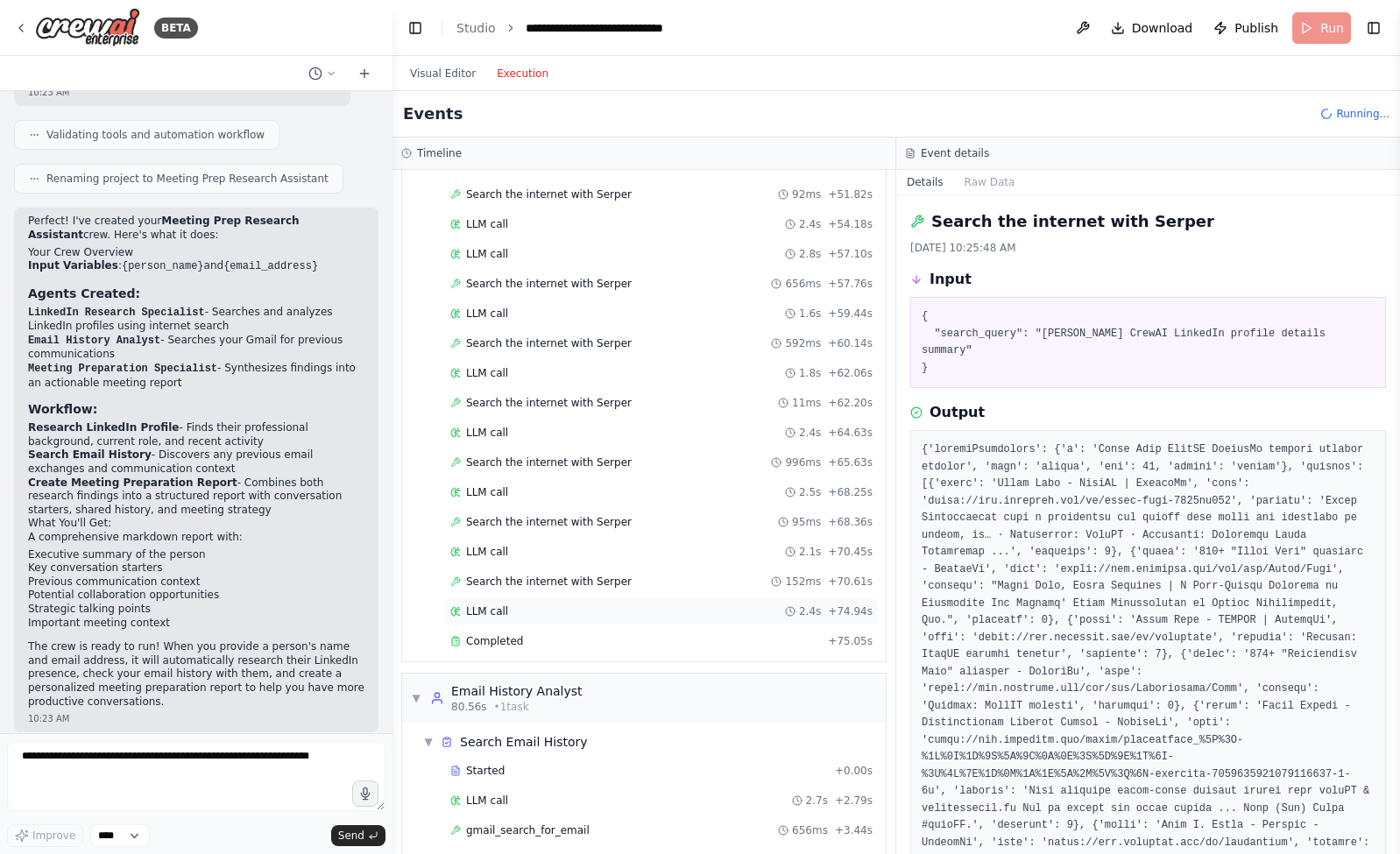
scroll to position [1162, 0]
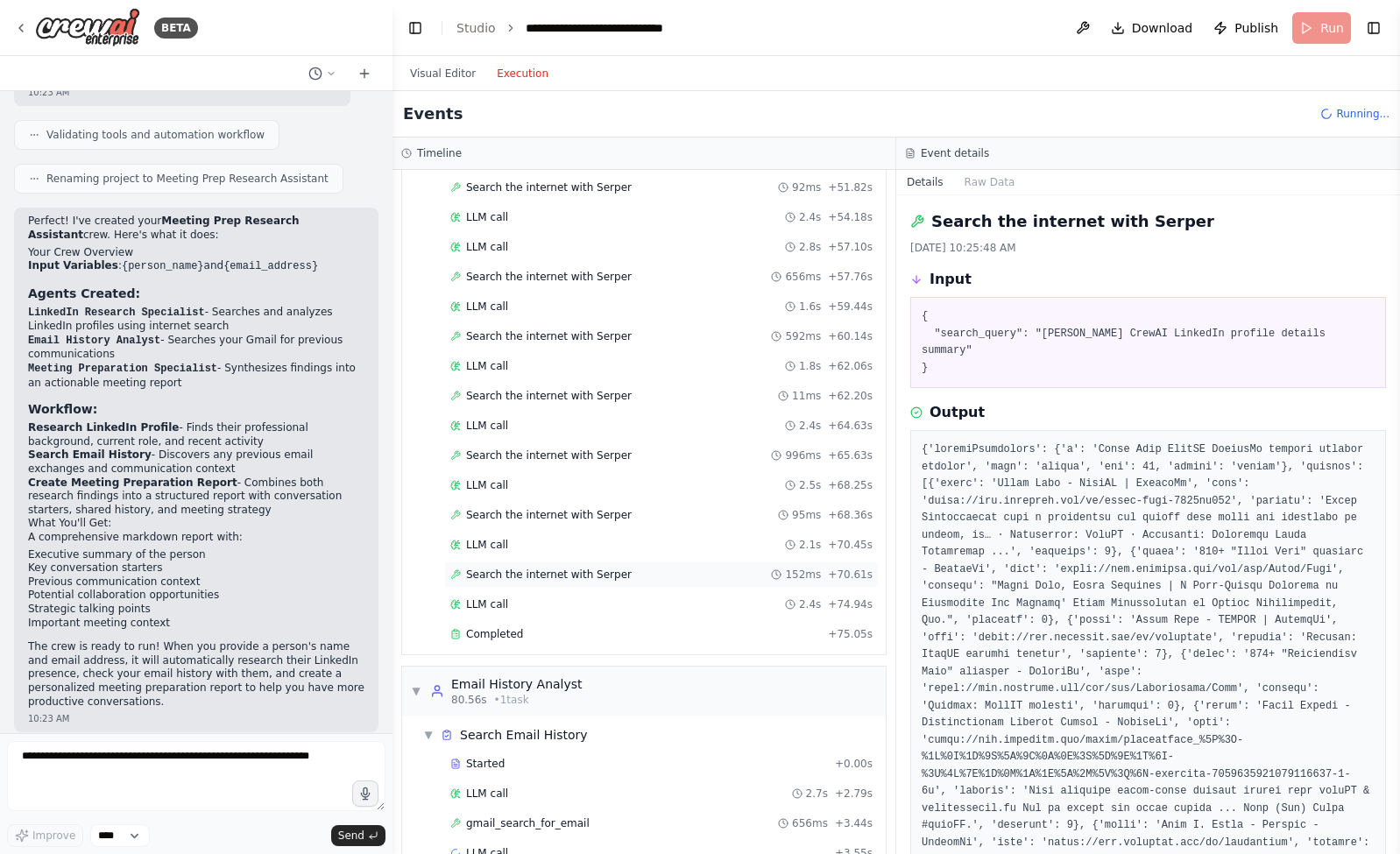
click at [617, 562] on div "Search the internet with Serper 152ms + 70.61s" at bounding box center [662, 574] width 435 height 26
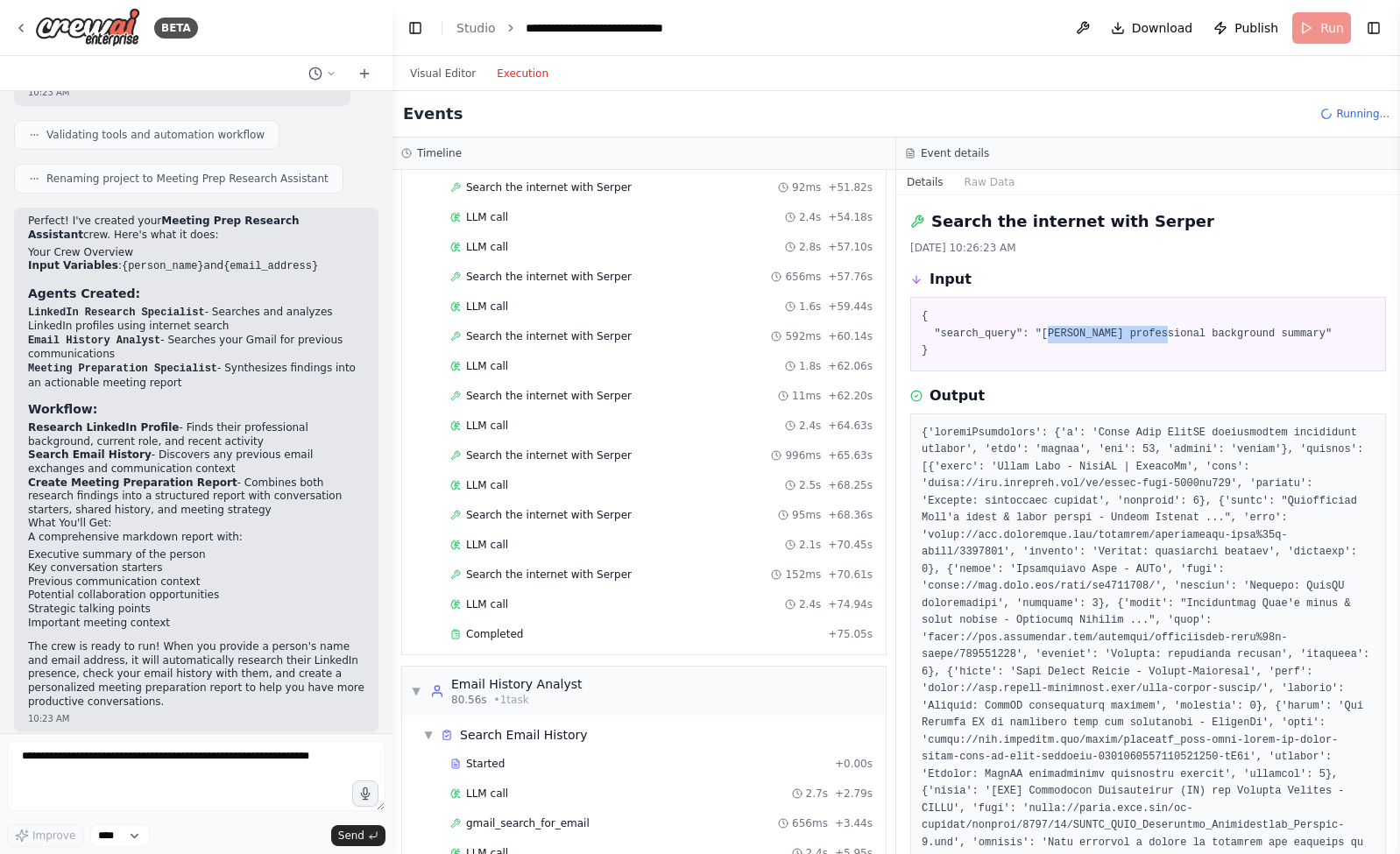
drag, startPoint x: 1045, startPoint y: 338, endPoint x: 1168, endPoint y: 338, distance: 123.0
click at [1168, 338] on pre "{ "search_query": "Chris Shea CrewAI professional background summary" }" at bounding box center [1147, 333] width 453 height 52
click at [1160, 343] on pre "{ "search_query": "Chris Shea CrewAI professional background summary" }" at bounding box center [1147, 333] width 453 height 52
click at [525, 627] on div "Completed" at bounding box center [636, 634] width 370 height 14
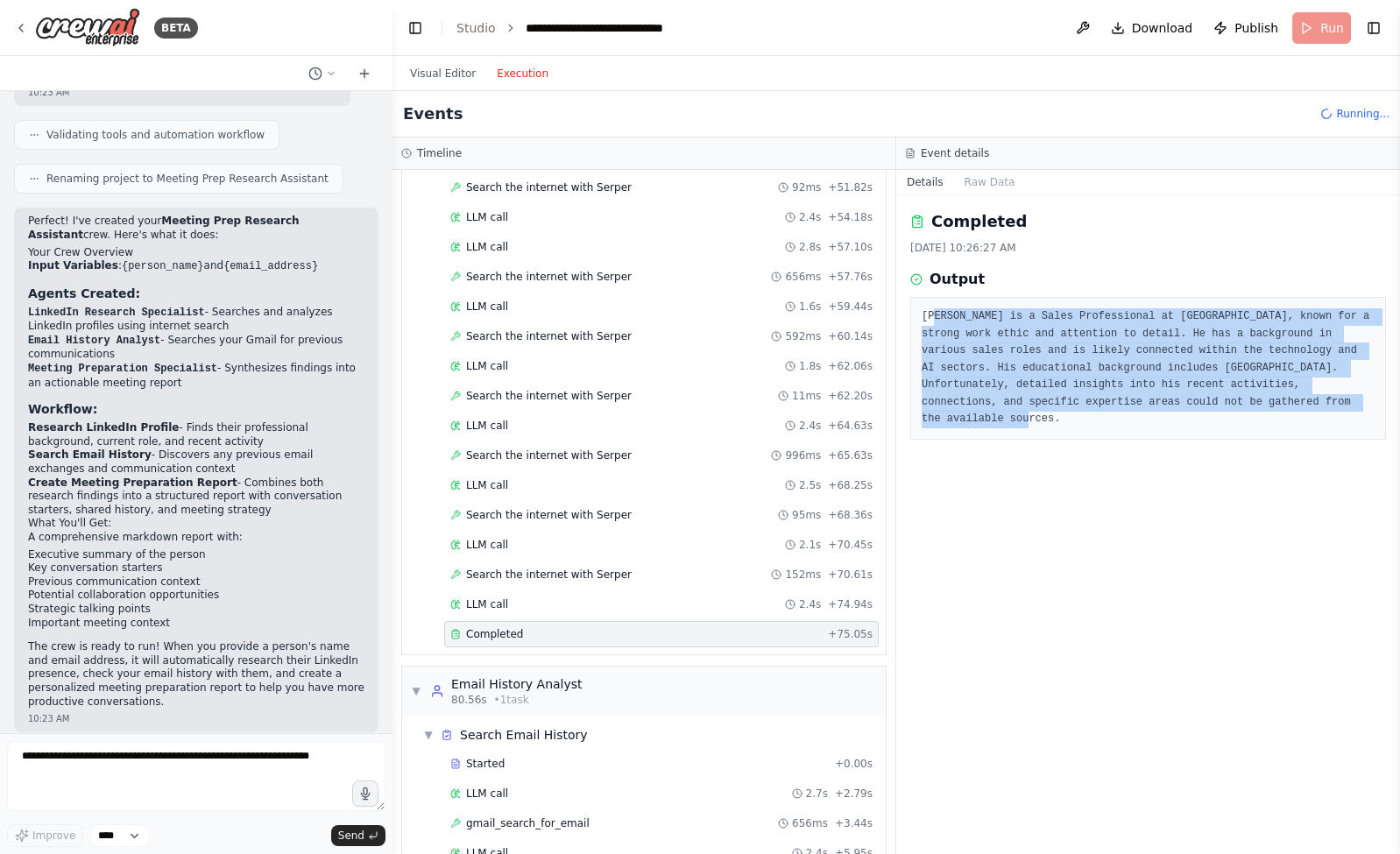
drag, startPoint x: 1007, startPoint y: 325, endPoint x: 1110, endPoint y: 421, distance: 140.8
click at [1110, 421] on pre "Chris Shea is a Sales Professional at CrewAI, known for a strong work ethic and…" at bounding box center [1147, 368] width 453 height 120
click at [1106, 442] on div "Completed 8/21/2025, 10:26:27 AM Output Chris Shea is a Sales Professional at C…" at bounding box center [1147, 524] width 504 height 659
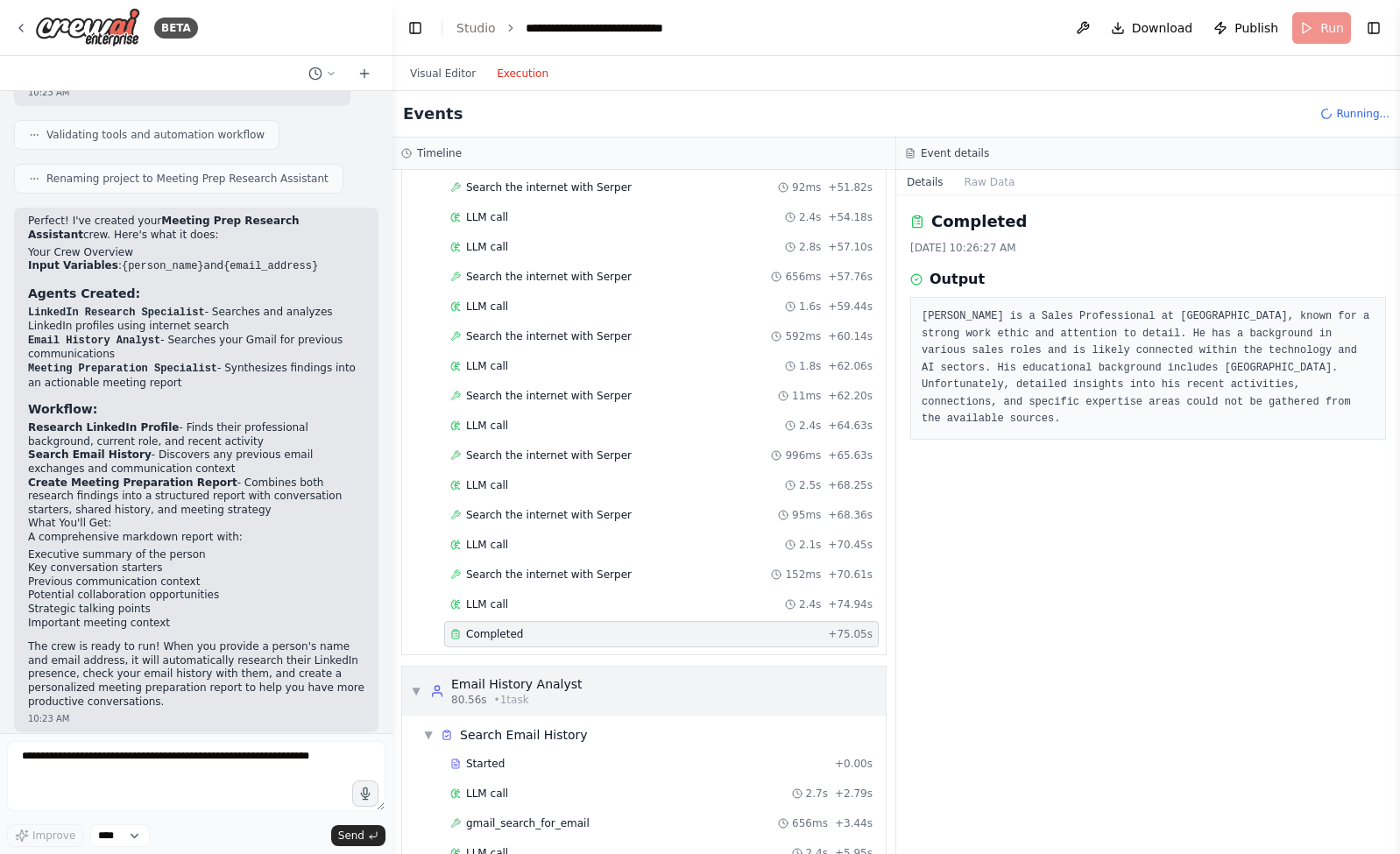
scroll to position [1271, 0]
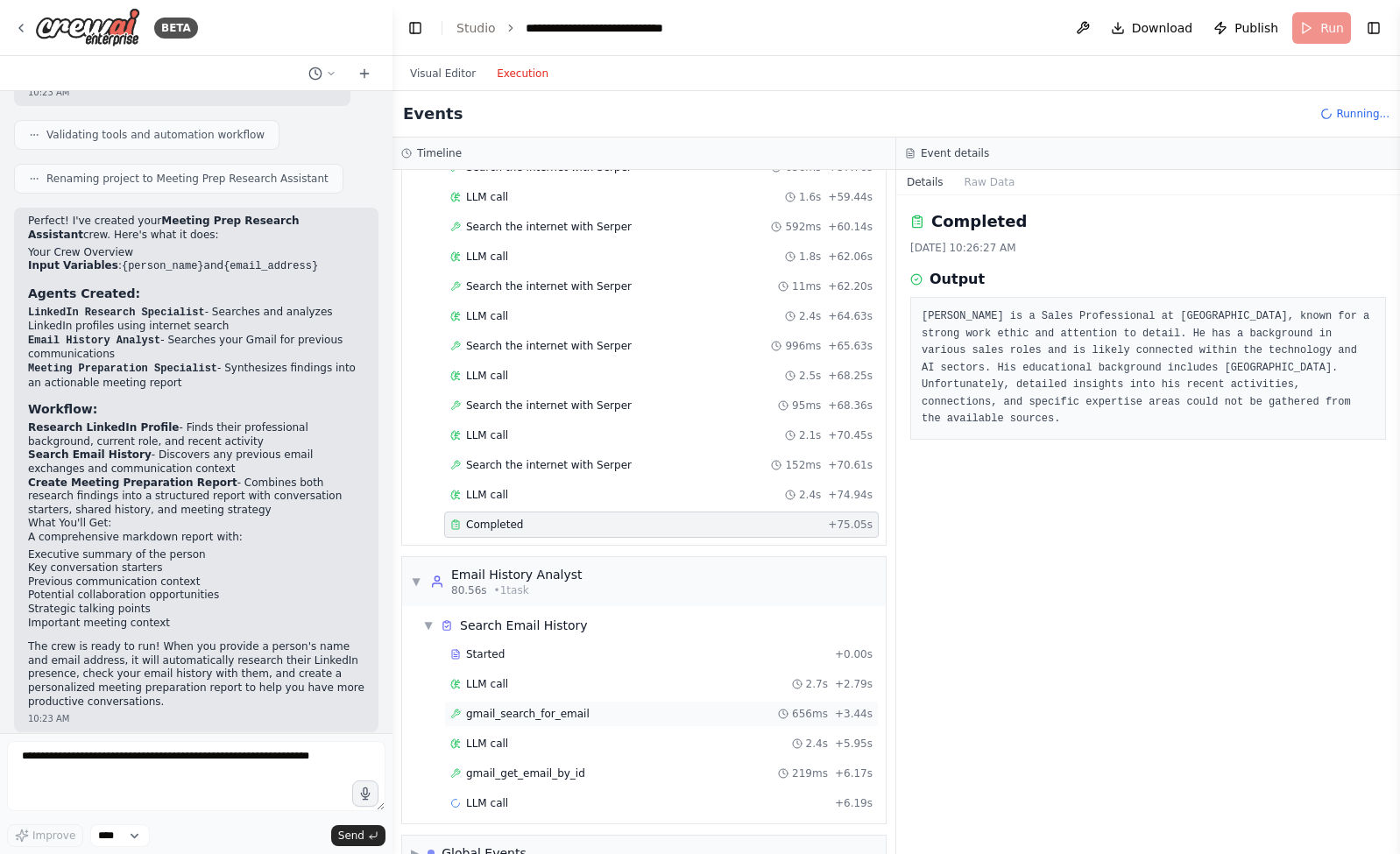
click at [481, 707] on span "gmail_search_for_email" at bounding box center [527, 714] width 124 height 14
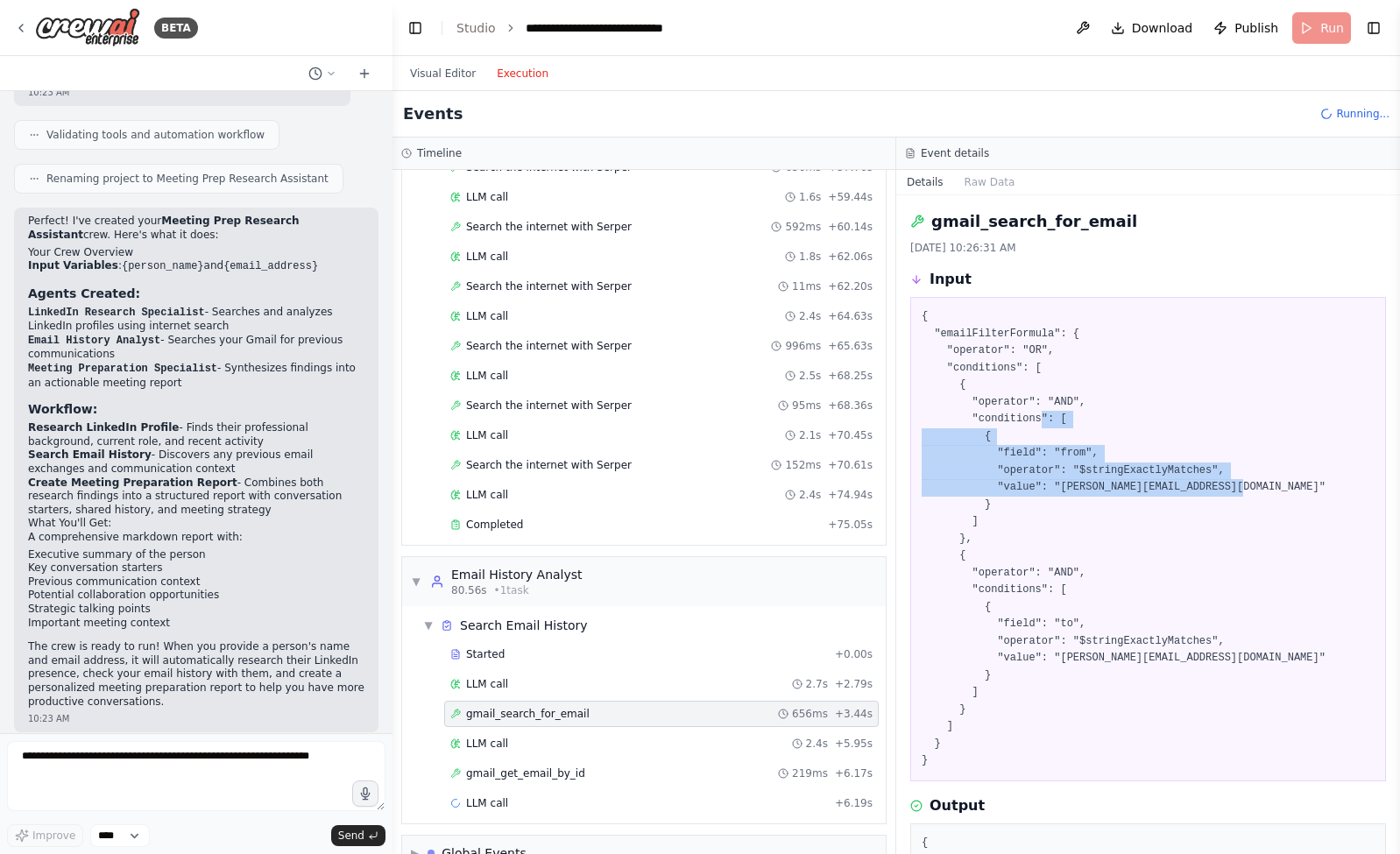
drag, startPoint x: 1041, startPoint y: 422, endPoint x: 1147, endPoint y: 508, distance: 136.5
click at [1147, 508] on pre "{ "emailFilterFormula": { "operator": "OR", "conditions": [ { "operator": "AND"…" at bounding box center [1147, 539] width 453 height 462
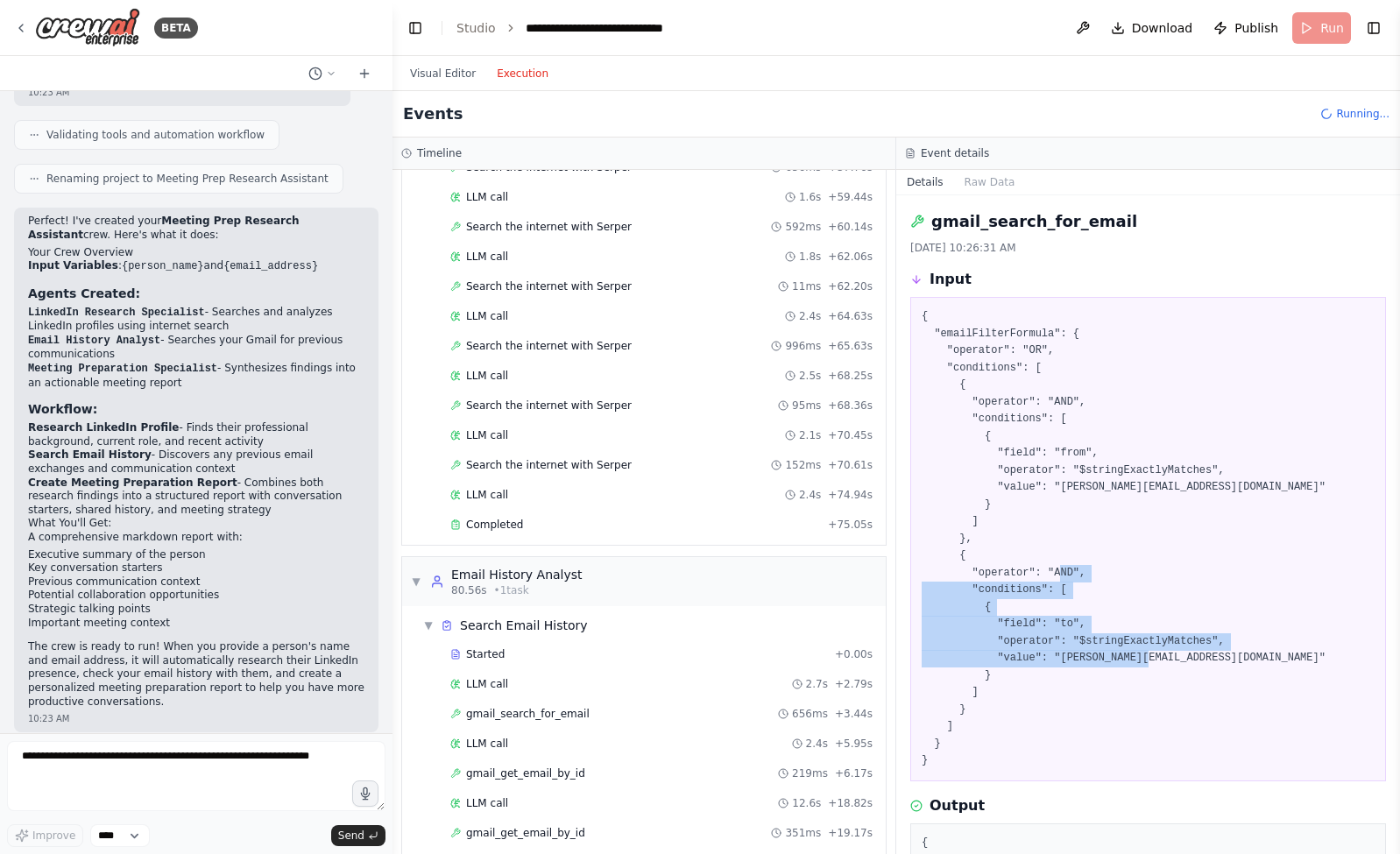
drag, startPoint x: 1044, startPoint y: 584, endPoint x: 1117, endPoint y: 693, distance: 131.2
click at [1117, 693] on pre "{ "emailFilterFormula": { "operator": "OR", "conditions": [ { "operator": "AND"…" at bounding box center [1147, 539] width 453 height 462
click at [1065, 679] on pre "{ "emailFilterFormula": { "operator": "OR", "conditions": [ { "operator": "AND"…" at bounding box center [1147, 539] width 453 height 462
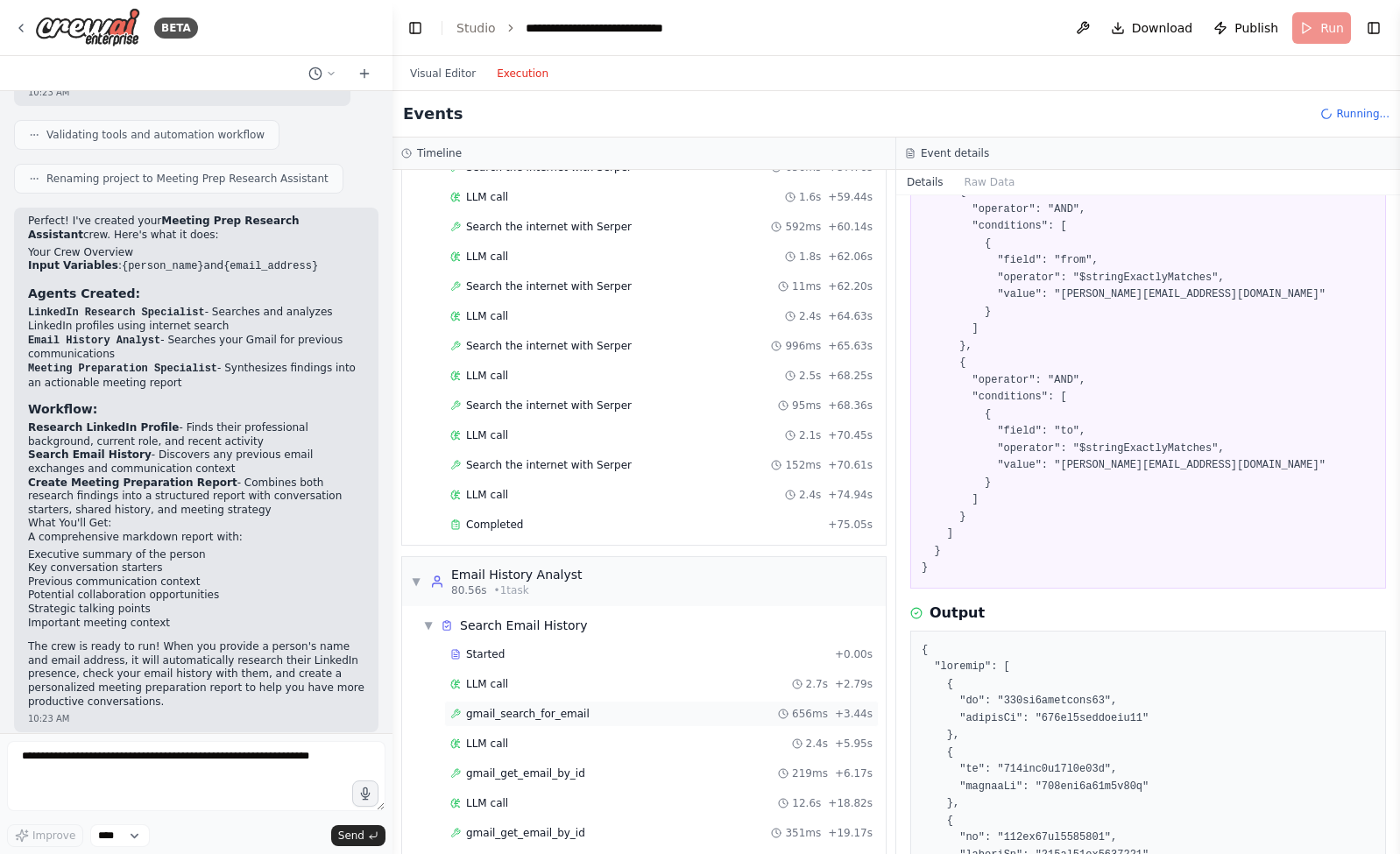
scroll to position [1330, 0]
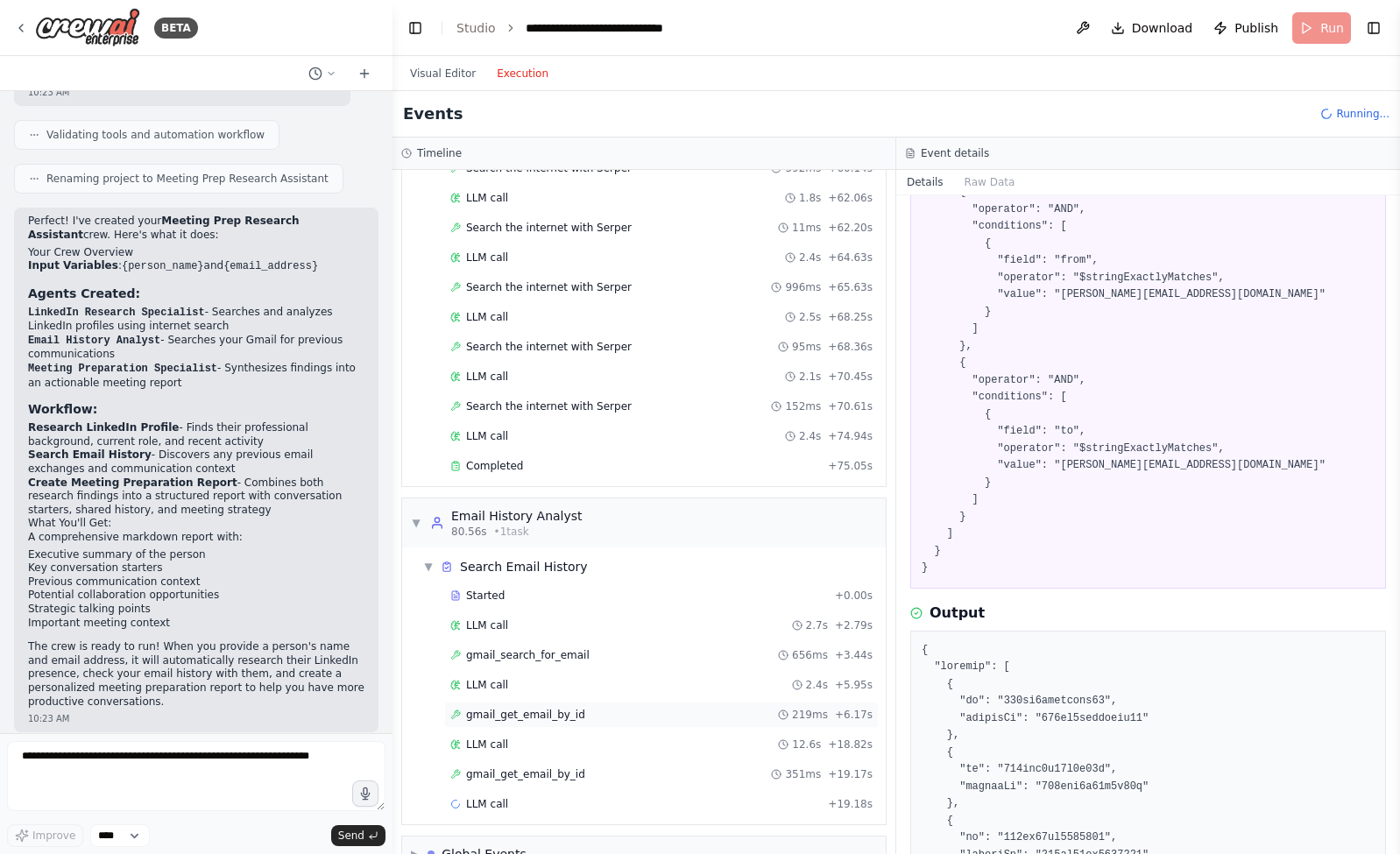
click at [549, 708] on span "gmail_get_email_by_id" at bounding box center [525, 715] width 119 height 14
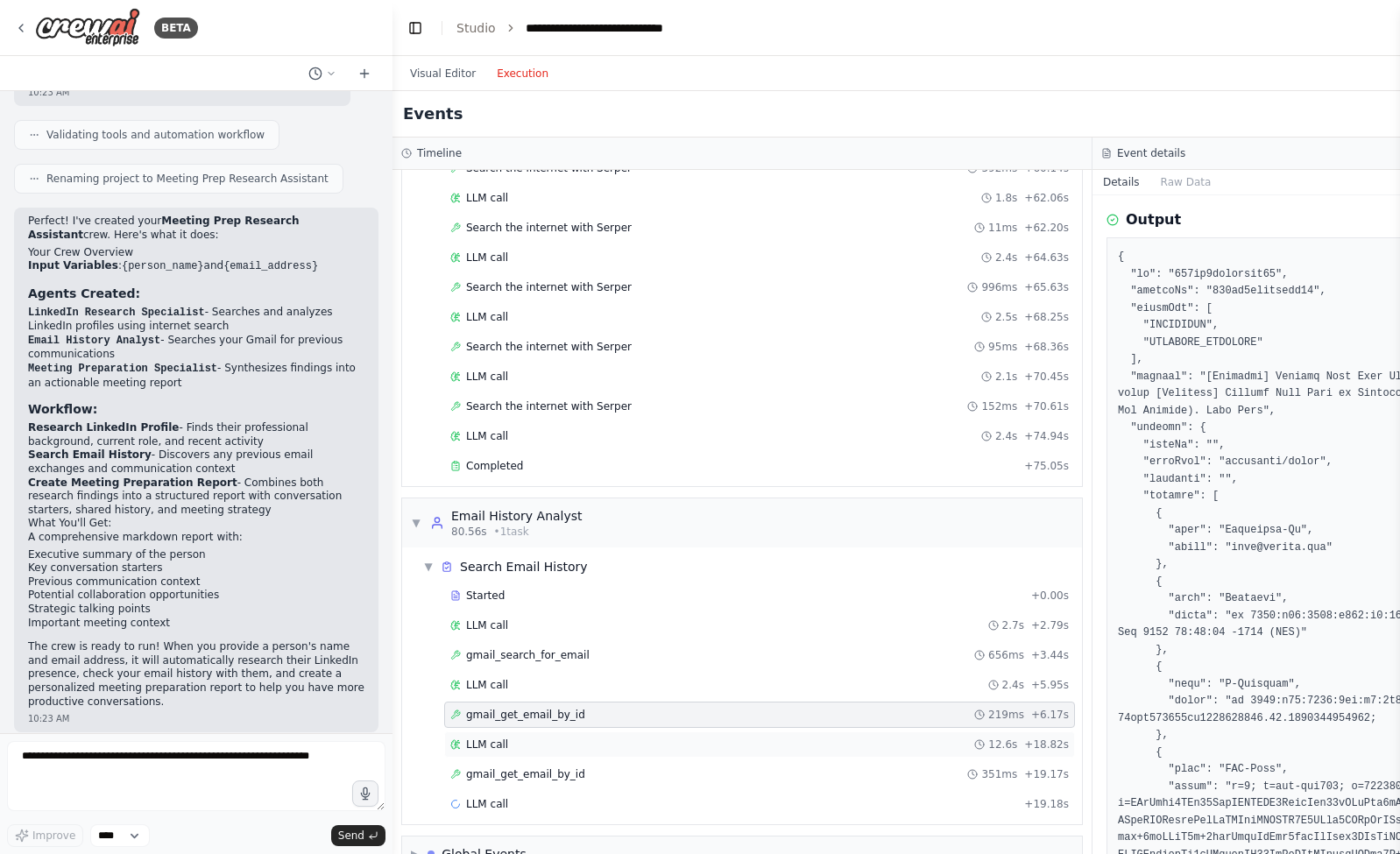
click at [552, 738] on div "LLM call 12.6s + 18.82s" at bounding box center [759, 745] width 618 height 14
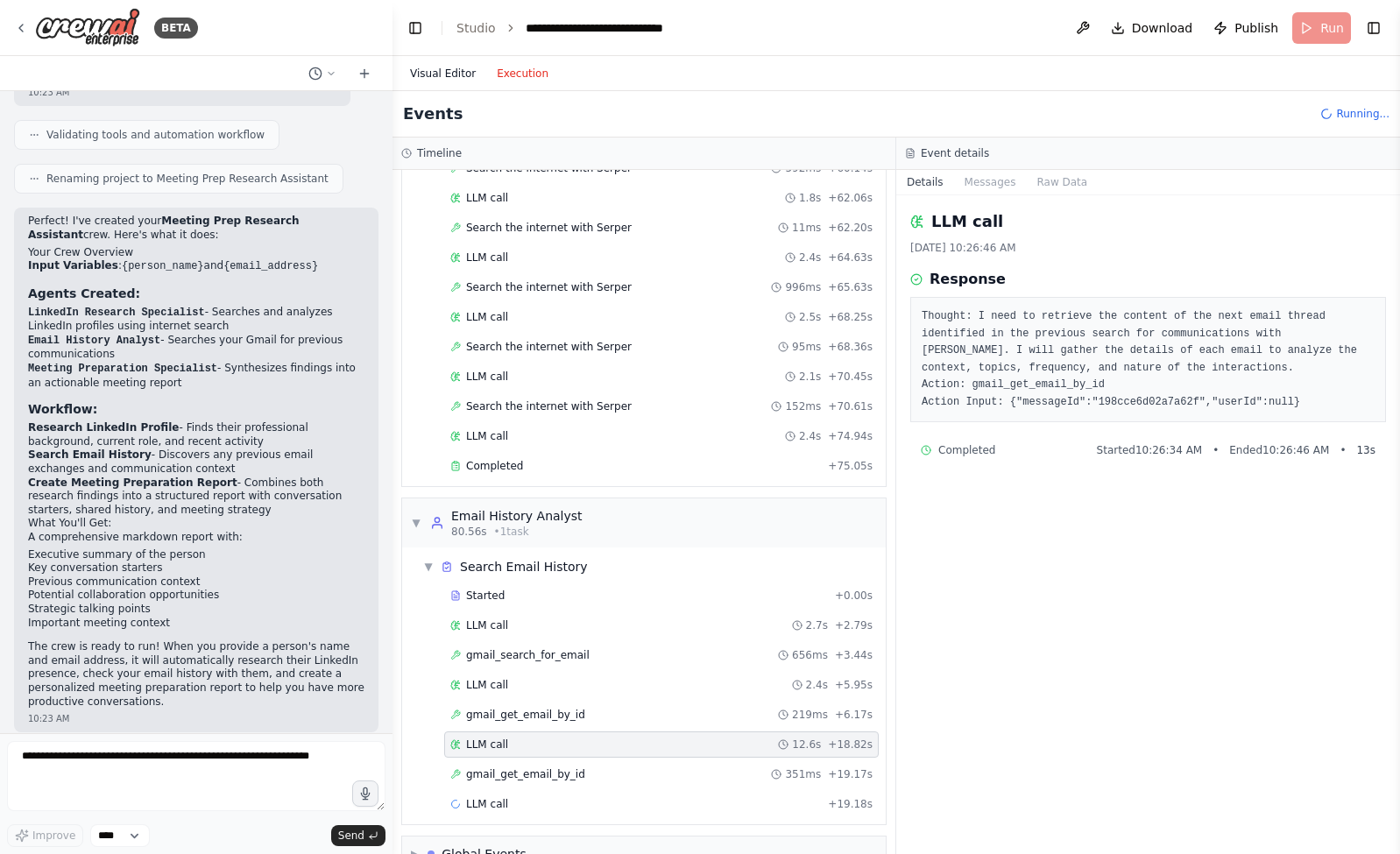
click at [438, 65] on button "Visual Editor" at bounding box center [443, 74] width 87 height 21
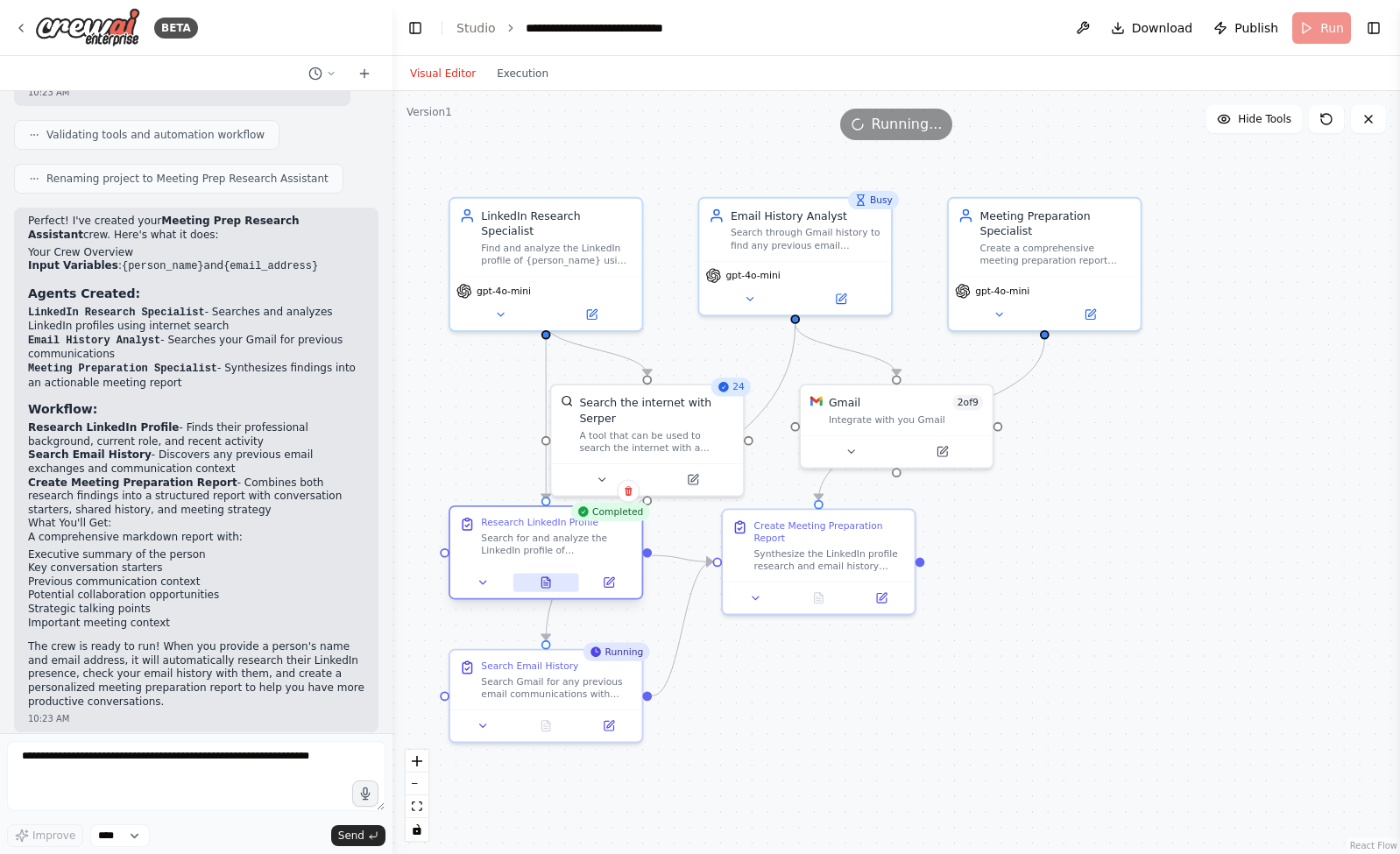
click at [553, 585] on button at bounding box center [546, 582] width 65 height 19
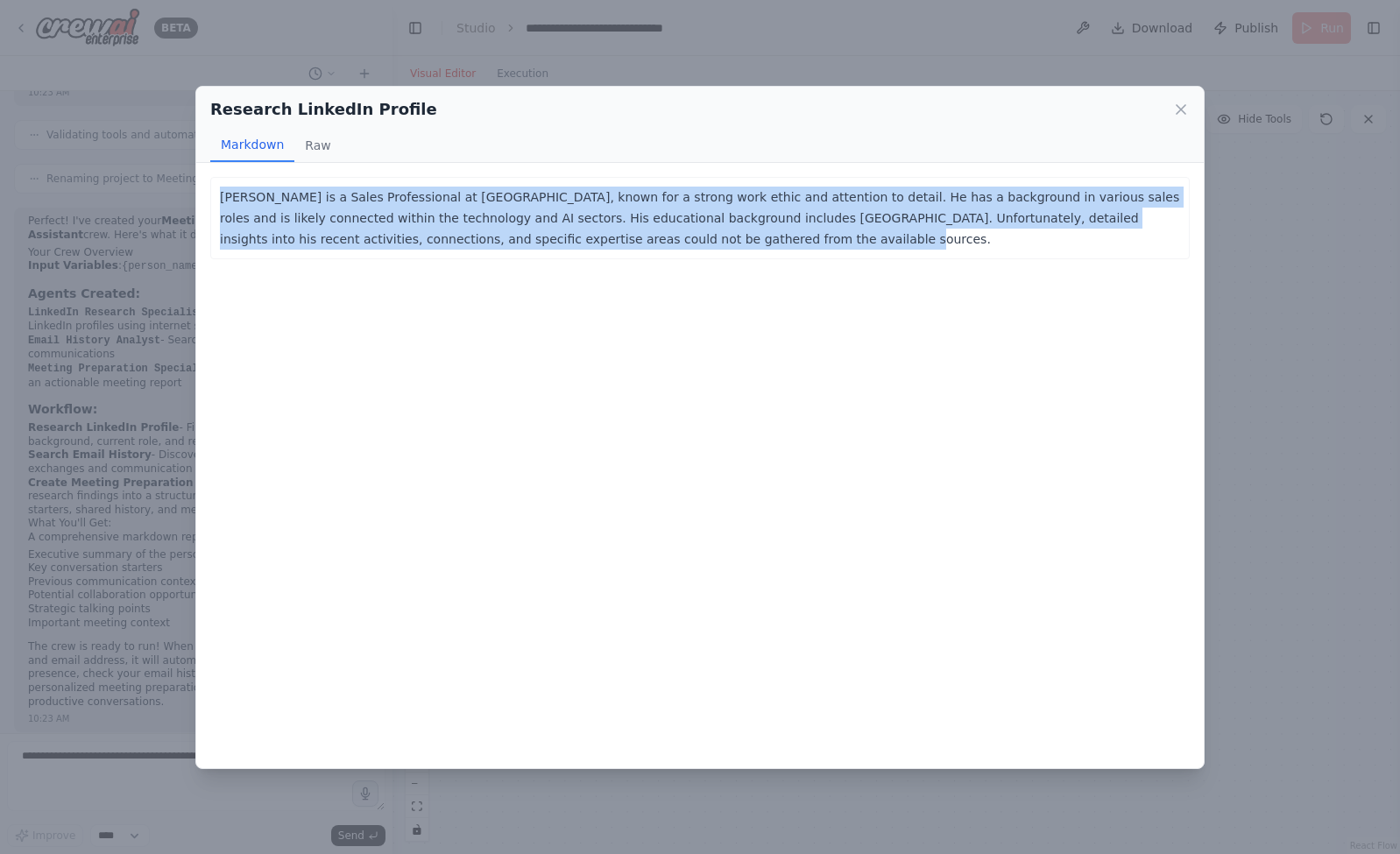
drag, startPoint x: 215, startPoint y: 194, endPoint x: 744, endPoint y: 240, distance: 531.0
click at [739, 241] on div "Chris Shea is a Sales Professional at CrewAI, known for a strong work ethic and…" at bounding box center [700, 218] width 980 height 82
click at [854, 286] on div "Chris Shea is a Sales Professional at CrewAI, known for a strong work ethic and…" at bounding box center [699, 465] width 1007 height 605
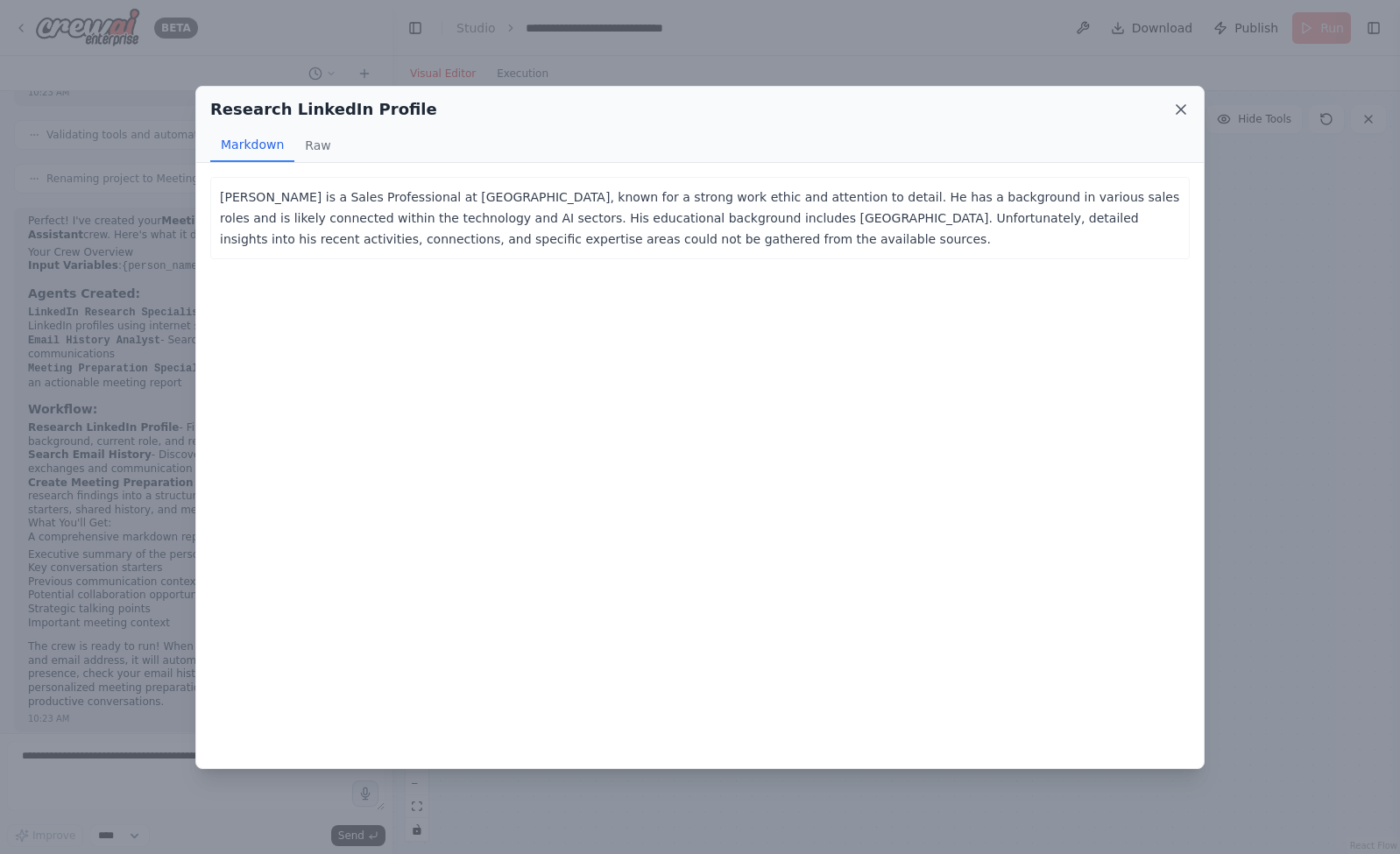
click at [1182, 112] on icon at bounding box center [1181, 109] width 18 height 18
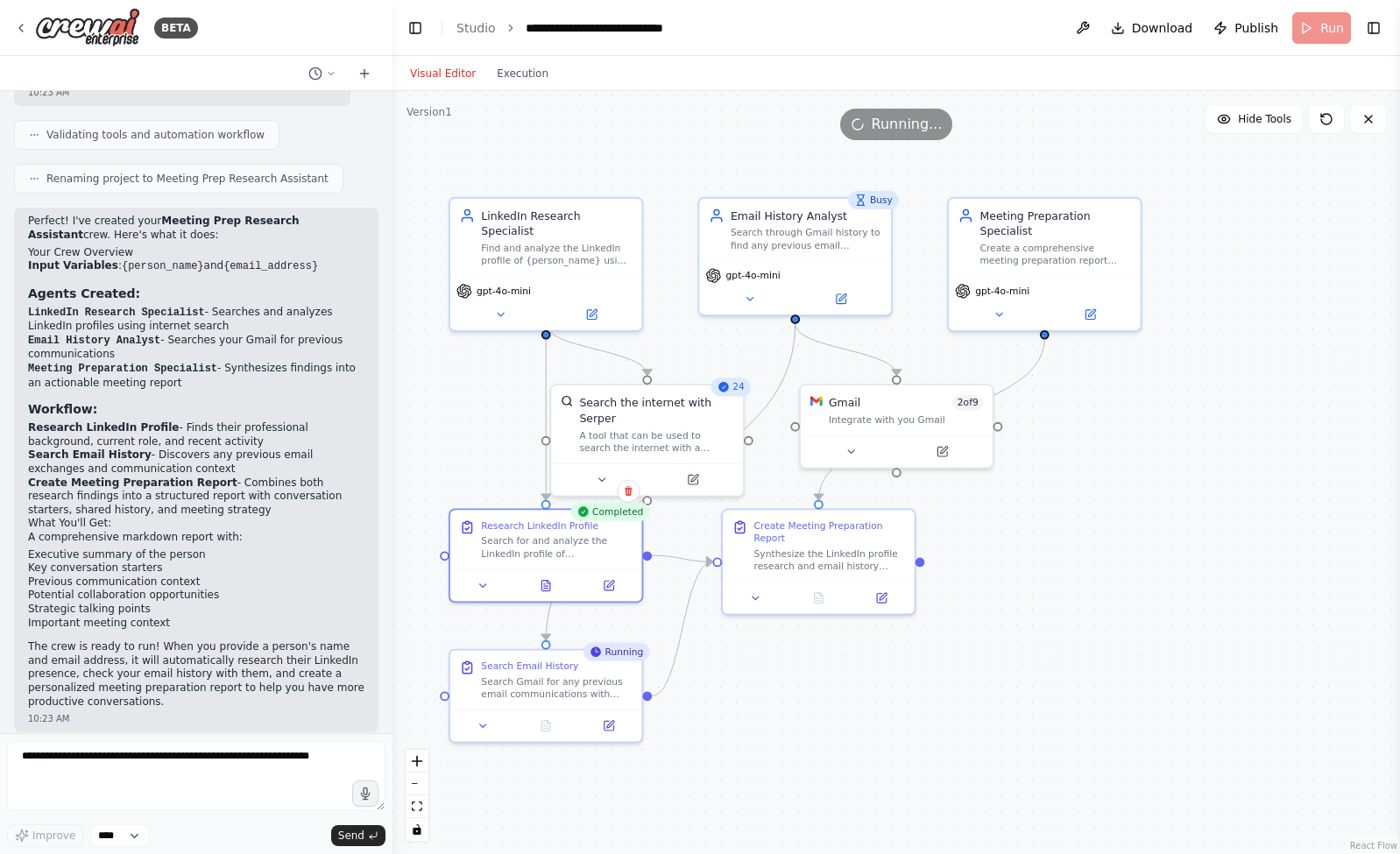
click at [1151, 546] on div ".deletable-edge-delete-btn { width: 20px; height: 20px; border: 0px solid #ffff…" at bounding box center [896, 472] width 1007 height 763
click at [1136, 69] on div "Visual Editor Execution" at bounding box center [896, 74] width 1007 height 35
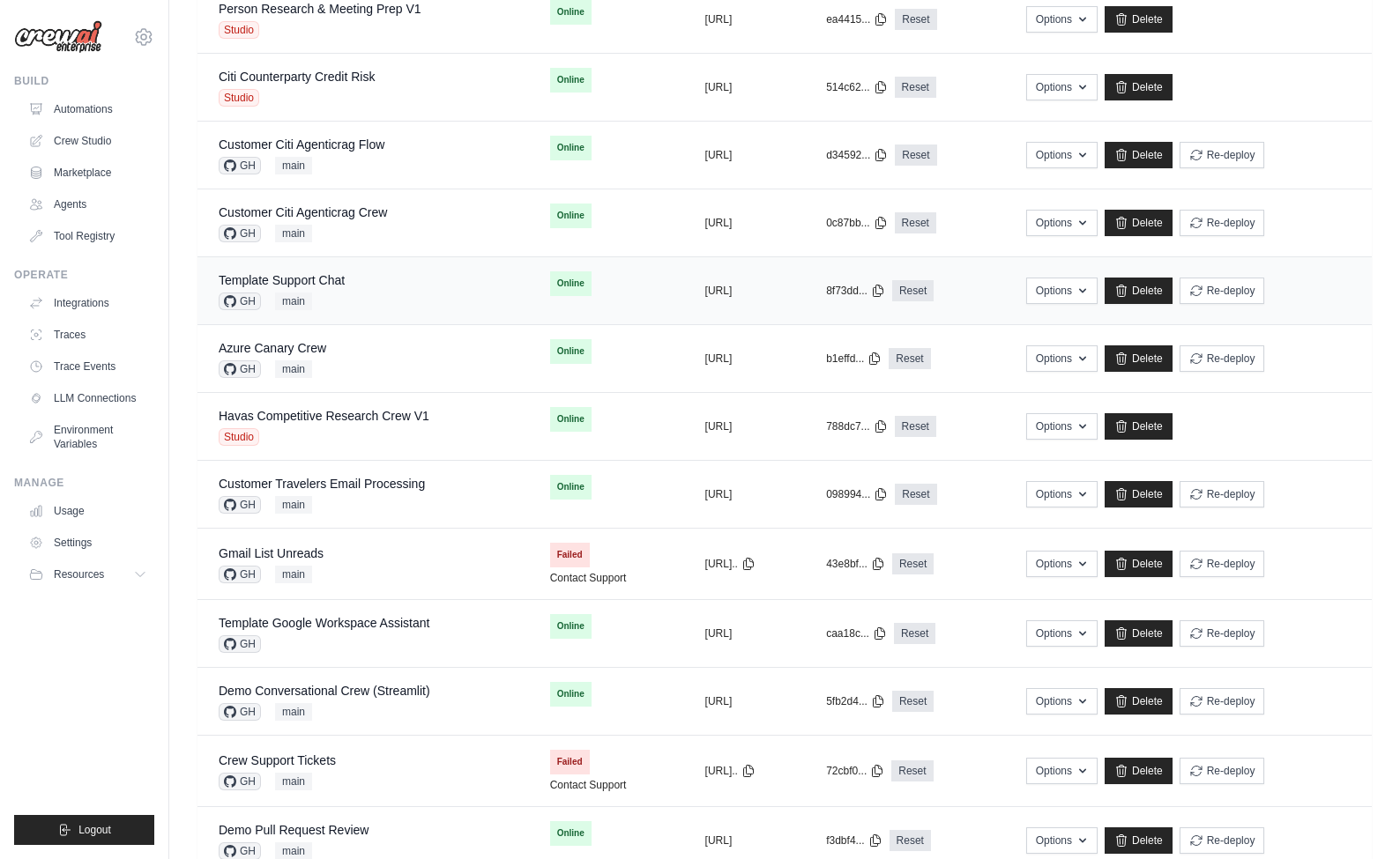
scroll to position [677, 0]
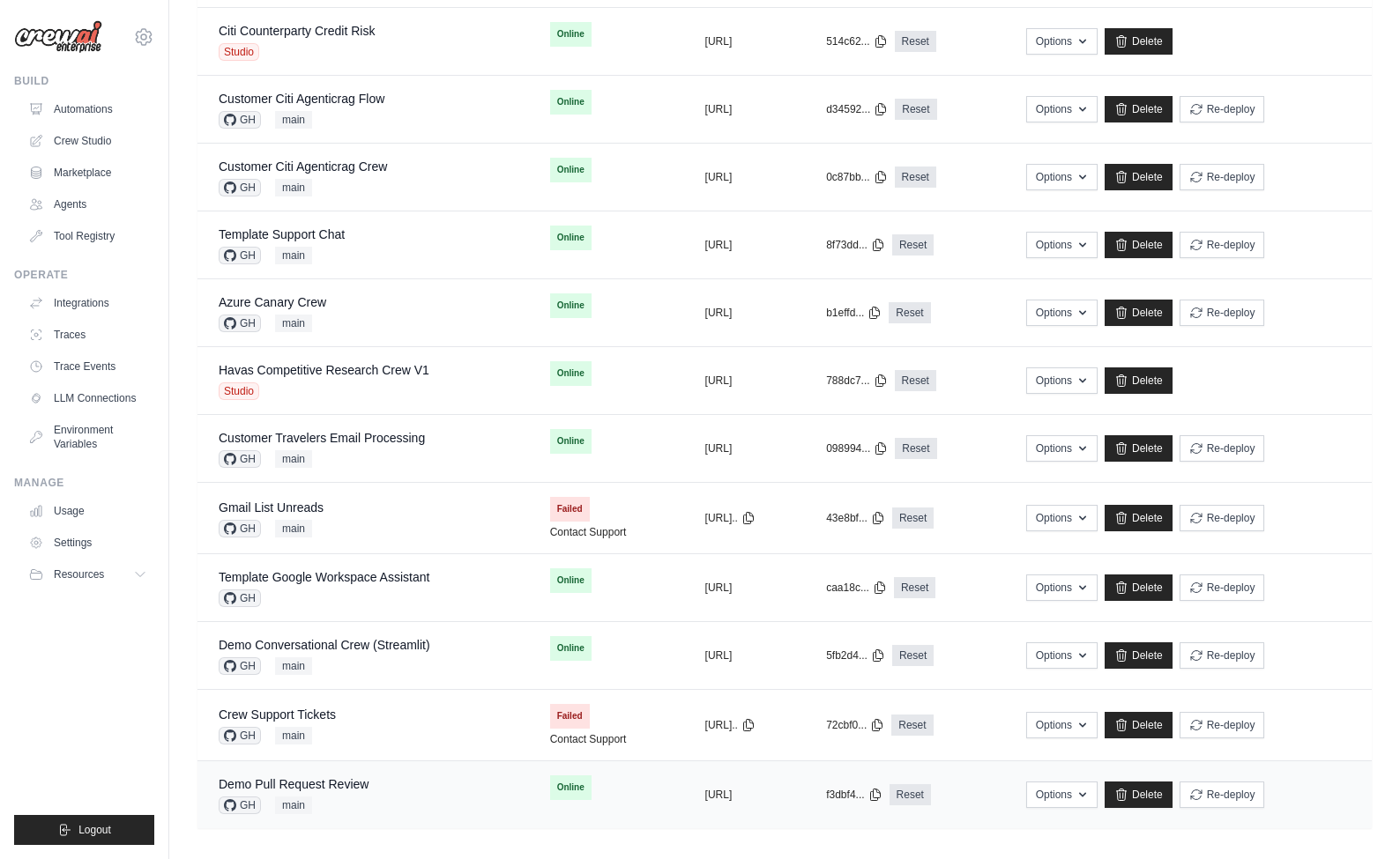
click at [417, 795] on div "Demo Pull Request Review GH main" at bounding box center [363, 795] width 289 height 39
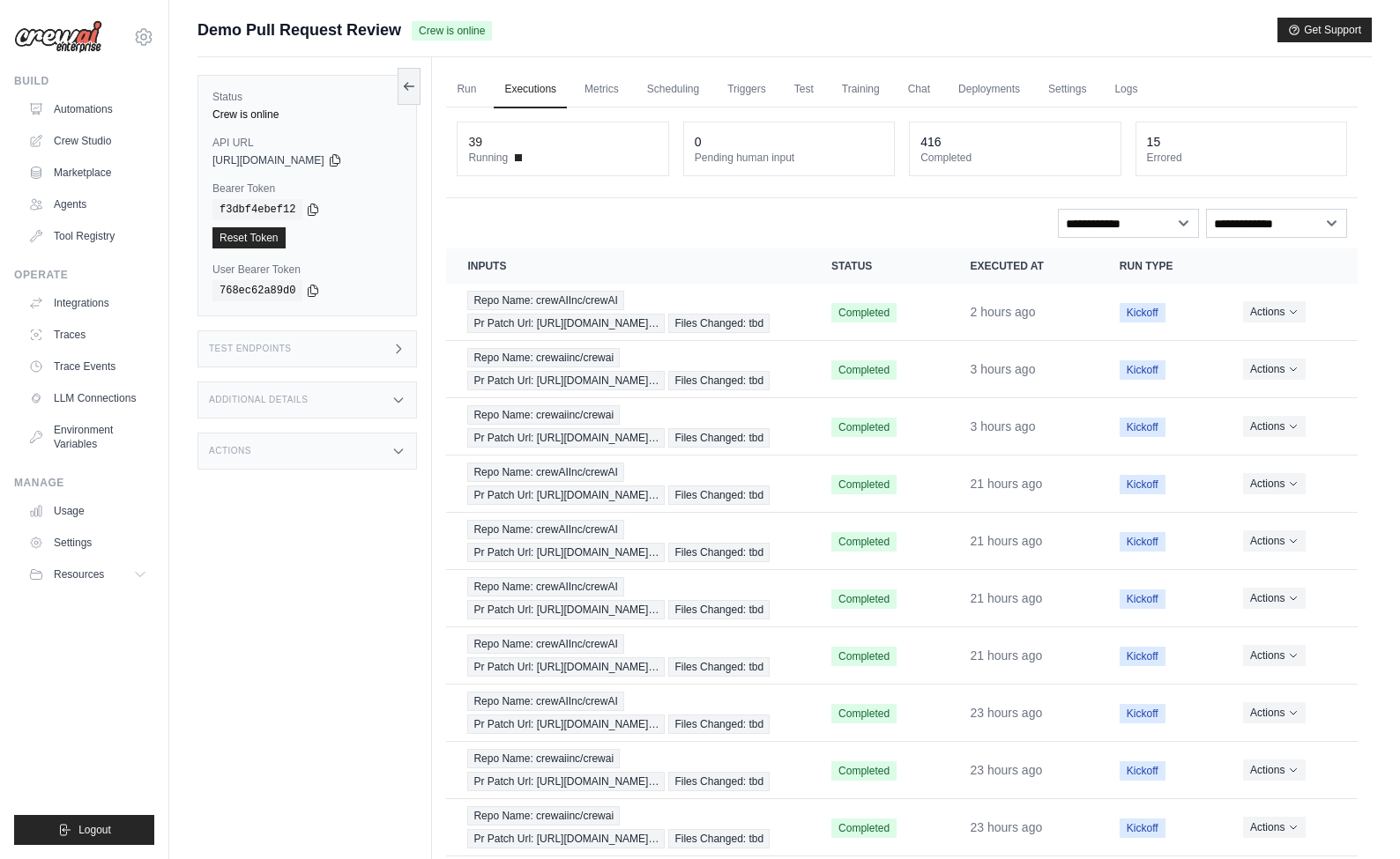
click at [381, 672] on div "Status Crew is online API URL copied [URL][DOMAIN_NAME] Bearer Token copied f3d…" at bounding box center [314, 486] width 234 height 859
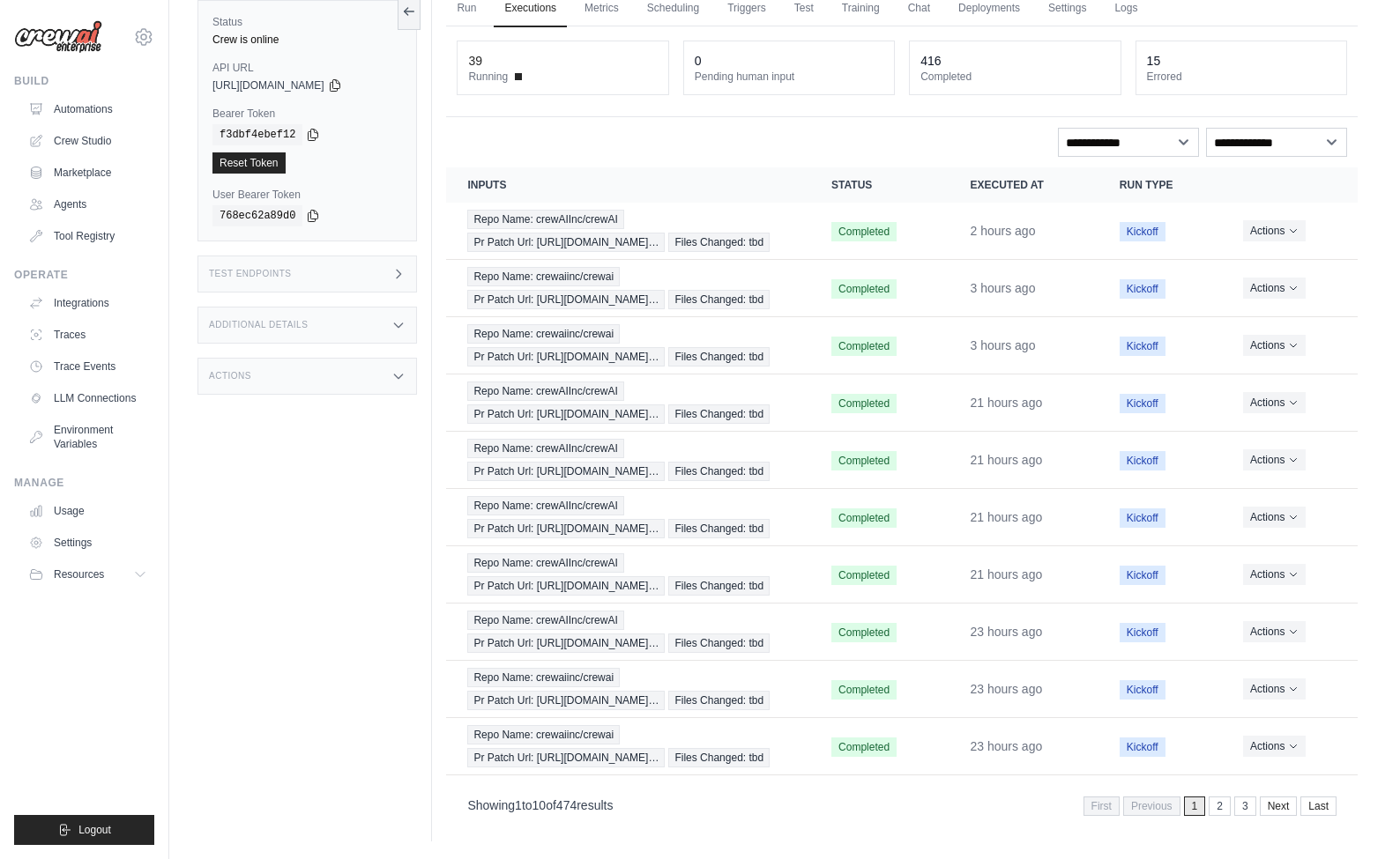
scroll to position [288, 0]
drag, startPoint x: 483, startPoint y: 804, endPoint x: 683, endPoint y: 804, distance: 200.0
click at [683, 804] on div "Showing 1 to 10 of 474 results First Previous 1 2 3 Next Last" at bounding box center [902, 805] width 869 height 24
click at [708, 812] on div "Showing 1 to 10 of 474 results First Previous 1 2 3 Next Last" at bounding box center [902, 805] width 869 height 24
click at [1249, 807] on link "3" at bounding box center [1247, 806] width 22 height 20
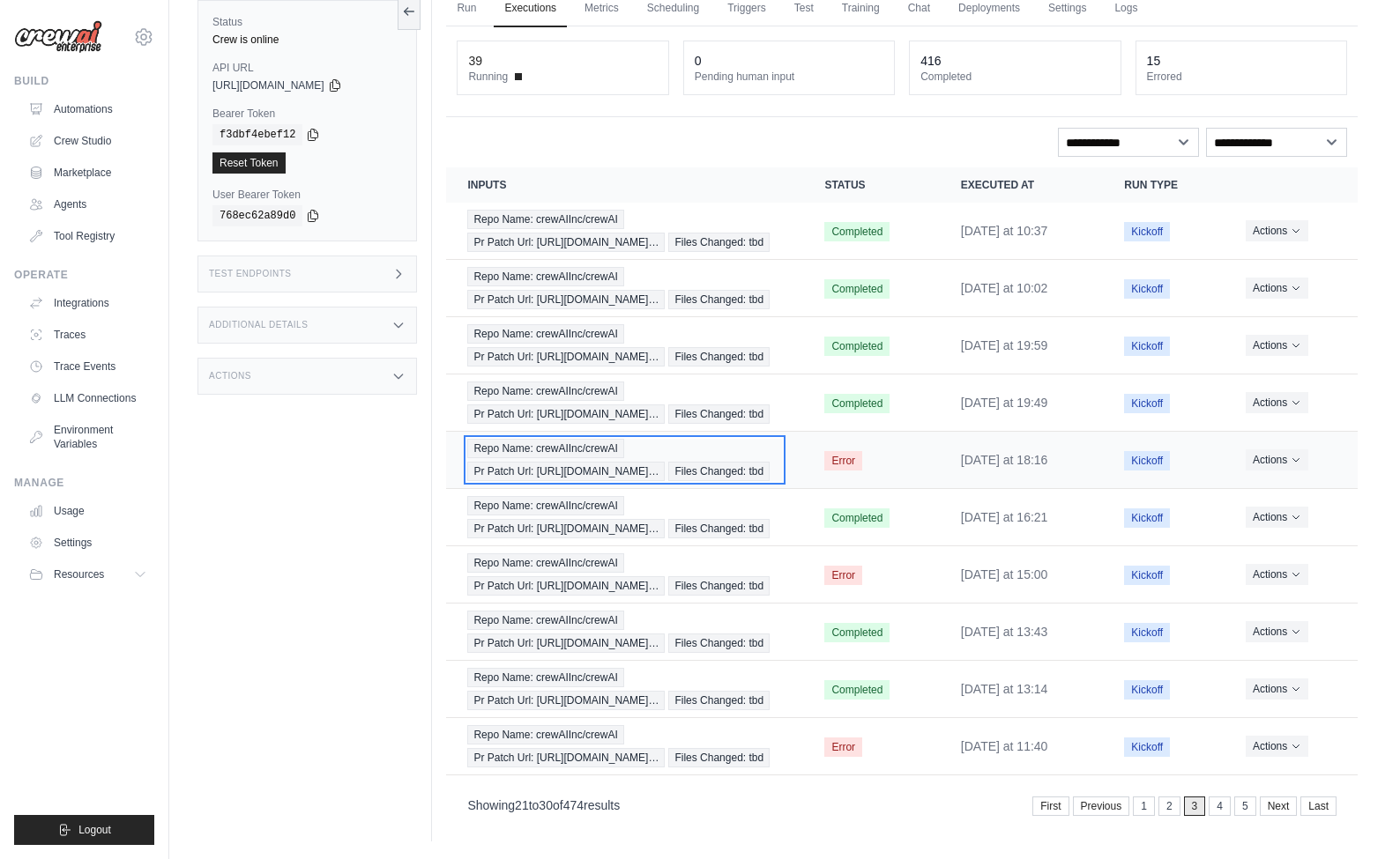
click at [591, 462] on span "Pr Patch Url: [URL][DOMAIN_NAME]…" at bounding box center [565, 472] width 197 height 20
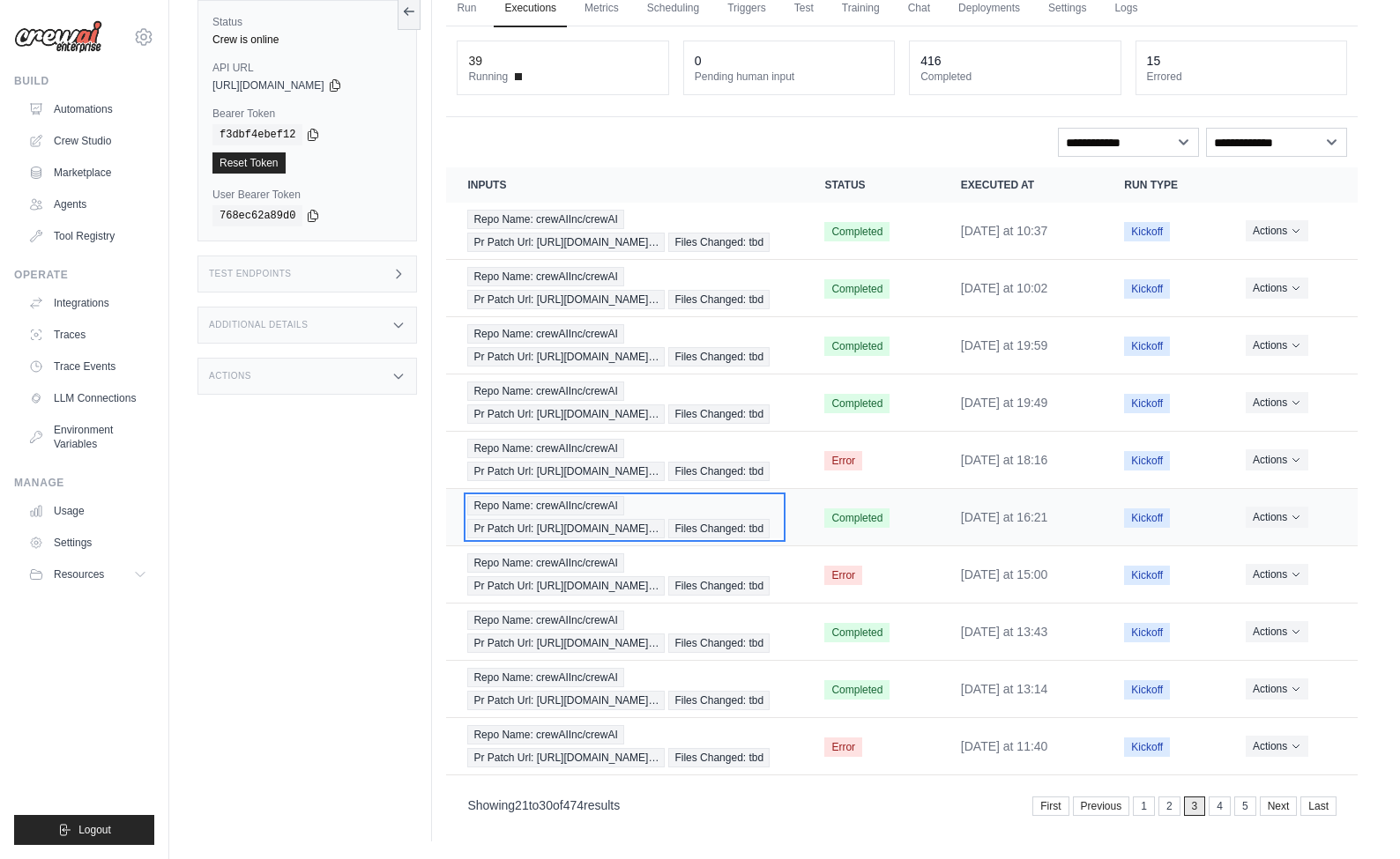
click at [674, 496] on div "Repo Name: crewAIInc/crewAI Pr Patch Url: [URL][DOMAIN_NAME]… Files Changed: tbd" at bounding box center [624, 517] width 315 height 42
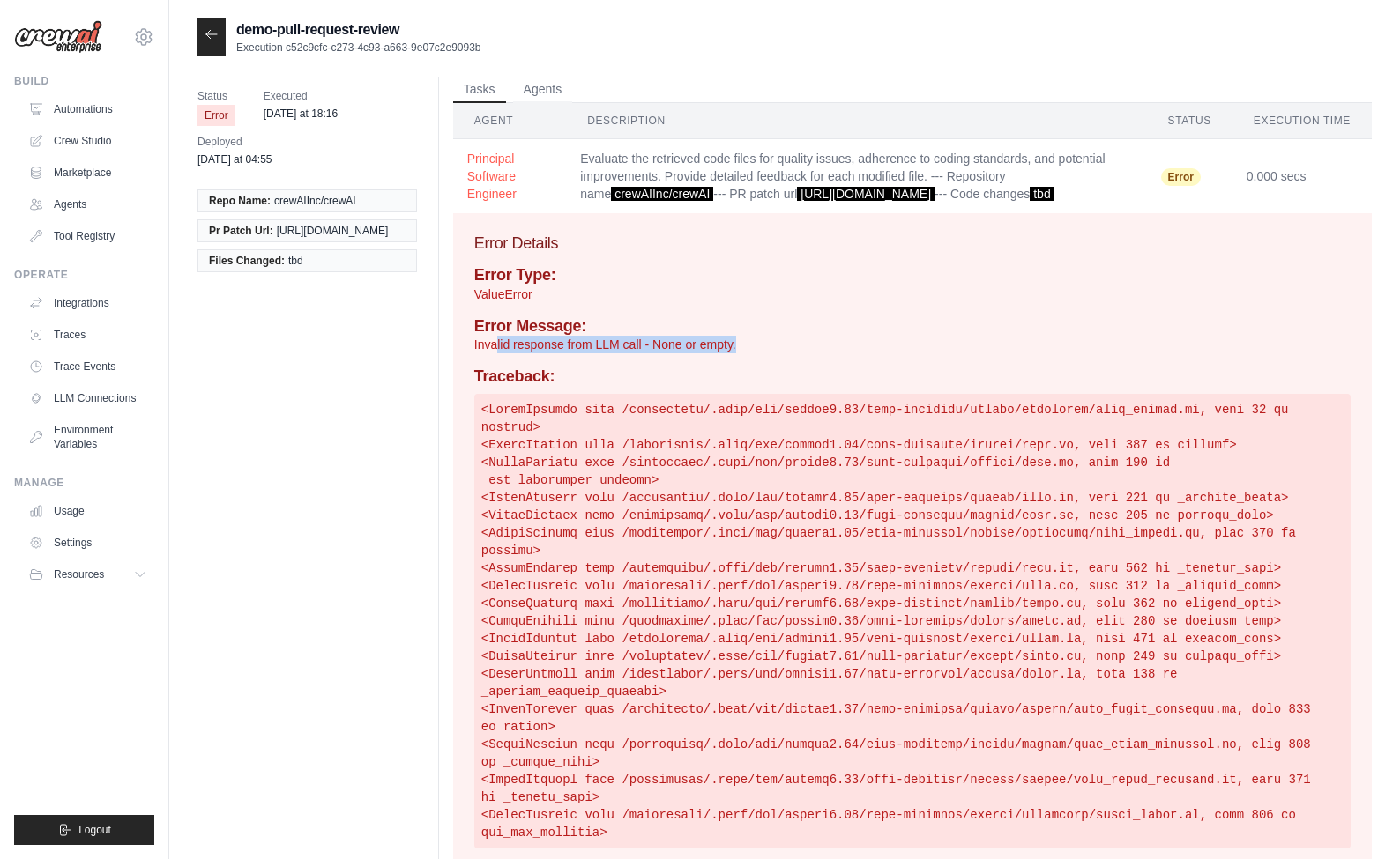
drag, startPoint x: 494, startPoint y: 361, endPoint x: 779, endPoint y: 360, distance: 285.0
click at [779, 353] on p "Invalid response from LLM call - None or empty." at bounding box center [911, 344] width 876 height 18
click at [769, 353] on p "Invalid response from LLM call - None or empty." at bounding box center [911, 344] width 876 height 18
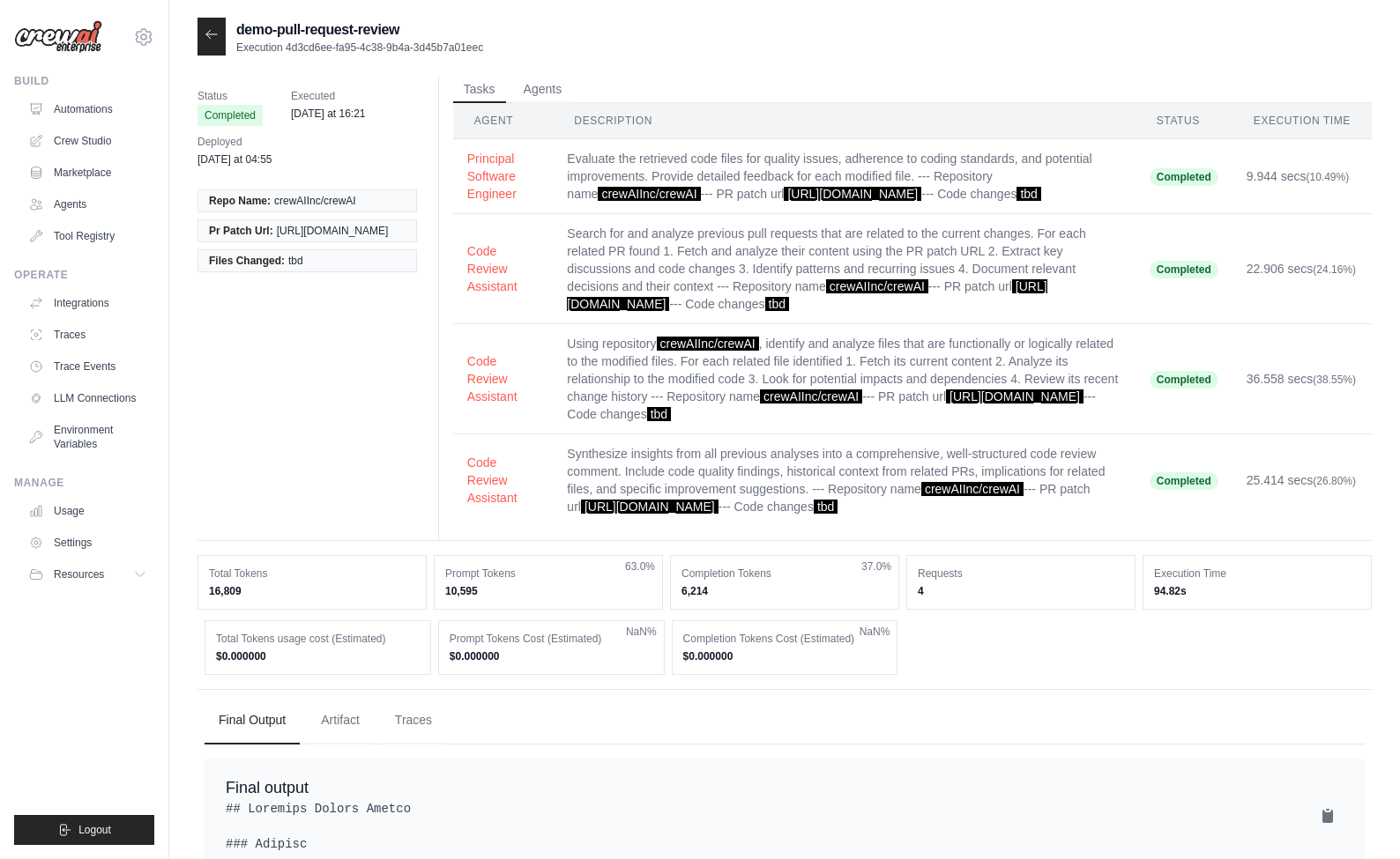
drag, startPoint x: 324, startPoint y: 533, endPoint x: 335, endPoint y: 564, distance: 32.9
click at [323, 533] on div "Status Completed Executed [DATE] at 16:21 Deployed [DATE] at 04:55 Repo Name: c…" at bounding box center [784, 309] width 1174 height 465
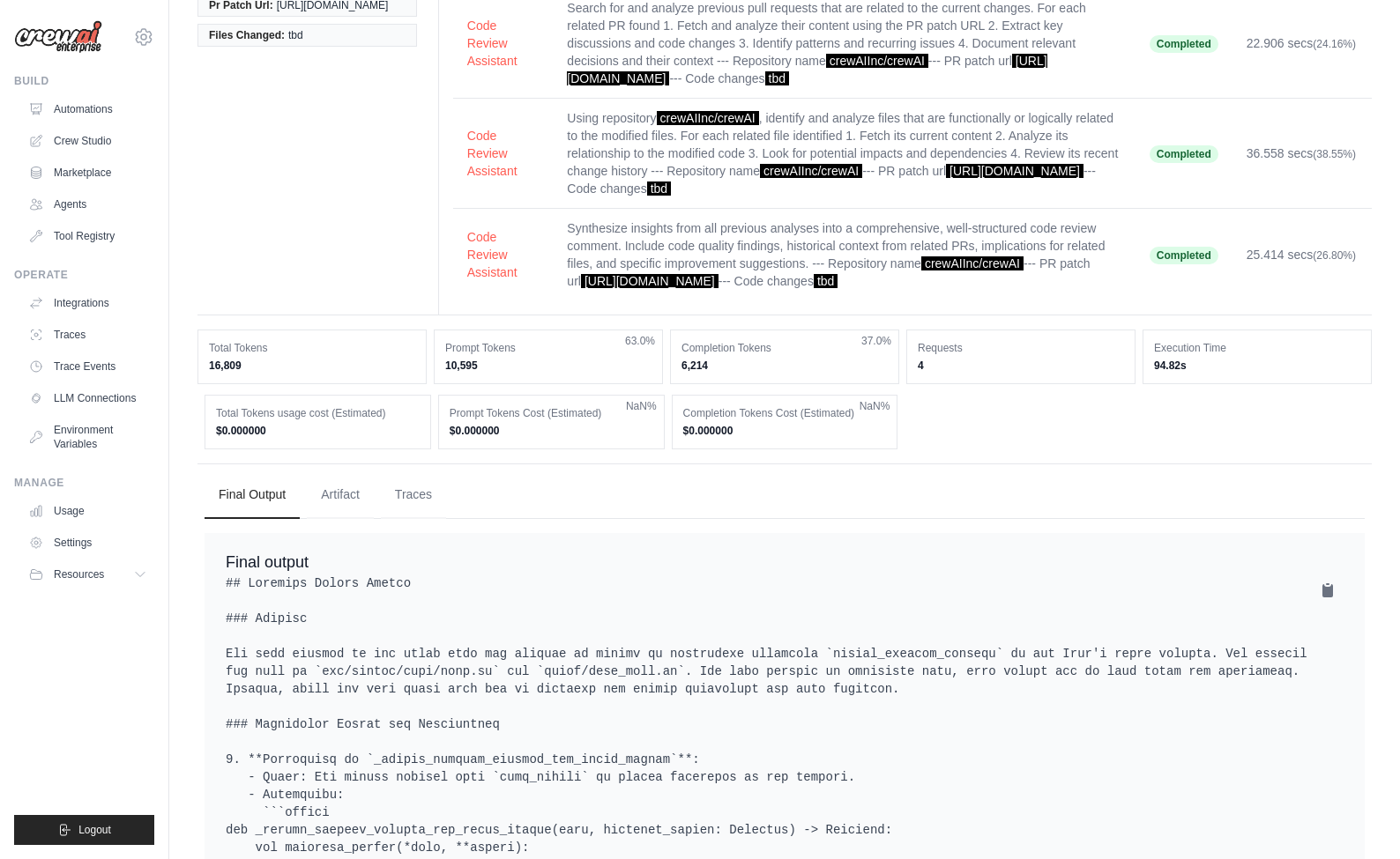
scroll to position [283, 0]
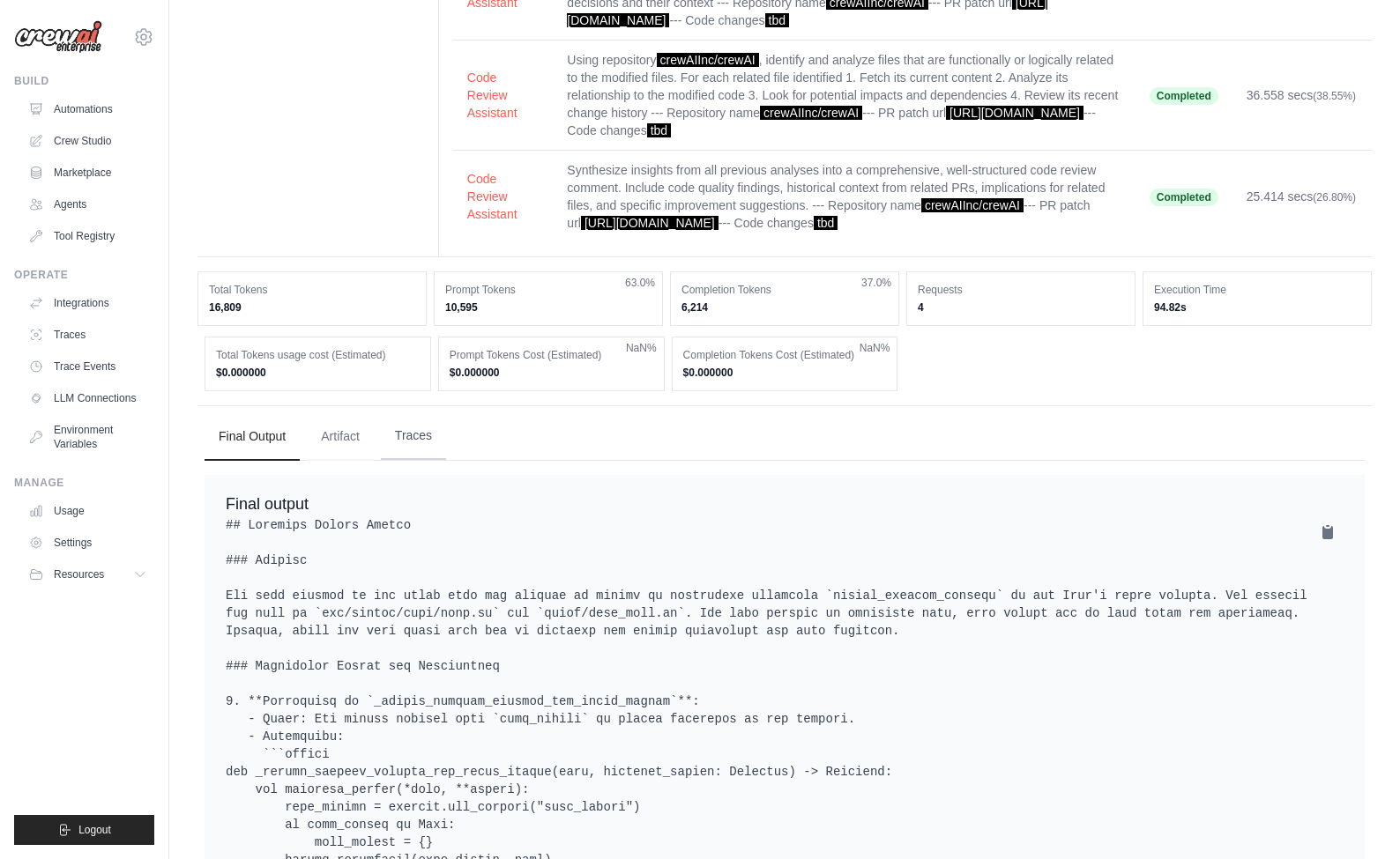
click at [396, 454] on button "Traces" at bounding box center [413, 436] width 65 height 48
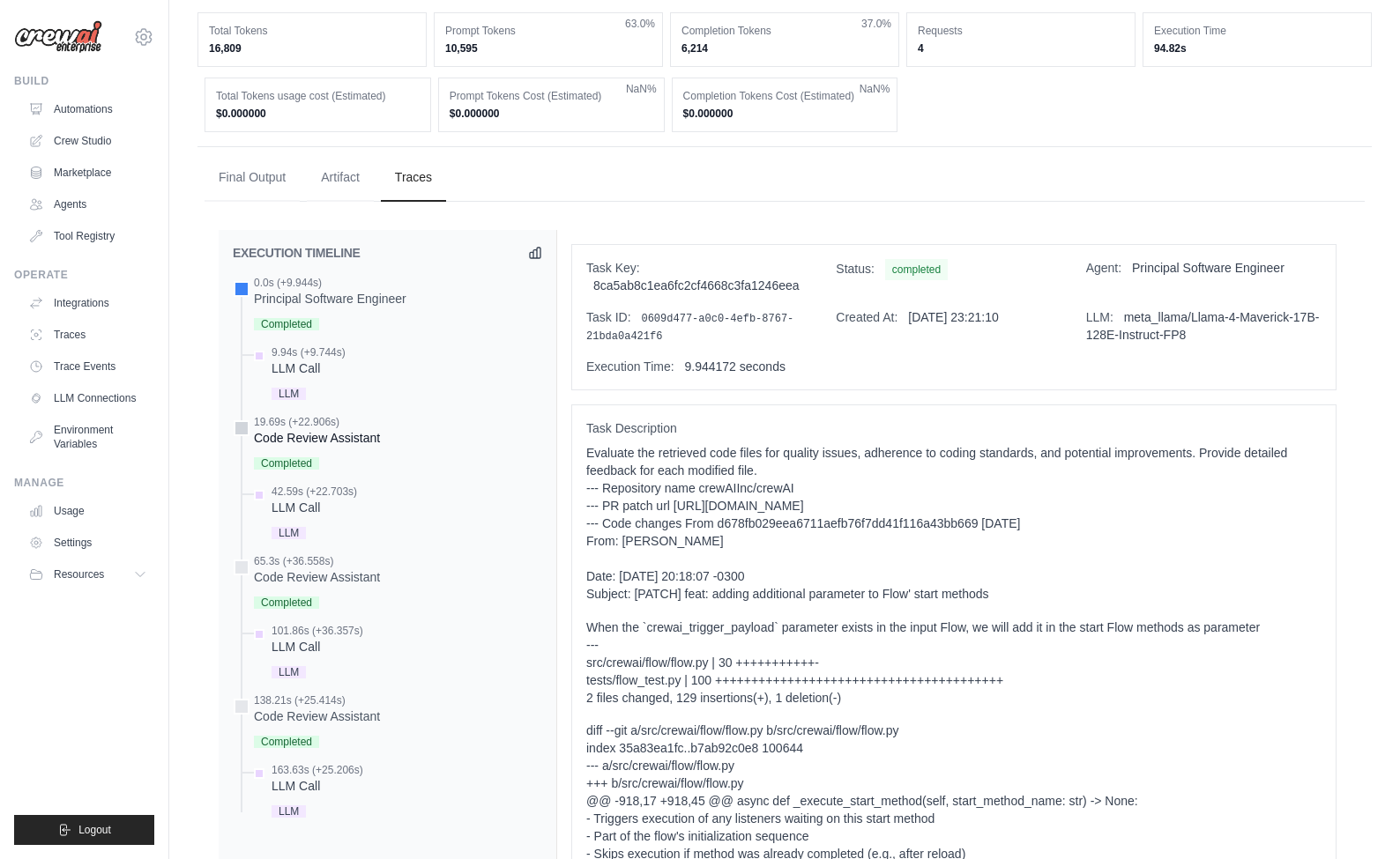
scroll to position [603, 0]
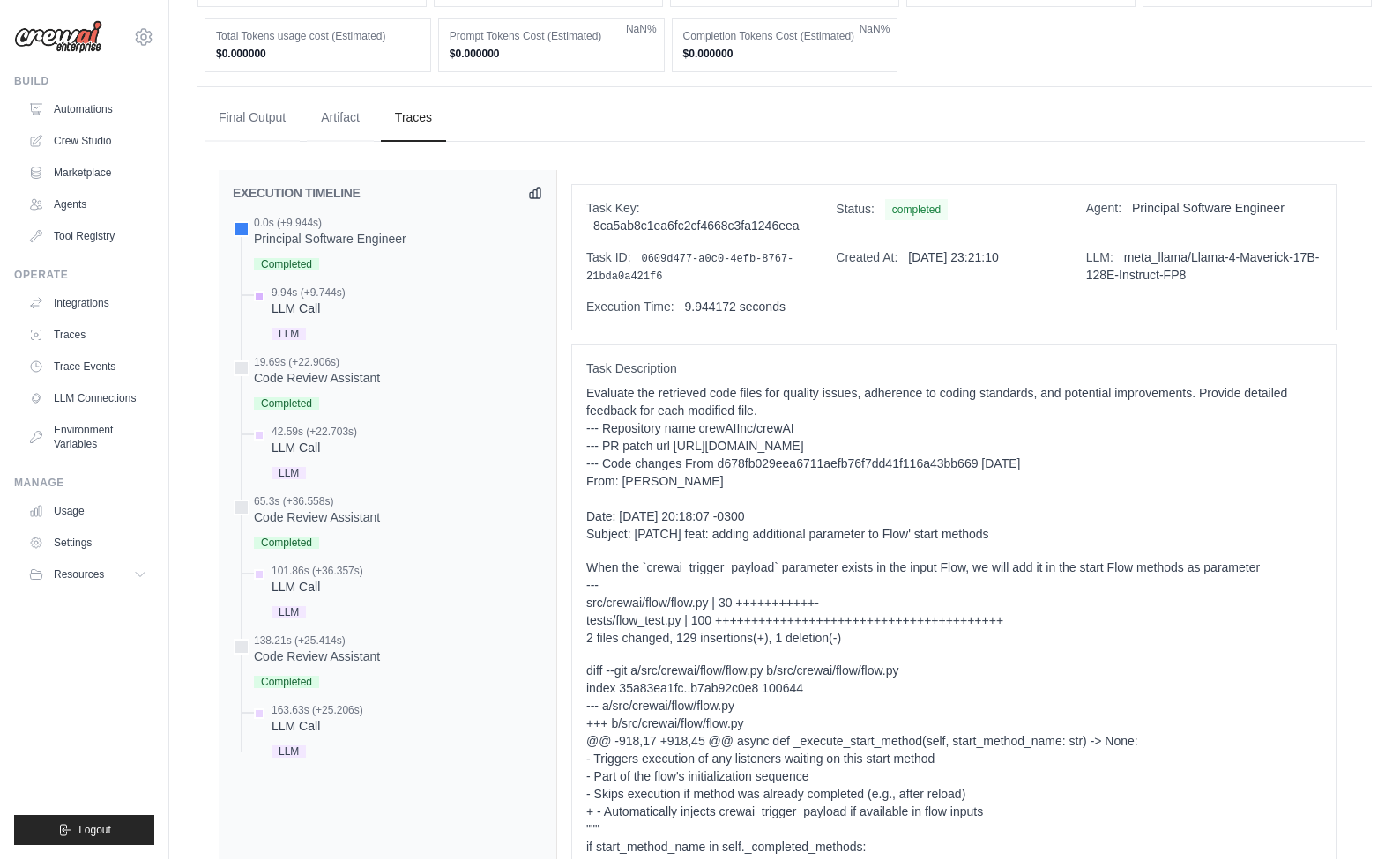
click at [343, 318] on div "LLM Call" at bounding box center [308, 309] width 74 height 18
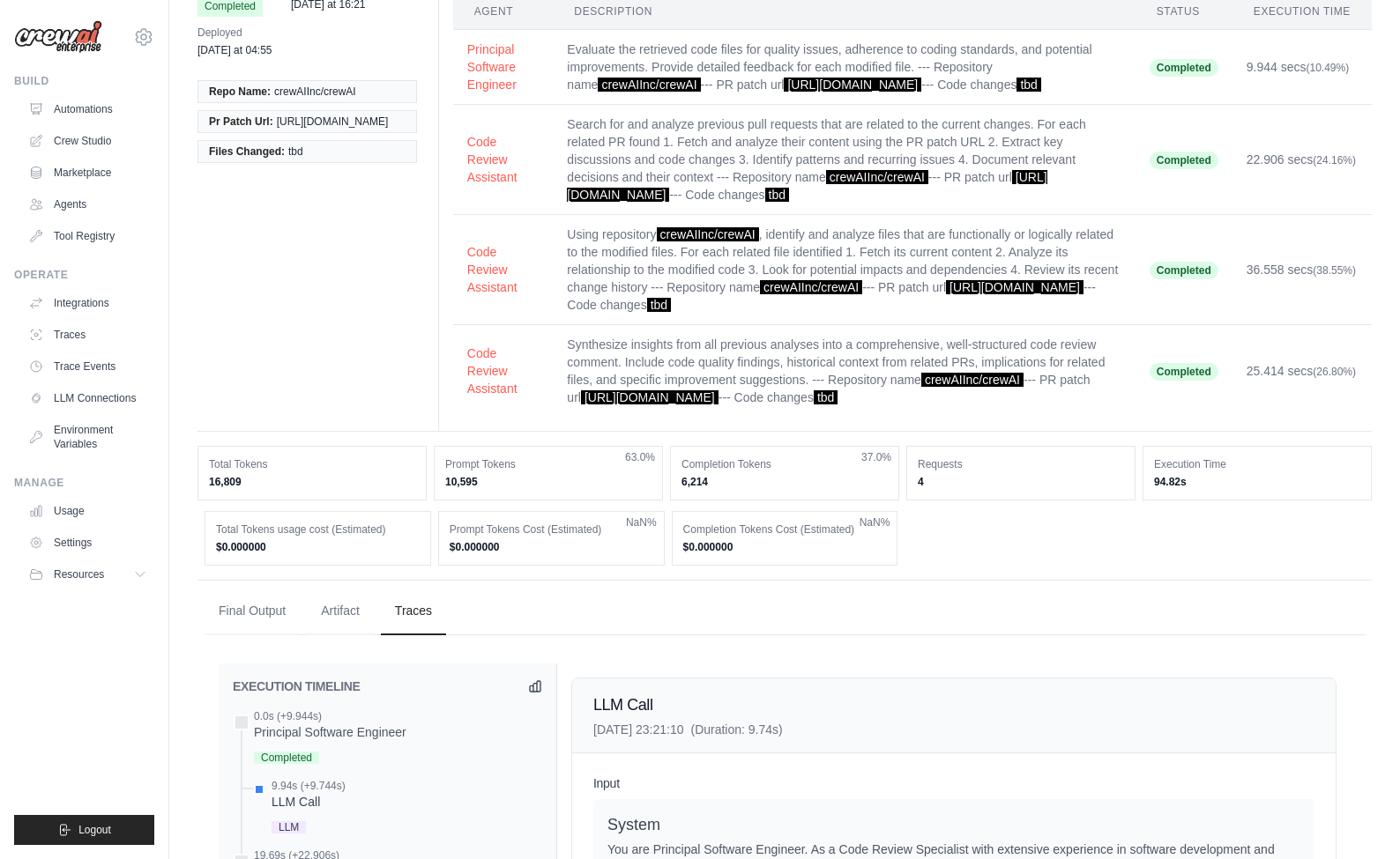
scroll to position [0, 0]
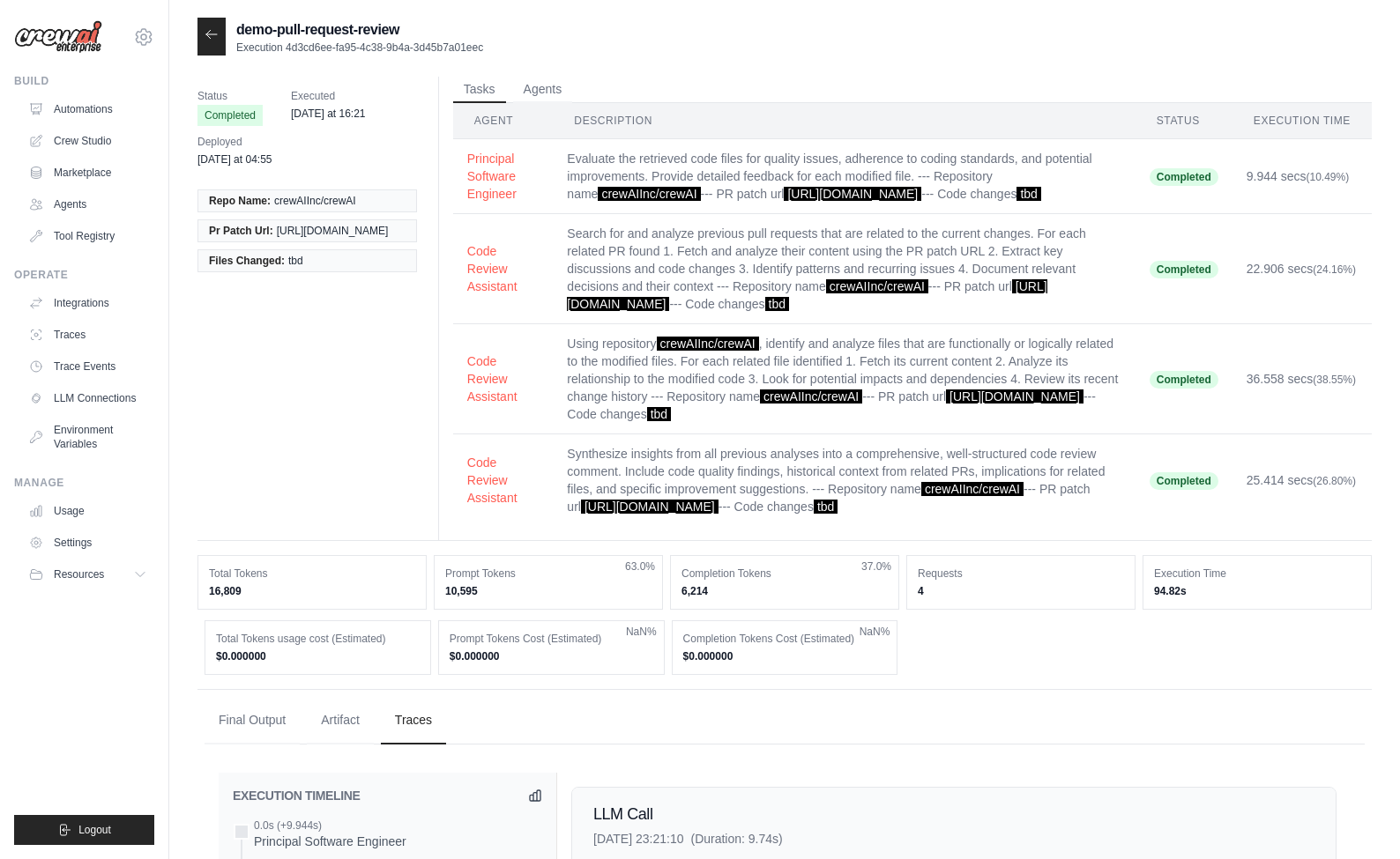
click at [202, 26] on div at bounding box center [211, 36] width 28 height 38
click at [206, 30] on icon at bounding box center [211, 34] width 14 height 14
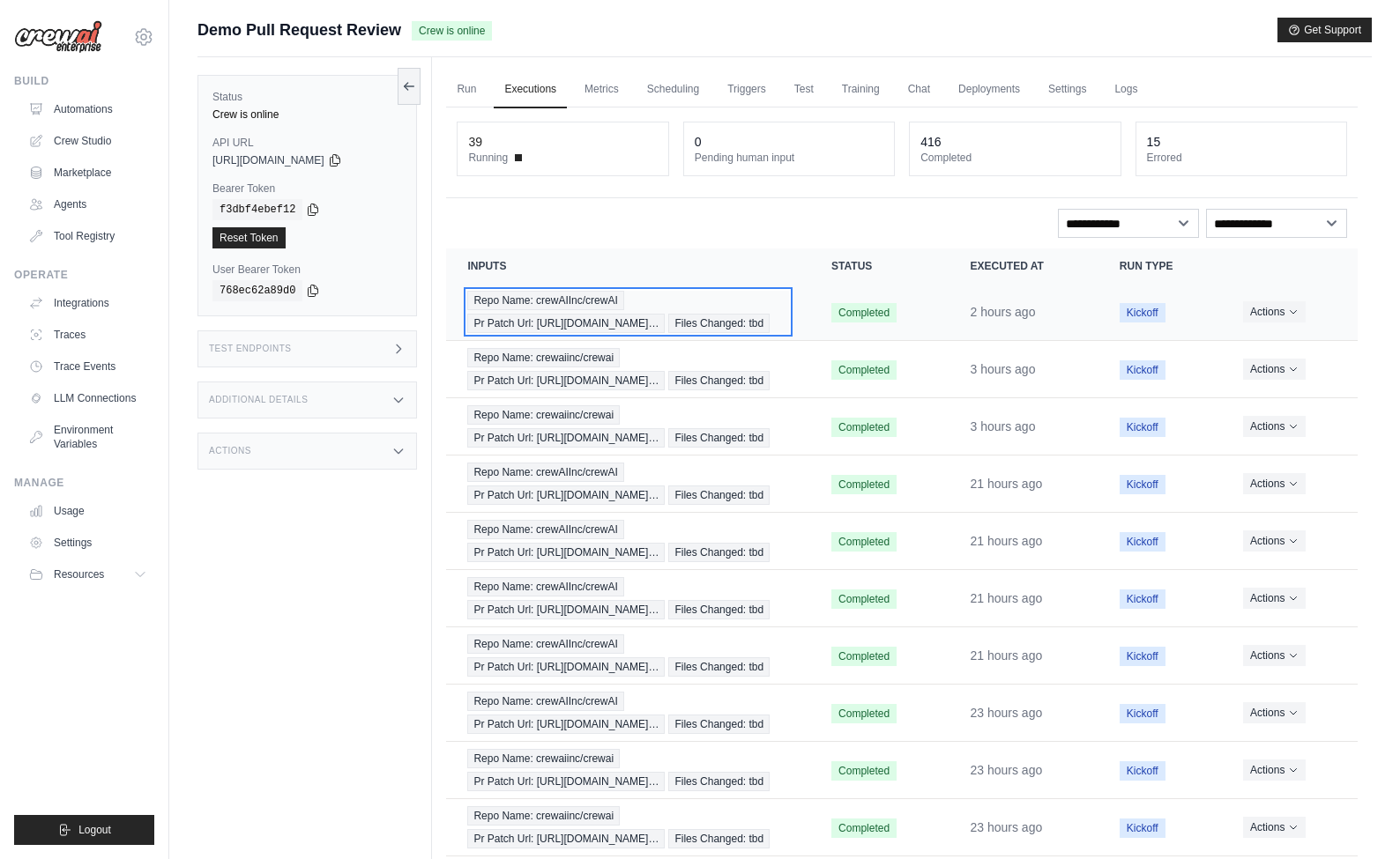
click at [665, 328] on span "Pr Patch Url: [URL][DOMAIN_NAME]…" at bounding box center [565, 324] width 197 height 20
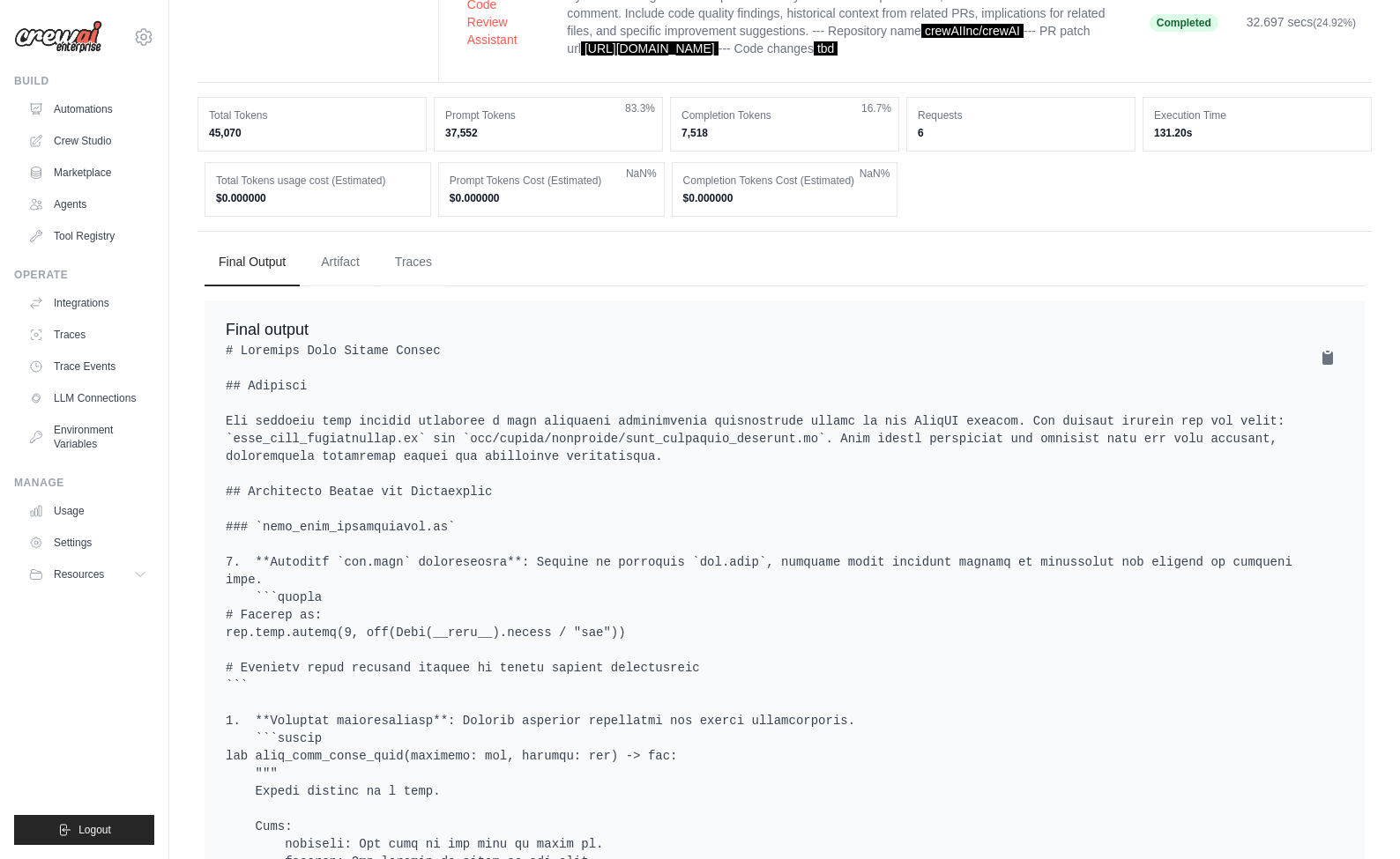
scroll to position [399, 0]
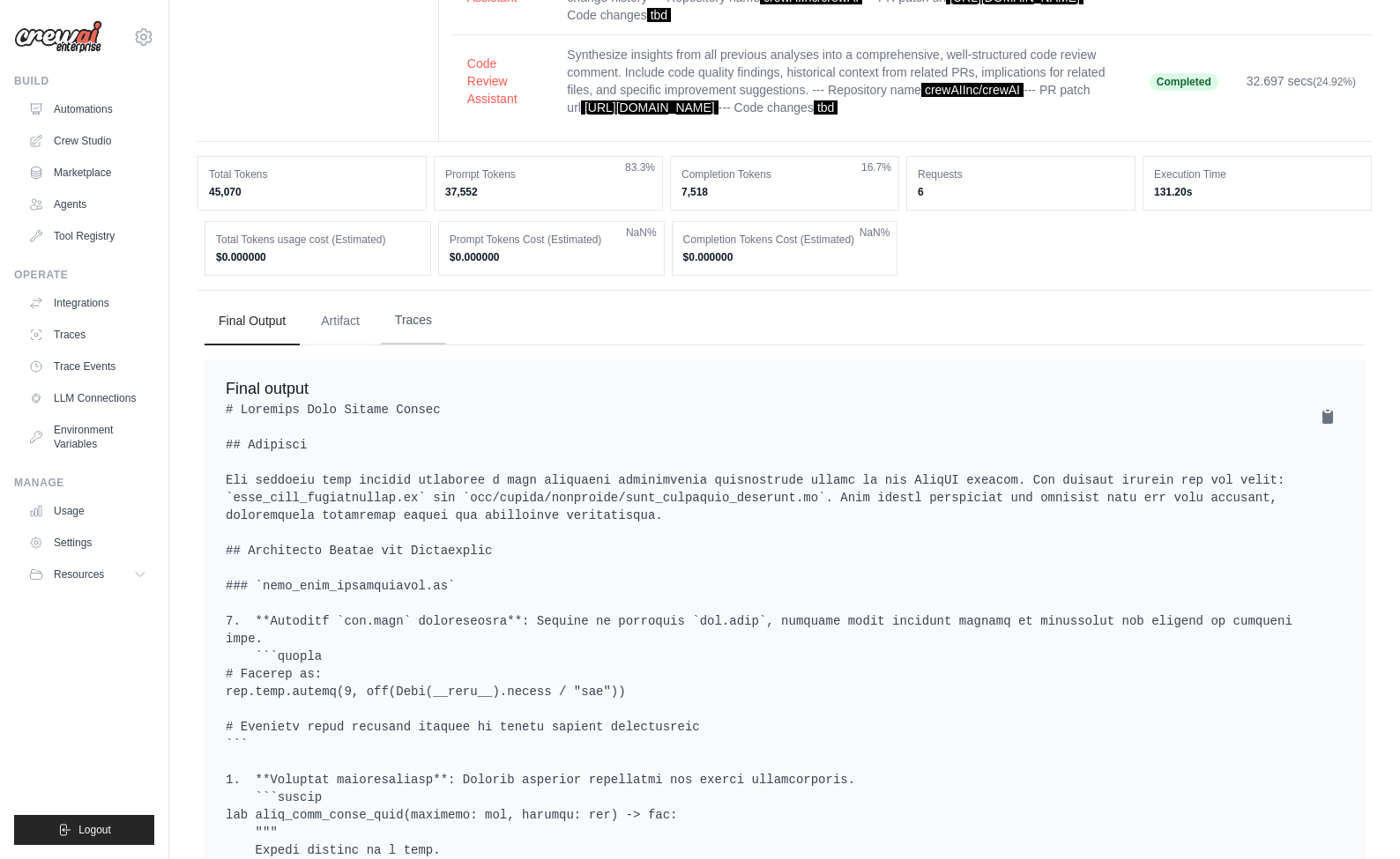
click at [416, 330] on button "Traces" at bounding box center [413, 321] width 65 height 48
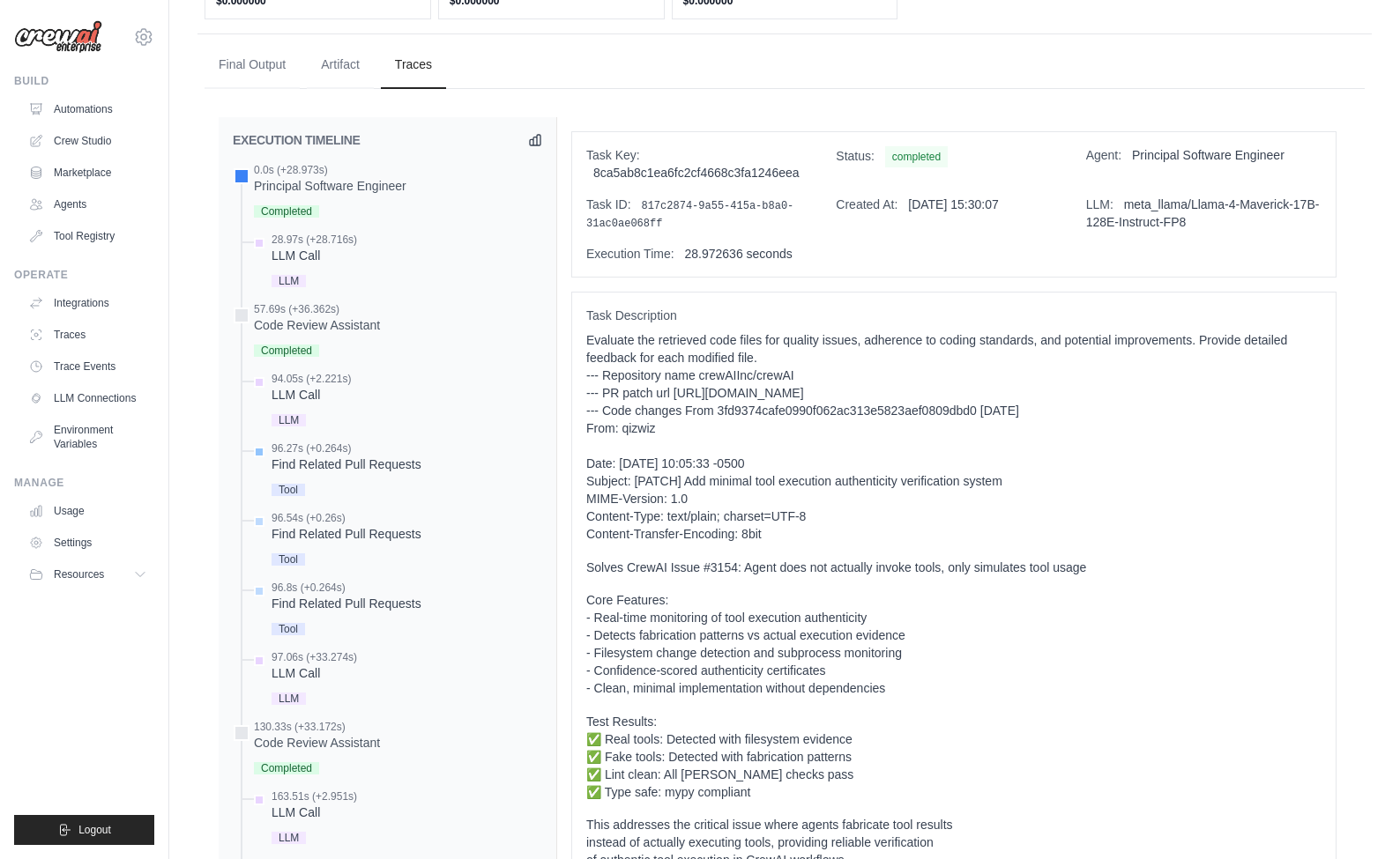
scroll to position [742, 0]
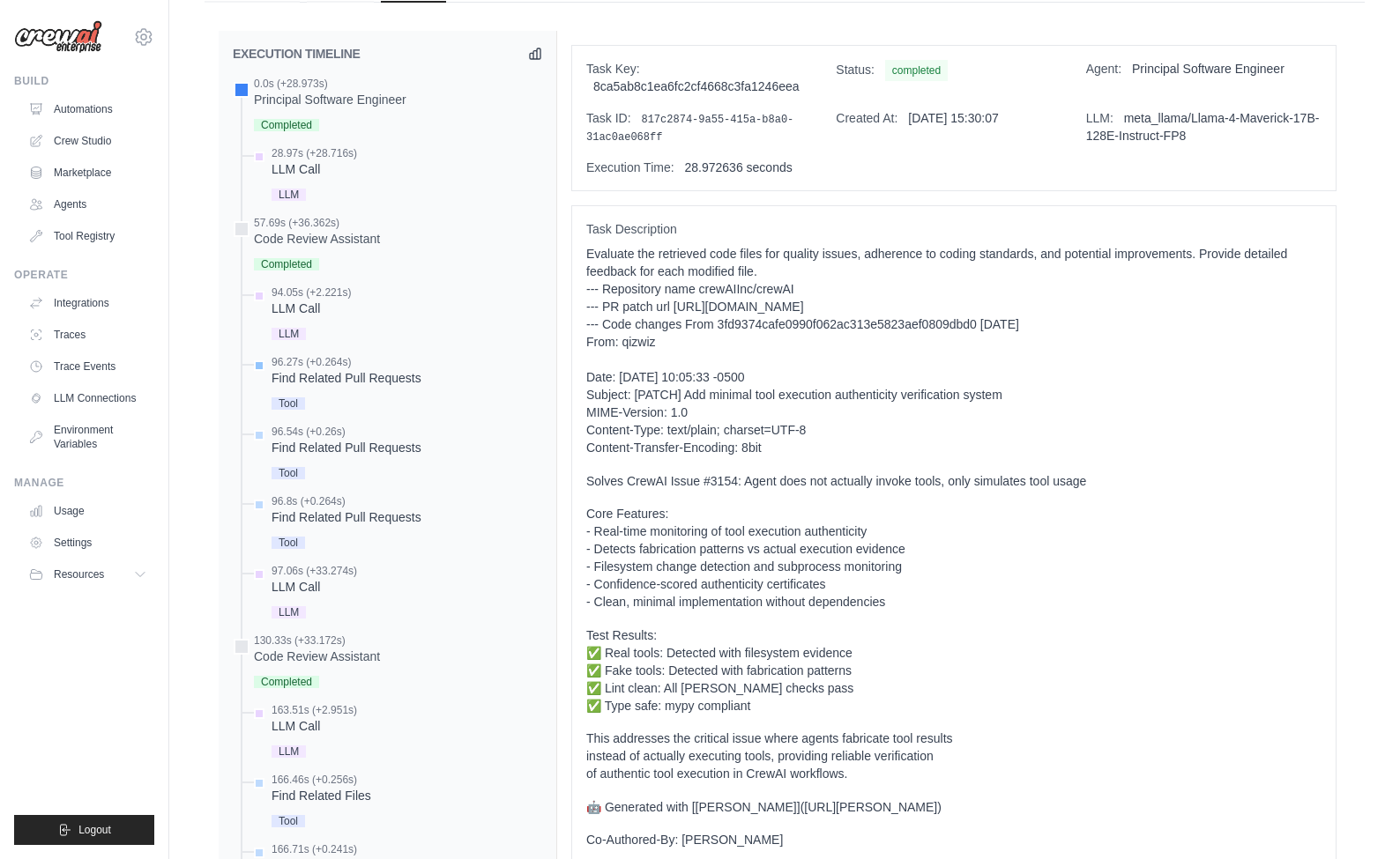
click at [341, 386] on div "Find Related Pull Requests" at bounding box center [346, 379] width 150 height 18
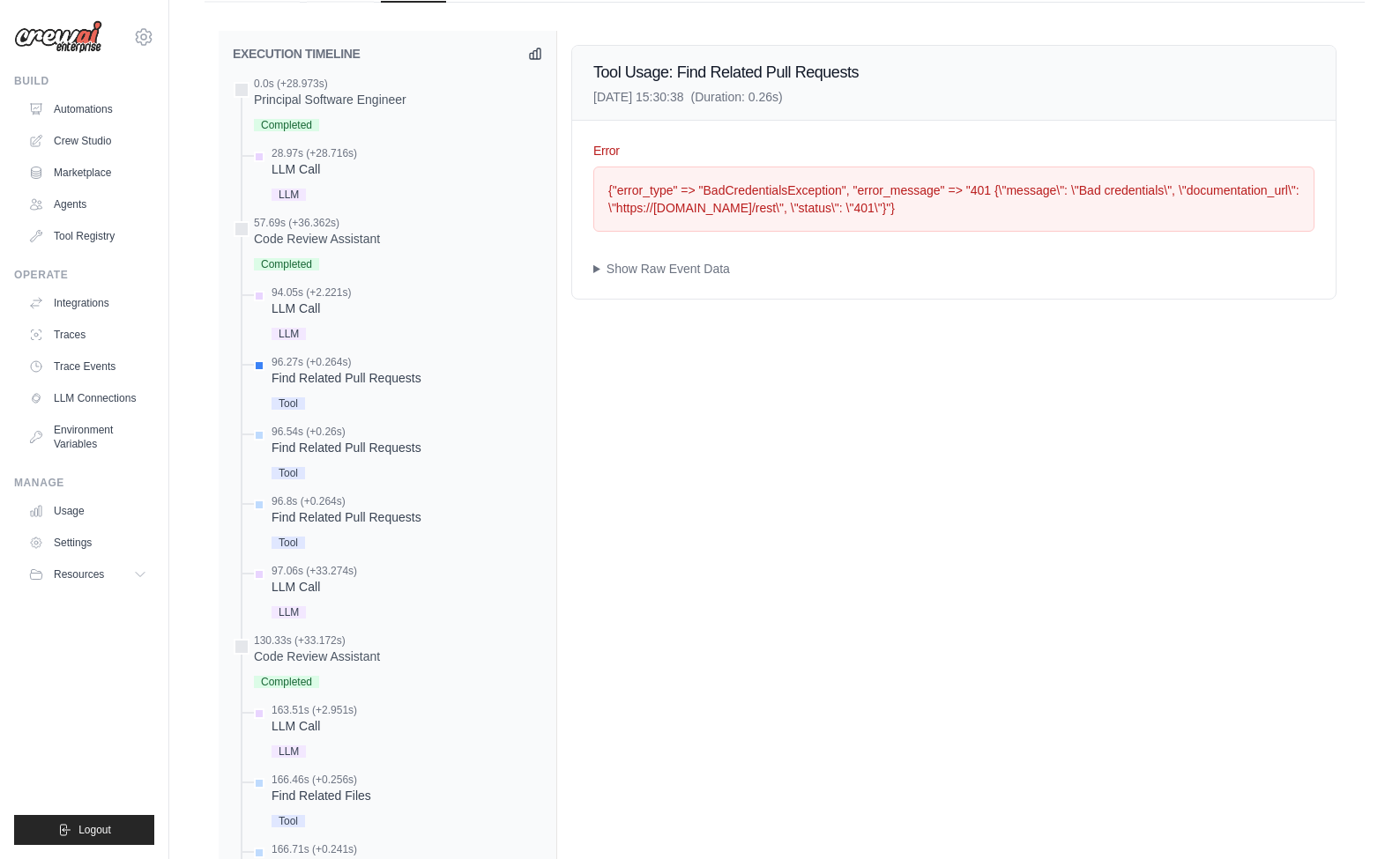
click at [567, 190] on div "Tool Usage: Find Related Pull Requests 2025-08-21 15:30:38 (Duration: 0.26s) Er…" at bounding box center [954, 612] width 794 height 1163
click at [820, 292] on div "Error {"error_type" => "BadCredentialsException", "error_message" => "401 {\"me…" at bounding box center [954, 210] width 763 height 178
click at [310, 455] on div "Find Related Pull Requests" at bounding box center [346, 448] width 150 height 18
click at [379, 526] on div "Find Related Pull Requests" at bounding box center [346, 518] width 150 height 18
click at [313, 595] on div "LLM Call" at bounding box center [314, 586] width 85 height 18
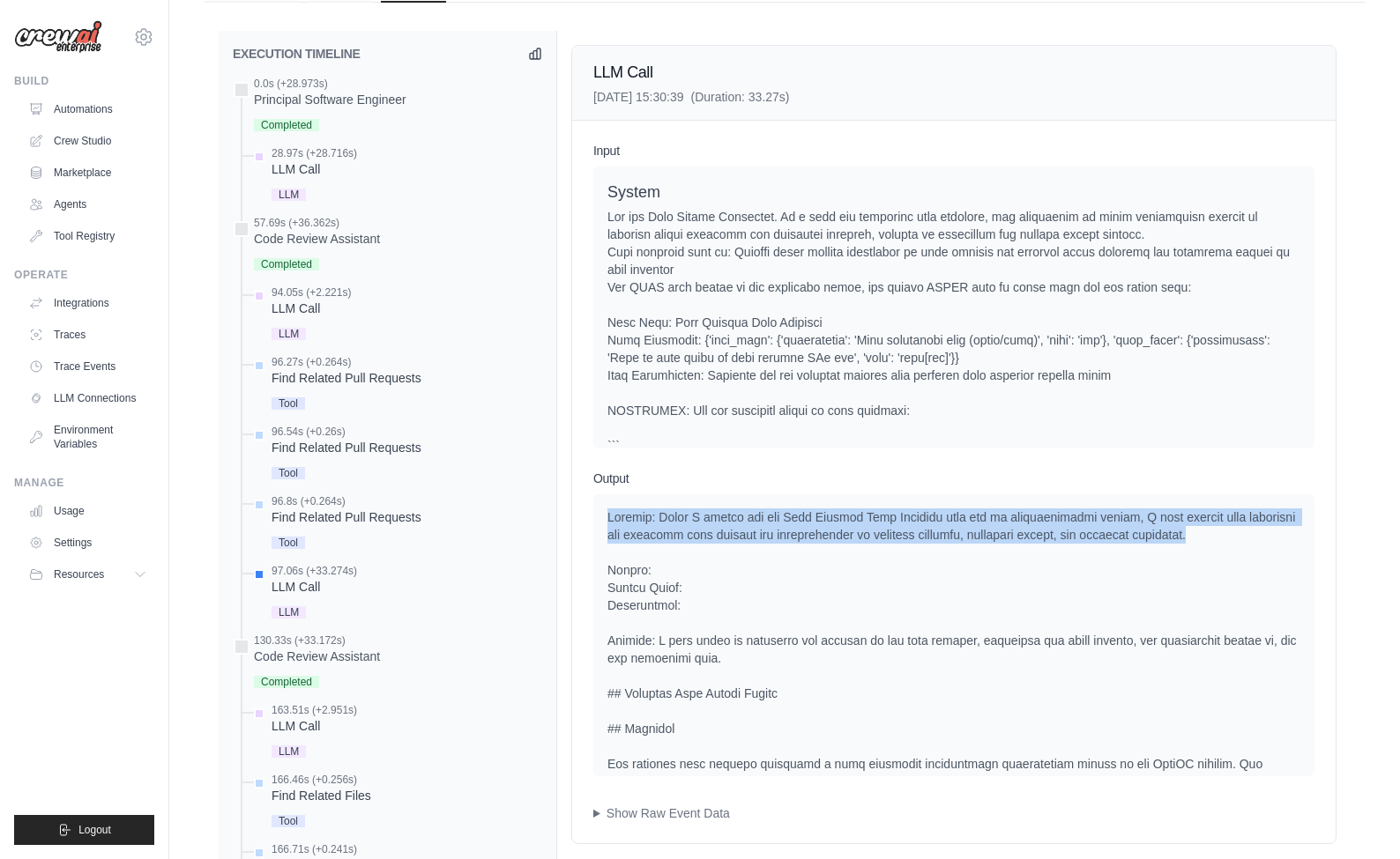
drag, startPoint x: 604, startPoint y: 531, endPoint x: 1228, endPoint y: 551, distance: 624.3
click at [1228, 551] on div at bounding box center [954, 635] width 721 height 282
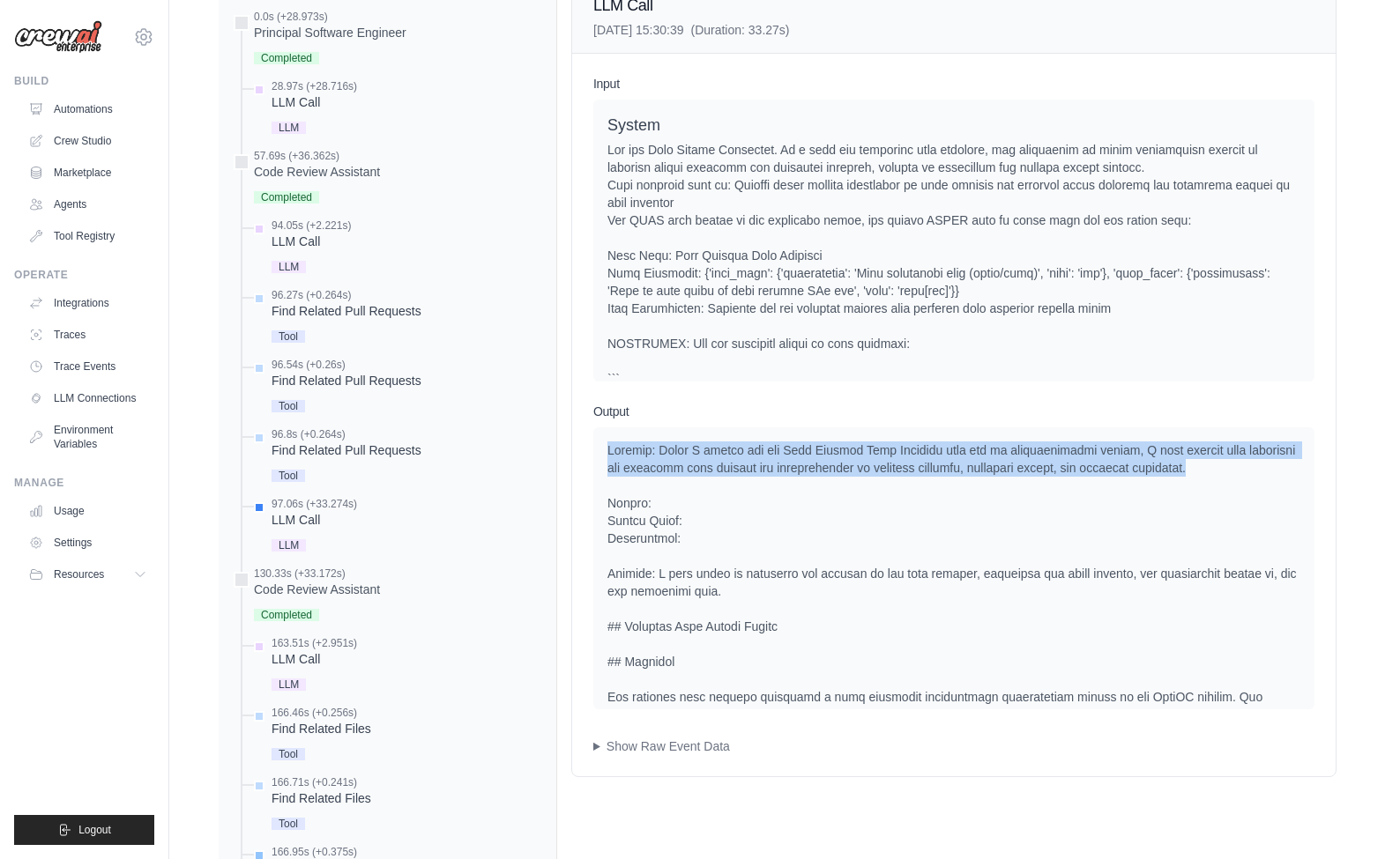
scroll to position [748, 0]
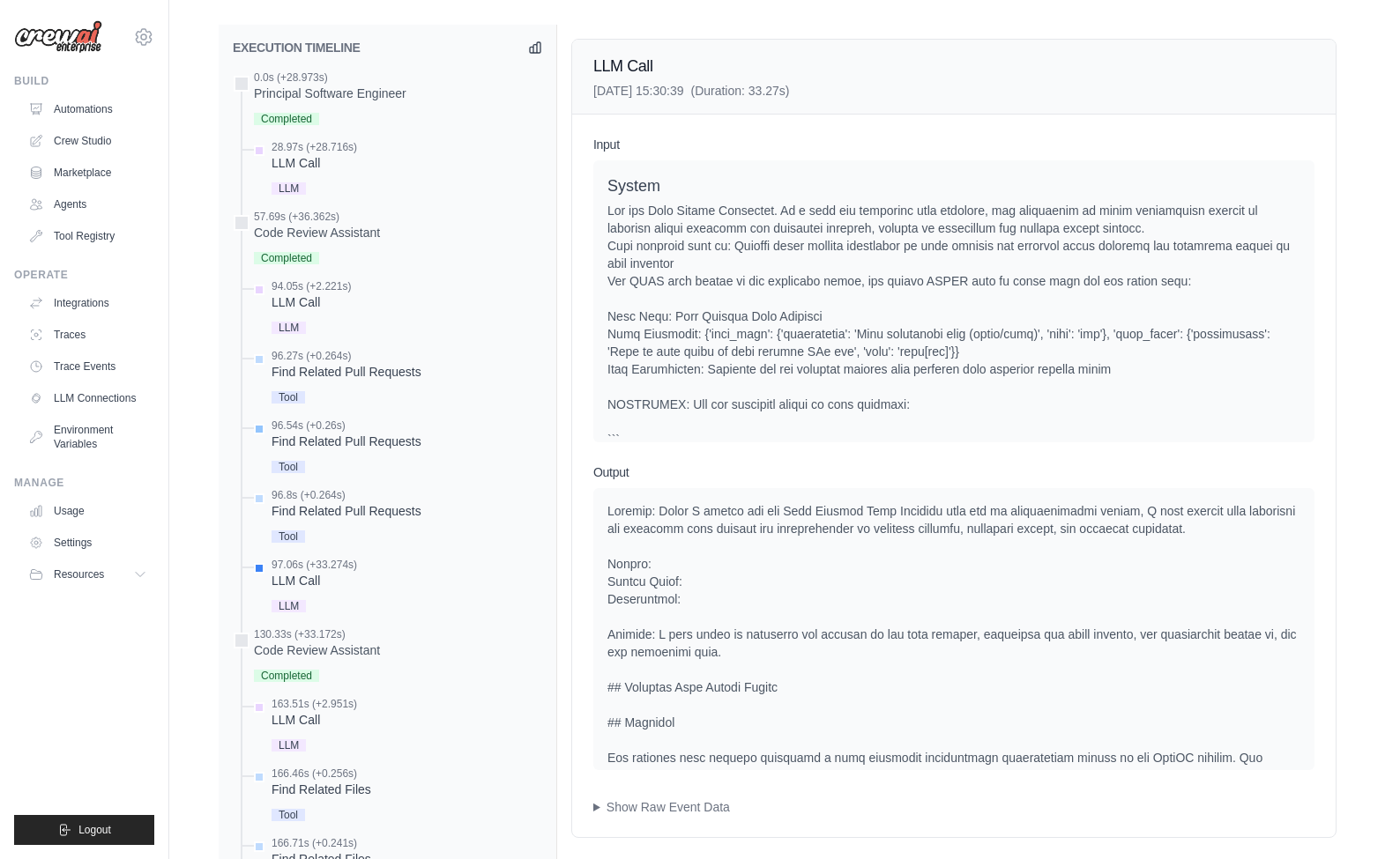
click at [383, 450] on div "Find Related Pull Requests" at bounding box center [346, 441] width 150 height 18
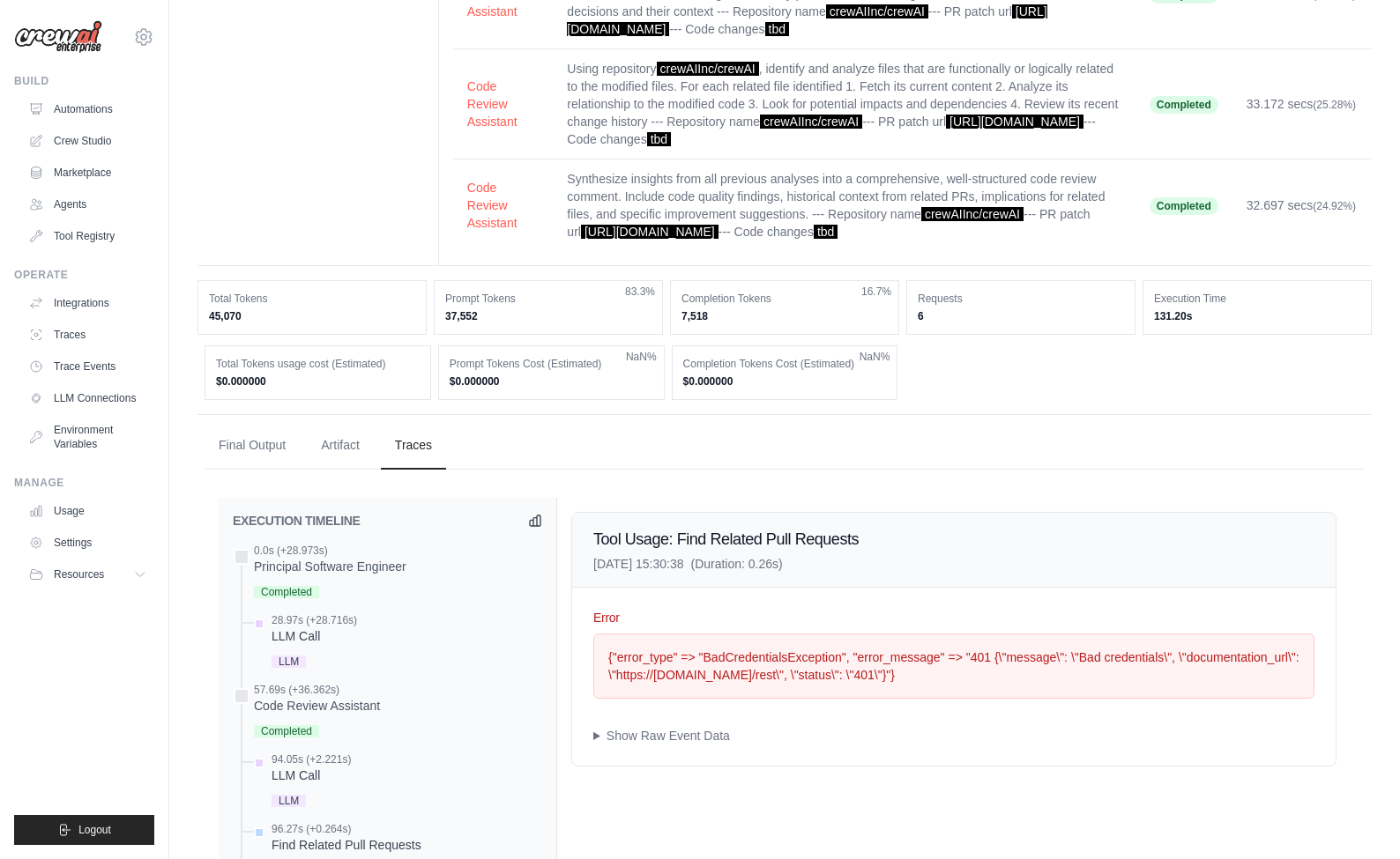
scroll to position [0, 0]
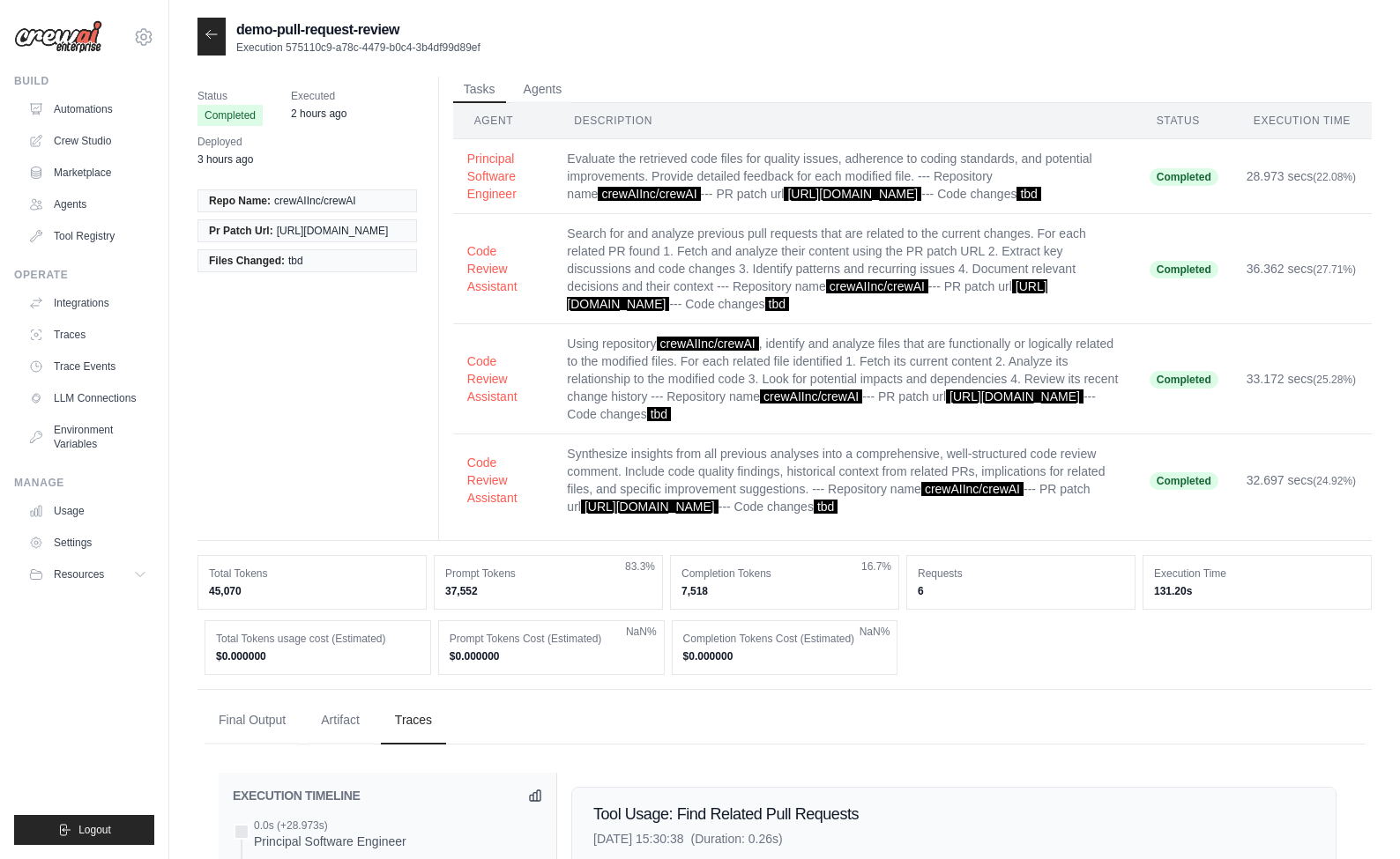
click at [215, 31] on icon at bounding box center [211, 34] width 14 height 14
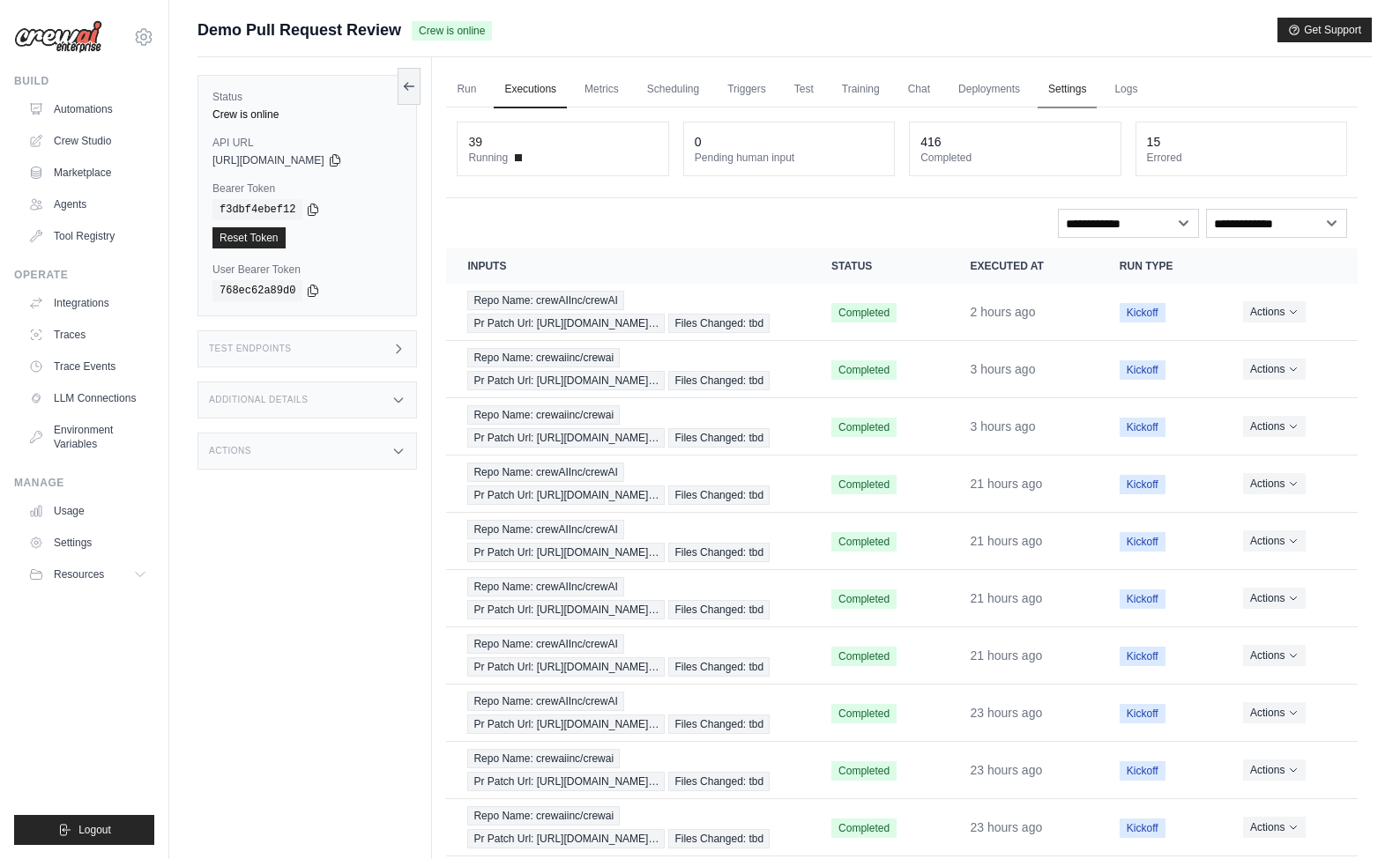
click at [1067, 94] on link "Settings" at bounding box center [1067, 90] width 59 height 37
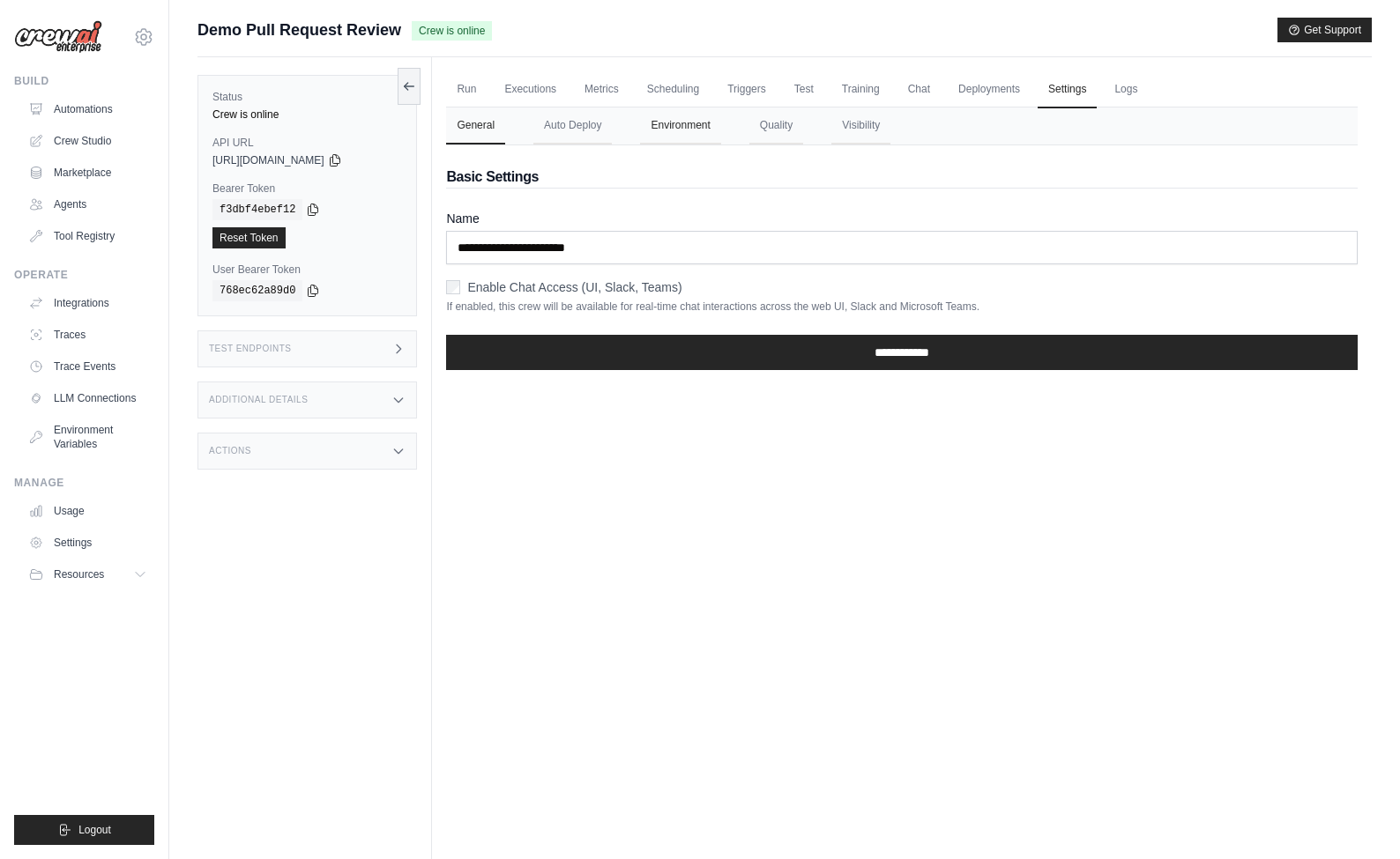
click at [696, 126] on button "Environment" at bounding box center [680, 126] width 80 height 37
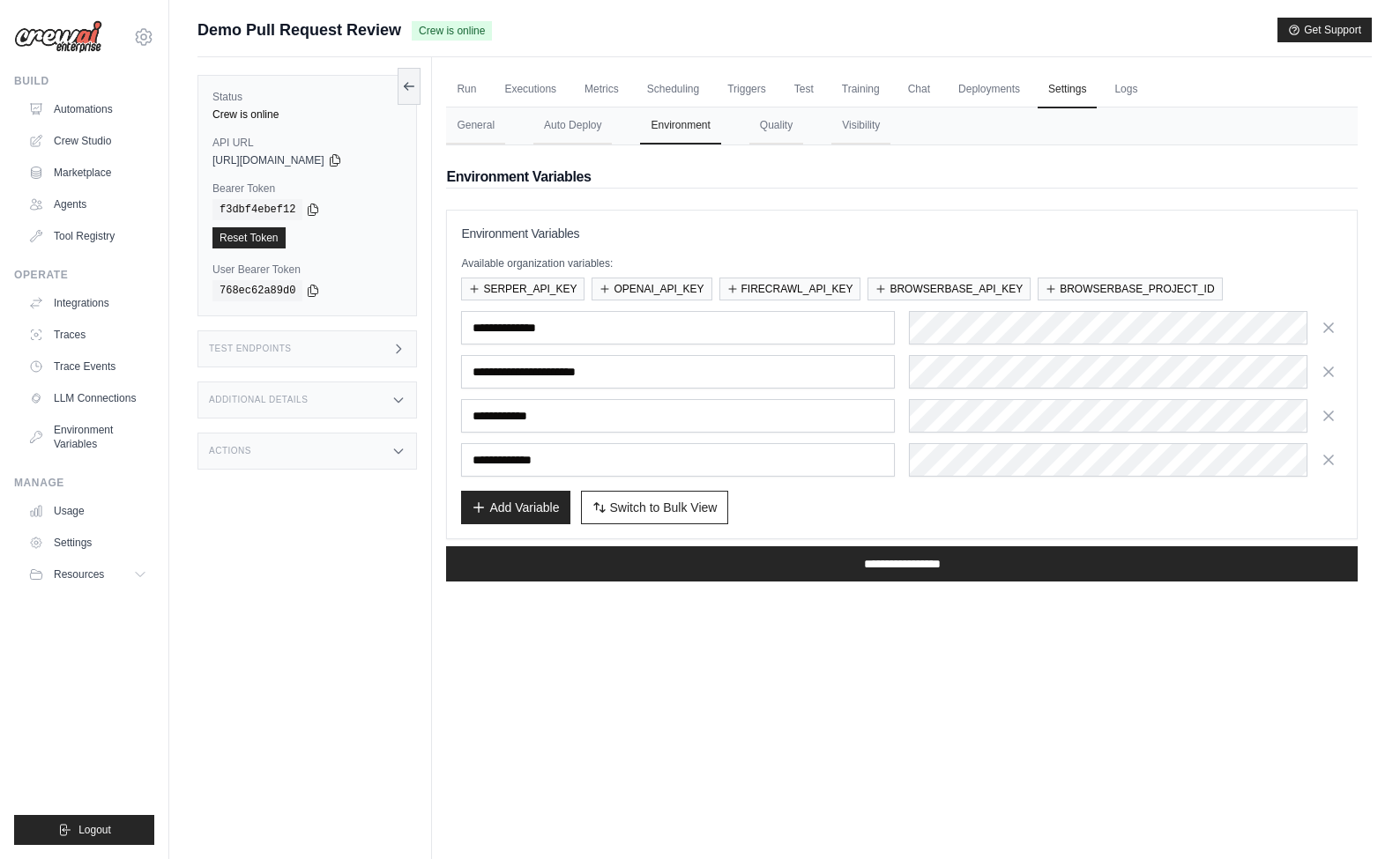
click at [896, 687] on div "Run Executions Metrics Scheduling Triggers Test Training Chat Deployments Setti…" at bounding box center [902, 486] width 940 height 859
click at [765, 193] on div "**********" at bounding box center [902, 370] width 911 height 450
click at [604, 88] on link "Metrics" at bounding box center [601, 90] width 56 height 37
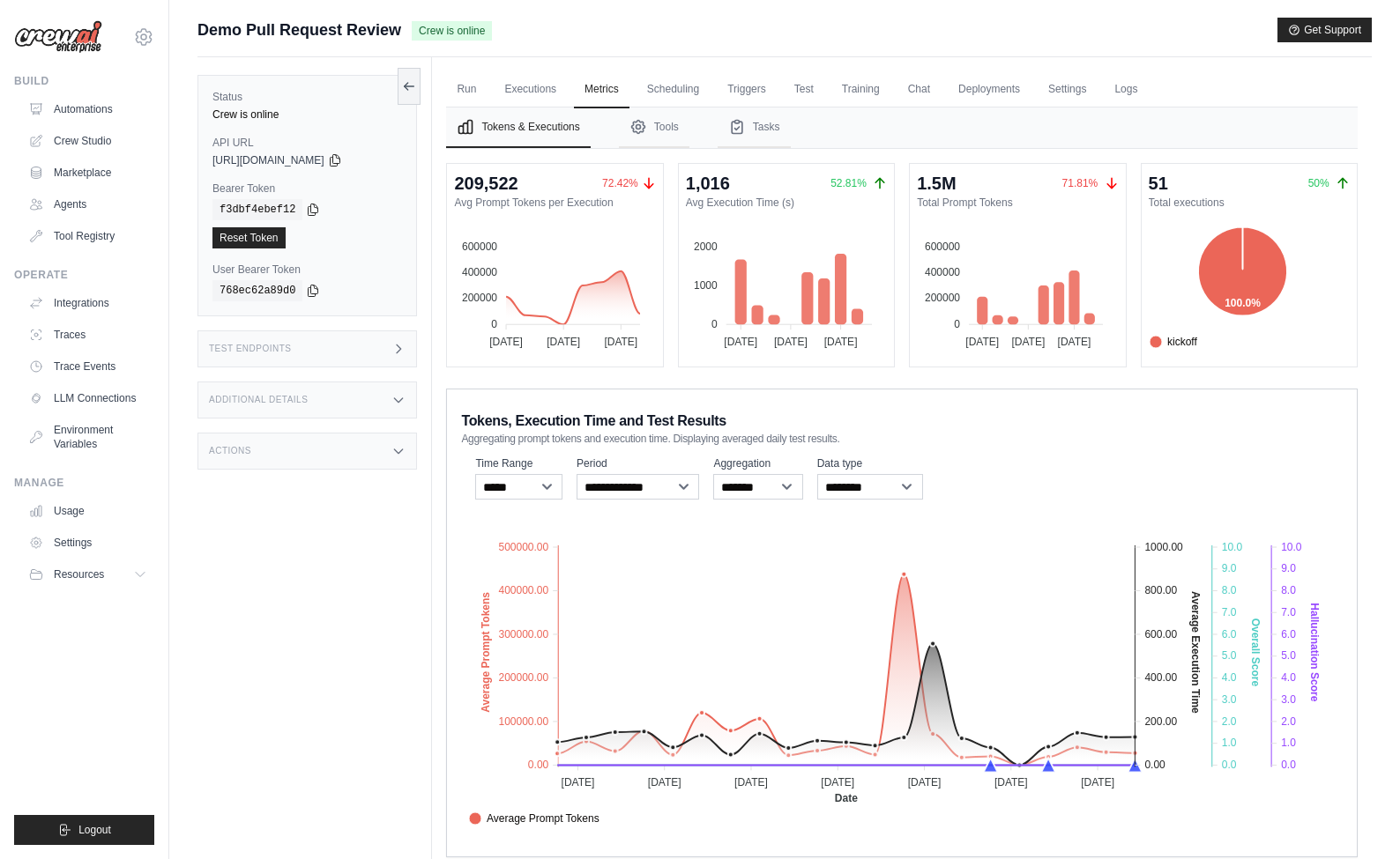
scroll to position [74, 0]
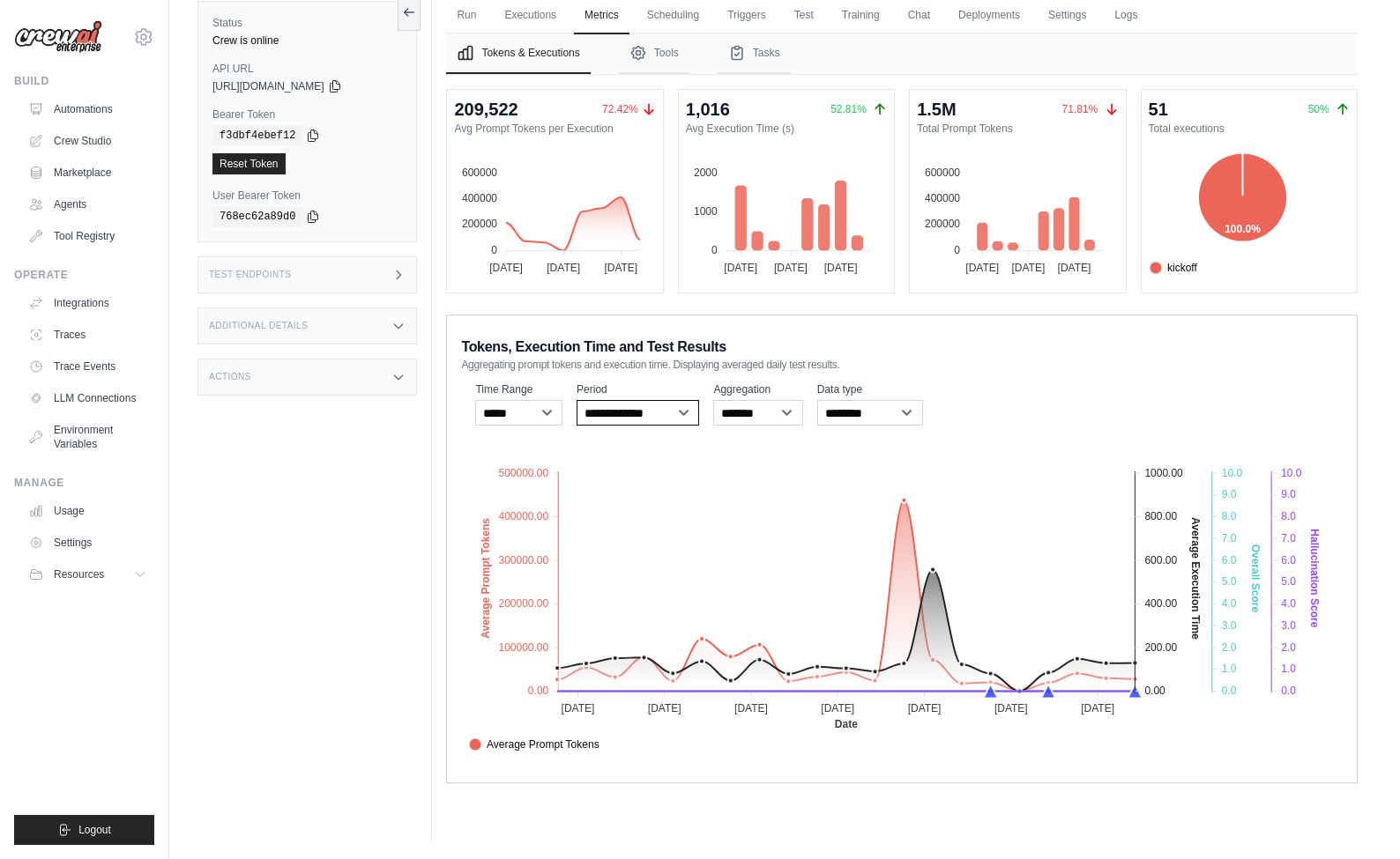
click at [684, 409] on select "**********" at bounding box center [638, 413] width 123 height 25
select select "**********"
click at [577, 400] on select "**********" at bounding box center [638, 413] width 123 height 25
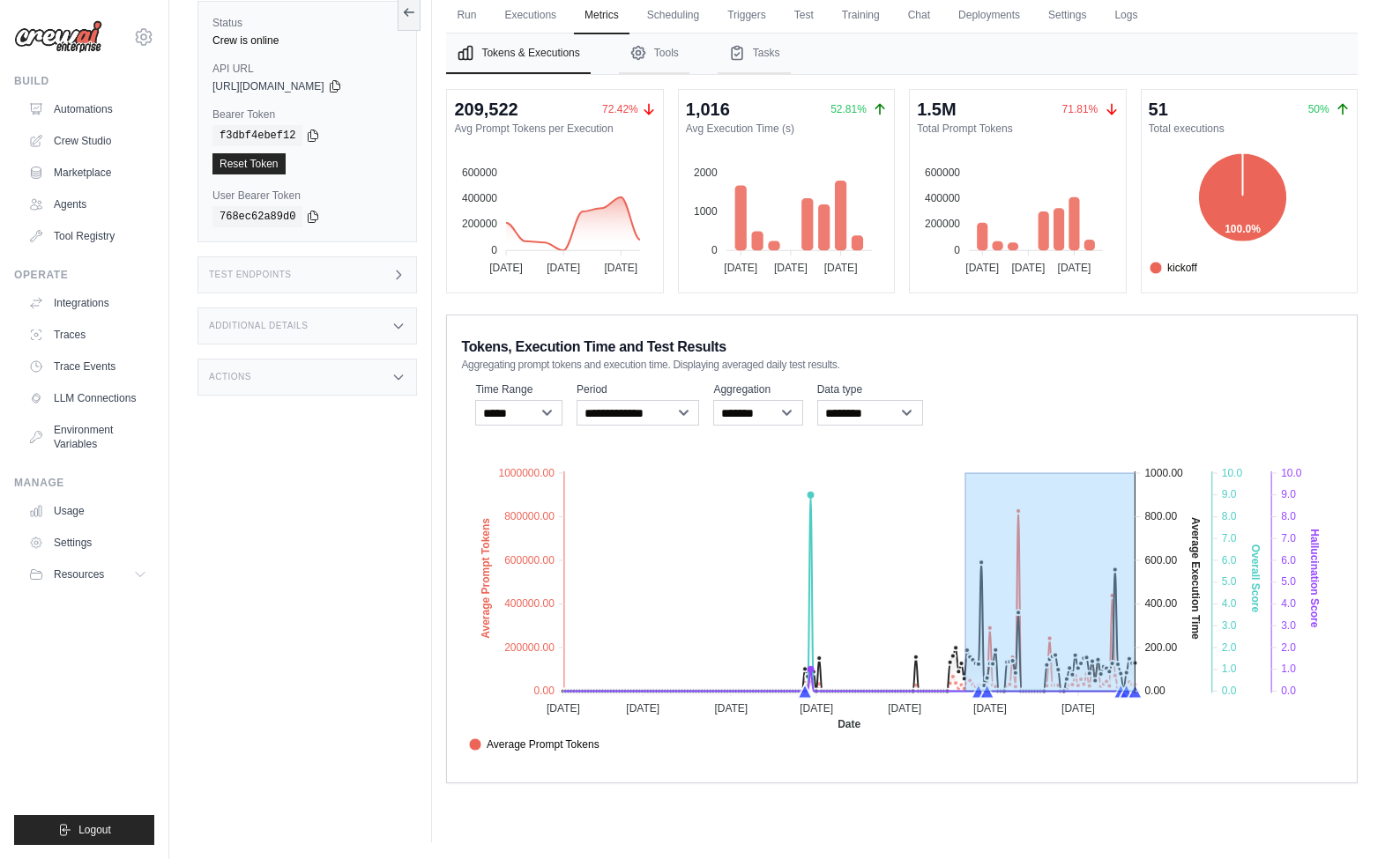
drag, startPoint x: 966, startPoint y: 680, endPoint x: 1161, endPoint y: 683, distance: 195.0
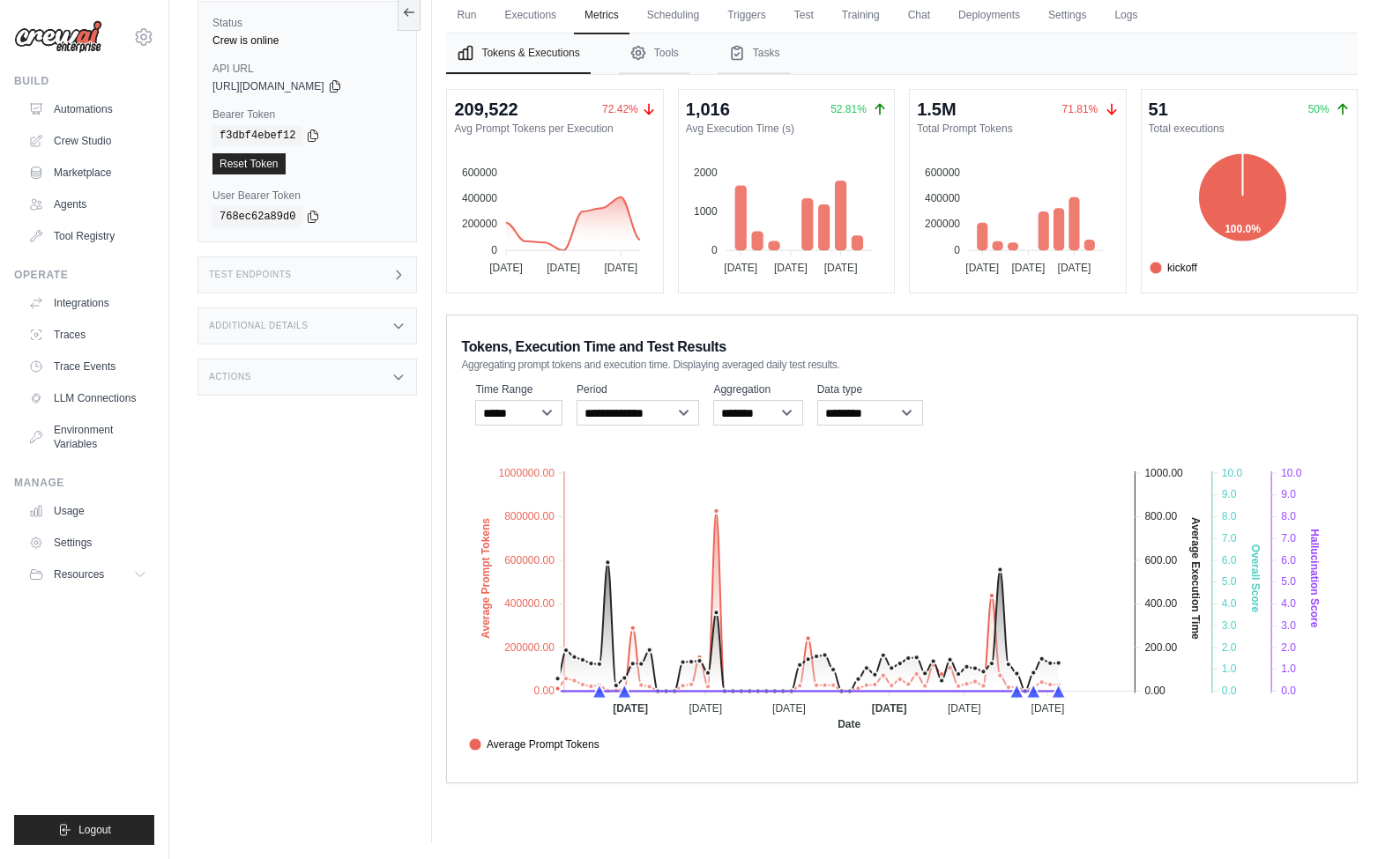
scroll to position [0, 0]
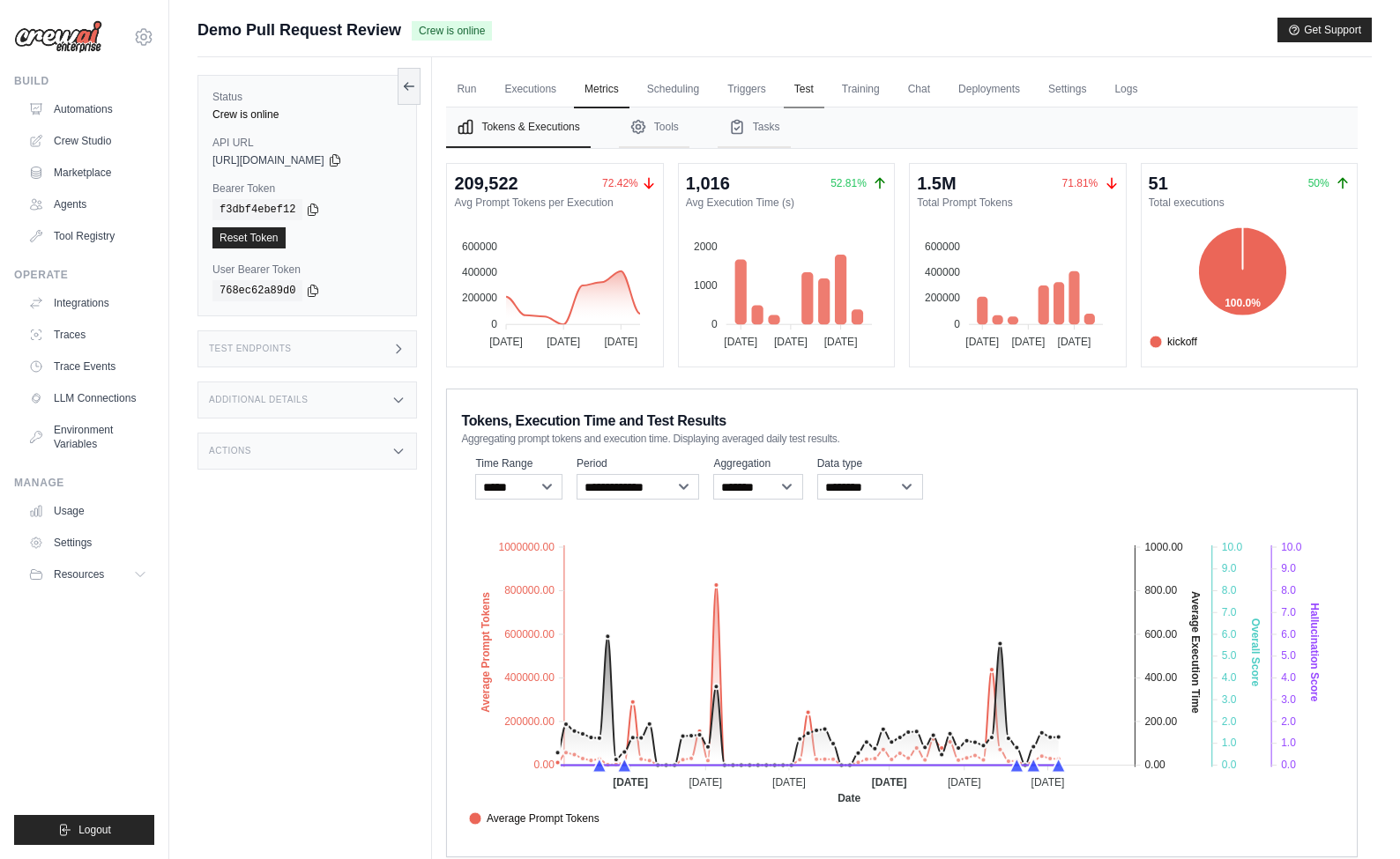
click at [806, 98] on link "Test" at bounding box center [804, 90] width 40 height 37
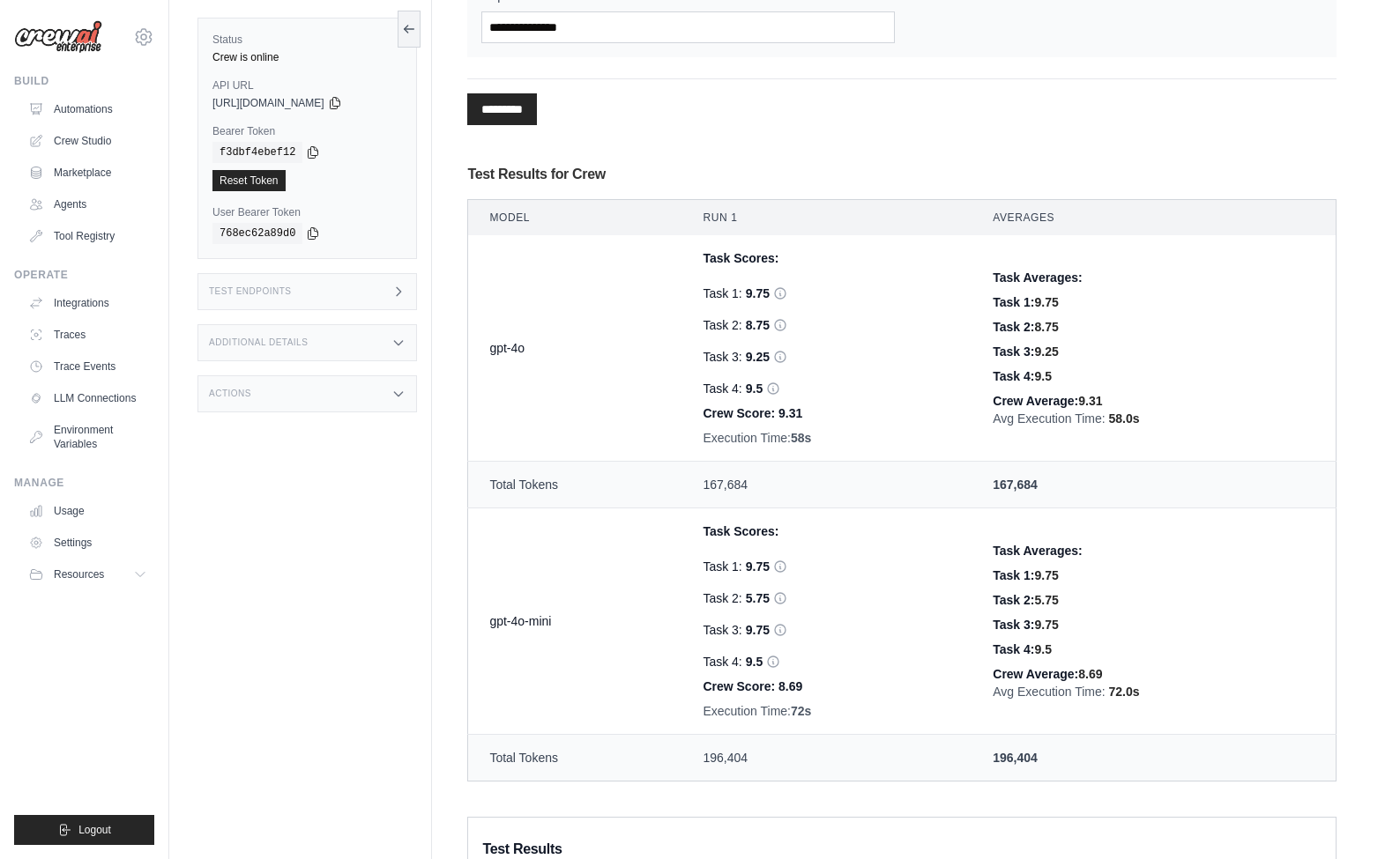
scroll to position [580, 0]
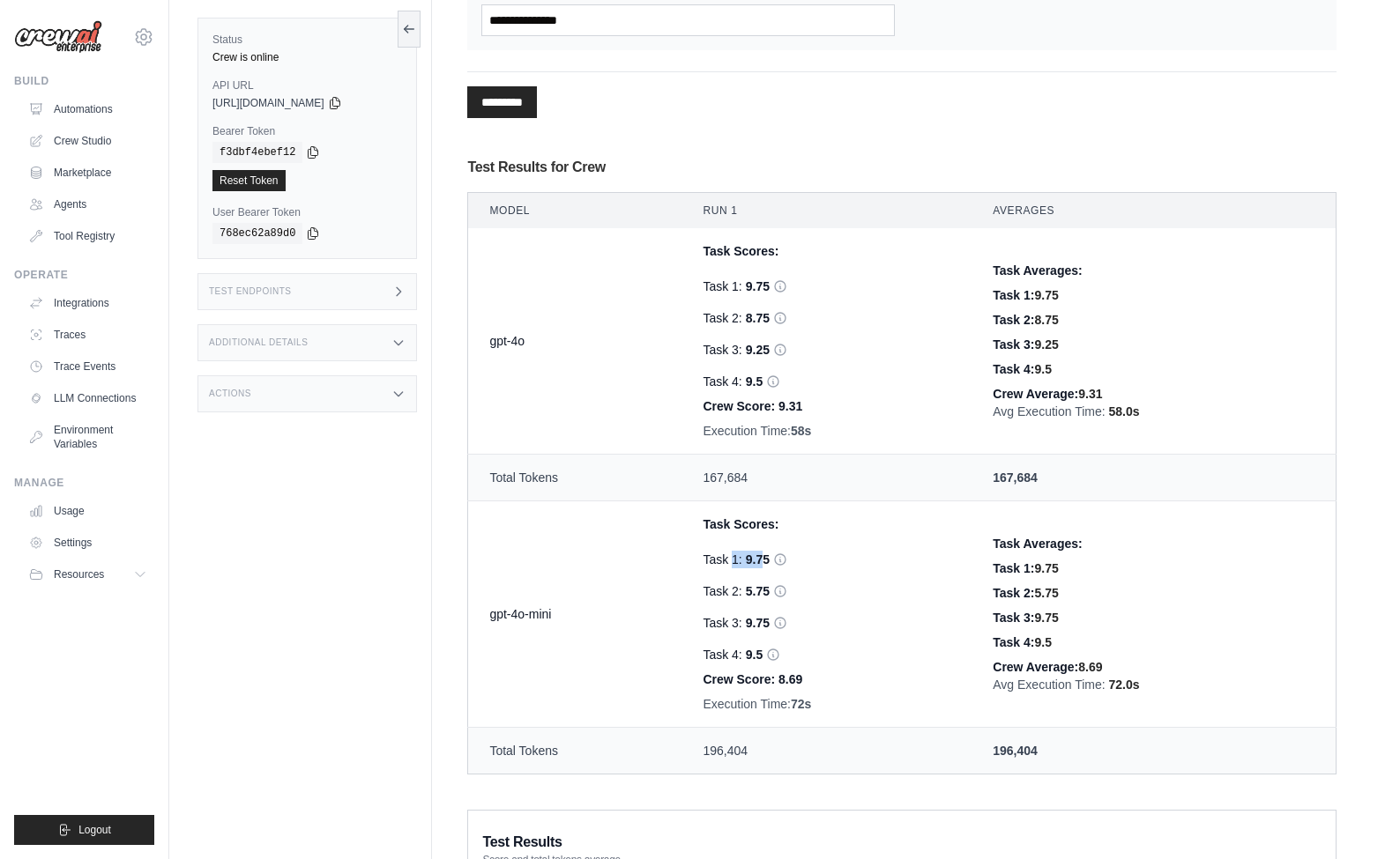
drag, startPoint x: 708, startPoint y: 560, endPoint x: 759, endPoint y: 561, distance: 51.0
click at [759, 561] on div "Task 1: 9.75 Hallucination Score: 0 Verdict: Faithful Reasons: The answer provi…" at bounding box center [826, 560] width 248 height 18
click at [685, 367] on td "Task Scores: Task 1: 9.75 Task 2: 8.75 Hallucination Score: 0 Verdict: Faithful…" at bounding box center [827, 341] width 290 height 227
click at [911, 501] on td "Task Scores: Task 1: 9.75 Hallucination Score: 0 Verdict: Faithful Reasons: The…" at bounding box center [827, 614] width 290 height 227
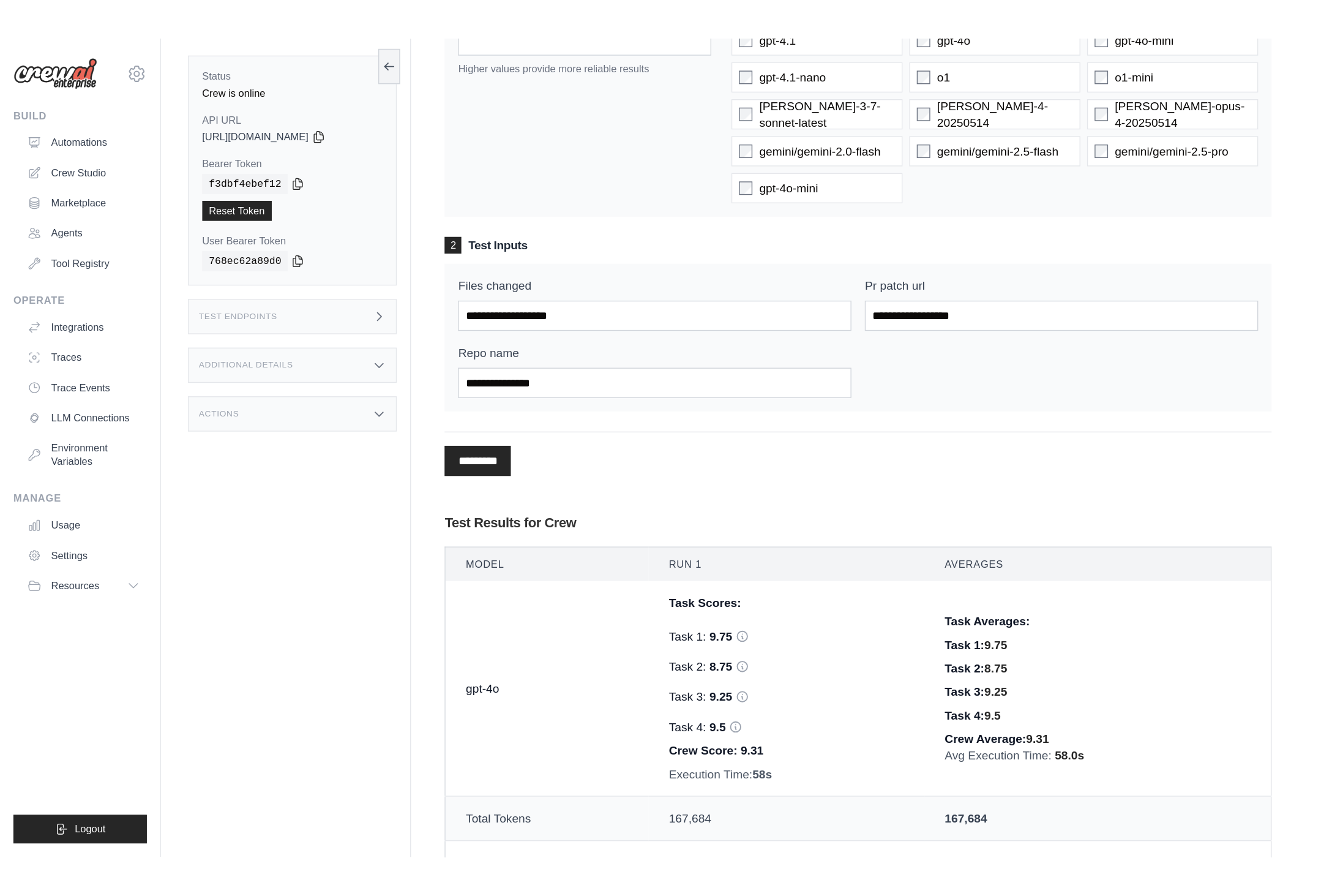
scroll to position [0, 0]
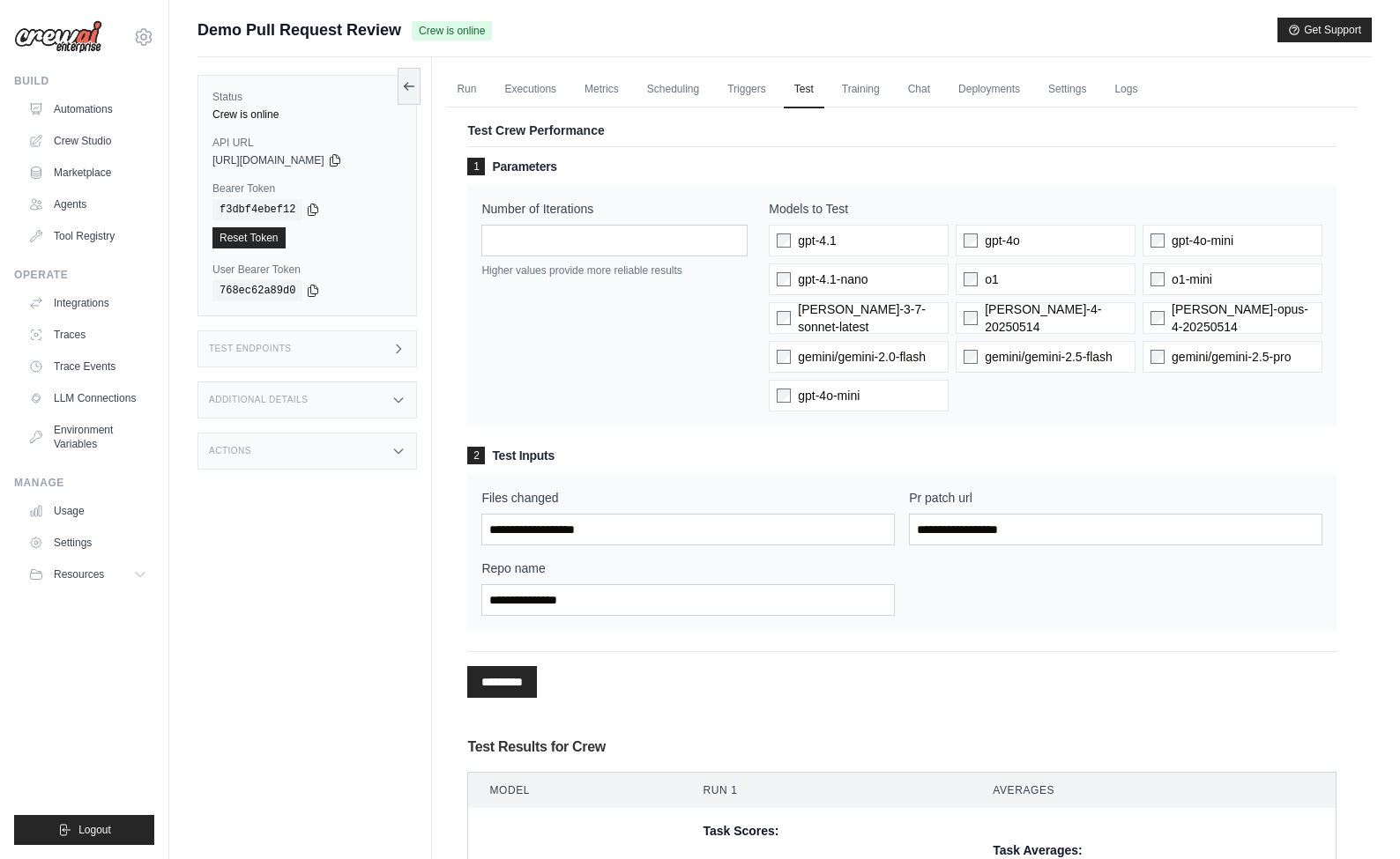
click at [914, 463] on h3 "2 Test Inputs" at bounding box center [902, 456] width 869 height 18
click at [854, 95] on link "Training" at bounding box center [860, 90] width 59 height 37
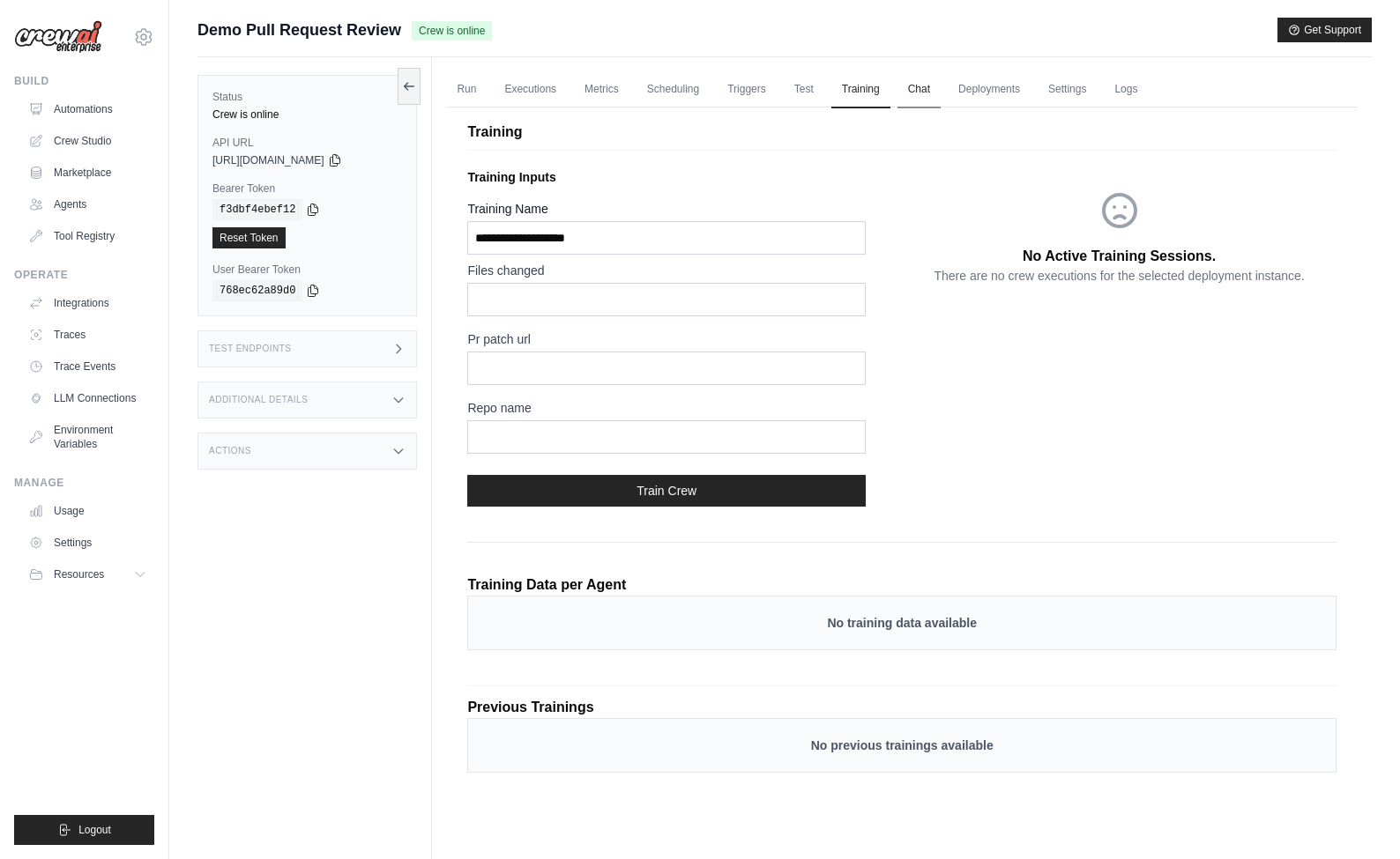
click at [917, 94] on link "Chat" at bounding box center [919, 90] width 43 height 37
click at [829, 192] on div "Training Inputs Training Name Files changed Pr patch url Repo name Train Crew" at bounding box center [684, 340] width 435 height 360
click at [748, 172] on p "Training Inputs" at bounding box center [684, 177] width 435 height 18
click at [722, 169] on p "Training Inputs" at bounding box center [684, 177] width 435 height 18
click at [608, 137] on p "Training" at bounding box center [902, 132] width 869 height 22
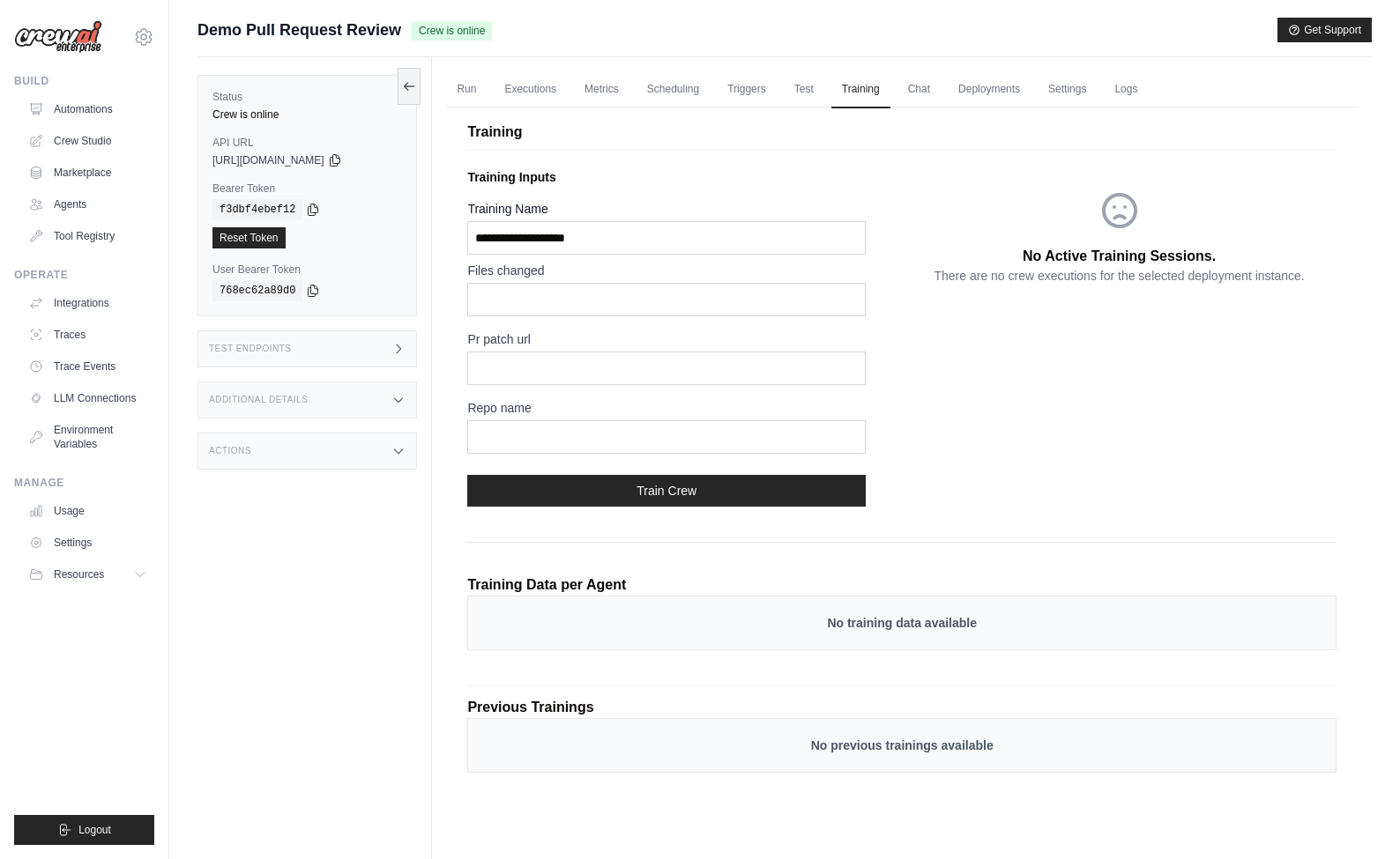
click at [916, 357] on div "No Active Training Sessions. There are no crew executions for the selected depl…" at bounding box center [1118, 340] width 435 height 360
click at [105, 400] on link "LLM Connections" at bounding box center [89, 398] width 133 height 28
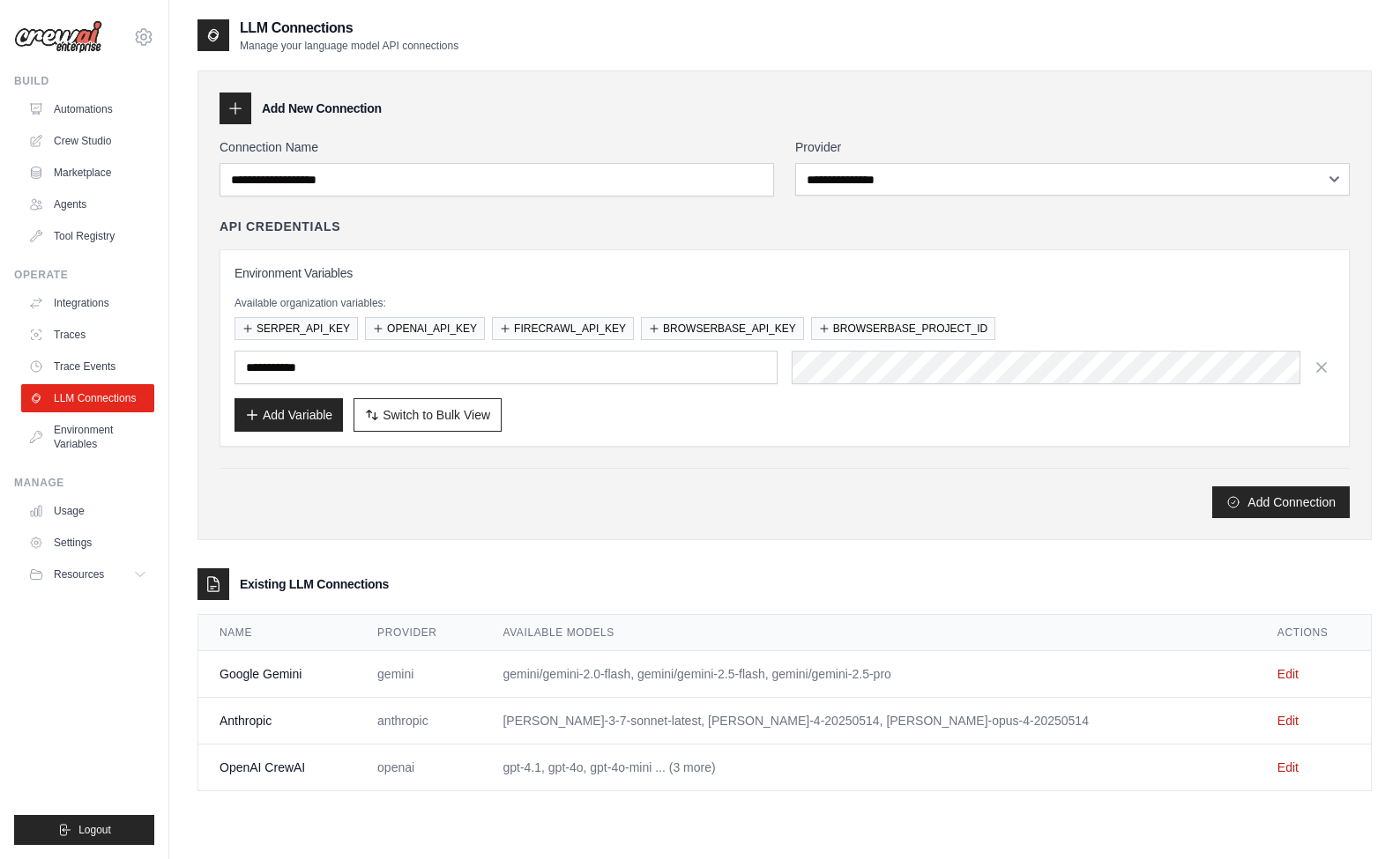
click at [500, 221] on div "API Credentials" at bounding box center [785, 227] width 1130 height 18
click at [519, 256] on div "Environment Variables Available organization variables: SERPER_API_KEY OPENAI_A…" at bounding box center [785, 347] width 1130 height 197
click at [327, 522] on div "**********" at bounding box center [784, 305] width 1174 height 470
click at [90, 108] on link "Automations" at bounding box center [89, 109] width 133 height 28
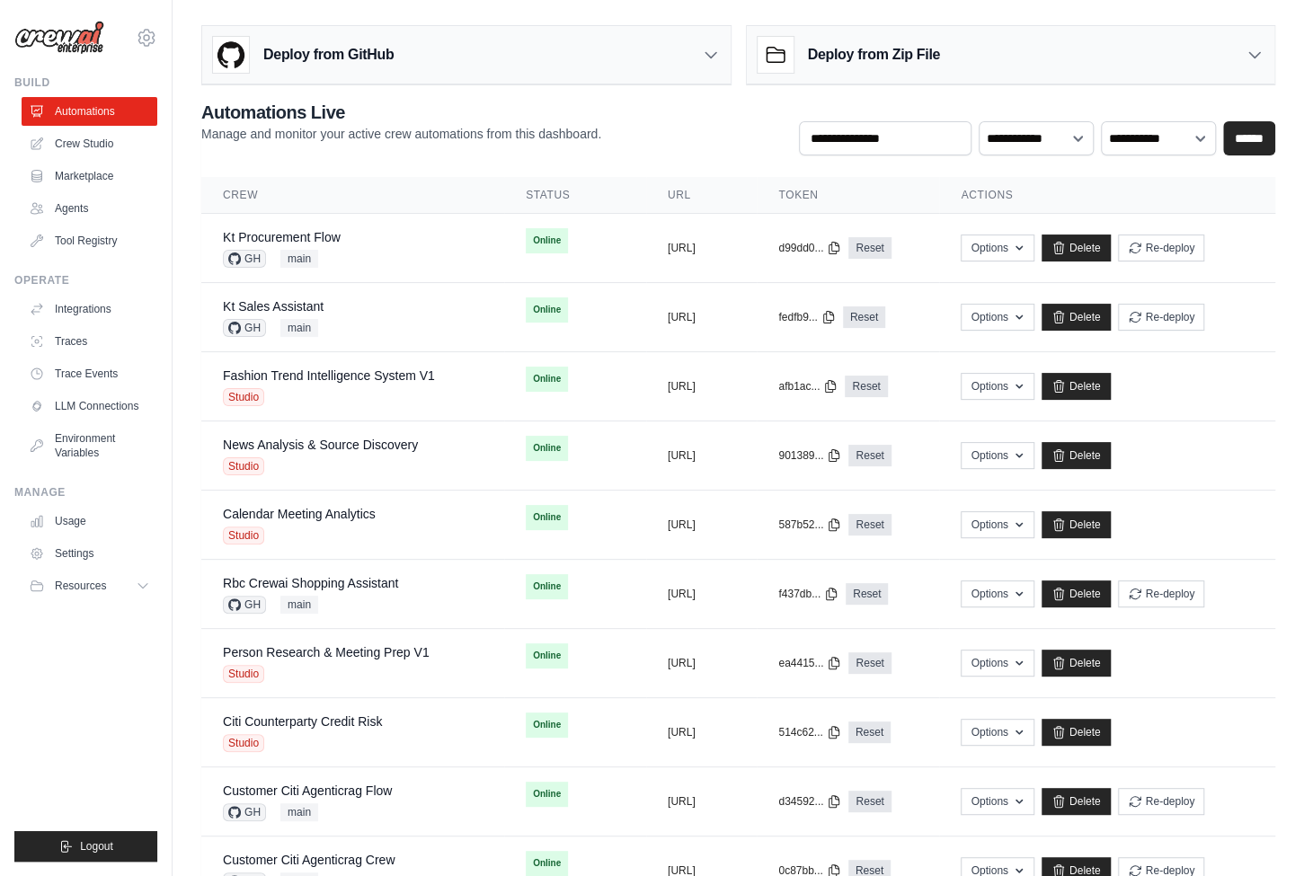
click at [436, 141] on p "Manage and monitor your active crew automations from this dashboard." at bounding box center [401, 134] width 400 height 18
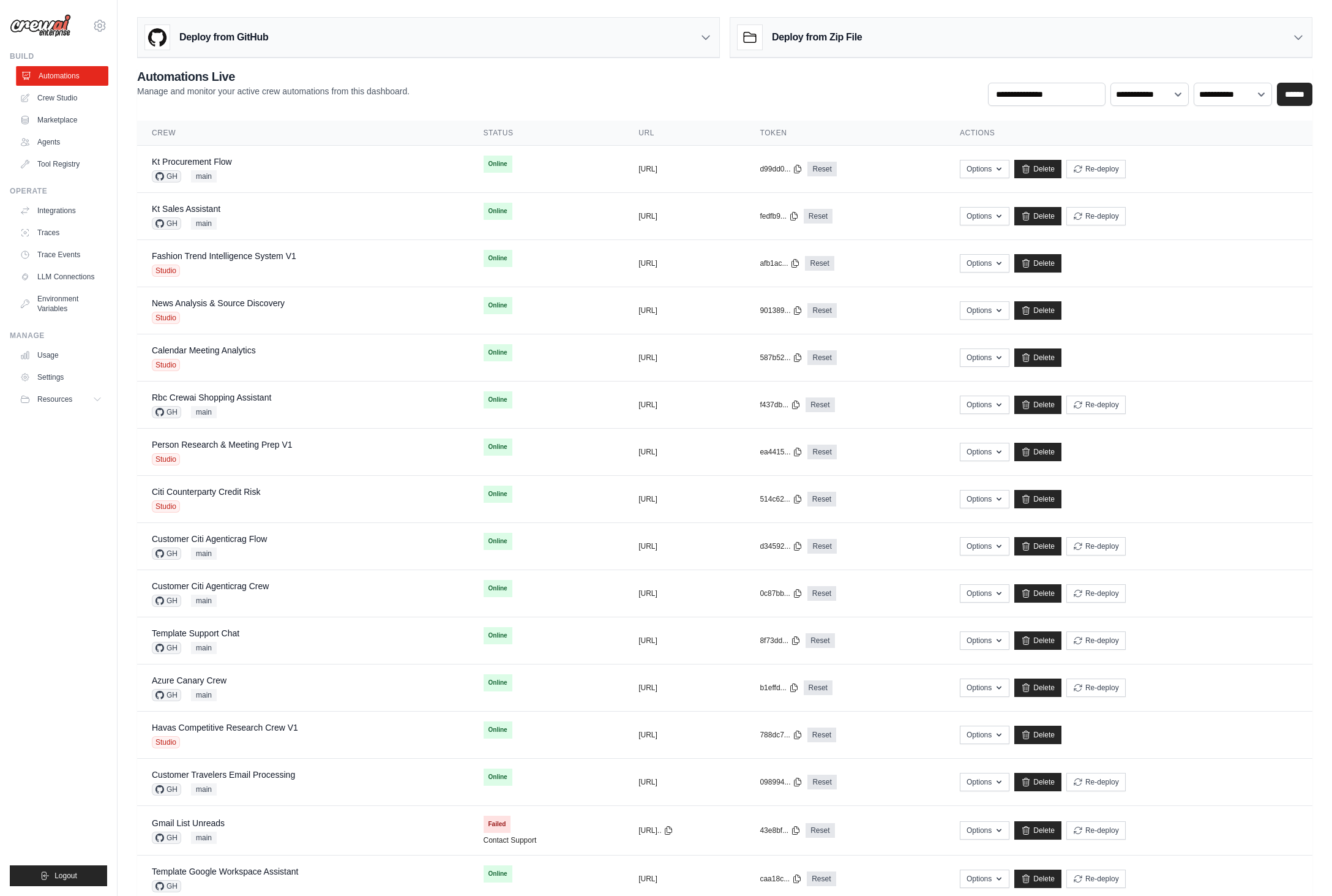
click at [54, 76] on link "Automations" at bounding box center [62, 76] width 93 height 20
click at [63, 101] on link "Crew Studio" at bounding box center [62, 97] width 93 height 20
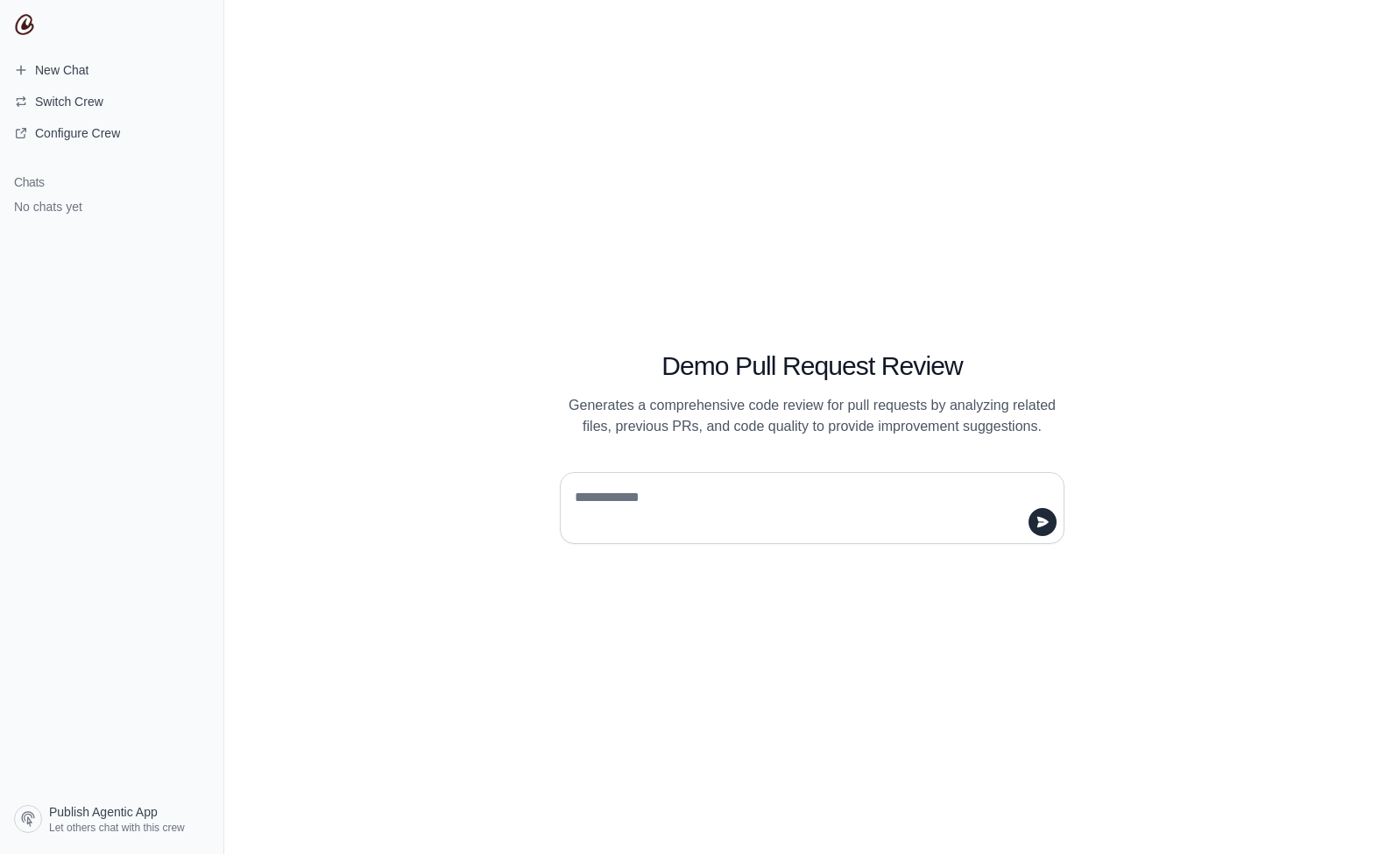
click at [292, 718] on div "Demo Pull Request Review Generates a comprehensive code review for pull request…" at bounding box center [812, 427] width 1176 height 854
click at [108, 101] on span "Switch Crew" at bounding box center [58, 101] width 117 height 18
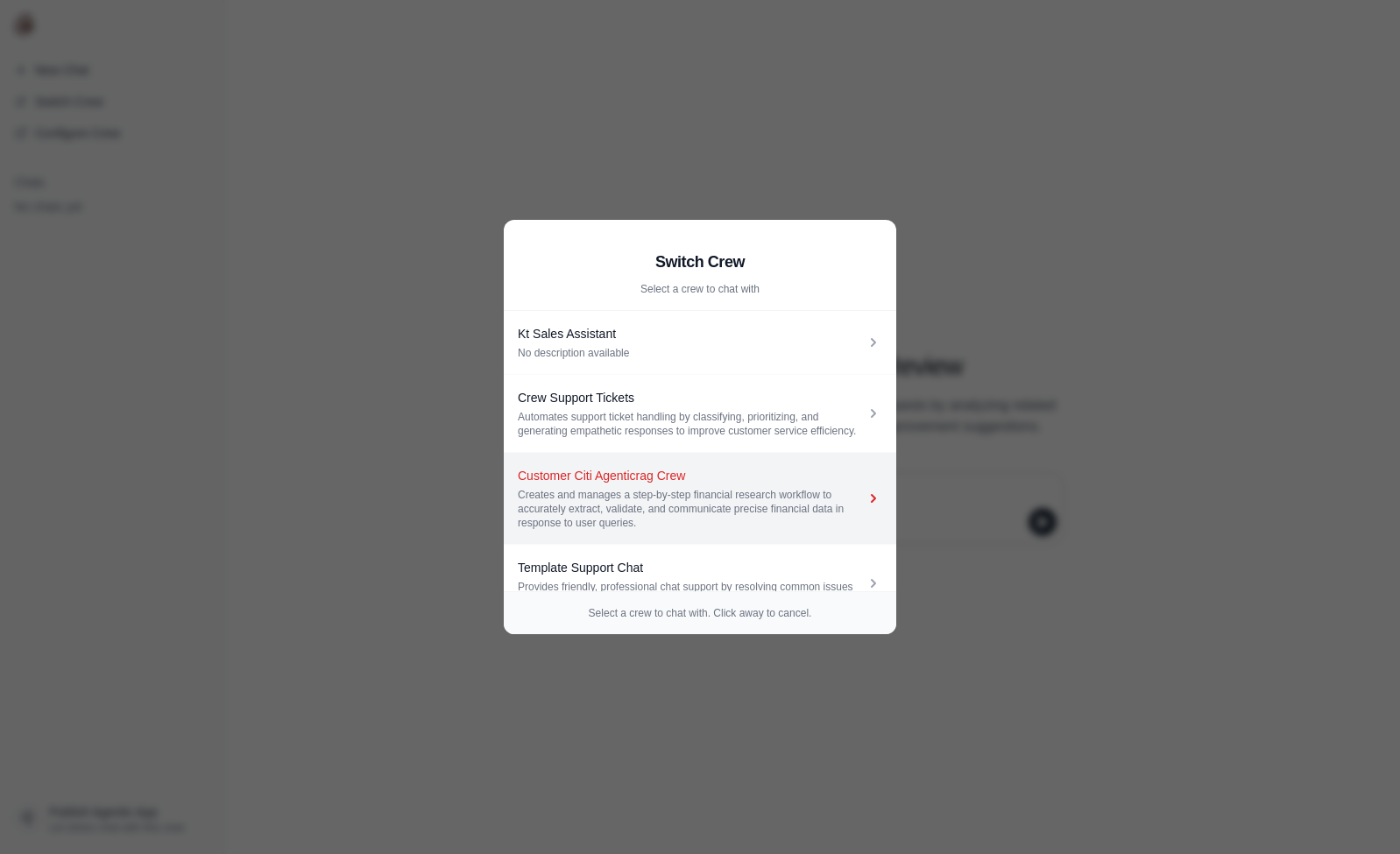
scroll to position [14, 0]
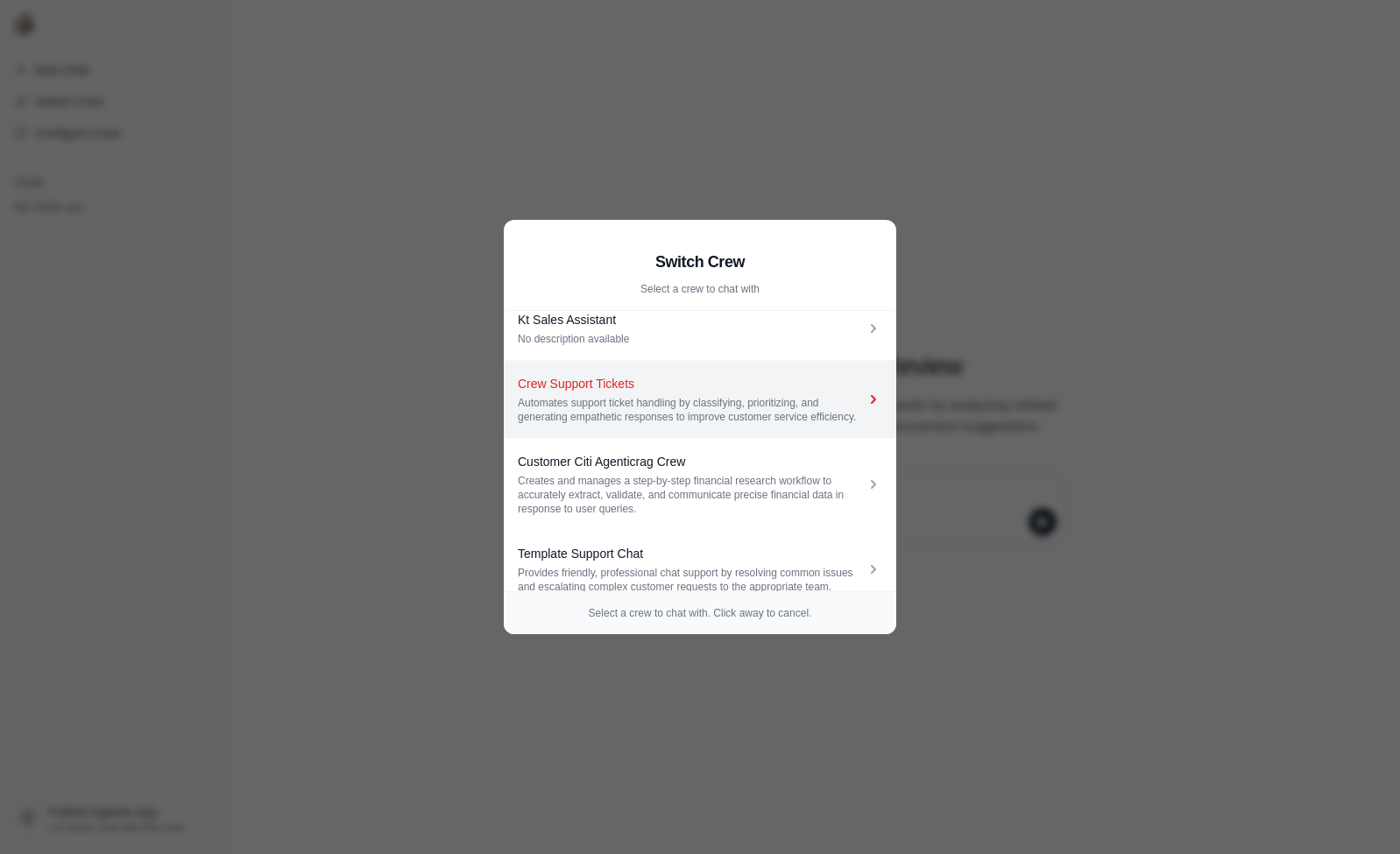
click at [730, 379] on div "Crew Support Tickets" at bounding box center [691, 384] width 347 height 18
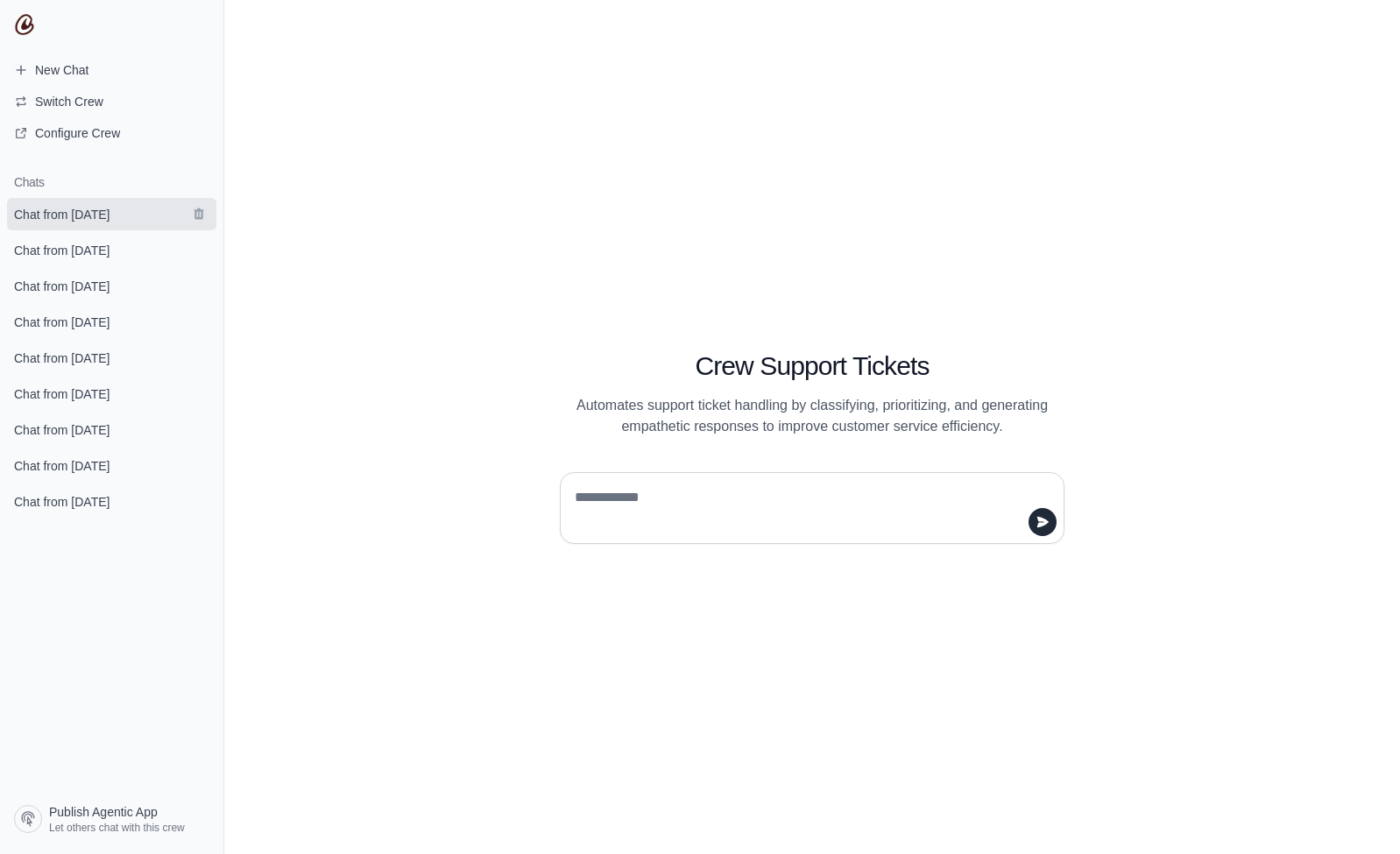
click at [89, 211] on span "Chat from [DATE]" at bounding box center [61, 214] width 96 height 18
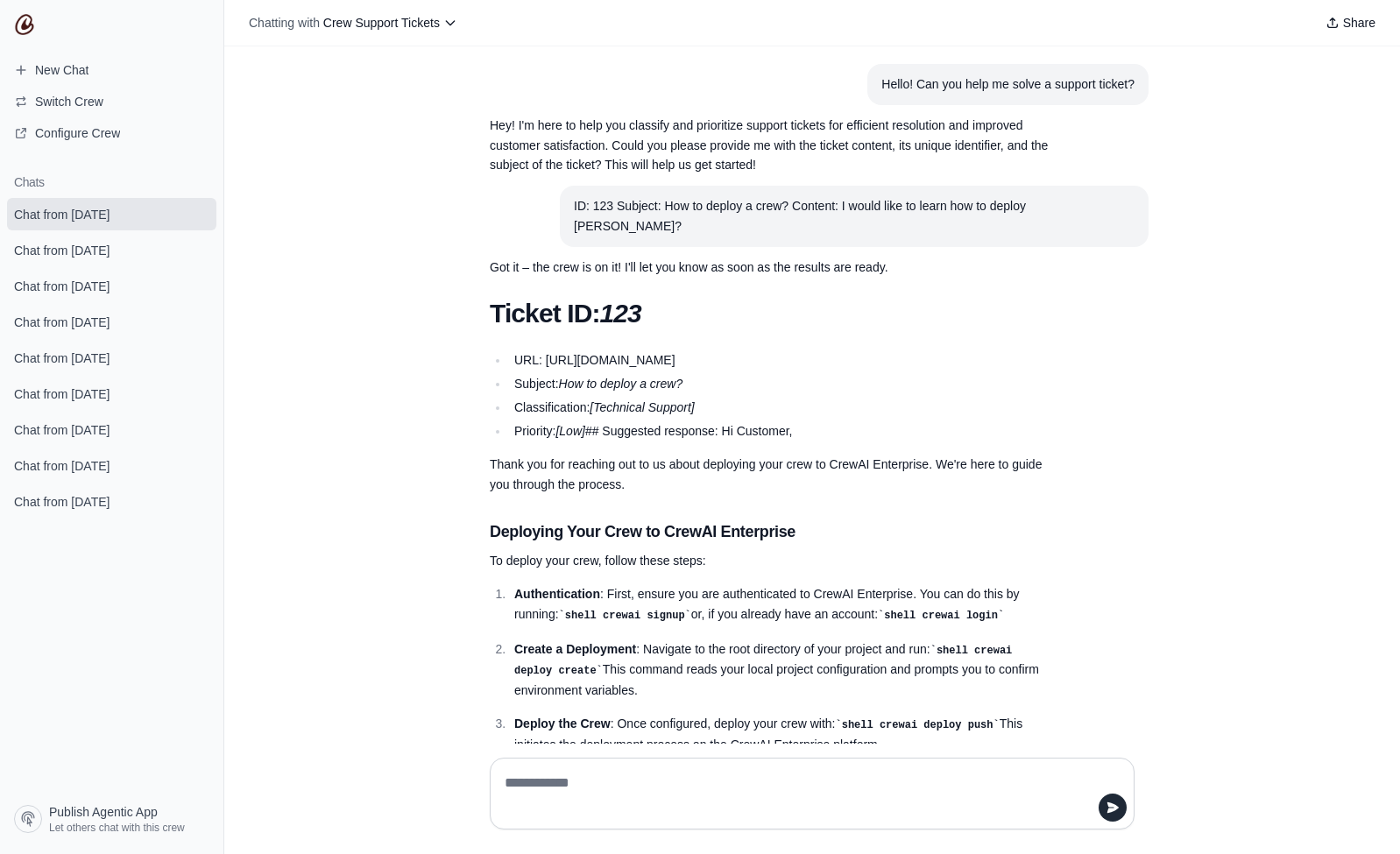
click at [419, 85] on div "Hello! Can you help me solve a support ticket? Hey! I'm here to help you classi…" at bounding box center [812, 395] width 1176 height 697
drag, startPoint x: 877, startPoint y: 87, endPoint x: 1137, endPoint y: 97, distance: 260.2
click at [1137, 97] on section "Hello! Can you help me solve a support ticket?" at bounding box center [1008, 85] width 281 height 41
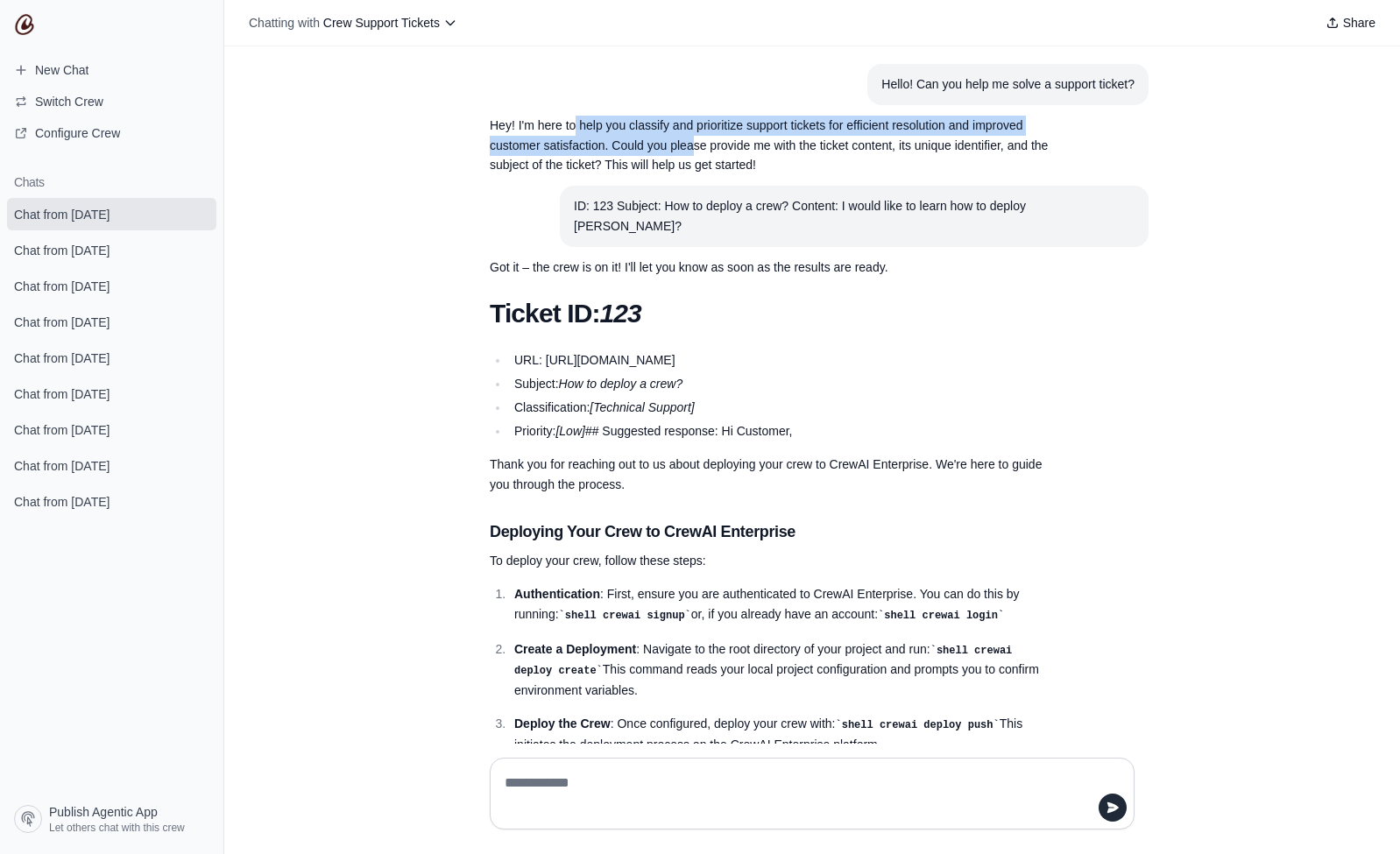
drag, startPoint x: 569, startPoint y: 123, endPoint x: 711, endPoint y: 153, distance: 145.1
click at [688, 151] on p "Hey! I'm here to help you classify and prioritize support tickets for efficient…" at bounding box center [769, 145] width 561 height 59
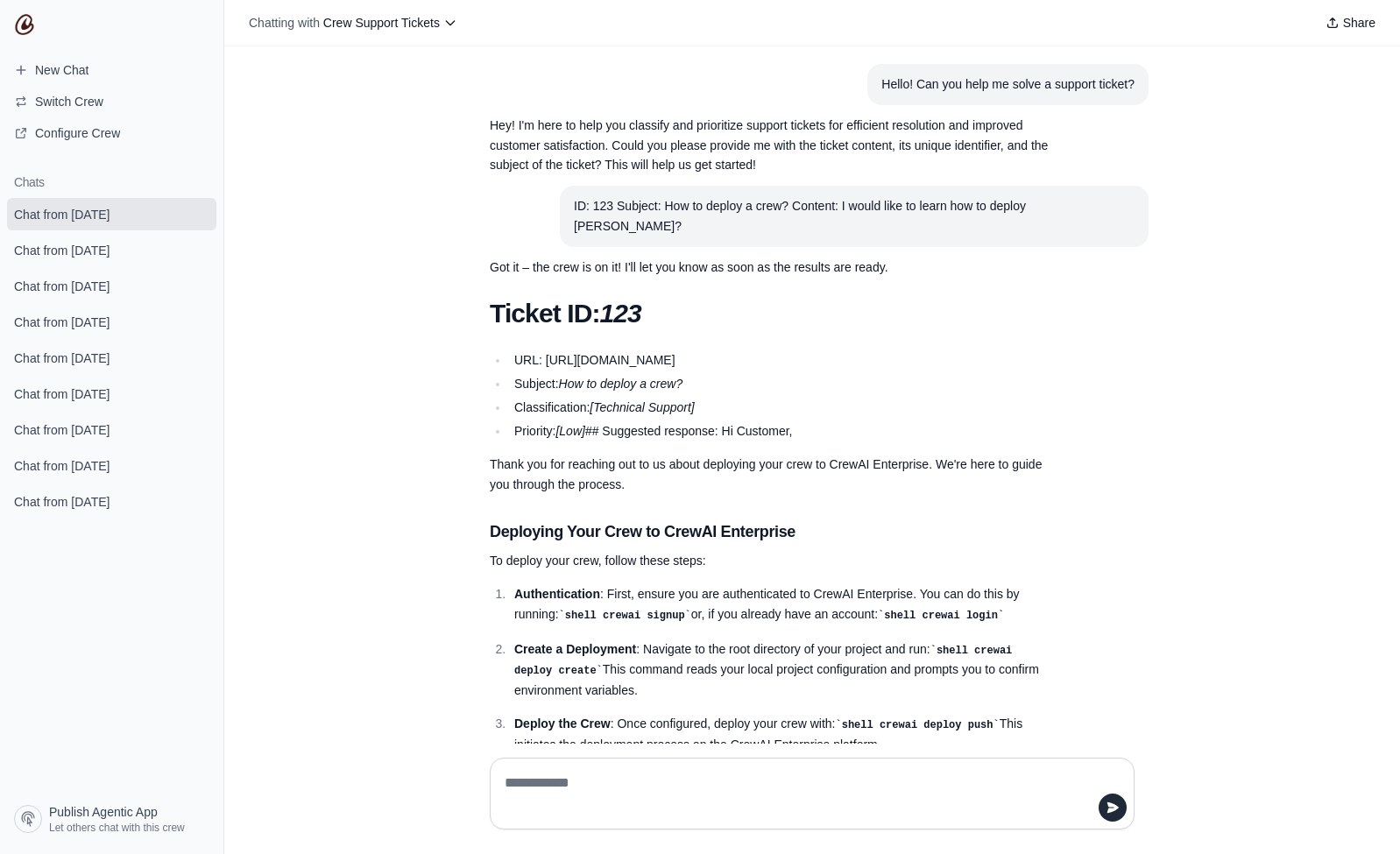
click at [828, 169] on p "Hey! I'm here to help you classify and prioritize support tickets for efficient…" at bounding box center [769, 145] width 561 height 59
drag, startPoint x: 628, startPoint y: 205, endPoint x: 1123, endPoint y: 218, distance: 495.2
click at [1123, 218] on section "ID: 123 Subject: How to deploy a crew? Content: I would like to learn how to de…" at bounding box center [854, 216] width 589 height 61
click at [855, 257] on p "Got it – the crew is on it! I'll let you know as soon as the results are ready." at bounding box center [769, 267] width 561 height 20
click at [624, 202] on section "ID: 123 Subject: How to deploy a crew? Content: I would like to learn how to de…" at bounding box center [854, 216] width 589 height 61
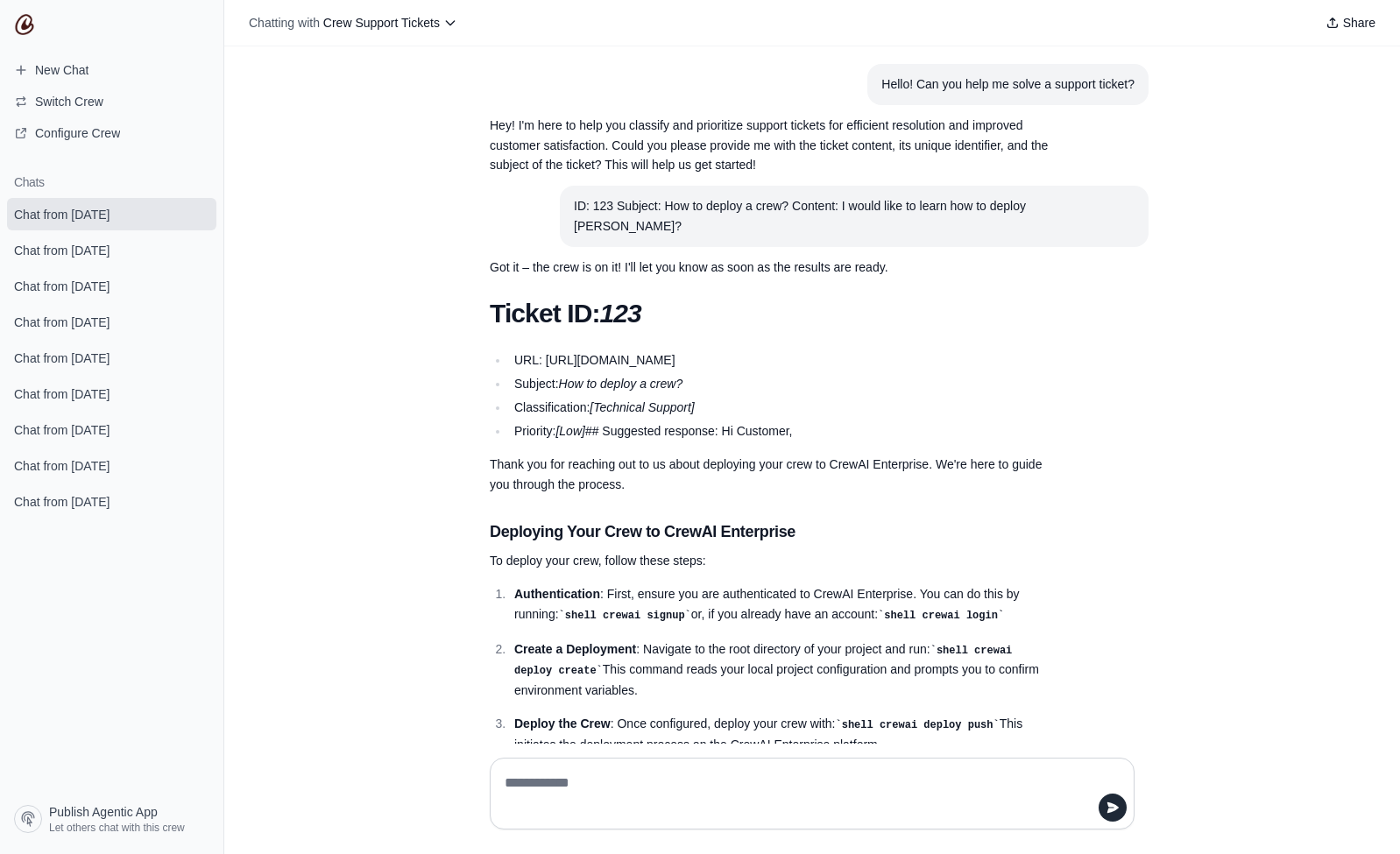
click at [657, 210] on div "ID: 123 Subject: How to deploy a crew? Content: I would like to learn how to de…" at bounding box center [854, 215] width 561 height 40
drag, startPoint x: 666, startPoint y: 207, endPoint x: 635, endPoint y: 206, distance: 31.0
click at [635, 206] on div "ID: 123 Subject: How to deploy a crew? Content: I would like to learn how to de…" at bounding box center [854, 215] width 561 height 40
drag, startPoint x: 867, startPoint y: 206, endPoint x: 990, endPoint y: 207, distance: 123.0
click at [990, 207] on div "ID: 123 Subject: How to deploy a crew? Content: I would like to learn how to de…" at bounding box center [854, 215] width 561 height 40
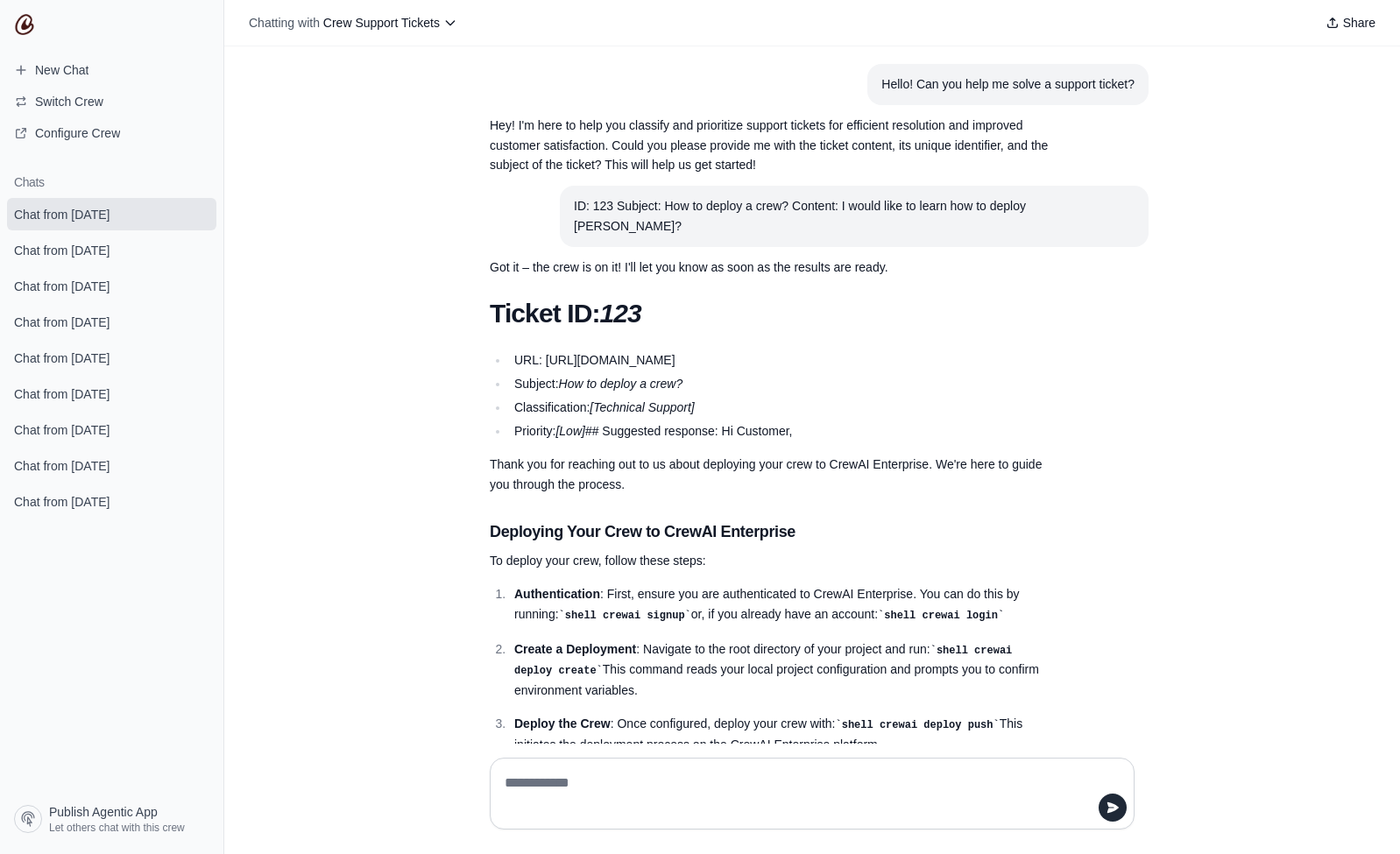
click at [682, 247] on section "Got it – the crew is on it! I'll let you know as soon as the results are ready." at bounding box center [770, 267] width 589 height 41
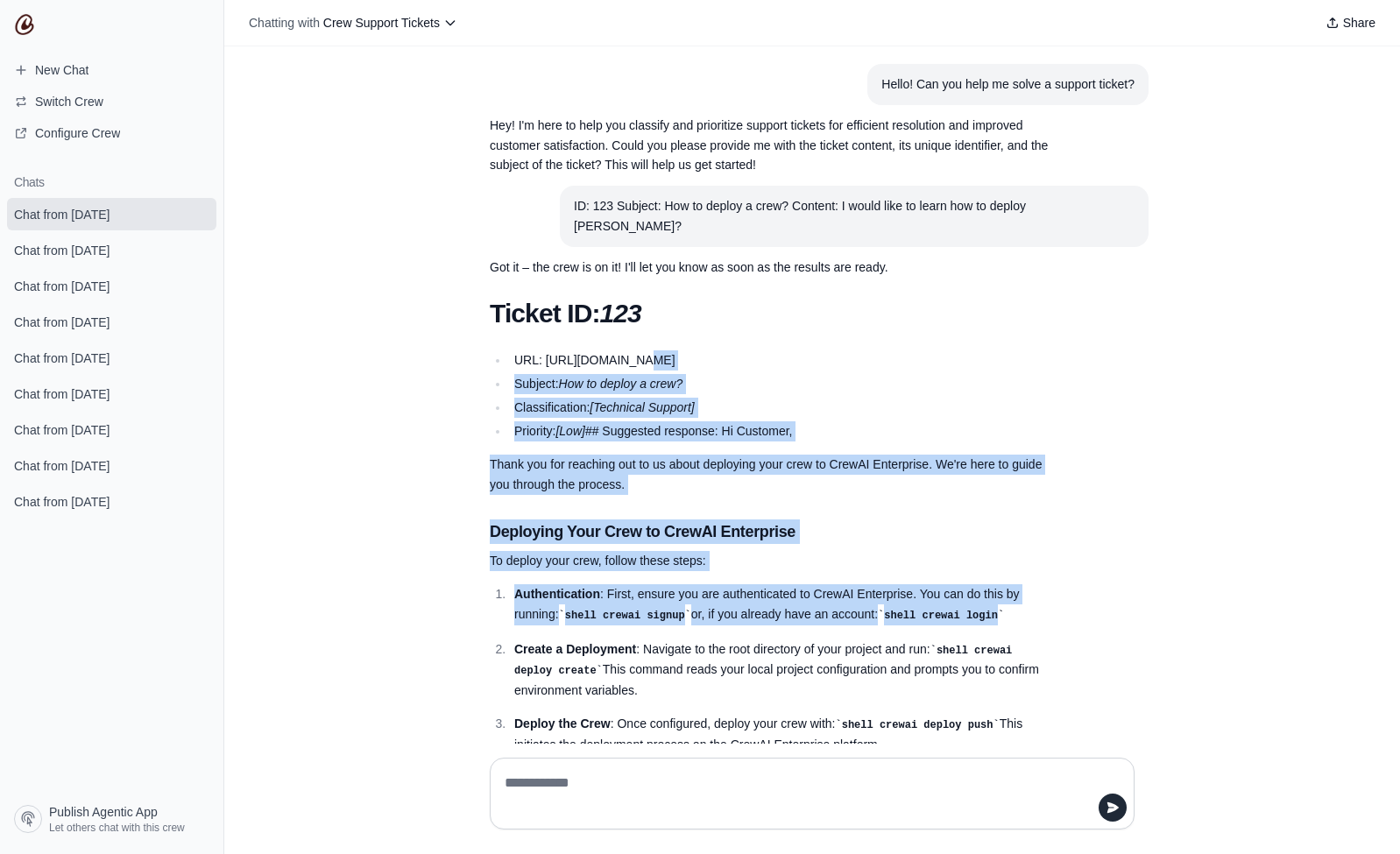
drag, startPoint x: 675, startPoint y: 376, endPoint x: 992, endPoint y: 618, distance: 398.8
click at [992, 618] on div "Ticket ID: 123 URL: [URL][DOMAIN_NAME] Subject: How to deploy a crew? Classific…" at bounding box center [769, 687] width 561 height 778
click at [875, 589] on p "Authentication : First, ensure you are authenticated to CrewAI Enterprise. You …" at bounding box center [782, 603] width 536 height 40
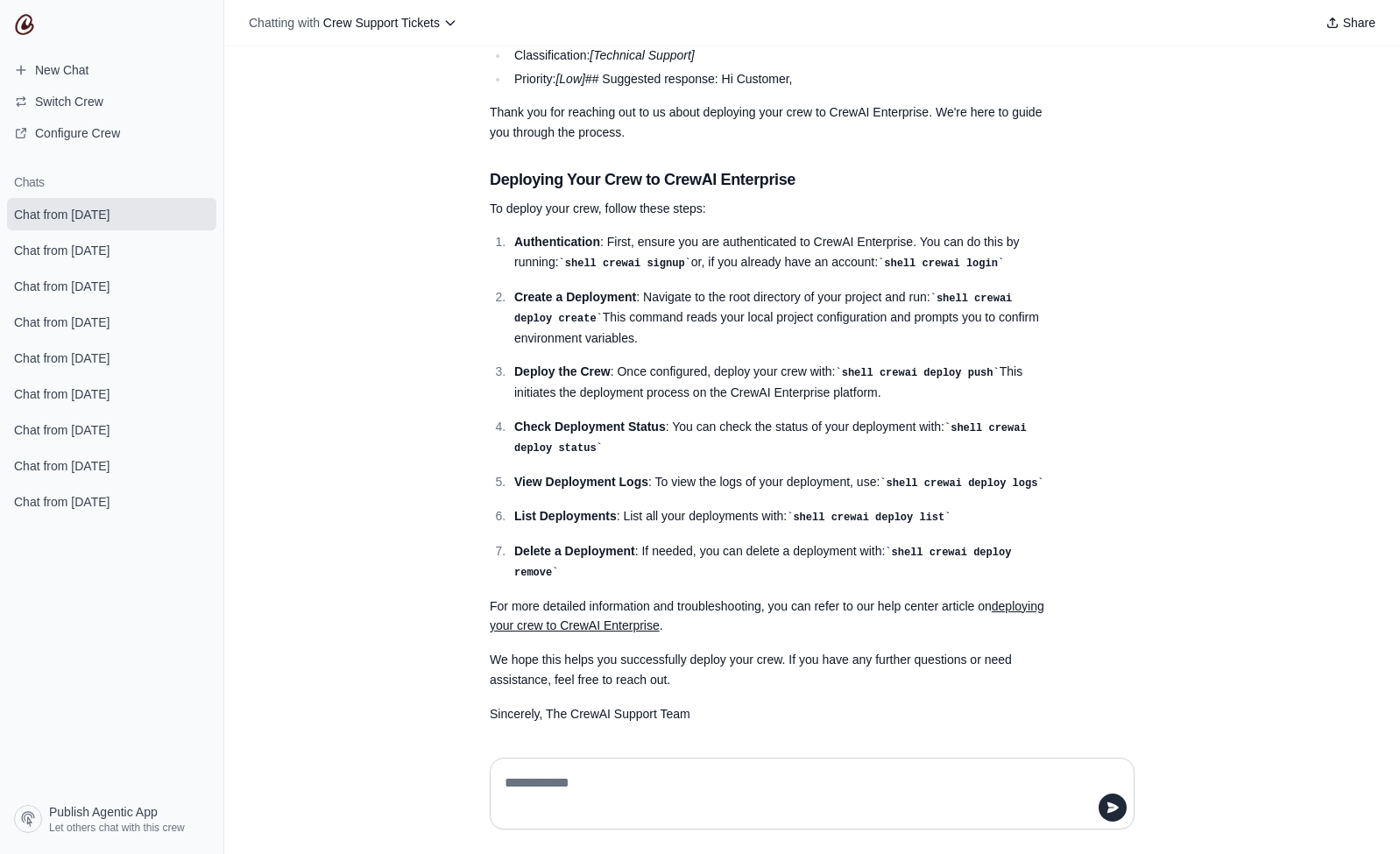
scroll to position [30, 0]
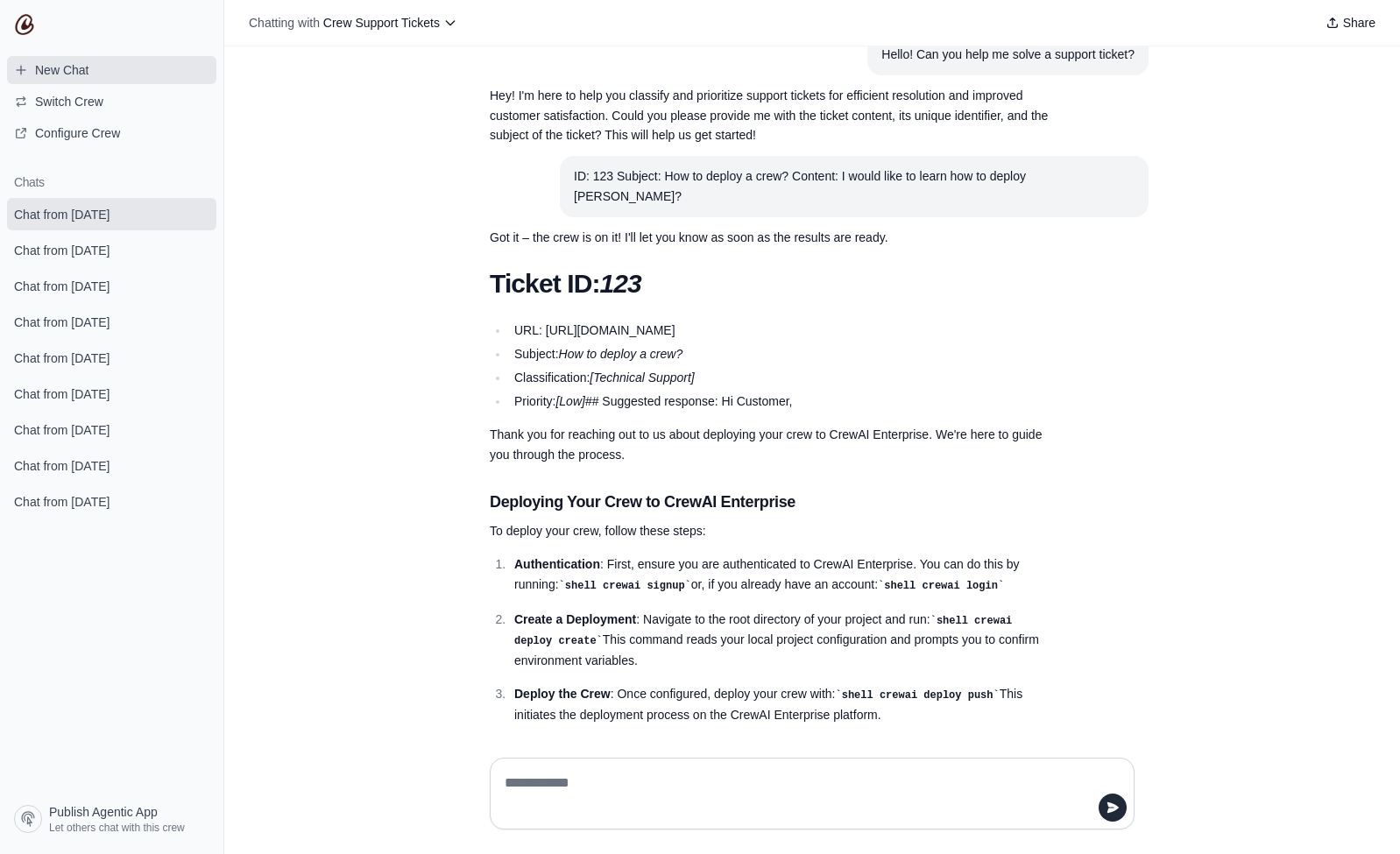
click at [62, 57] on link "New Chat" at bounding box center [111, 70] width 210 height 28
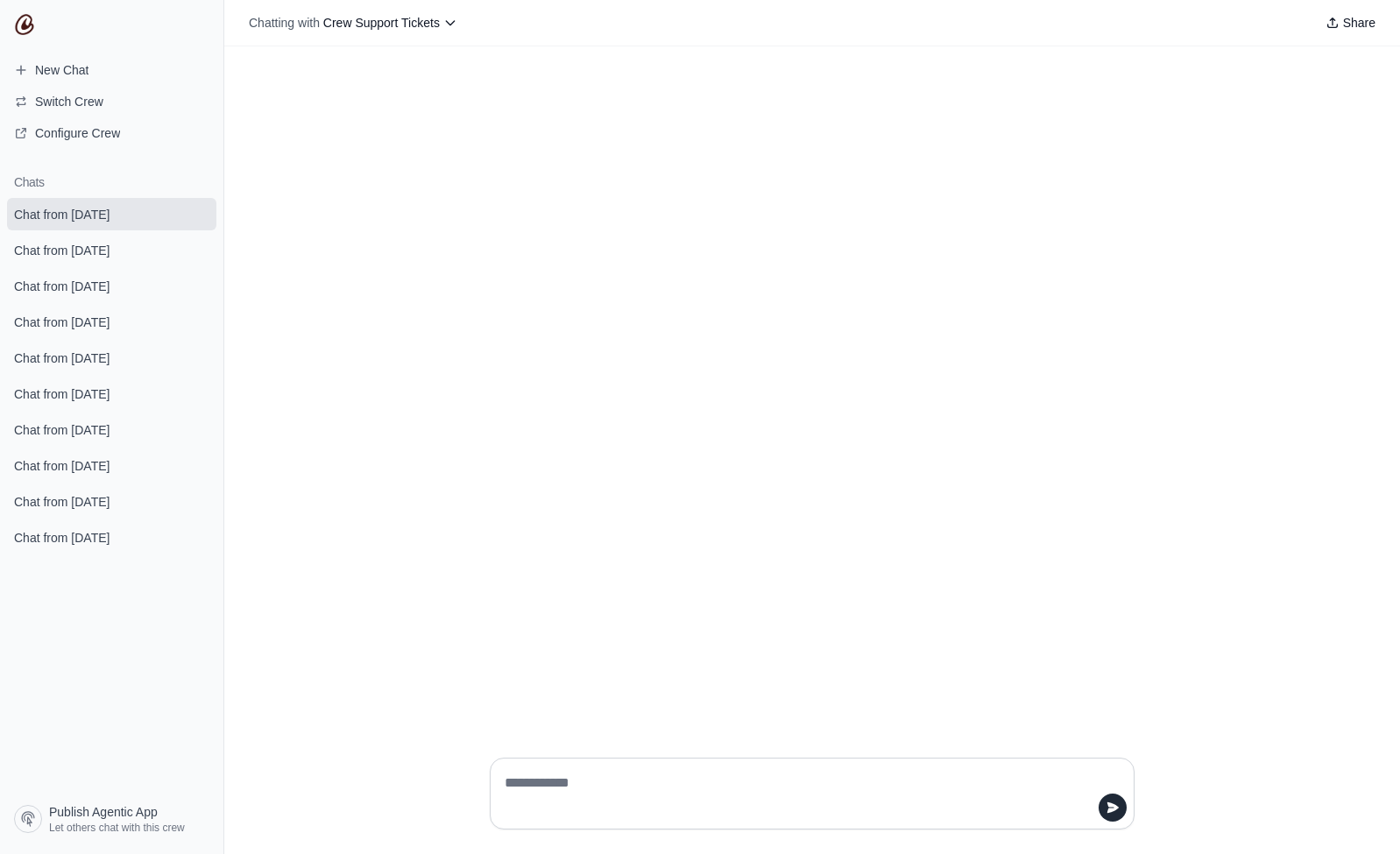
click at [808, 767] on div at bounding box center [811, 794] width 644 height 72
click at [801, 773] on textarea at bounding box center [806, 794] width 611 height 49
type textarea "**********"
click at [142, 825] on span "Let others chat with this crew" at bounding box center [116, 828] width 136 height 14
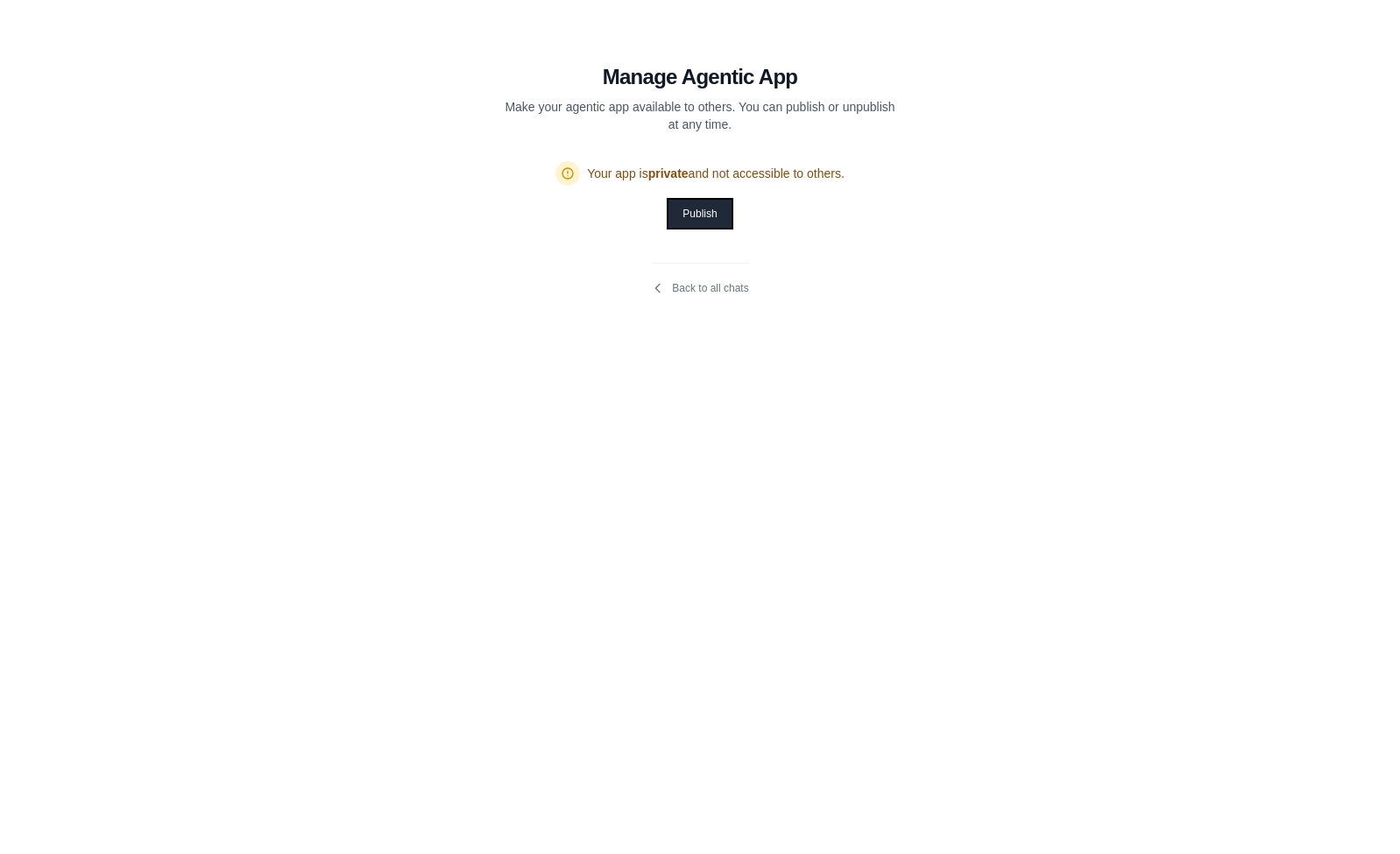
click at [719, 214] on button "Publish" at bounding box center [700, 214] width 62 height 28
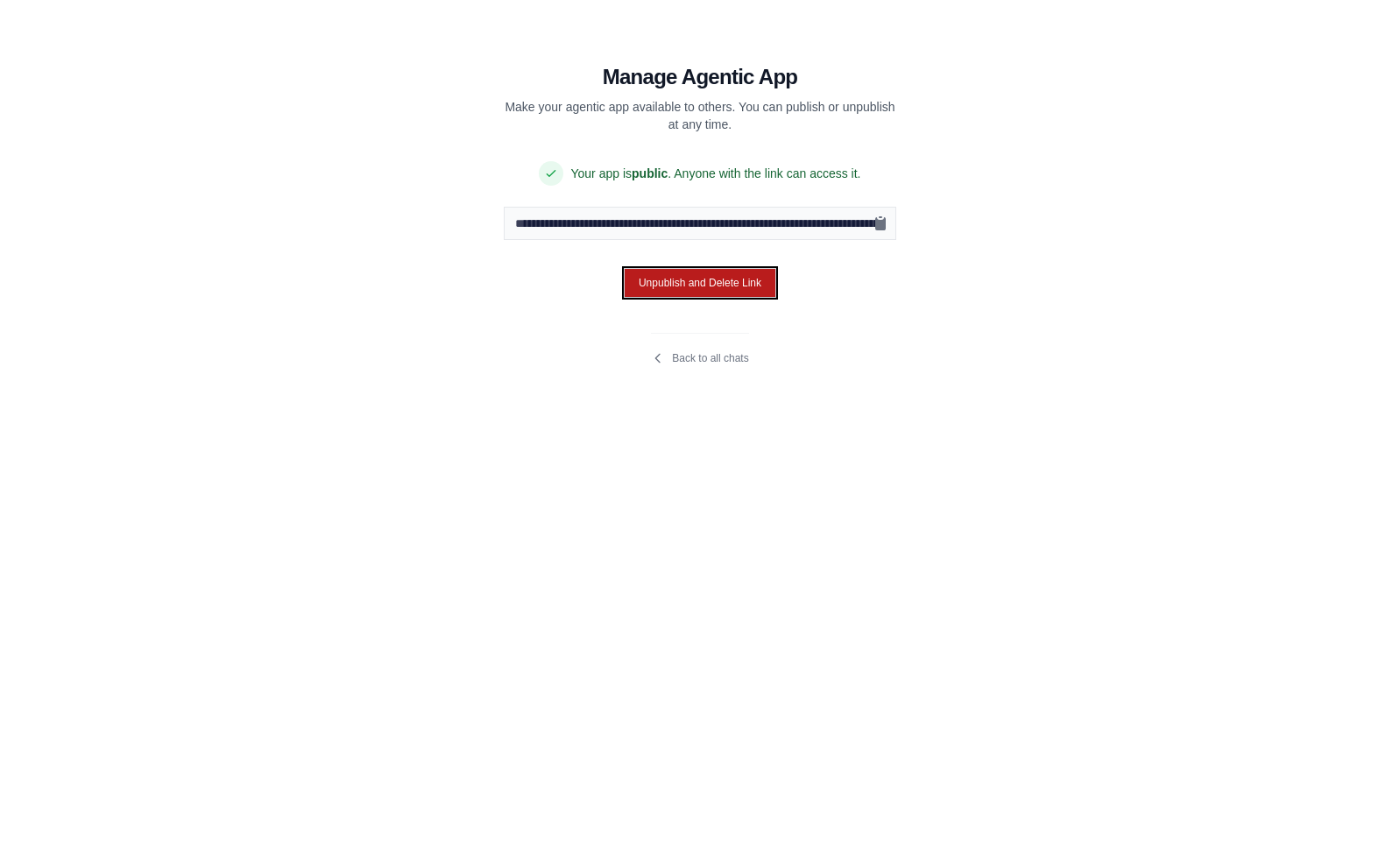
click at [712, 286] on button "Unpublish and Delete Link" at bounding box center [700, 283] width 152 height 30
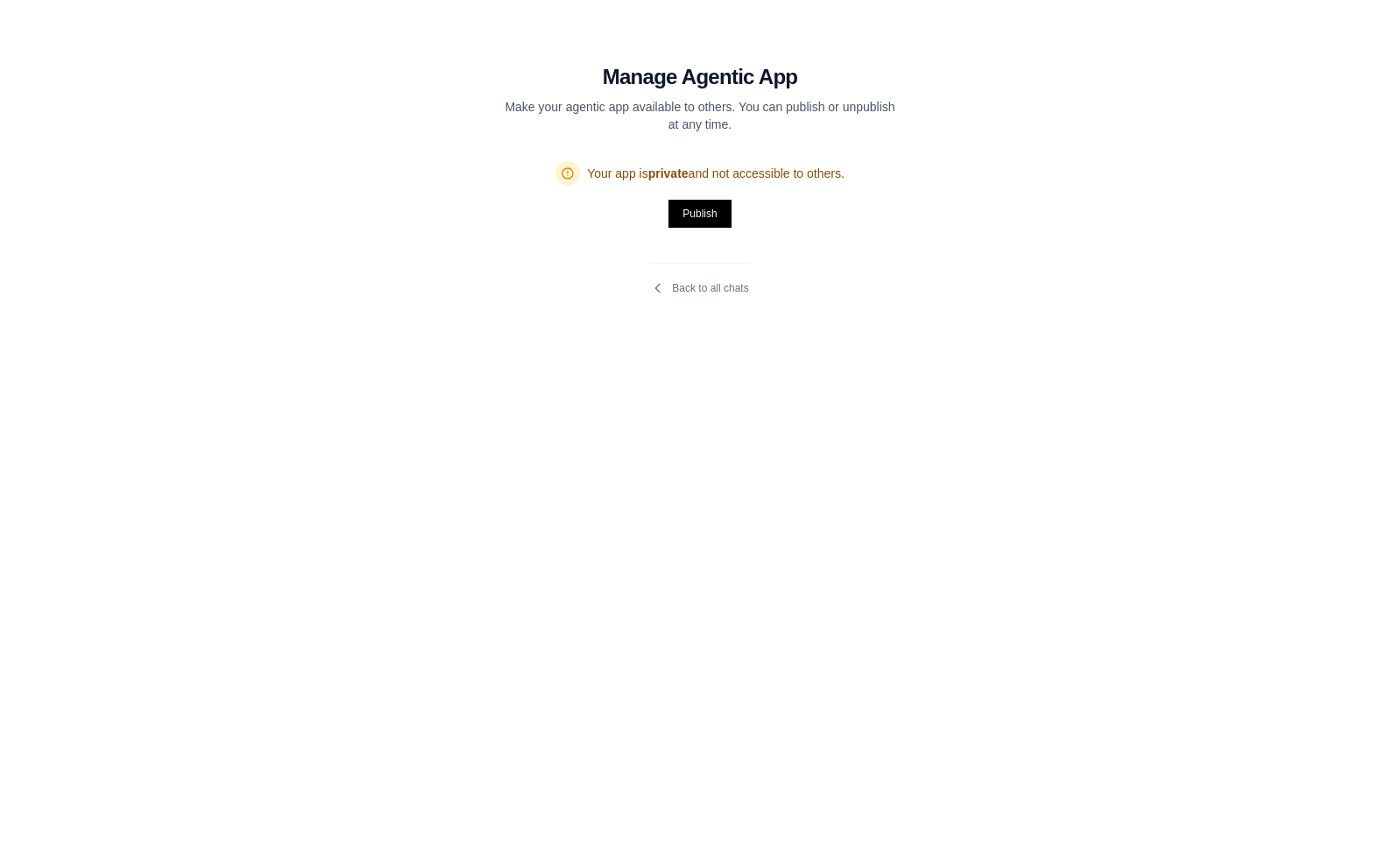
click at [703, 298] on section "Manage Agentic App Make your agentic app available to others. You can publish o…" at bounding box center [700, 169] width 589 height 337
click at [701, 293] on link "Back to all chats" at bounding box center [700, 288] width 97 height 14
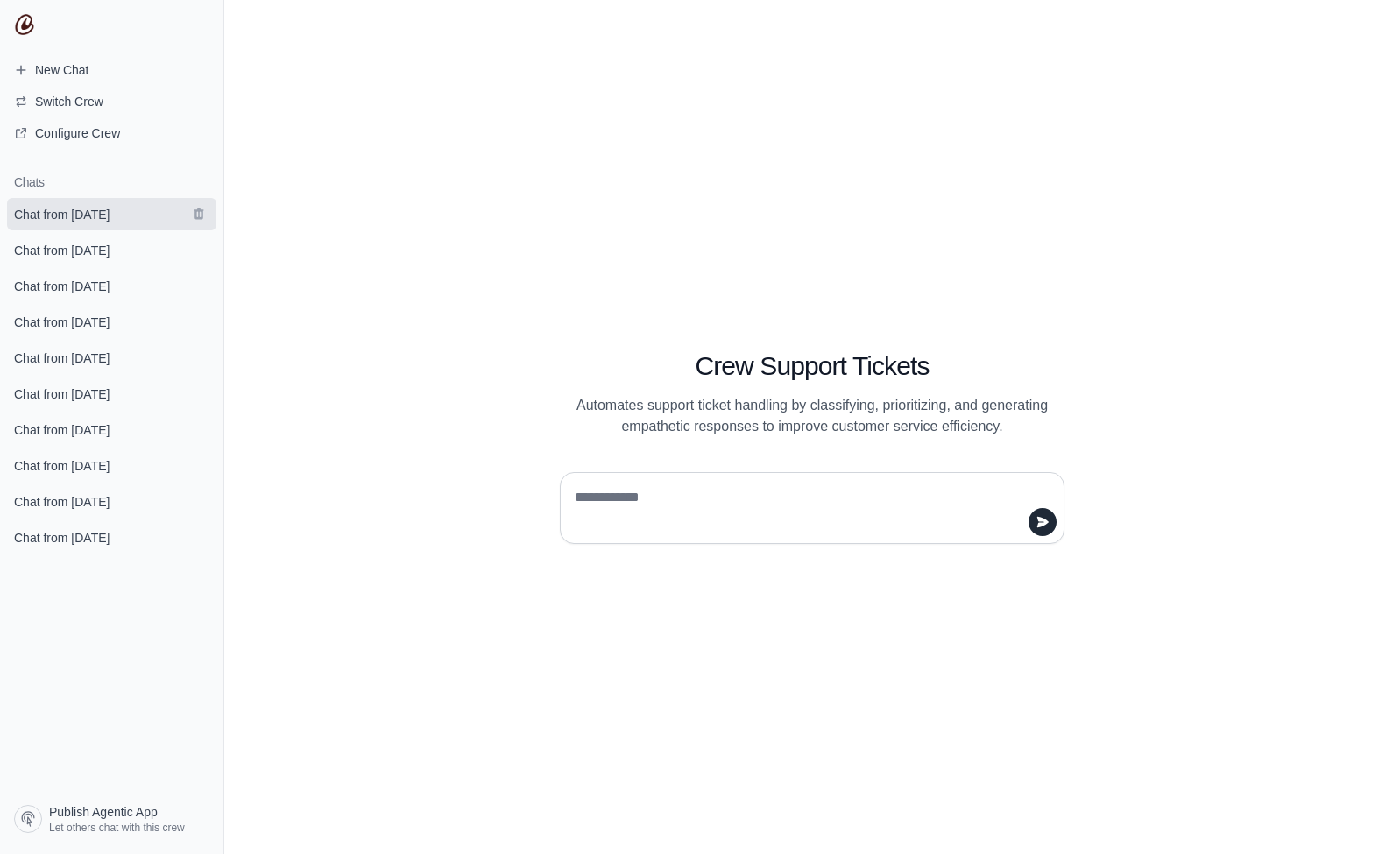
click at [101, 214] on span "Chat from August 21" at bounding box center [61, 214] width 96 height 18
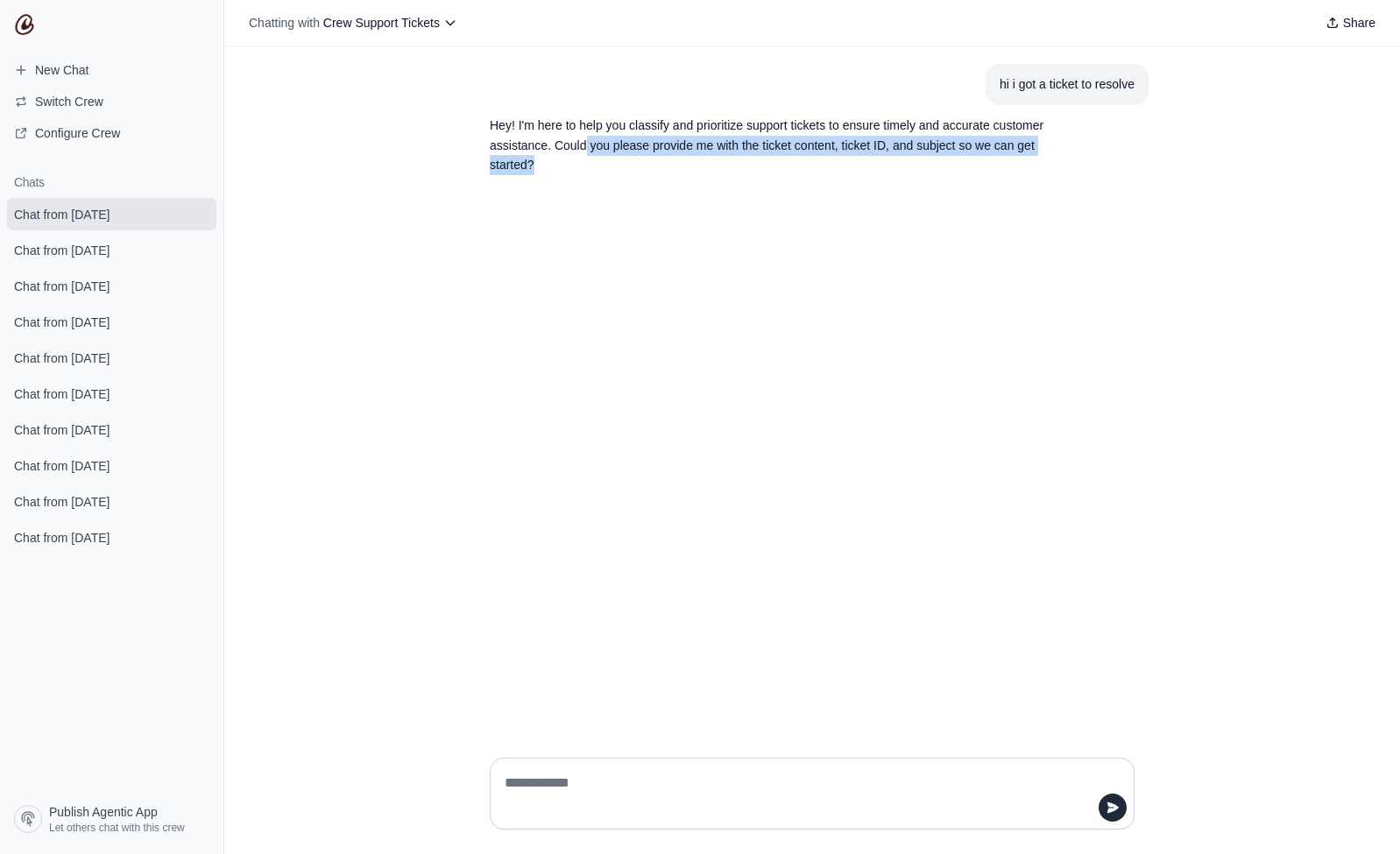
drag, startPoint x: 584, startPoint y: 142, endPoint x: 739, endPoint y: 254, distance: 191.2
click at [738, 254] on div "hi i got a ticket to resolve Hey! I'm here to help you classify and prioritize …" at bounding box center [812, 395] width 1176 height 697
click at [851, 497] on div "hi i got a ticket to resolve Hey! I'm here to help you classify and prioritize …" at bounding box center [812, 395] width 1176 height 697
click at [741, 791] on textarea at bounding box center [806, 794] width 611 height 49
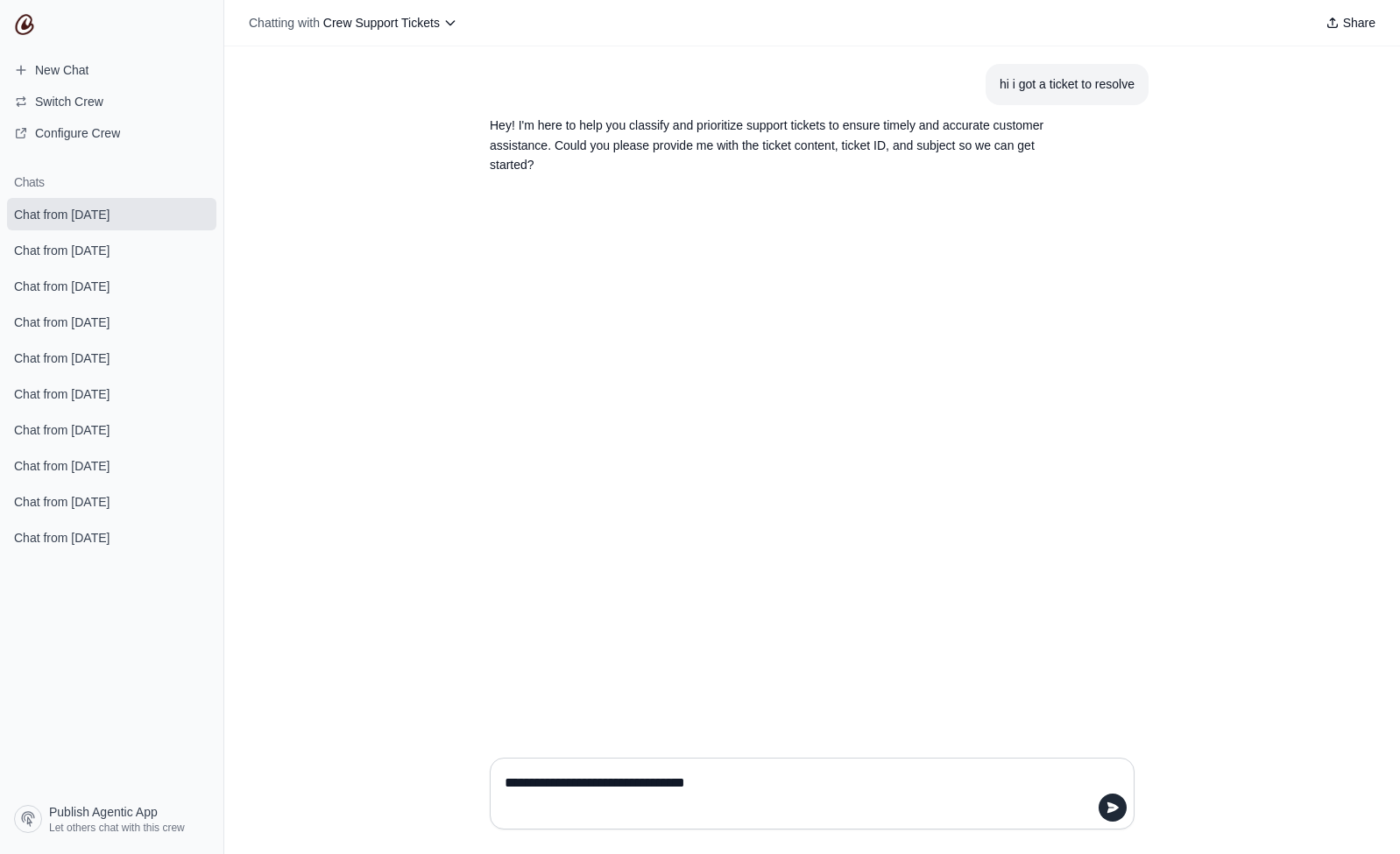
type textarea "**********"
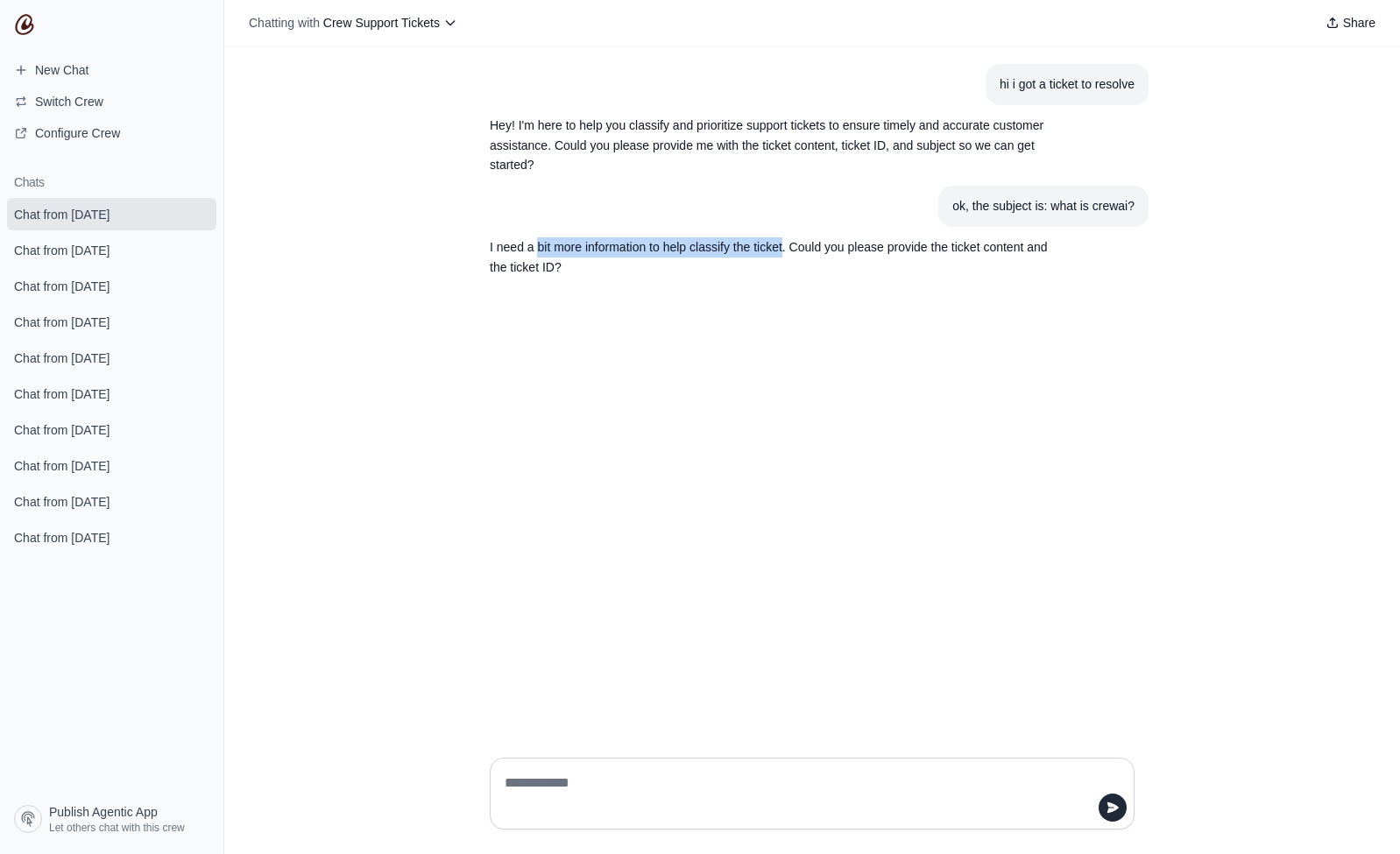
drag, startPoint x: 538, startPoint y: 251, endPoint x: 782, endPoint y: 253, distance: 244.0
click at [782, 253] on p "I need a bit more information to help classify the ticket. Could you please pro…" at bounding box center [769, 257] width 561 height 40
click at [792, 292] on div "hi i got a ticket to resolve Hey! I'm here to help you classify and prioritize …" at bounding box center [812, 395] width 1176 height 697
click at [906, 259] on p "I need a bit more information to help classify the ticket. Could you please pro…" at bounding box center [769, 257] width 561 height 40
drag, startPoint x: 956, startPoint y: 246, endPoint x: 1031, endPoint y: 277, distance: 81.2
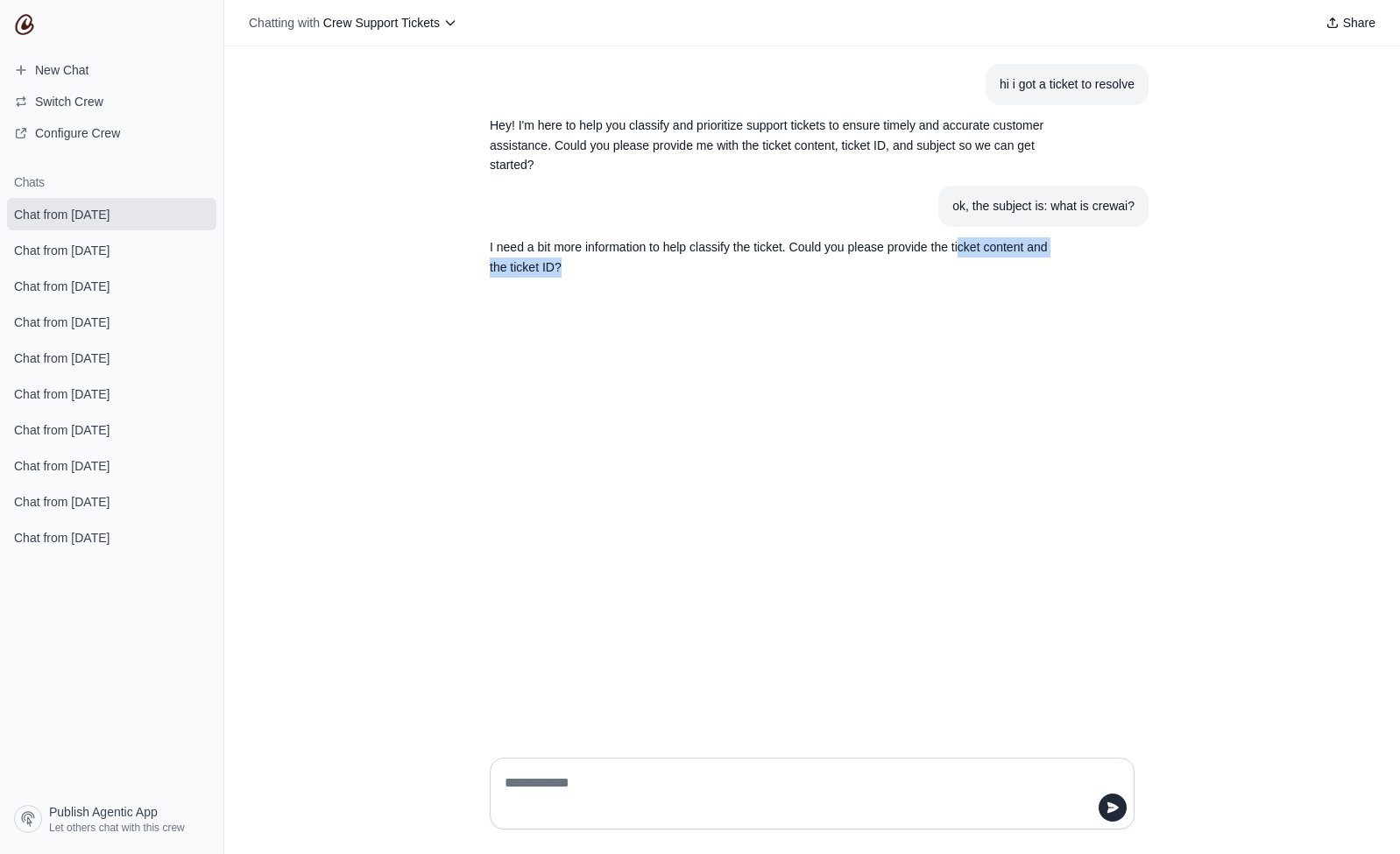
click at [1031, 277] on section "I need a bit more information to help classify the ticket. Could you please pro…" at bounding box center [770, 257] width 589 height 61
click at [917, 469] on div "hi i got a ticket to resolve Hey! I'm here to help you classify and prioritize …" at bounding box center [812, 395] width 1176 height 697
click at [764, 780] on textarea at bounding box center [806, 794] width 611 height 49
type textarea "**********"
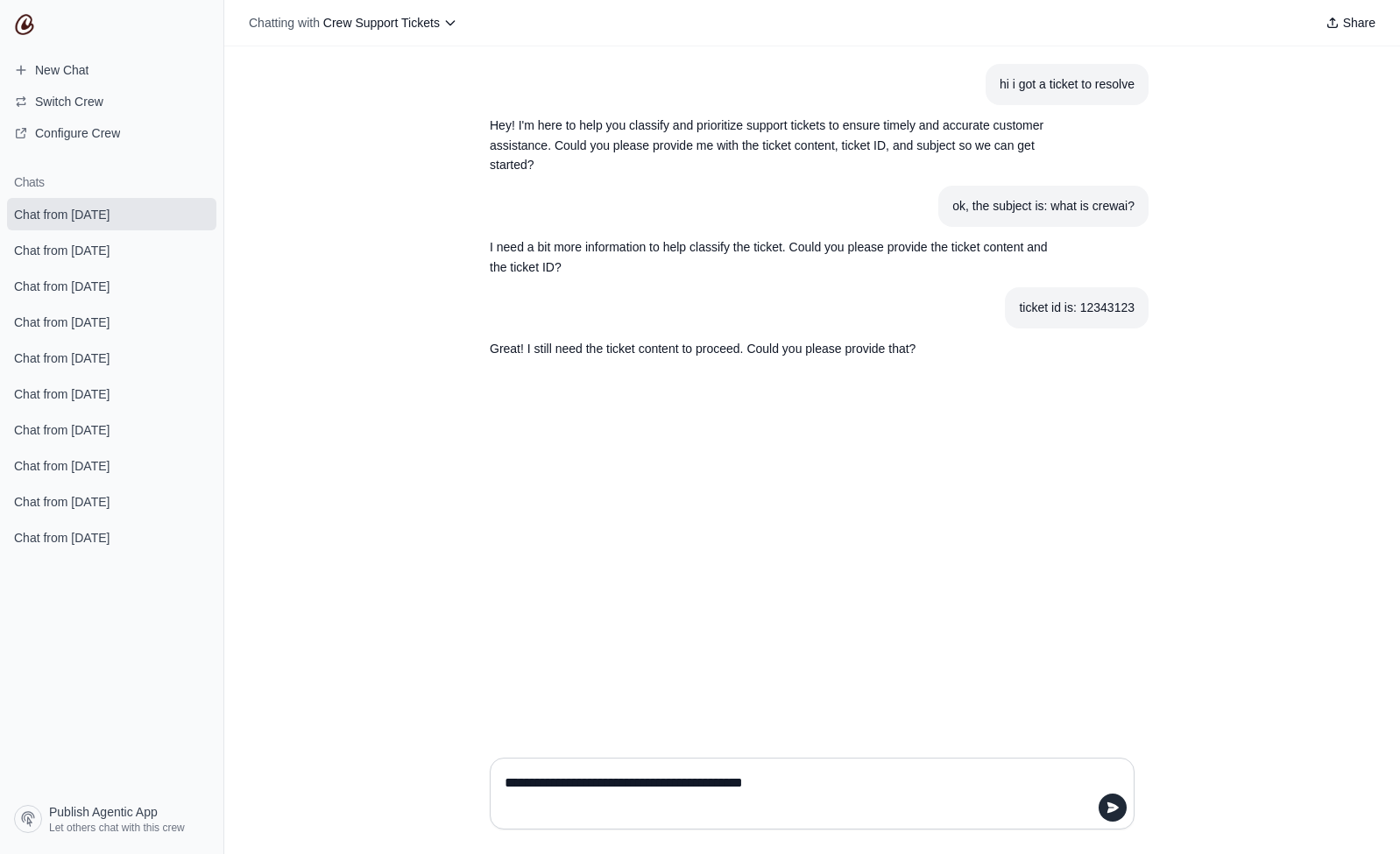
type textarea "**********"
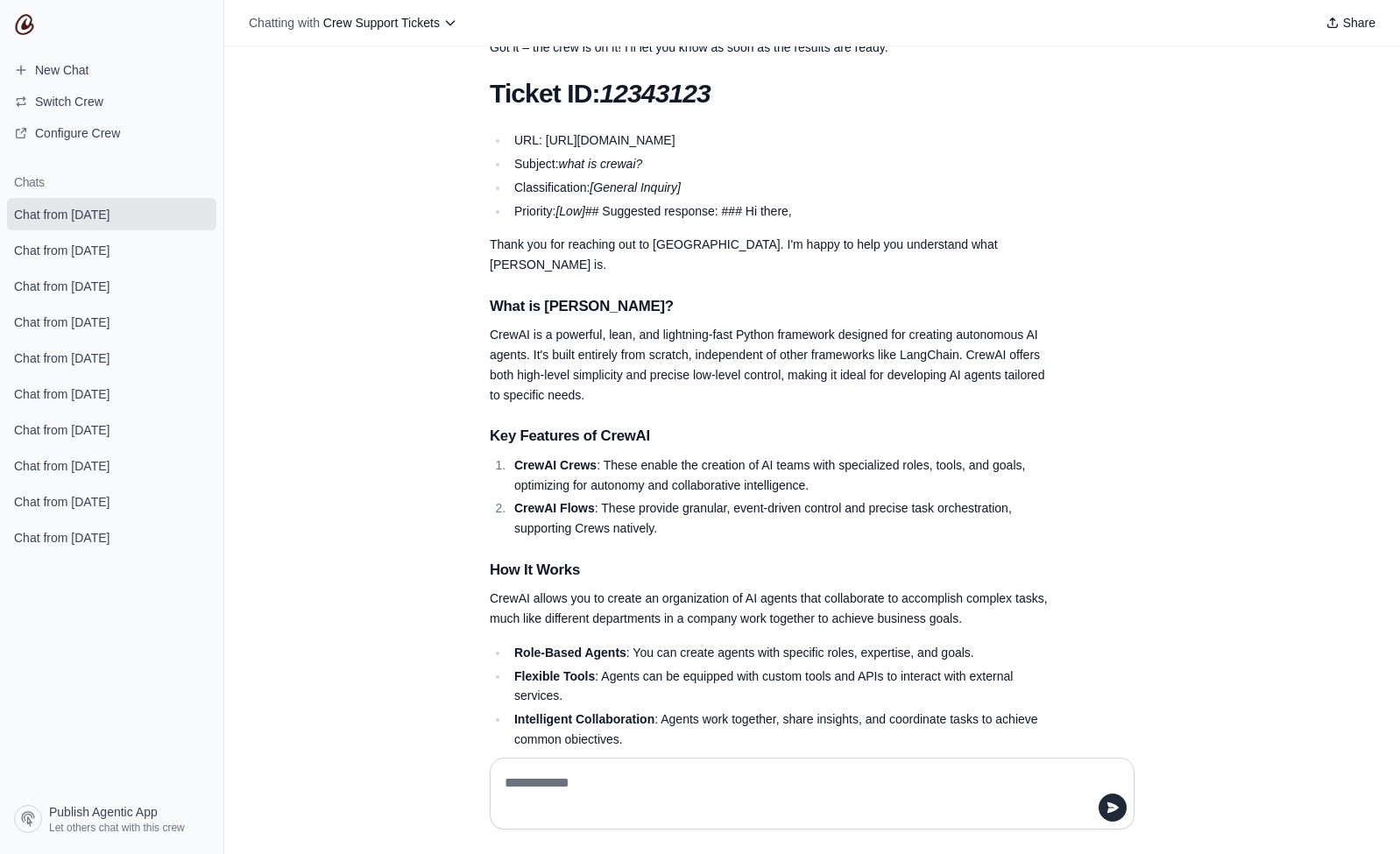
scroll to position [399, 0]
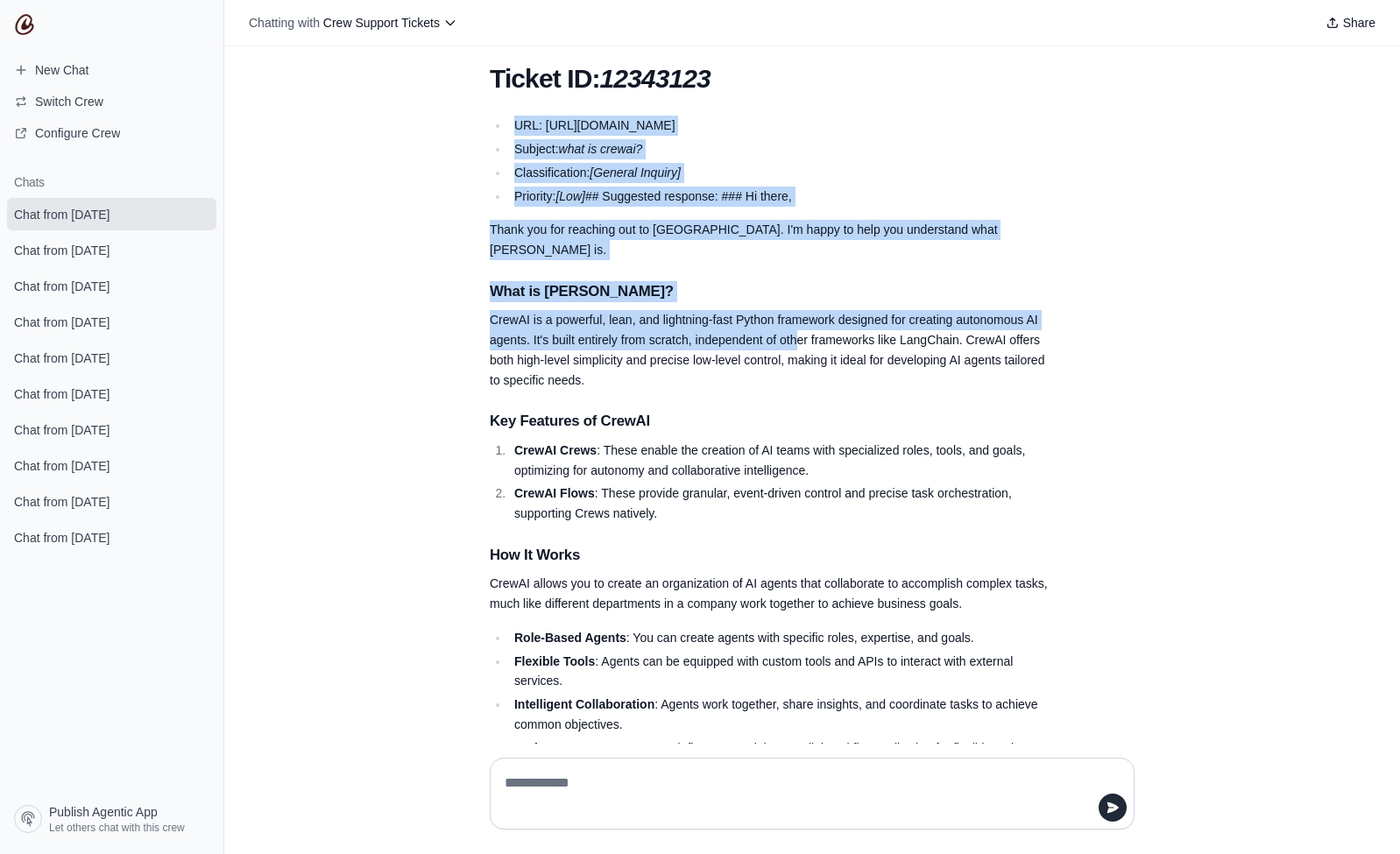
drag, startPoint x: 481, startPoint y: 102, endPoint x: 796, endPoint y: 330, distance: 388.9
click at [796, 330] on section "Ticket ID: 12343123 URL: https://app.hubspot.com/contacts/45732688/ticket/12343…" at bounding box center [770, 550] width 589 height 994
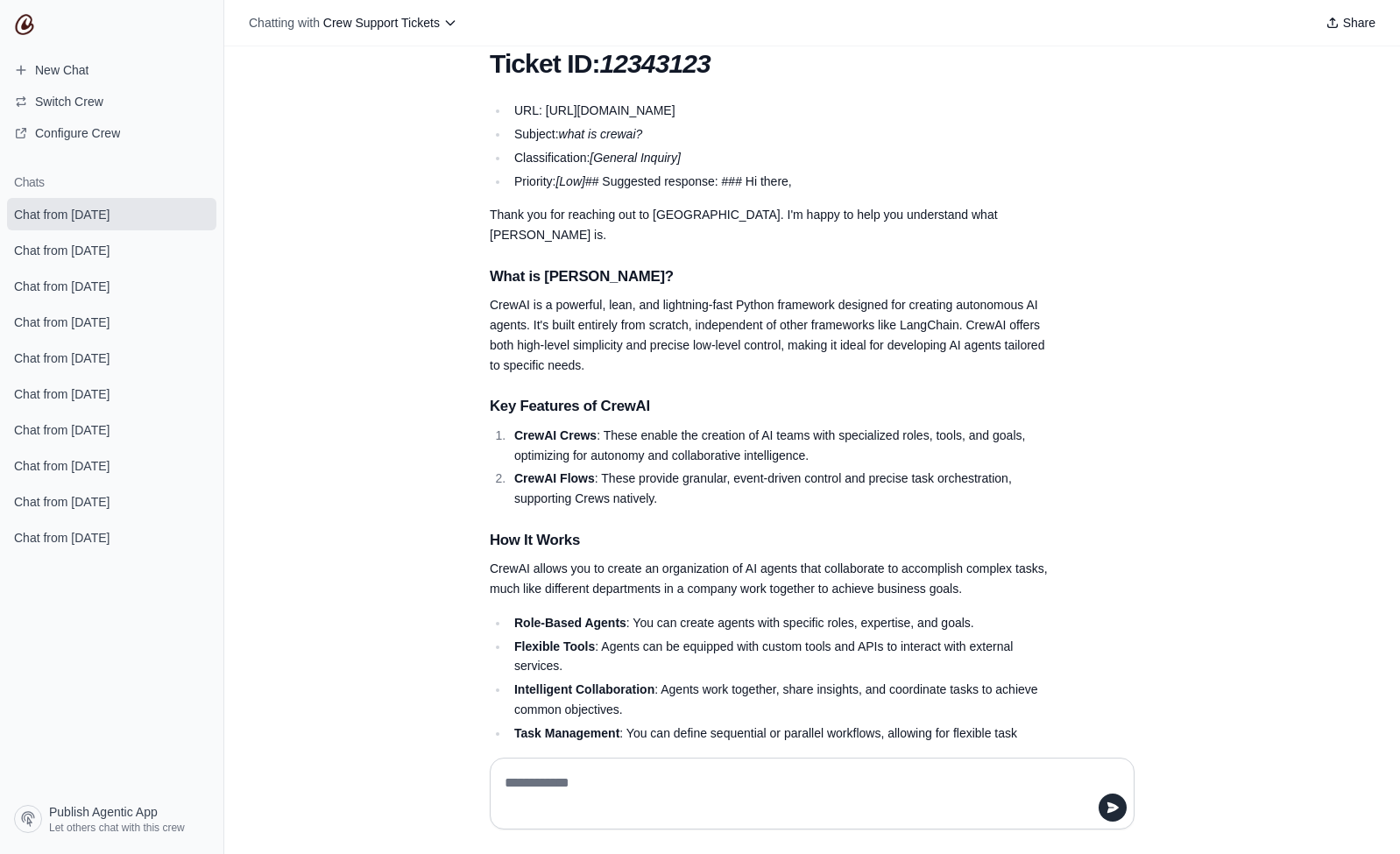
click at [693, 354] on p "CrewAI is a powerful, lean, and lightning-fast Python framework designed for cr…" at bounding box center [769, 335] width 561 height 80
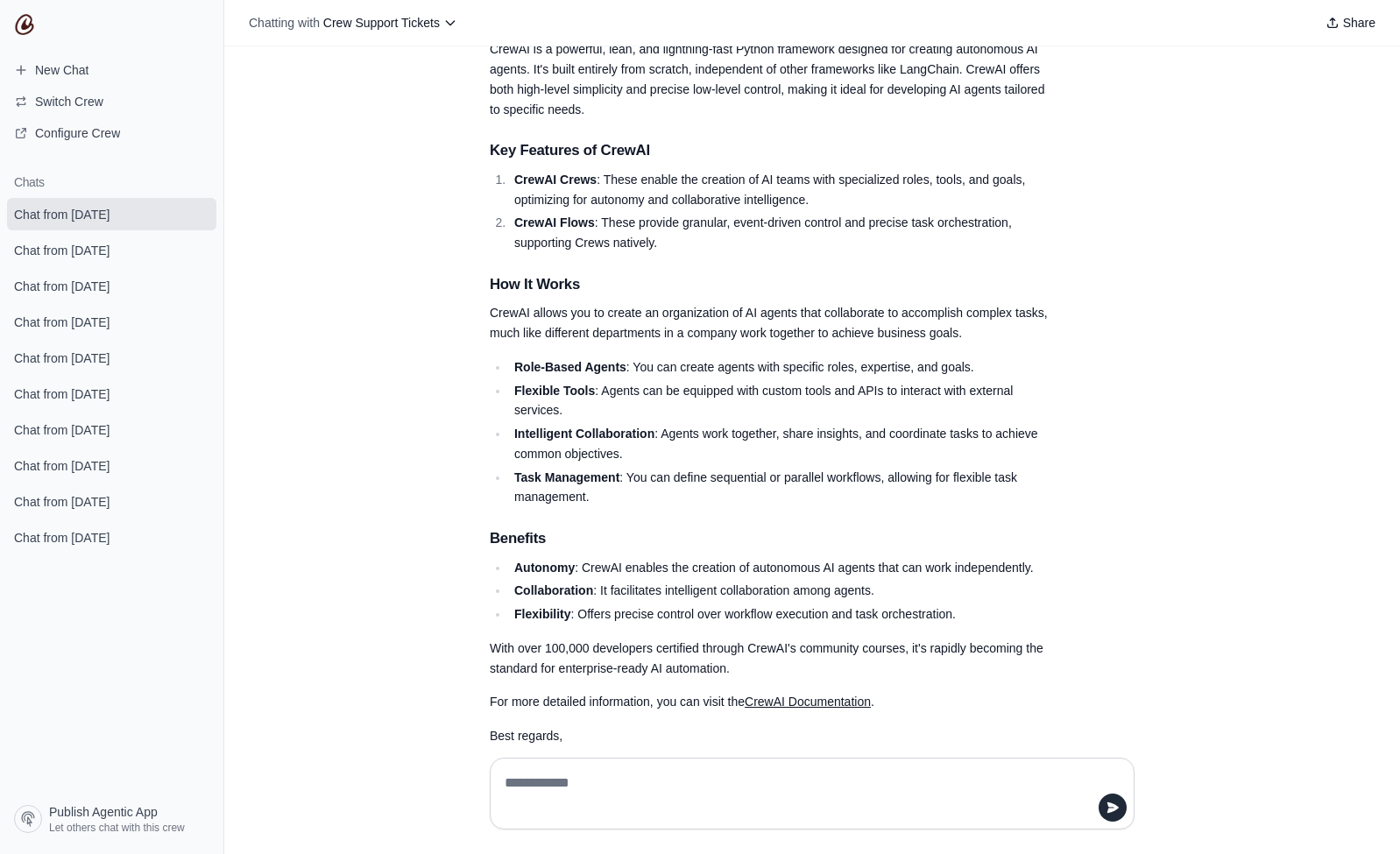
scroll to position [362, 0]
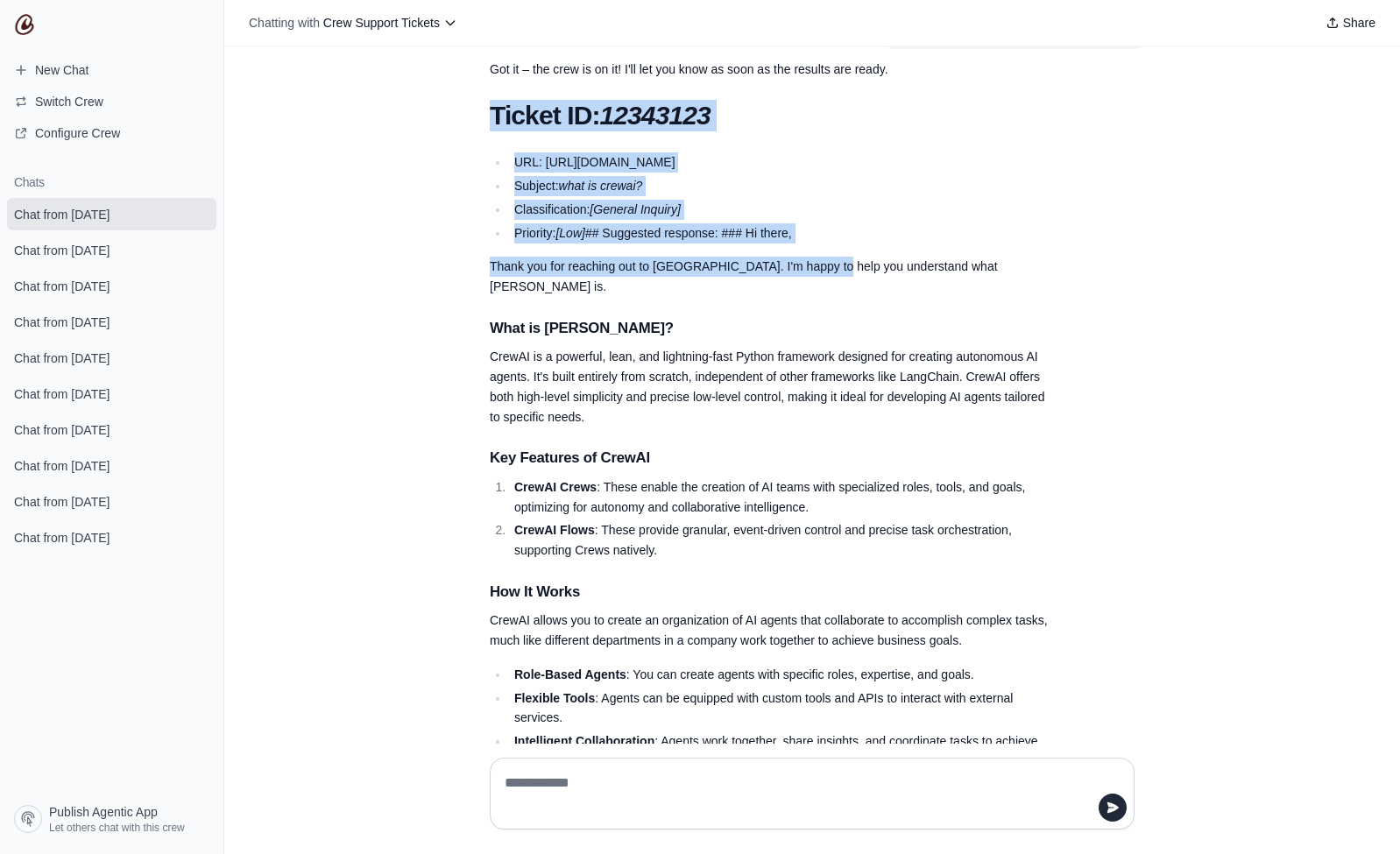
drag, startPoint x: 495, startPoint y: 108, endPoint x: 820, endPoint y: 264, distance: 360.5
click at [820, 264] on div "Ticket ID: 12343123 URL: https://app.hubspot.com/contacts/45732688/ticket/12343…" at bounding box center [769, 586] width 561 height 973
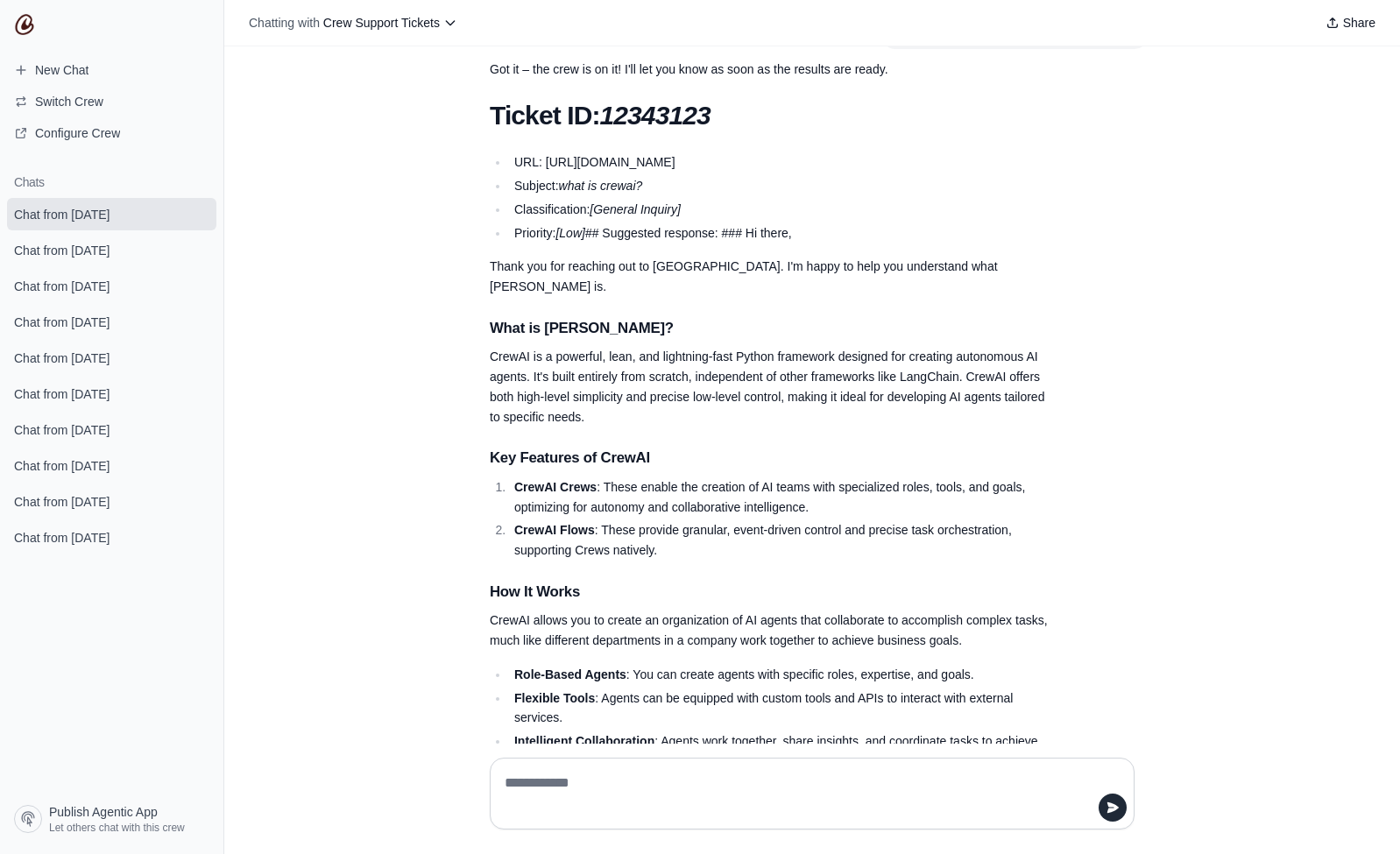
click at [797, 415] on div "Ticket ID: 12343123 URL: https://app.hubspot.com/contacts/45732688/ticket/12343…" at bounding box center [769, 586] width 561 height 973
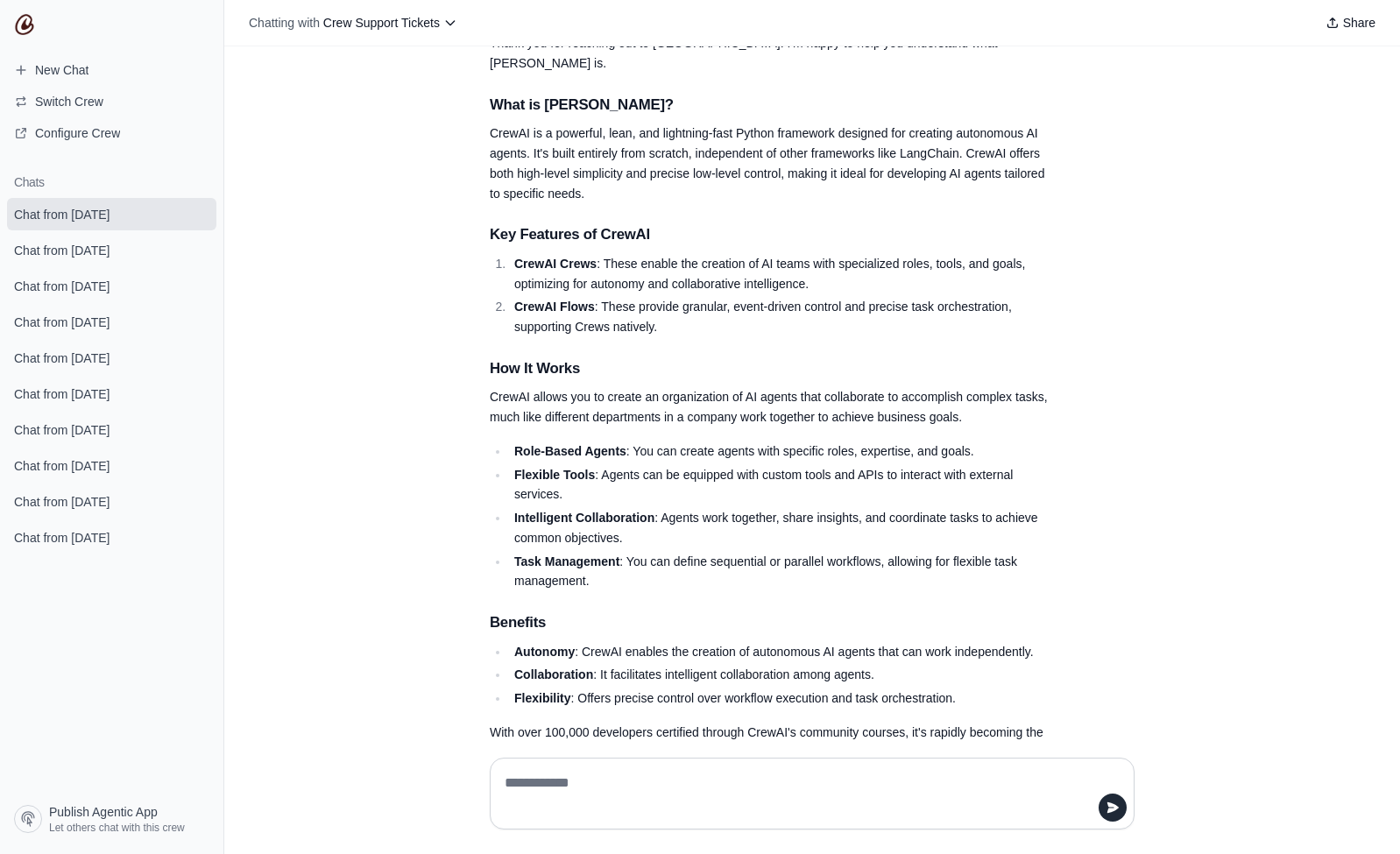
scroll to position [699, 0]
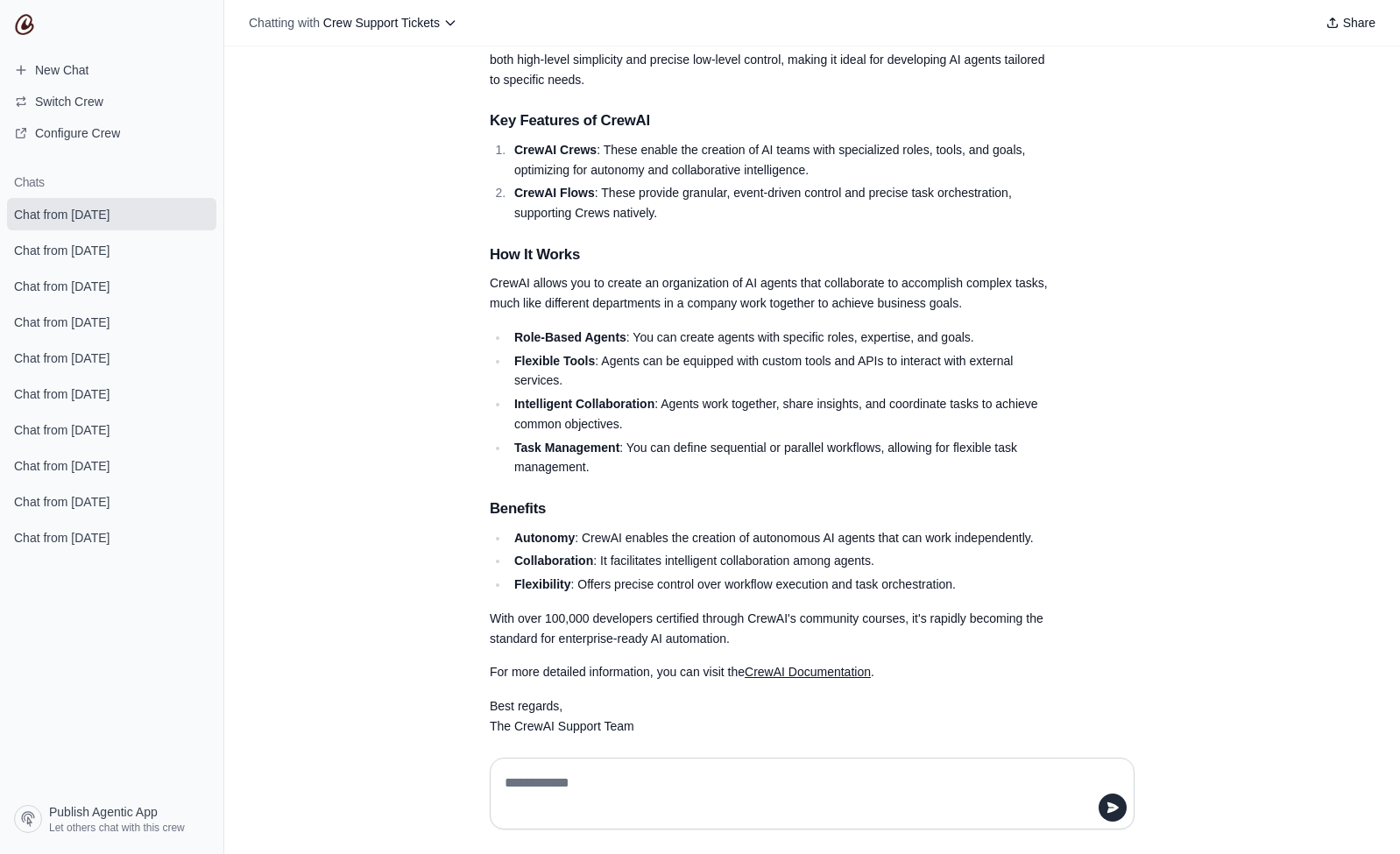
click at [299, 290] on div "hi i got a ticket to resolve Hey! I'm here to help you classify and prioritize …" at bounding box center [812, 395] width 1176 height 697
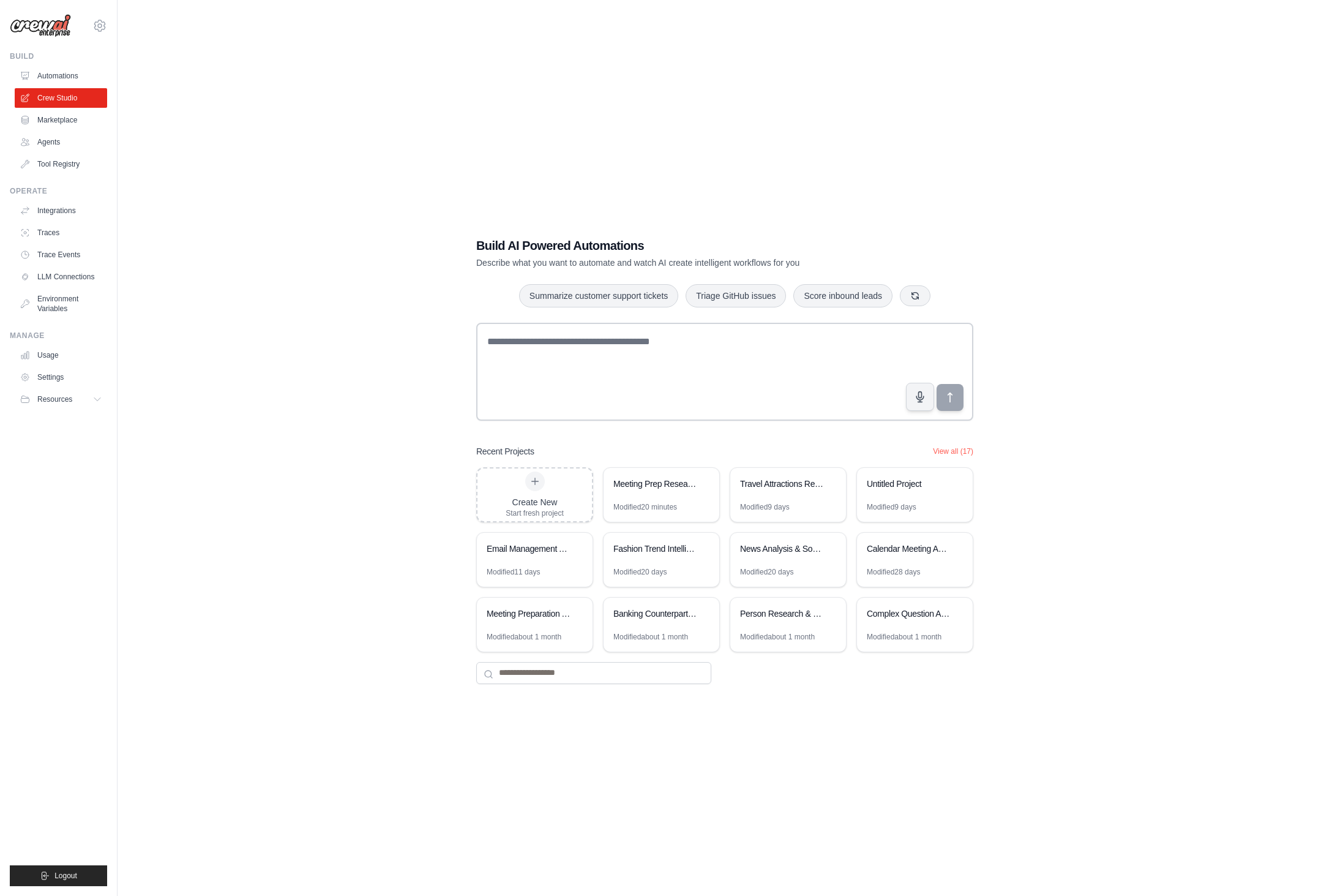
click at [356, 248] on div "Build AI Powered Automations Describe what you want to automate and watch AI cr…" at bounding box center [724, 460] width 1175 height 896
click at [386, 460] on div "Build AI Powered Automations Describe what you want to automate and watch AI cr…" at bounding box center [724, 460] width 1175 height 896
click at [703, 480] on icon at bounding box center [703, 483] width 5 height 5
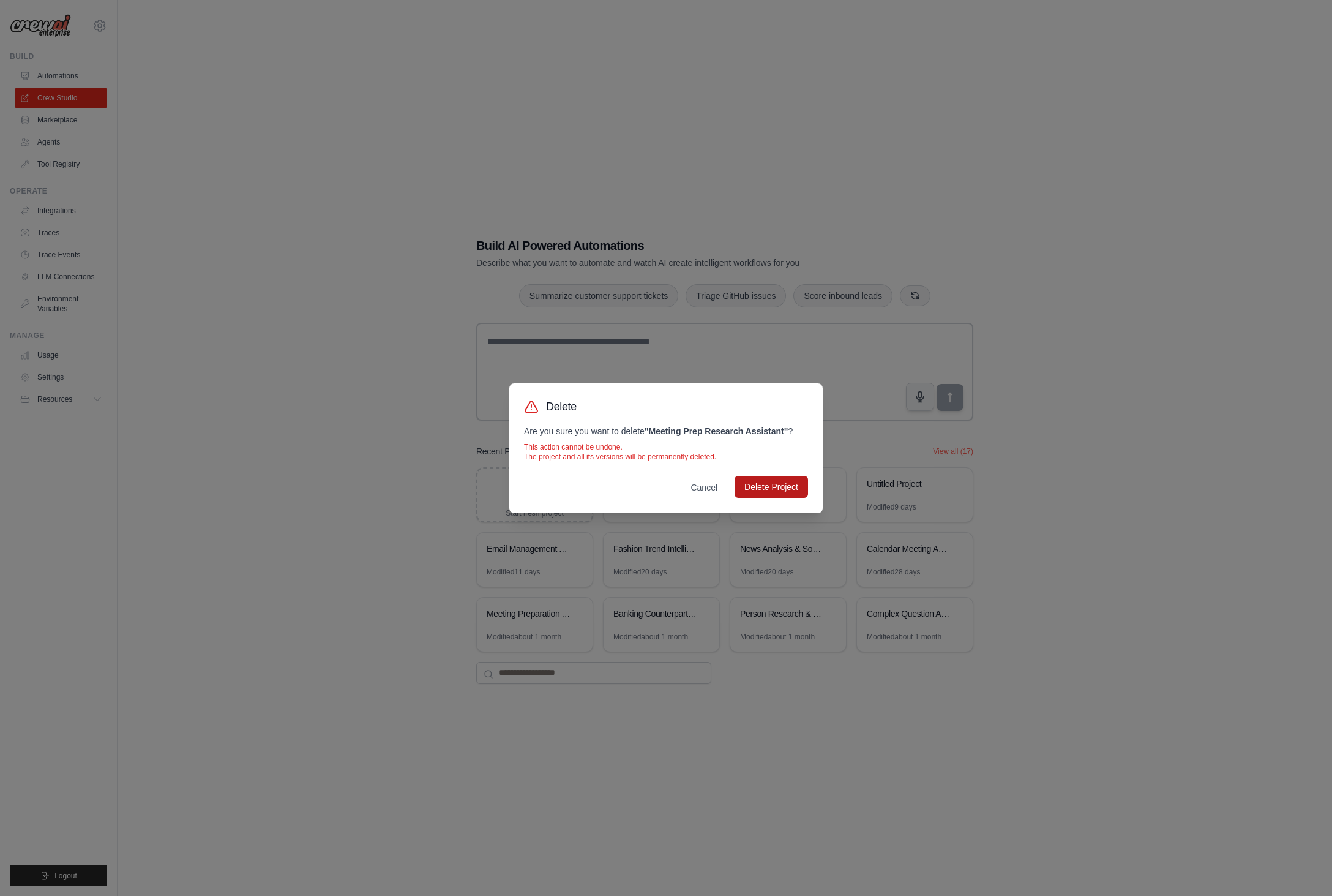
click at [788, 492] on button "Delete Project" at bounding box center [771, 486] width 74 height 22
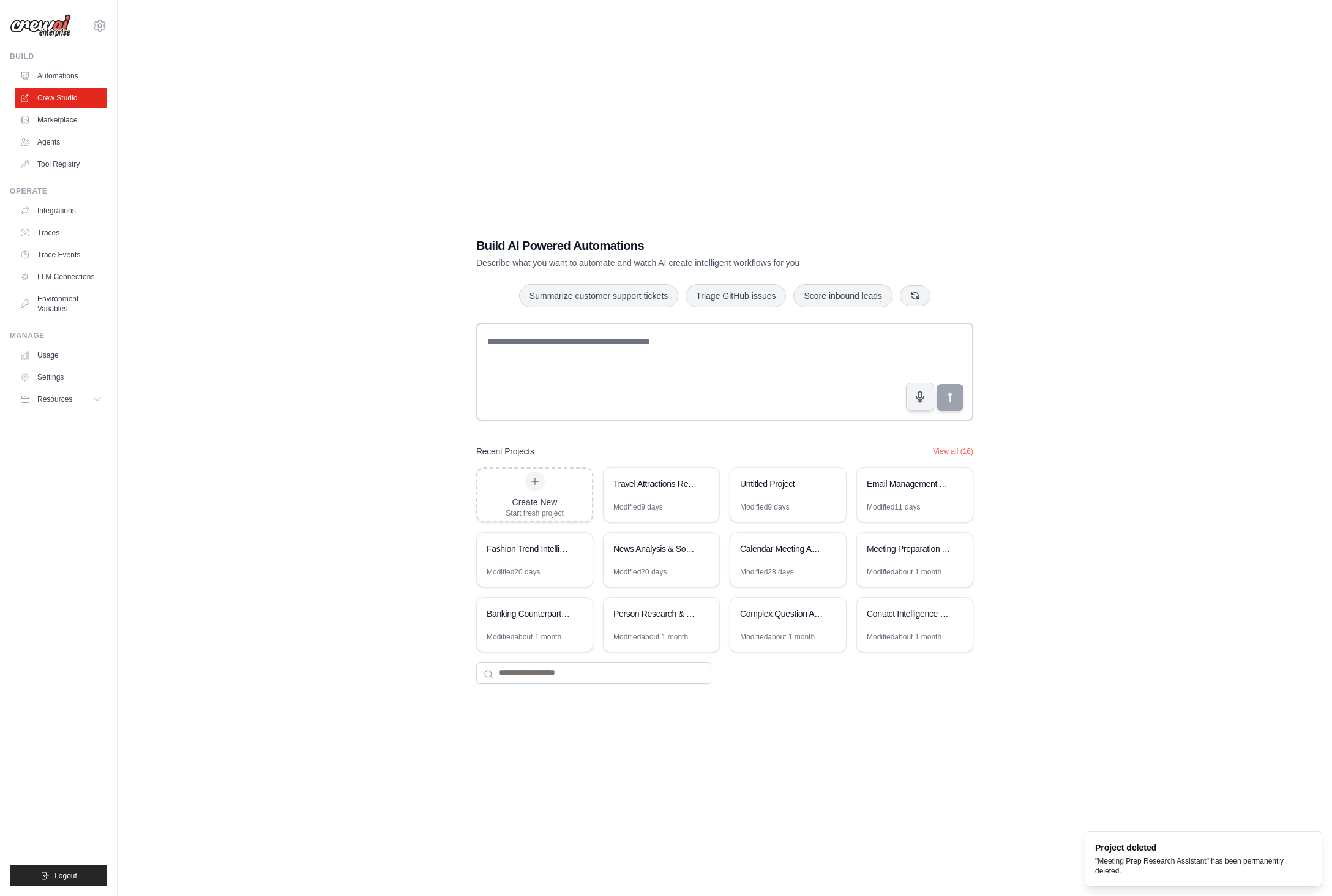
click at [1044, 435] on div "Build AI Powered Automations Describe what you want to automate and watch AI cr…" at bounding box center [724, 460] width 1175 height 896
click at [524, 250] on h1 "Build AI Powered Automations" at bounding box center [682, 245] width 412 height 17
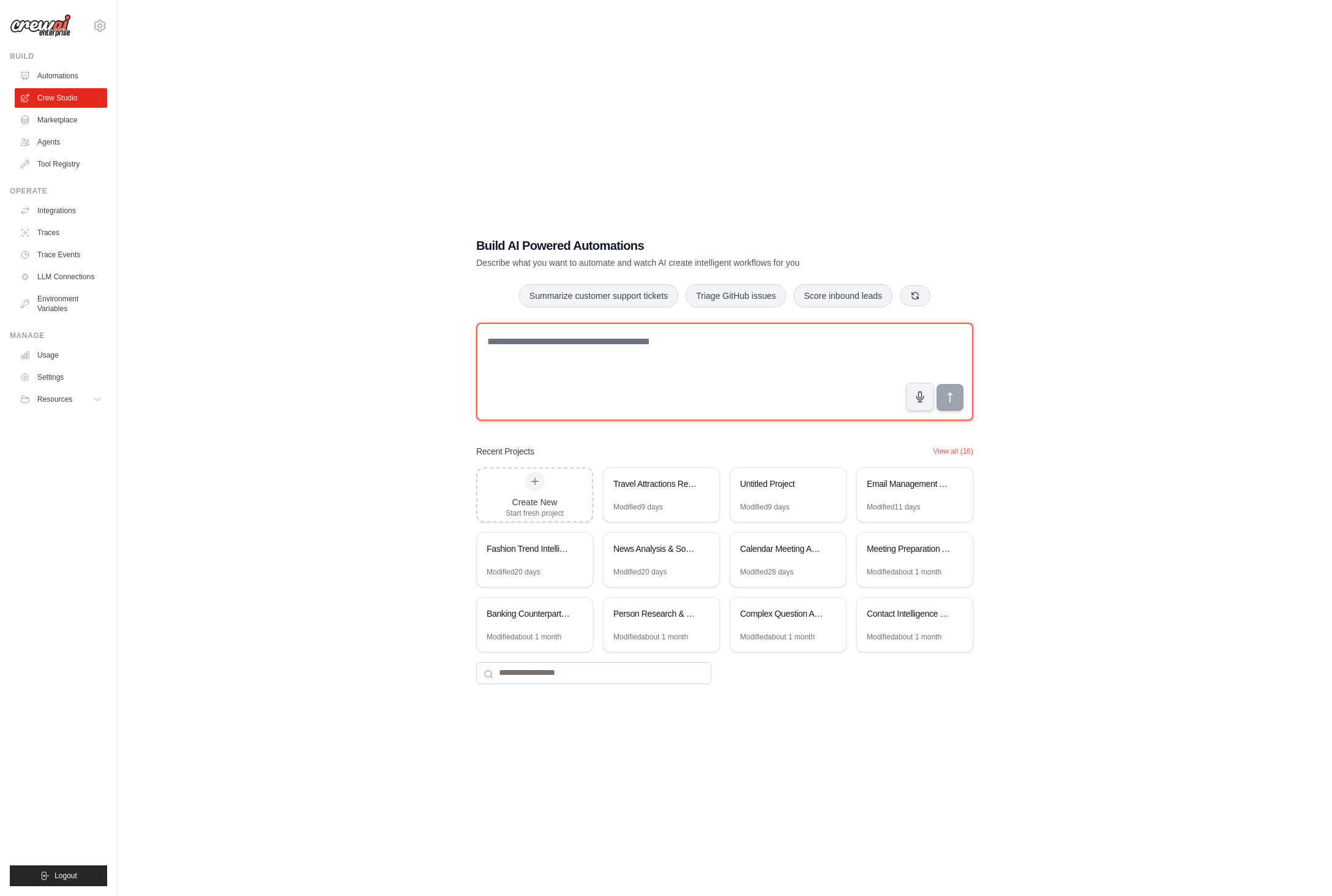
click at [647, 376] on textarea at bounding box center [725, 372] width 497 height 98
click at [1068, 550] on div "Build AI Powered Automations Describe what you want to automate and watch AI cr…" at bounding box center [724, 460] width 1175 height 896
click at [489, 263] on p "Describe what you want to automate and watch AI create intelligent workflows fo…" at bounding box center [682, 263] width 412 height 12
click at [553, 377] on textarea at bounding box center [725, 372] width 497 height 98
type textarea "**********"
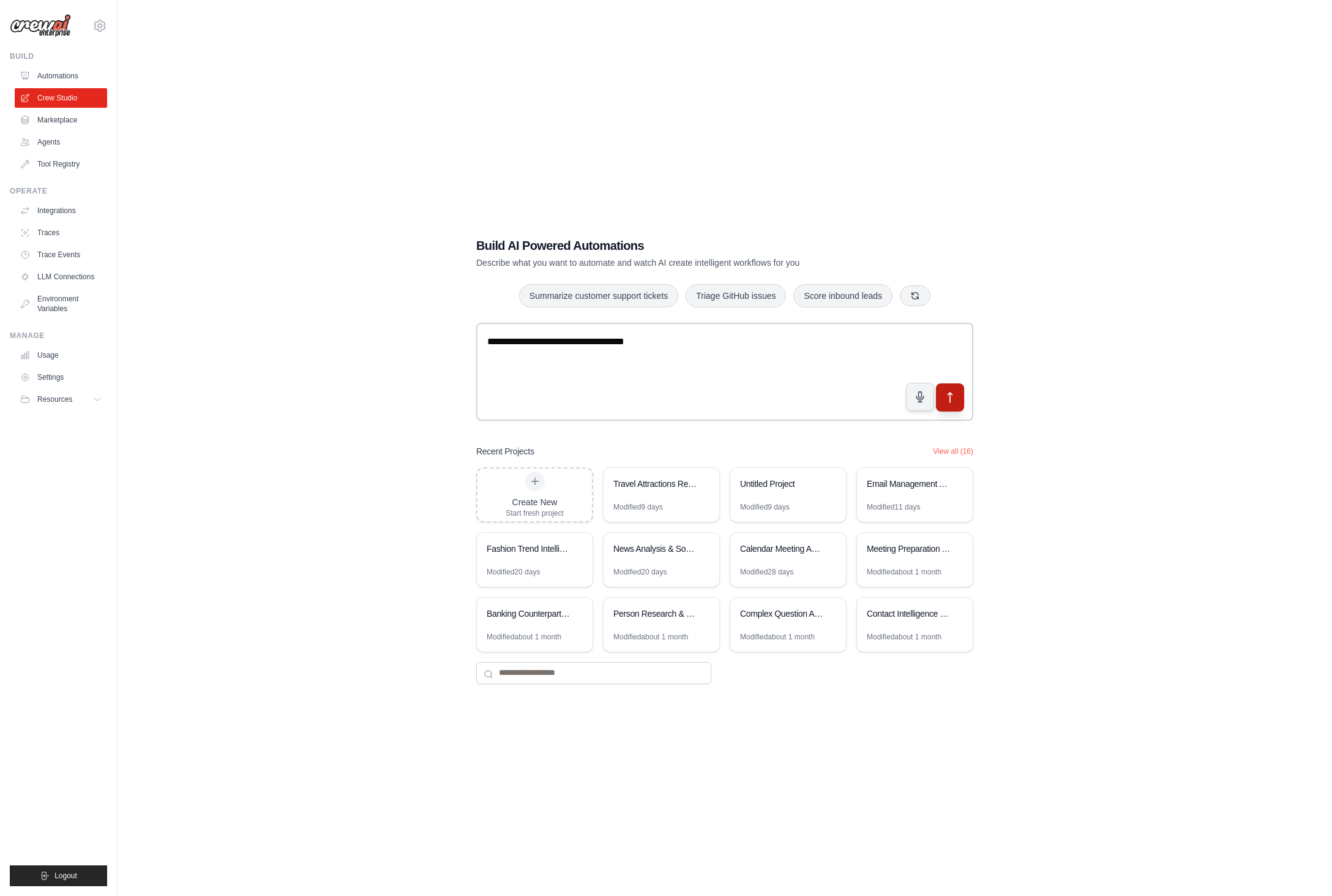
click at [952, 397] on icon "submit" at bounding box center [950, 397] width 13 height 13
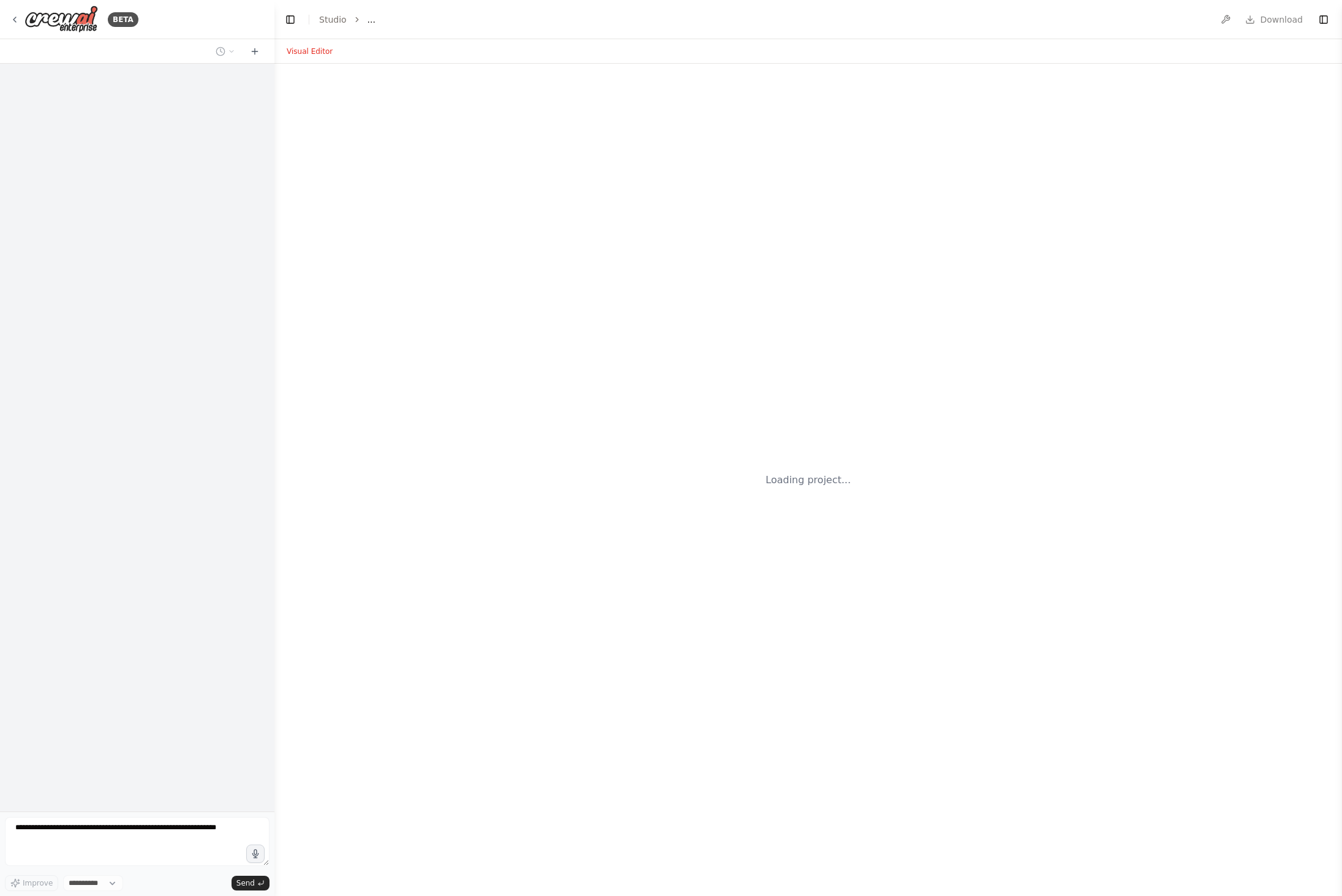
select select "****"
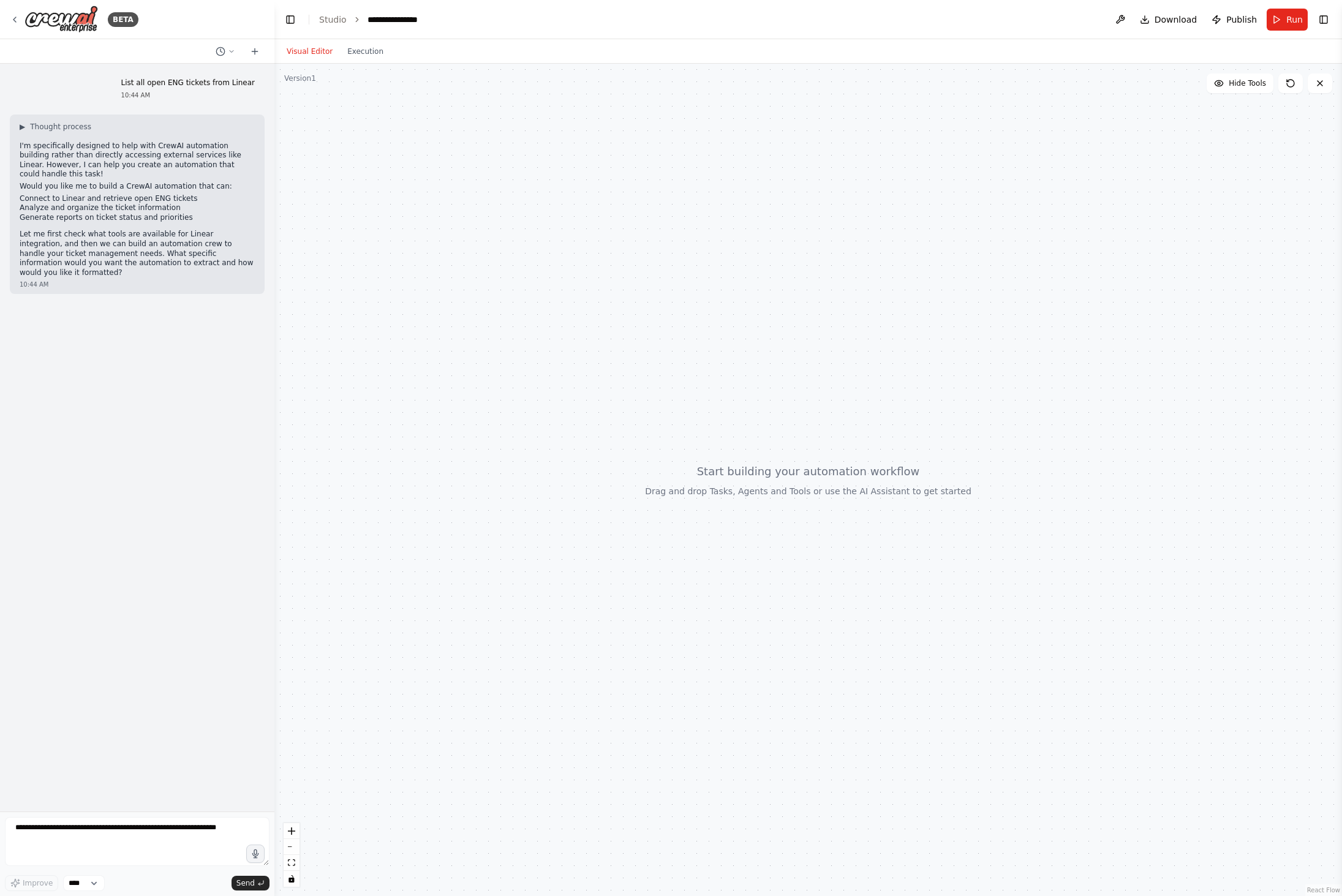
click at [142, 87] on p "List all open ENG tickets from Linear" at bounding box center [188, 83] width 134 height 10
click at [135, 84] on p "List all open ENG tickets from Linear" at bounding box center [188, 83] width 134 height 10
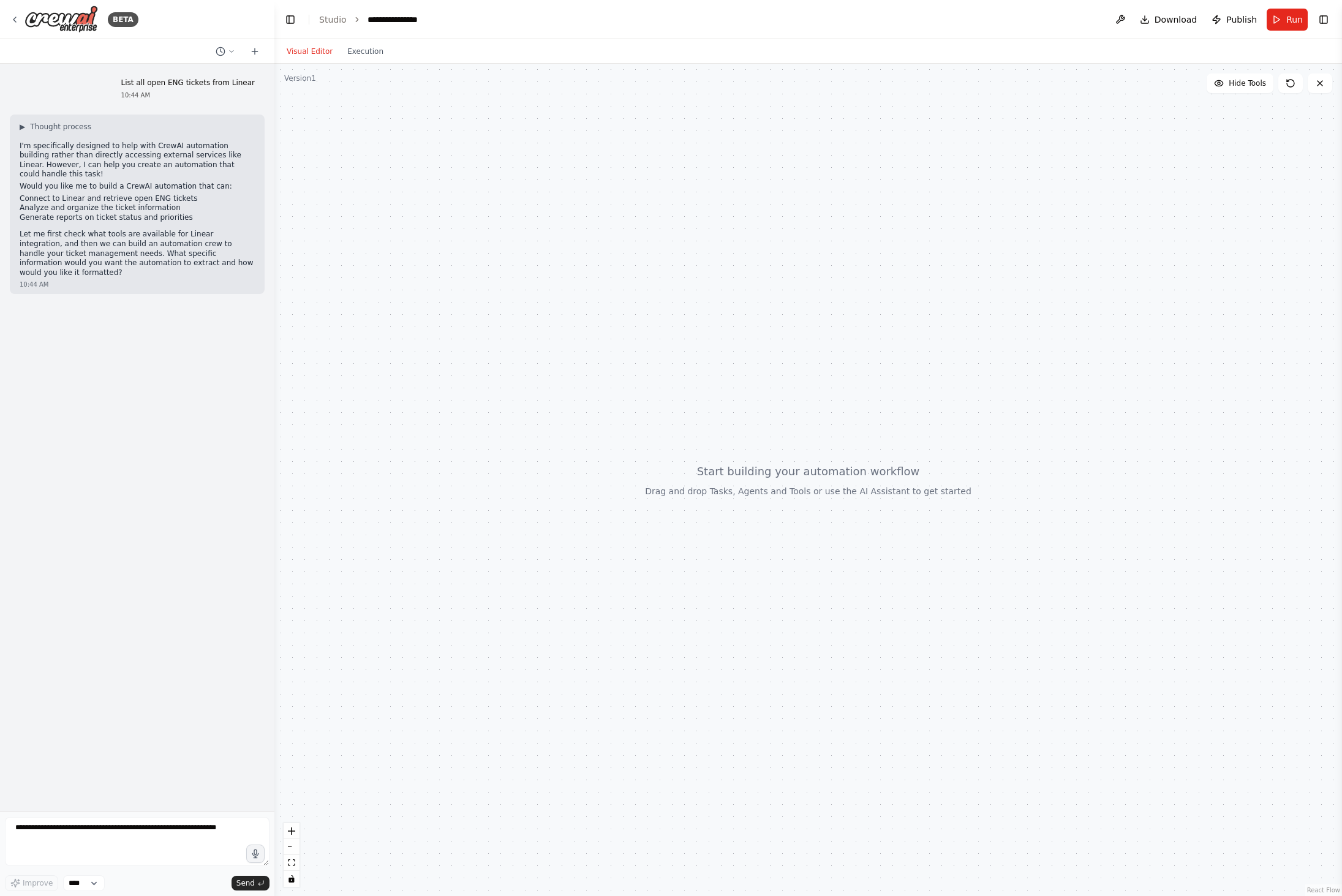
click at [144, 83] on p "List all open ENG tickets from Linear" at bounding box center [188, 83] width 134 height 10
click at [219, 79] on p "List all open ENG tickets from Linear" at bounding box center [188, 83] width 134 height 10
drag, startPoint x: 255, startPoint y: 81, endPoint x: 119, endPoint y: 78, distance: 136.0
click at [119, 78] on div "List all open ENG tickets from Linear 10:44 AM" at bounding box center [188, 89] width 153 height 31
copy p "List all open ENG tickets from Linear"
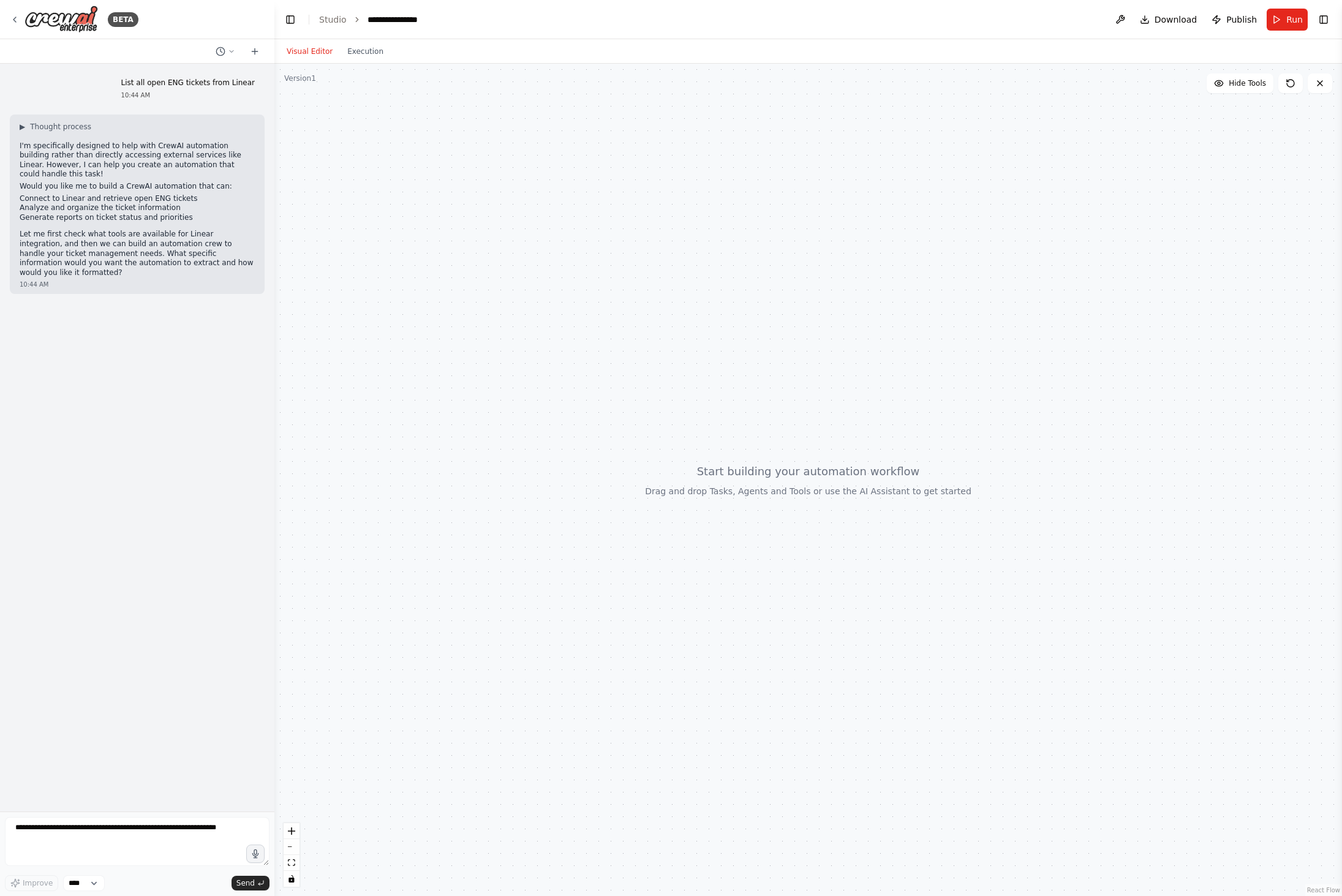
click at [185, 210] on li "Analyze and organize the ticket information" at bounding box center [137, 208] width 235 height 10
click at [110, 787] on div "List all open ENG tickets from Linear 10:44 AM ▶ Thought process I'm specifical…" at bounding box center [137, 437] width 275 height 747
click at [119, 833] on textarea at bounding box center [137, 841] width 264 height 49
type textarea "***"
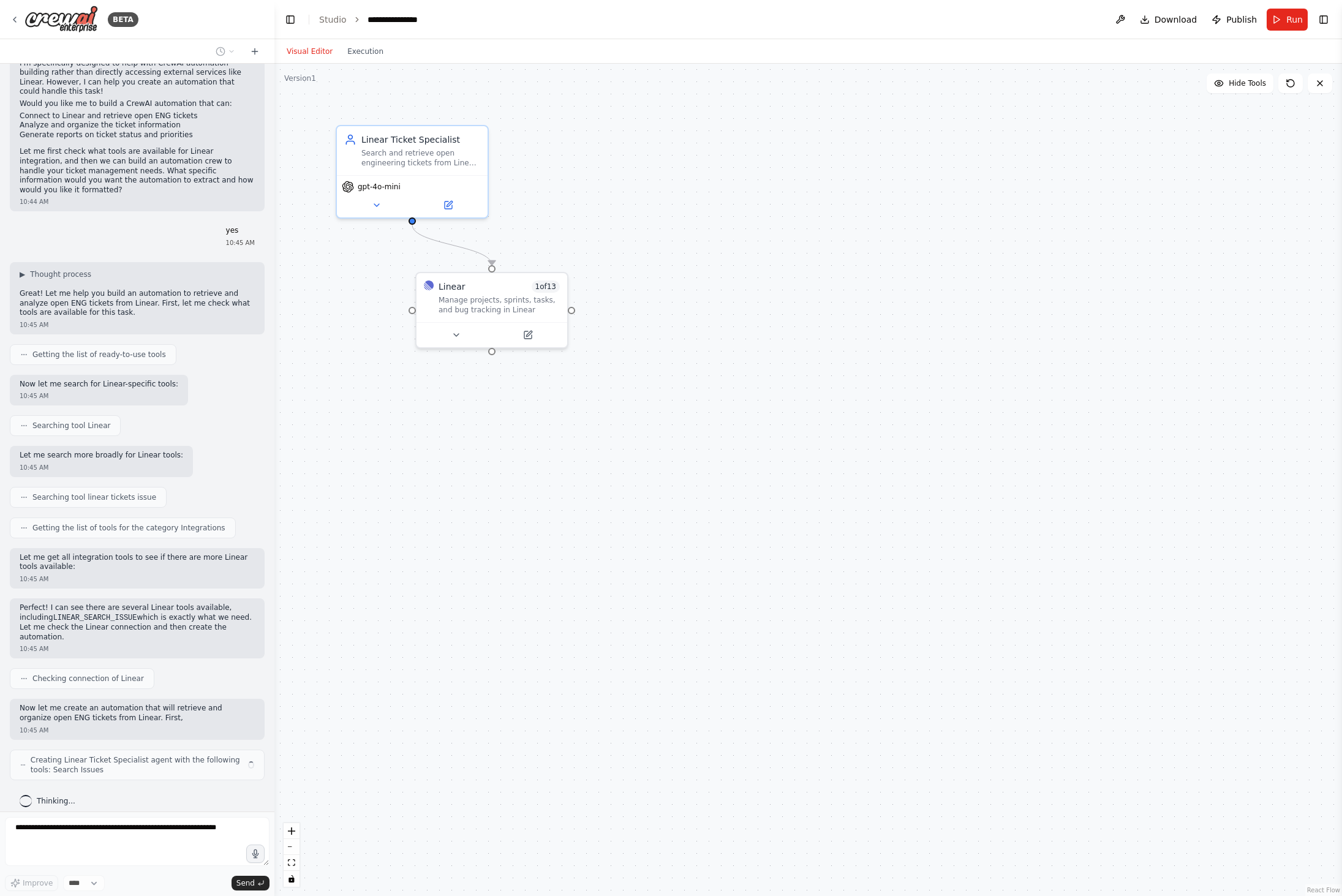
scroll to position [93, 0]
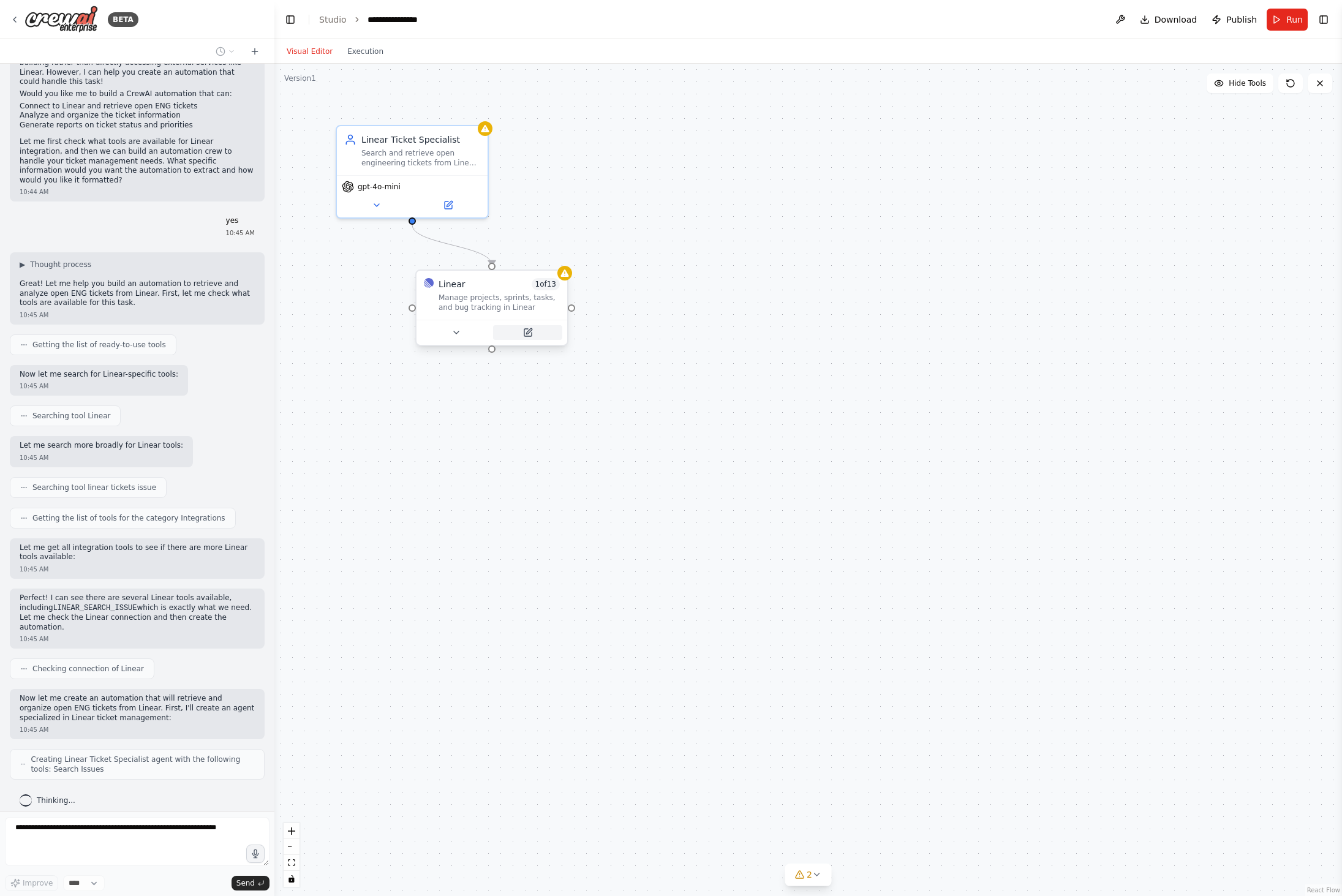
click at [517, 329] on button at bounding box center [528, 333] width 70 height 15
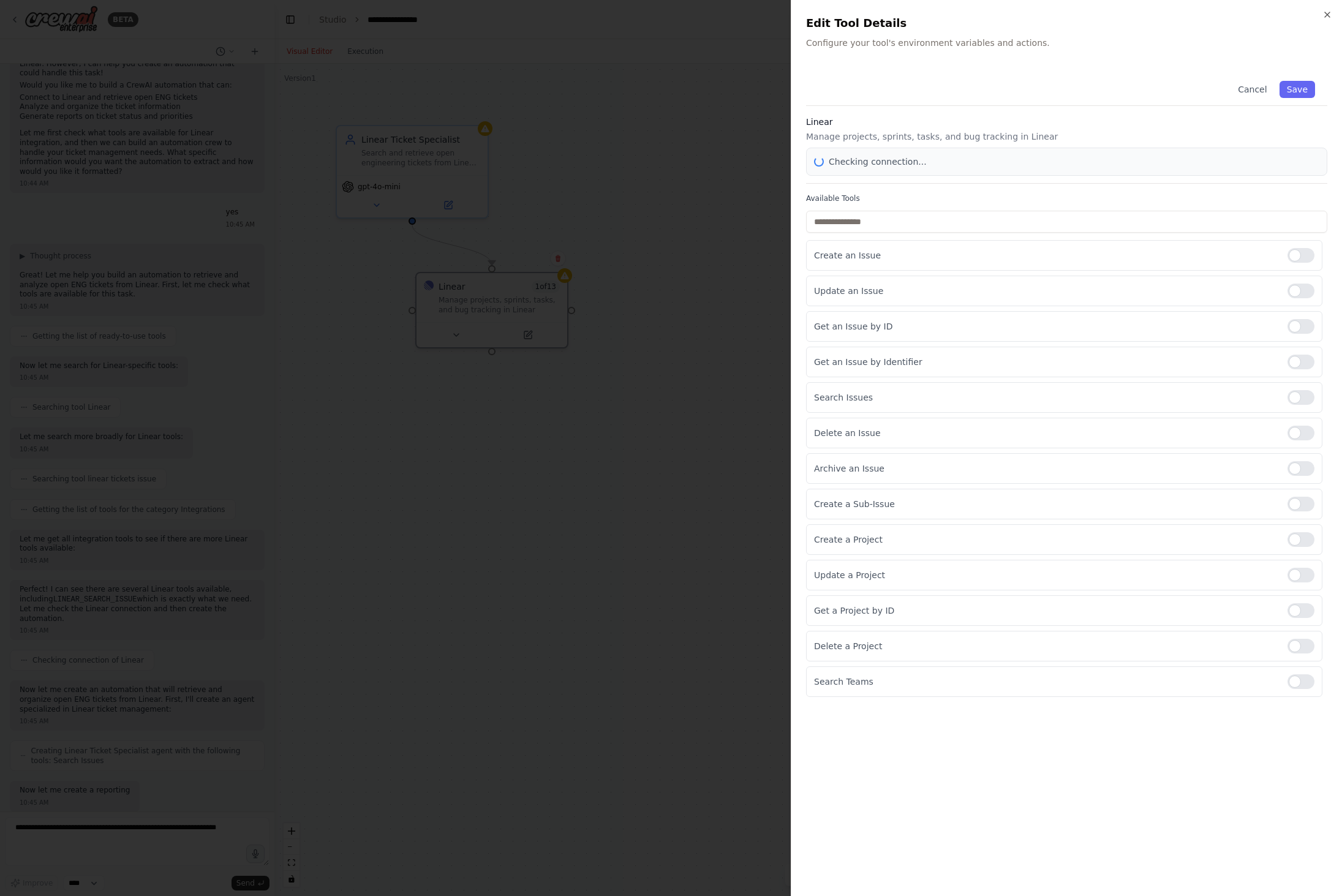
scroll to position [173, 0]
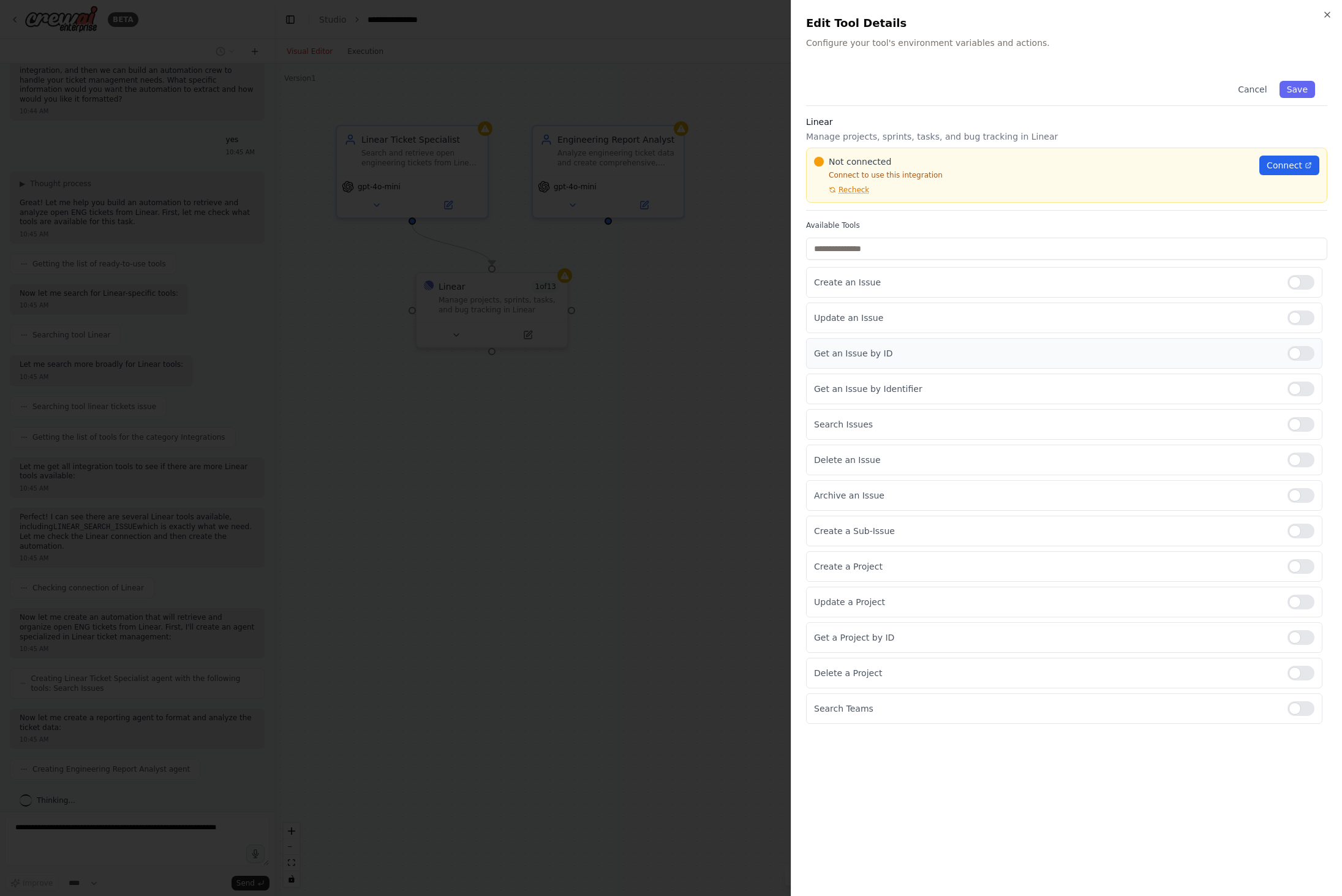
click at [1300, 354] on div at bounding box center [1301, 354] width 27 height 15
click at [1308, 386] on div at bounding box center [1301, 389] width 27 height 15
click at [1302, 367] on div "Get an Issue by ID" at bounding box center [1065, 353] width 517 height 31
click at [1299, 358] on div at bounding box center [1301, 354] width 27 height 15
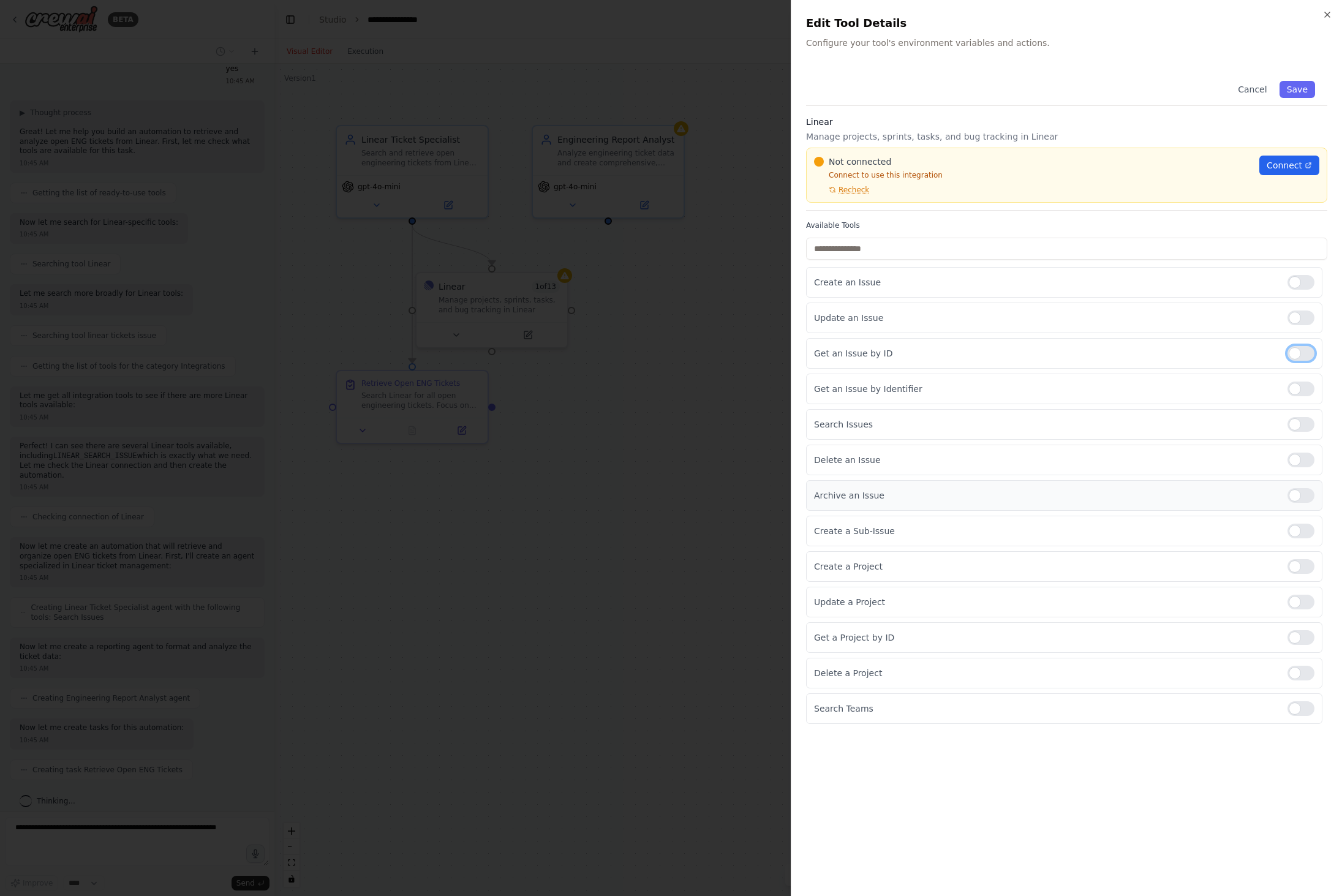
scroll to position [275, 0]
click at [1296, 638] on div at bounding box center [1301, 638] width 27 height 15
click at [1305, 359] on div at bounding box center [1301, 354] width 27 height 15
click at [1278, 172] on link "Connect" at bounding box center [1290, 165] width 60 height 20
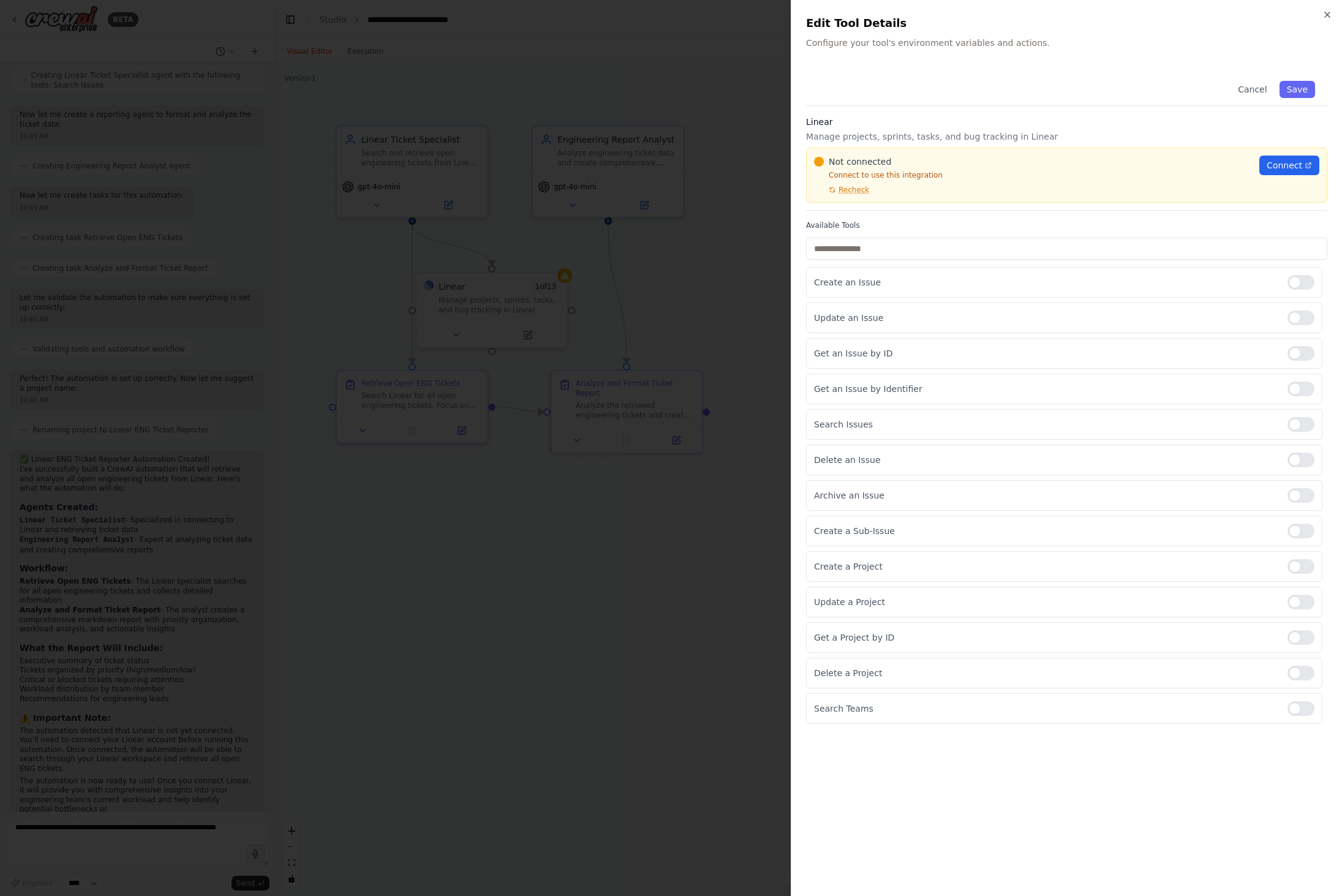
scroll to position [786, 0]
drag, startPoint x: 987, startPoint y: 801, endPoint x: 900, endPoint y: 767, distance: 93.4
click at [986, 801] on div "Cancel Save Linear Manage projects, sprints, tasks, and bug tracking in Linear …" at bounding box center [1067, 475] width 521 height 812
click at [656, 636] on div at bounding box center [671, 448] width 1342 height 896
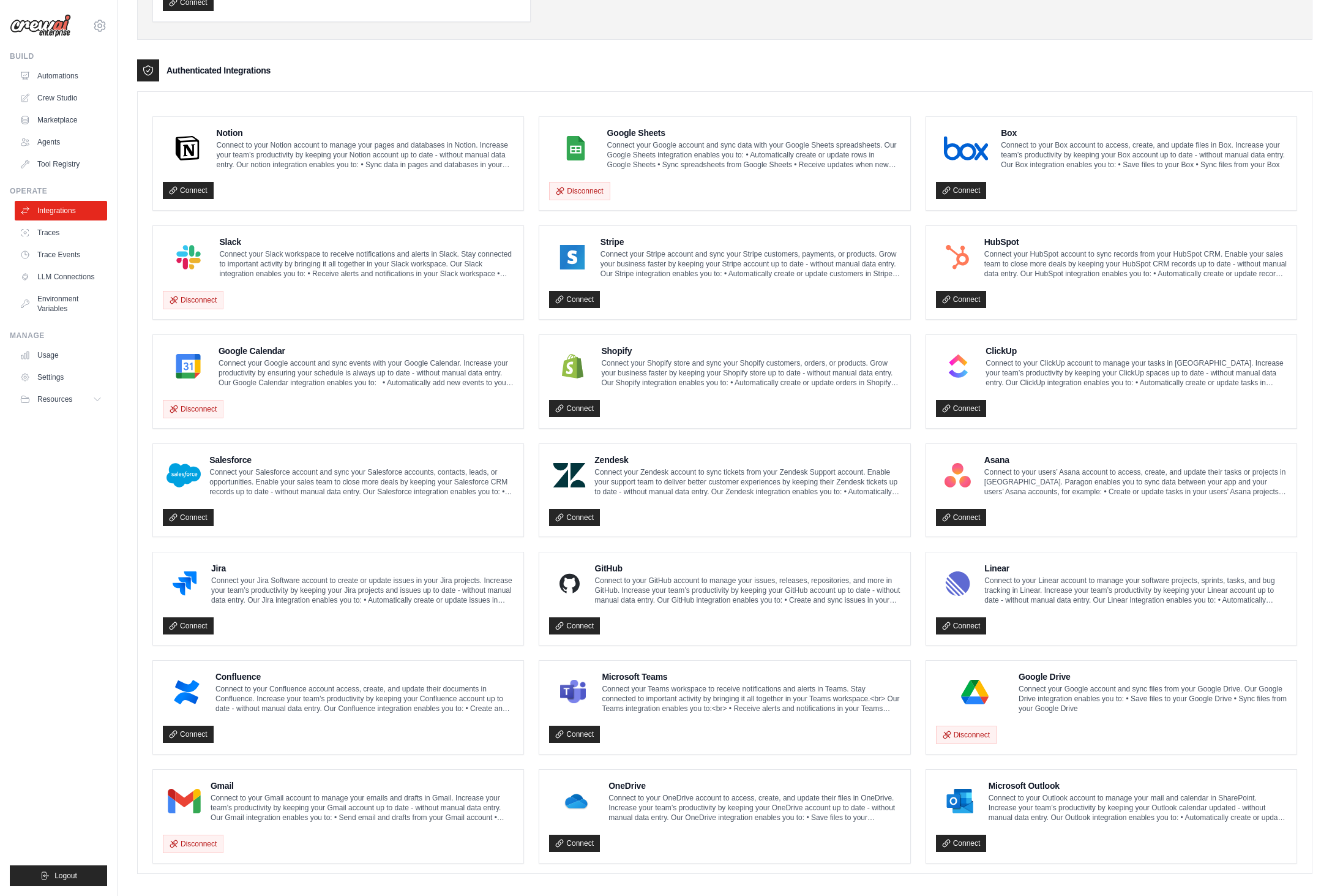
scroll to position [257, 0]
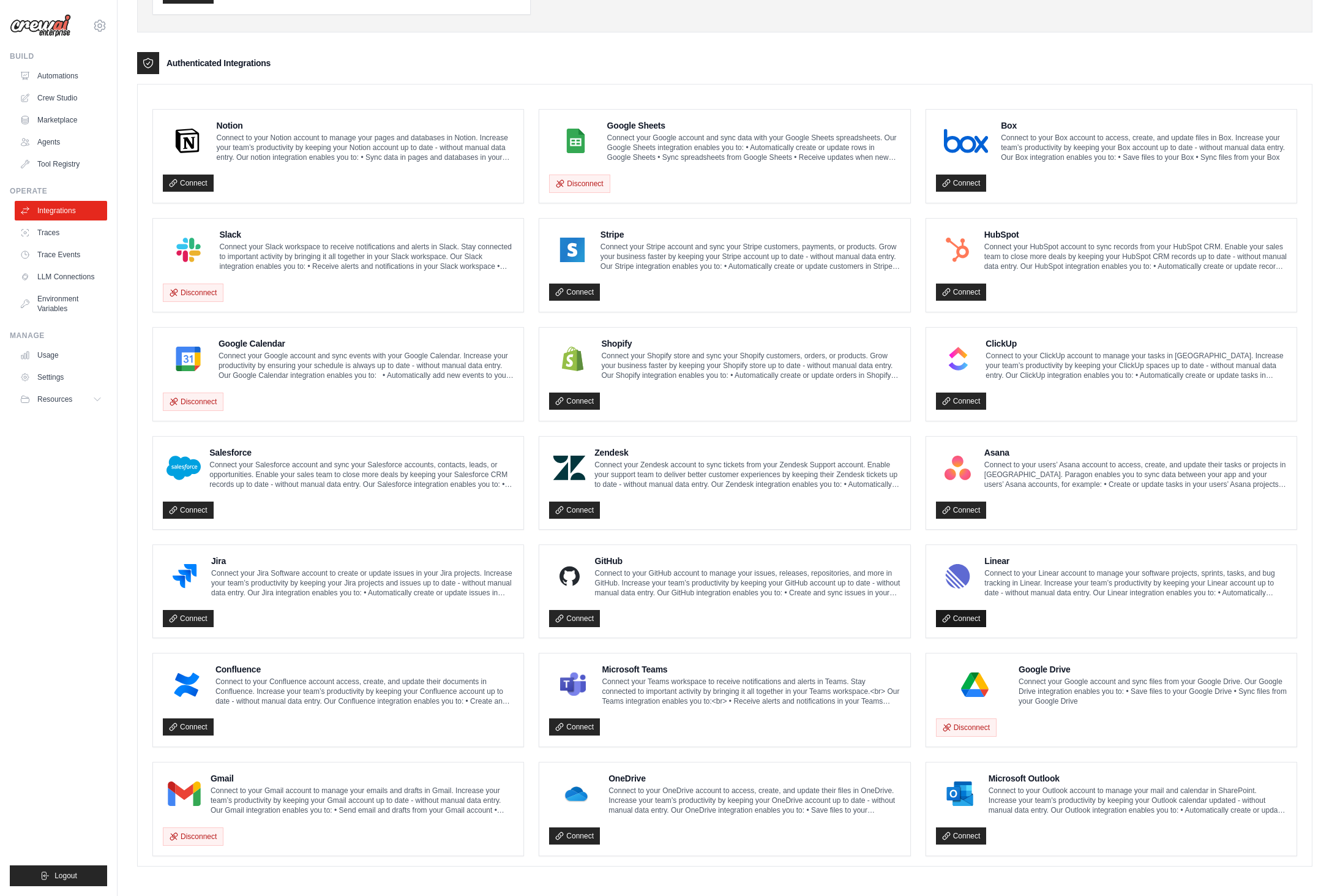
click at [979, 620] on link "Connect" at bounding box center [961, 618] width 51 height 17
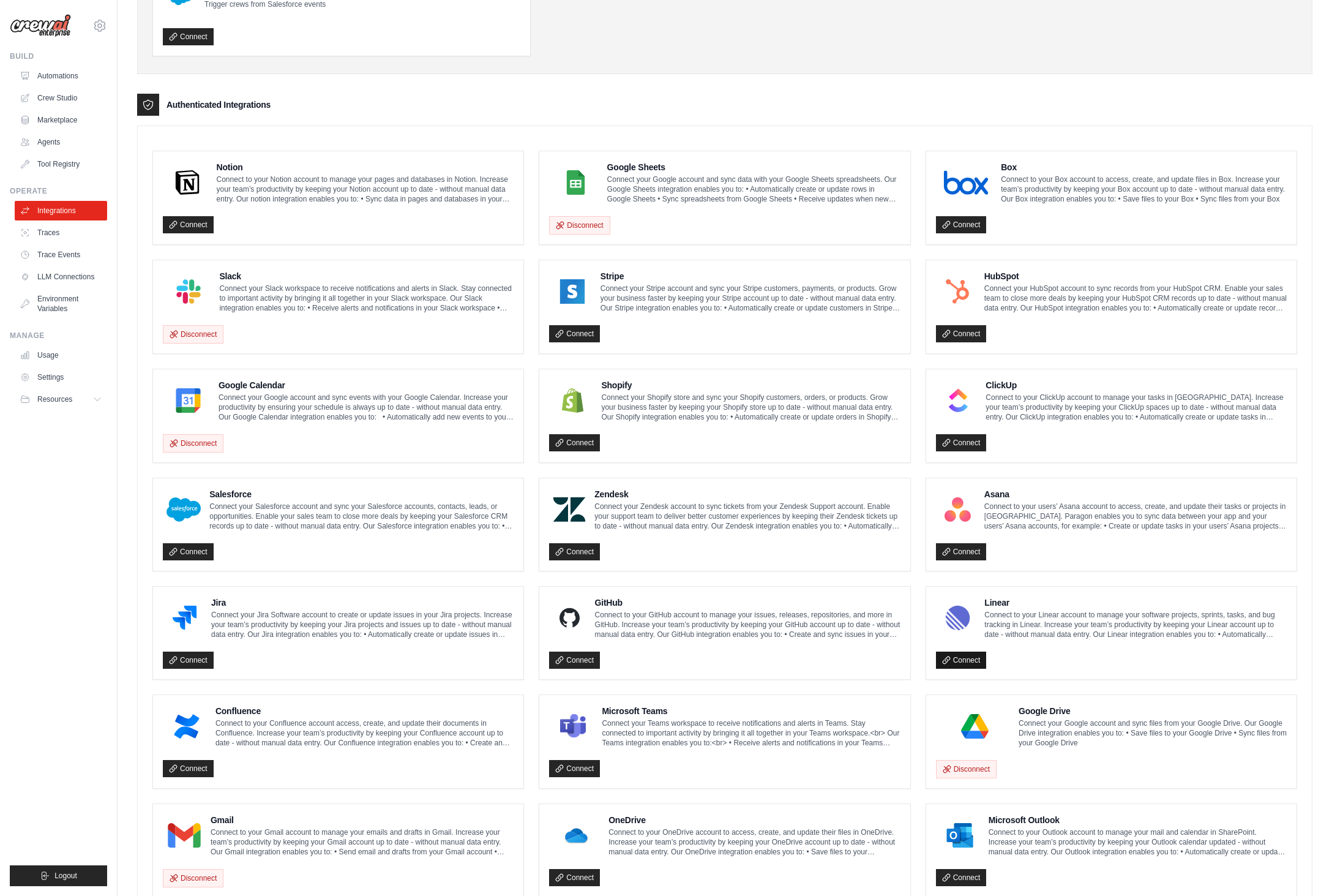
click at [965, 658] on link "Connect" at bounding box center [961, 660] width 51 height 17
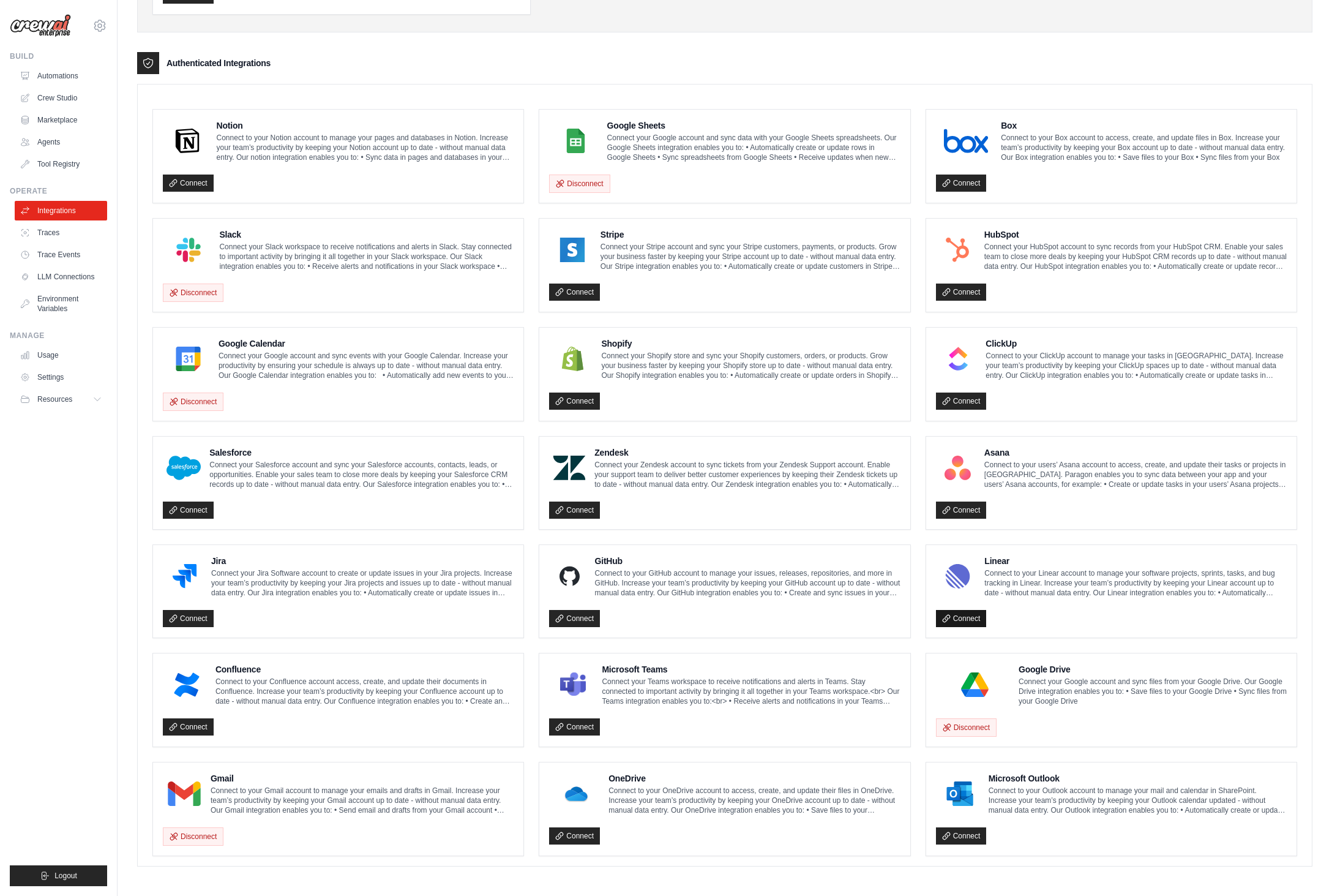
click at [977, 621] on link "Connect" at bounding box center [961, 618] width 51 height 17
click at [976, 613] on link "Connect" at bounding box center [961, 618] width 51 height 17
click at [105, 31] on div "mike@crewai.com CrewAI Internal Org Gelato MP@Crew ✓ CrewAI Demo Account Gelato…" at bounding box center [58, 20] width 97 height 40
click at [100, 22] on icon at bounding box center [100, 26] width 15 height 15
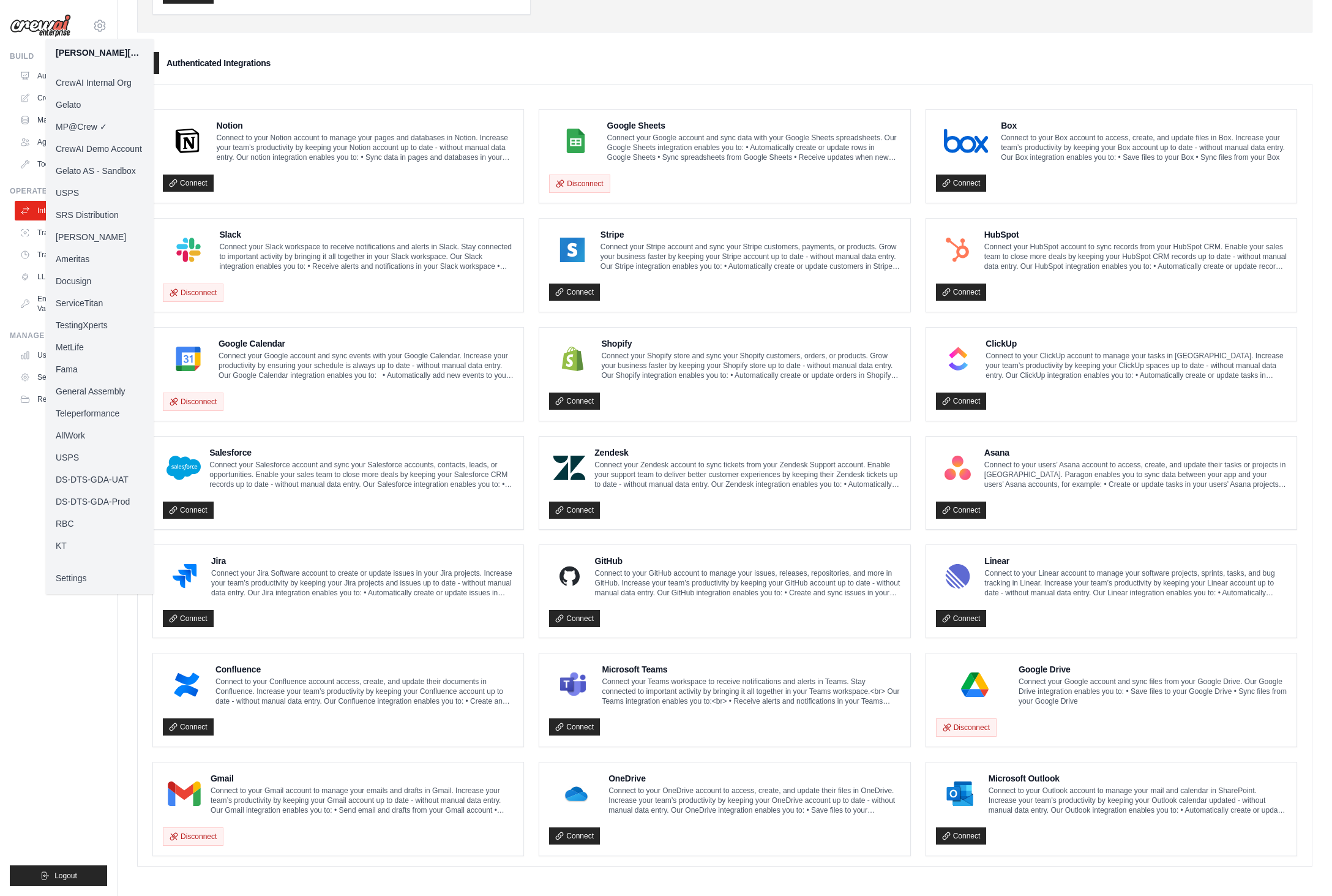
click at [89, 286] on link "Docusign" at bounding box center [99, 281] width 108 height 22
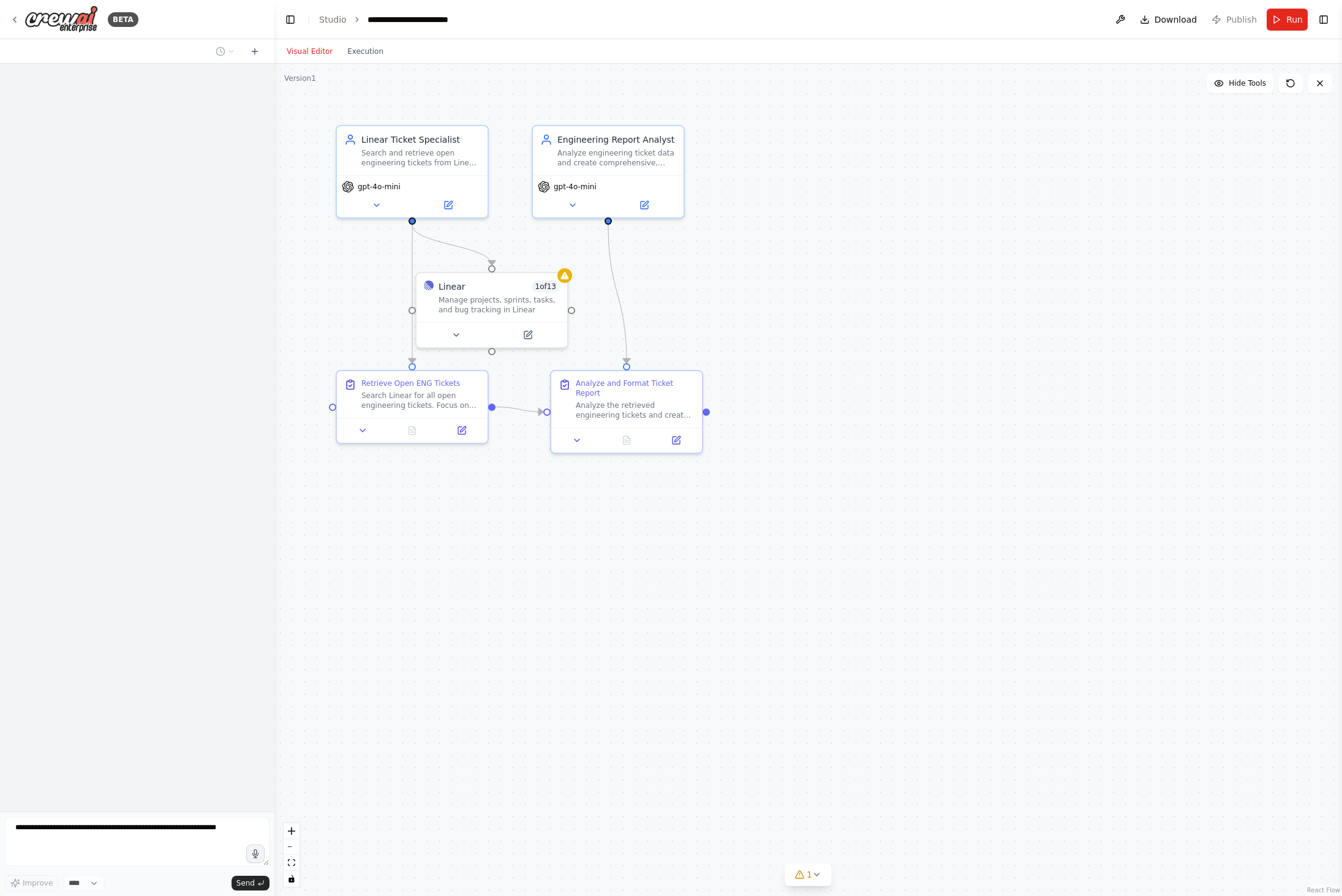
scroll to position [786, 0]
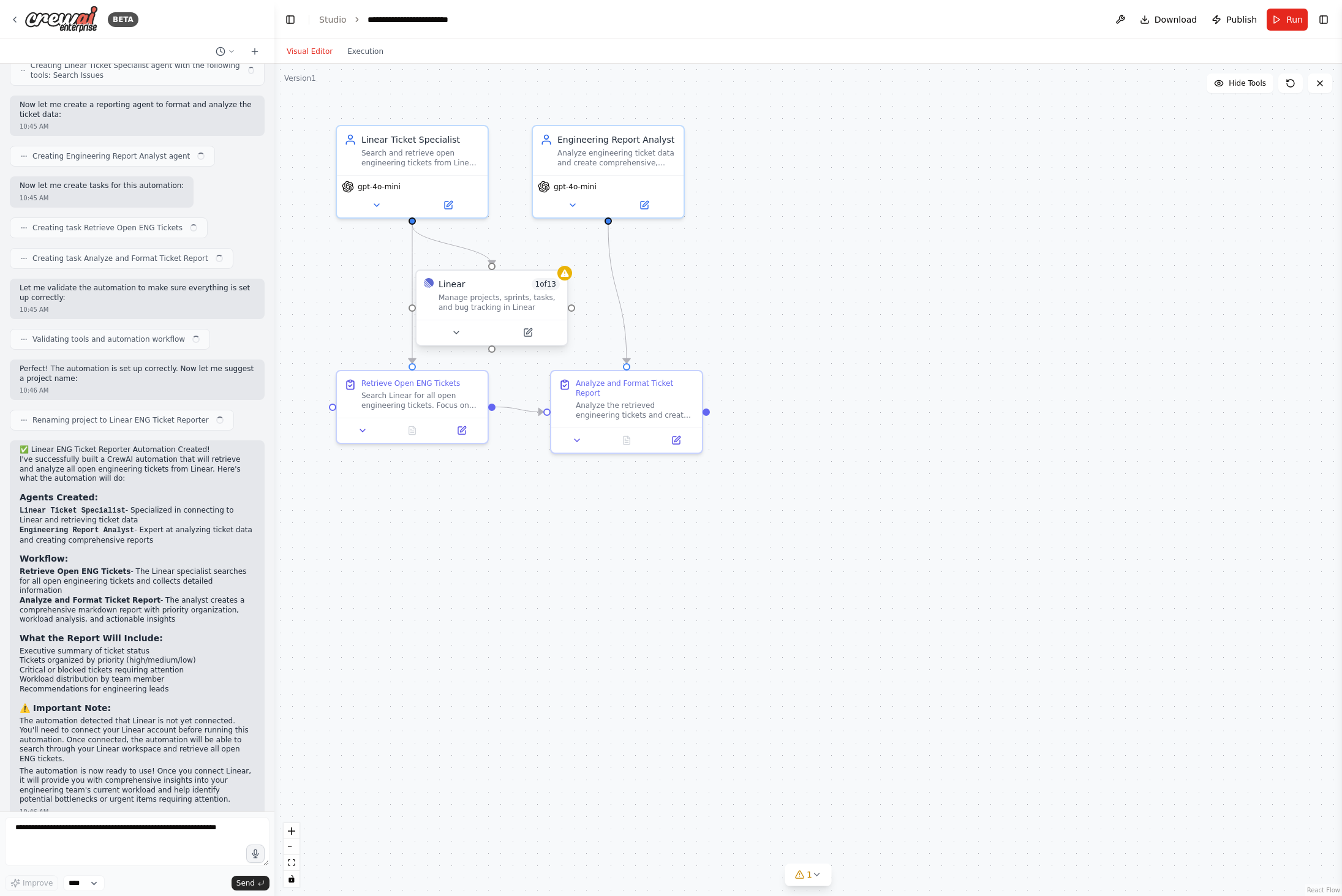
click at [459, 340] on div at bounding box center [491, 332] width 151 height 25
click at [458, 322] on div at bounding box center [491, 332] width 151 height 25
click at [462, 329] on button at bounding box center [456, 333] width 70 height 15
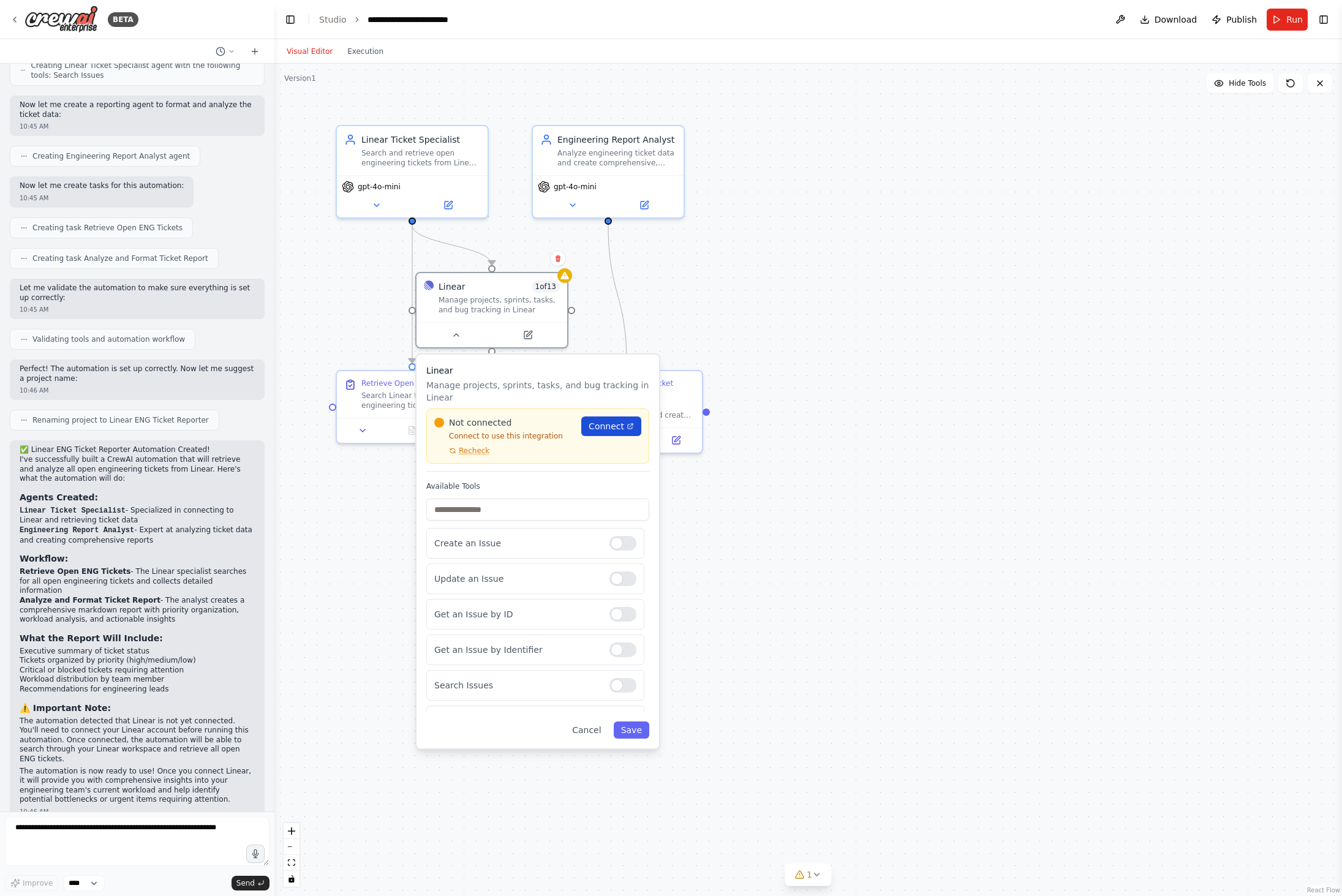
scroll to position [0, 0]
click at [481, 456] on div "Not connected Connect to use this integration Recheck Connect" at bounding box center [537, 435] width 223 height 55
click at [489, 456] on div "Not connected Connect to use this integration Recheck Connect" at bounding box center [543, 435] width 223 height 55
click at [806, 459] on div ".deletable-edge-delete-btn { width: 20px; height: 20px; border: 0px solid #ffff…" at bounding box center [808, 479] width 1067 height 832
click at [770, 643] on div ".deletable-edge-delete-btn { width: 20px; height: 20px; border: 0px solid #ffff…" at bounding box center [808, 479] width 1067 height 832
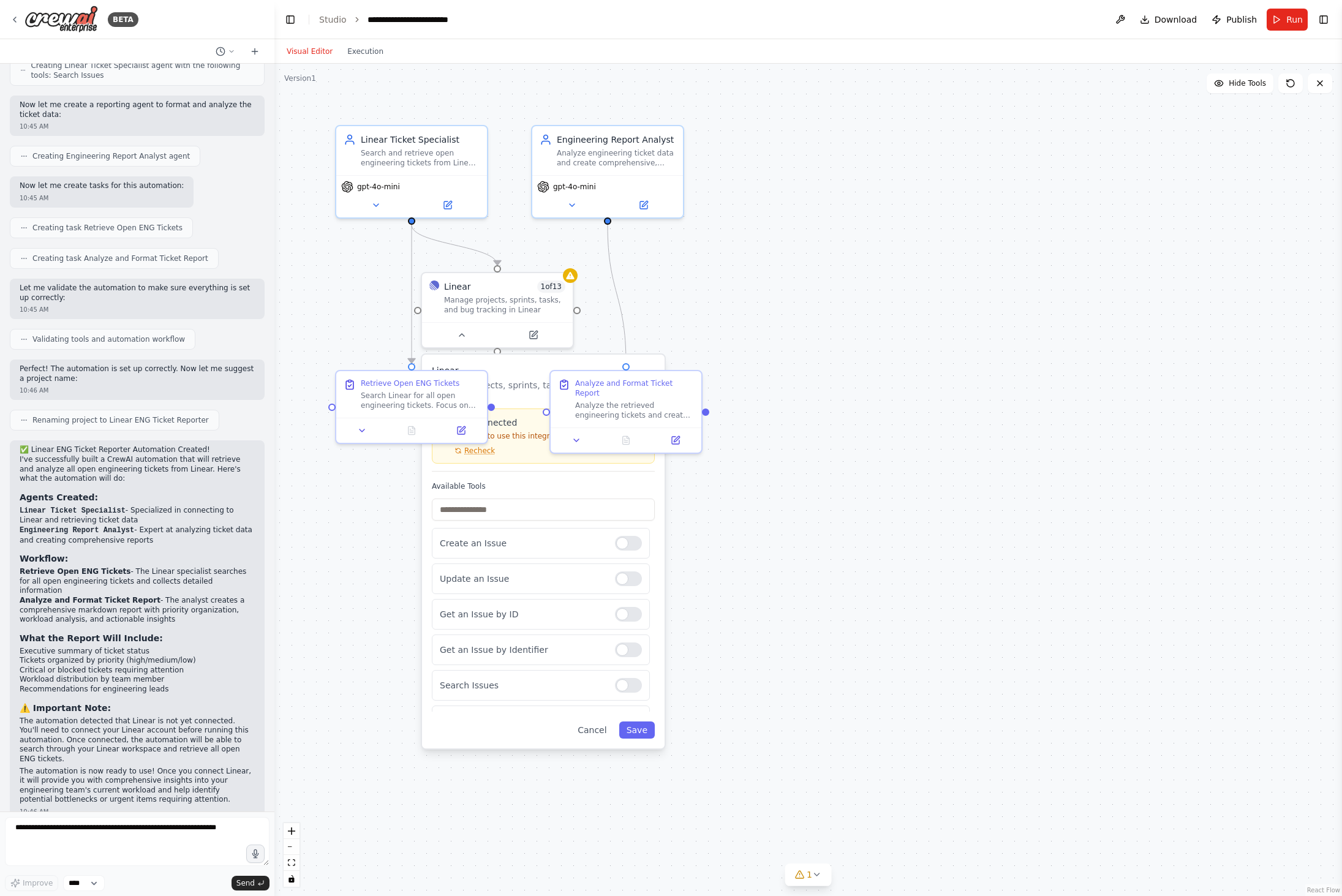
click at [498, 365] on h3 "Linear" at bounding box center [543, 371] width 223 height 12
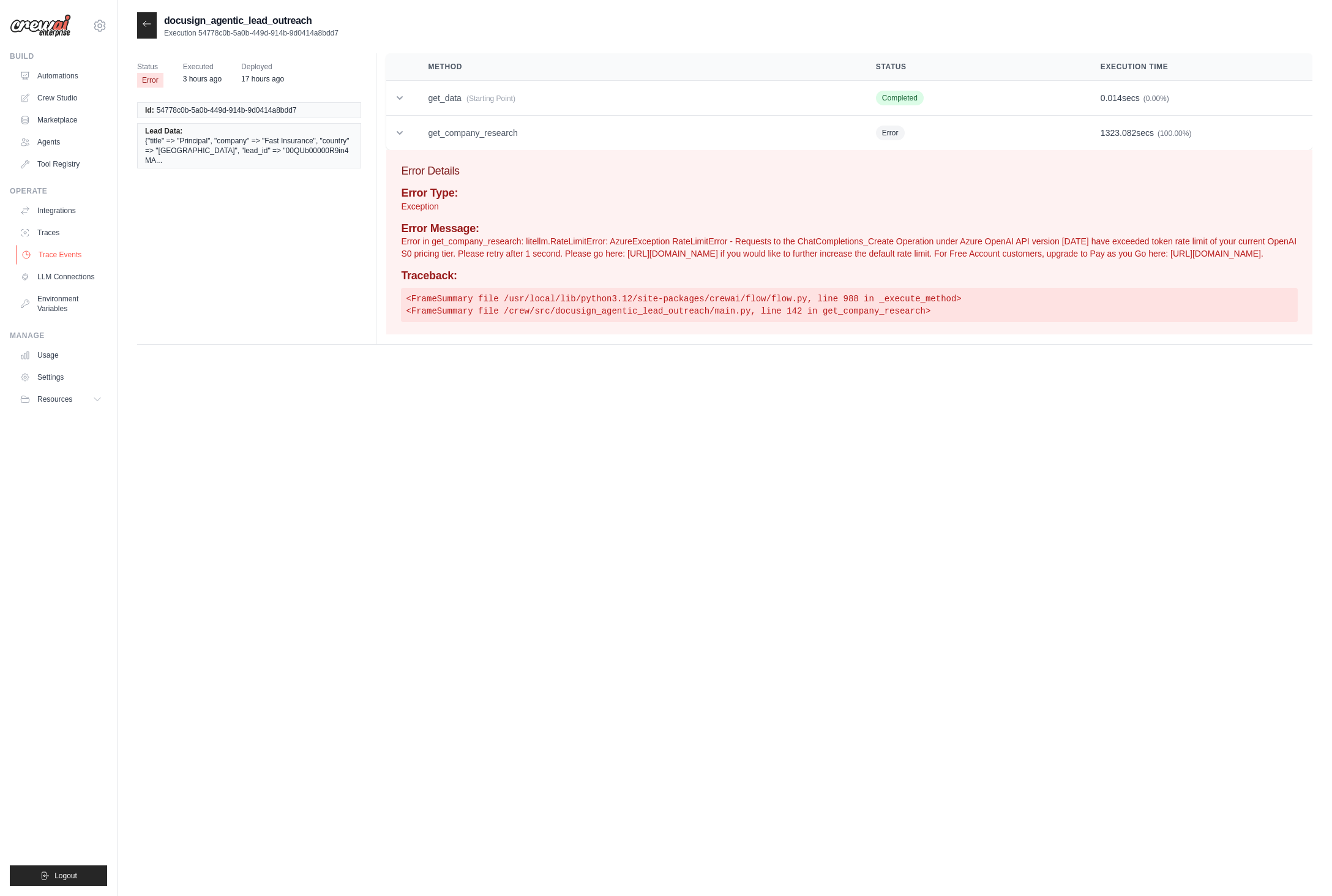
click at [42, 253] on link "Trace Events" at bounding box center [62, 254] width 93 height 20
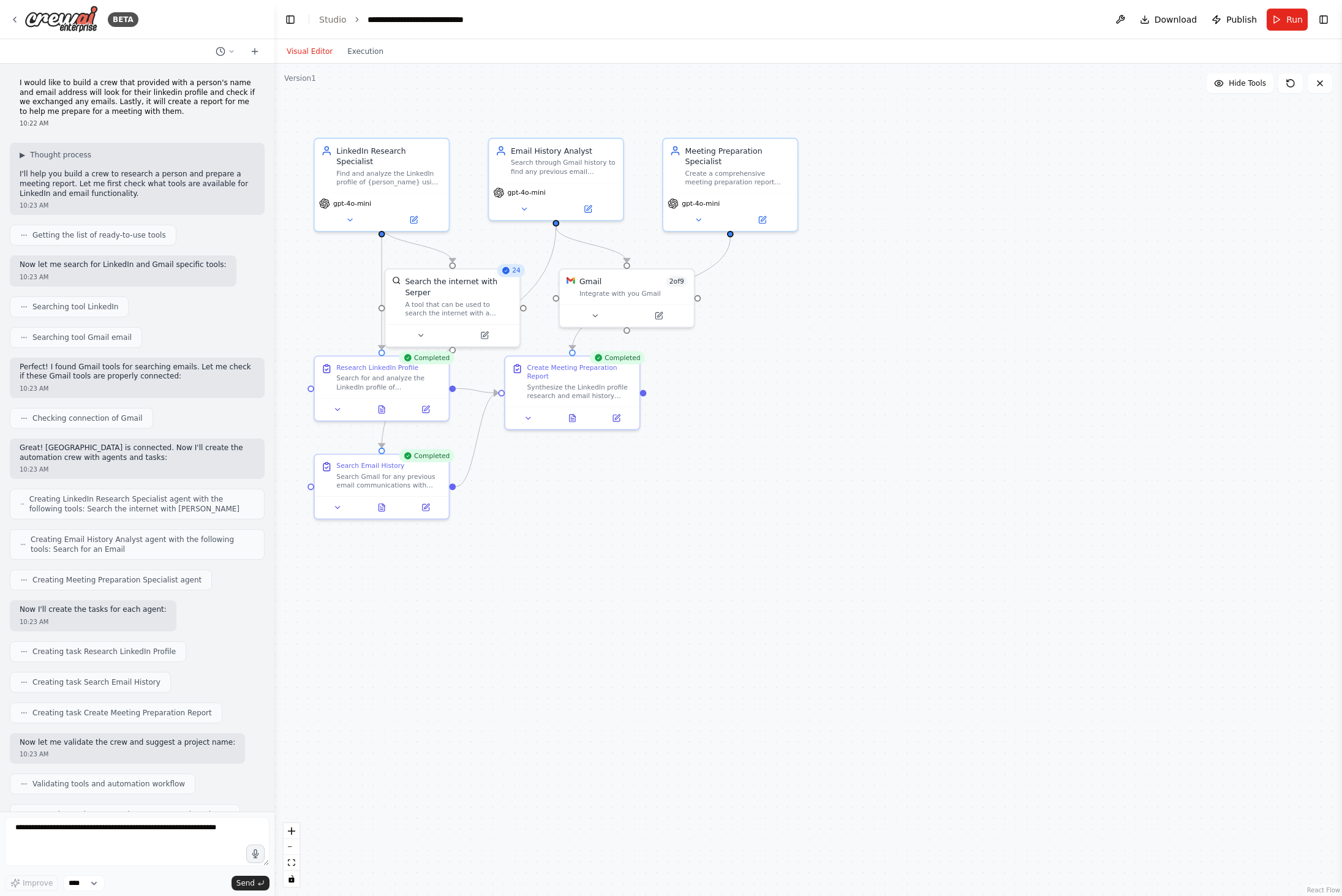
scroll to position [399, 0]
